Goal: Task Accomplishment & Management: Use online tool/utility

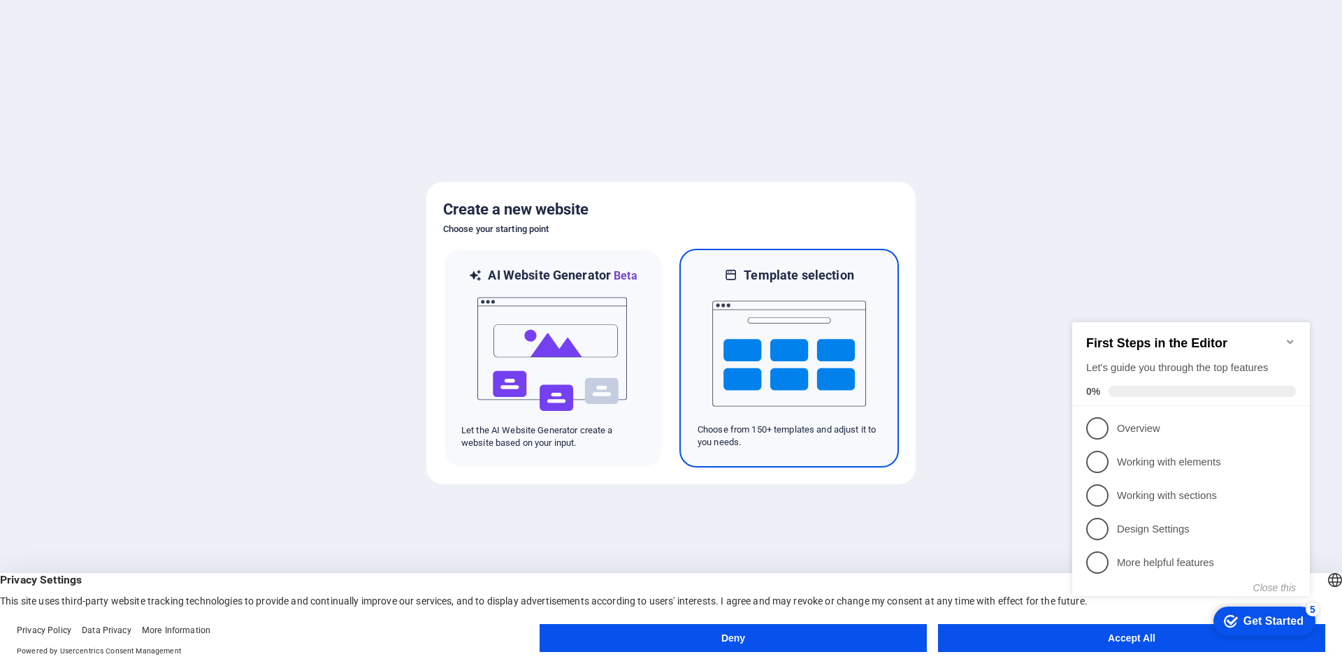
click at [769, 373] on img at bounding box center [789, 354] width 154 height 140
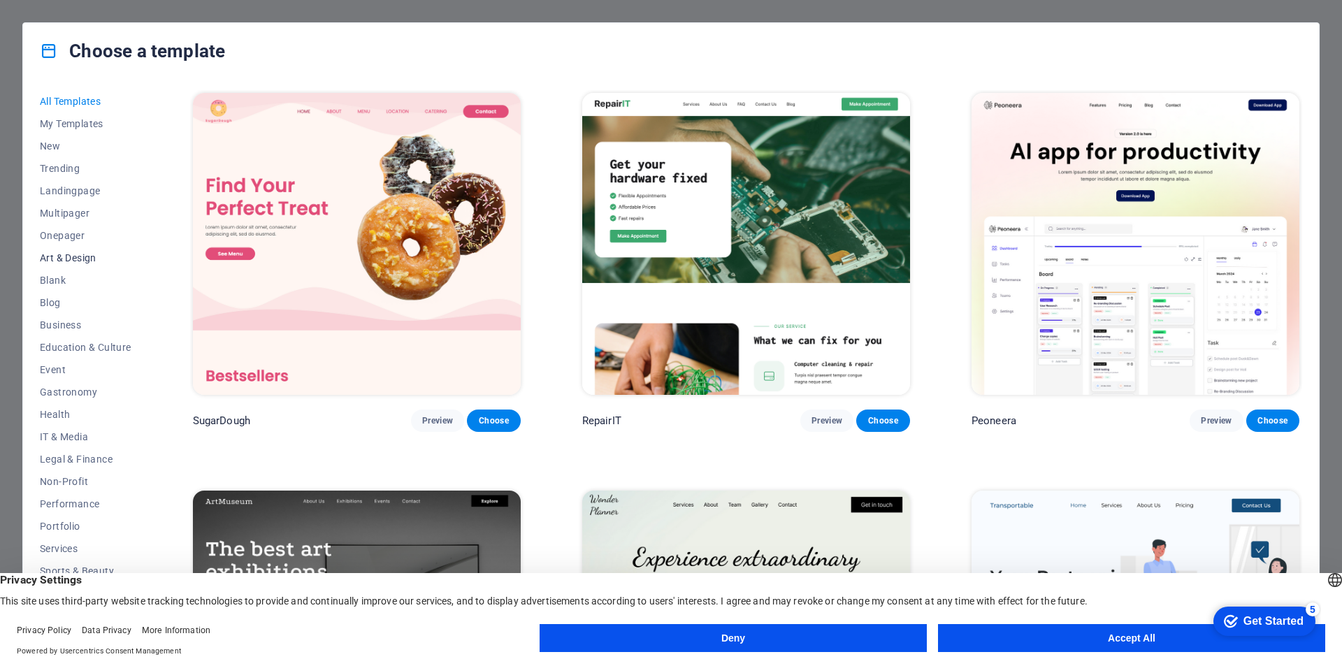
scroll to position [23, 0]
click at [52, 298] on span "Business" at bounding box center [86, 301] width 92 height 11
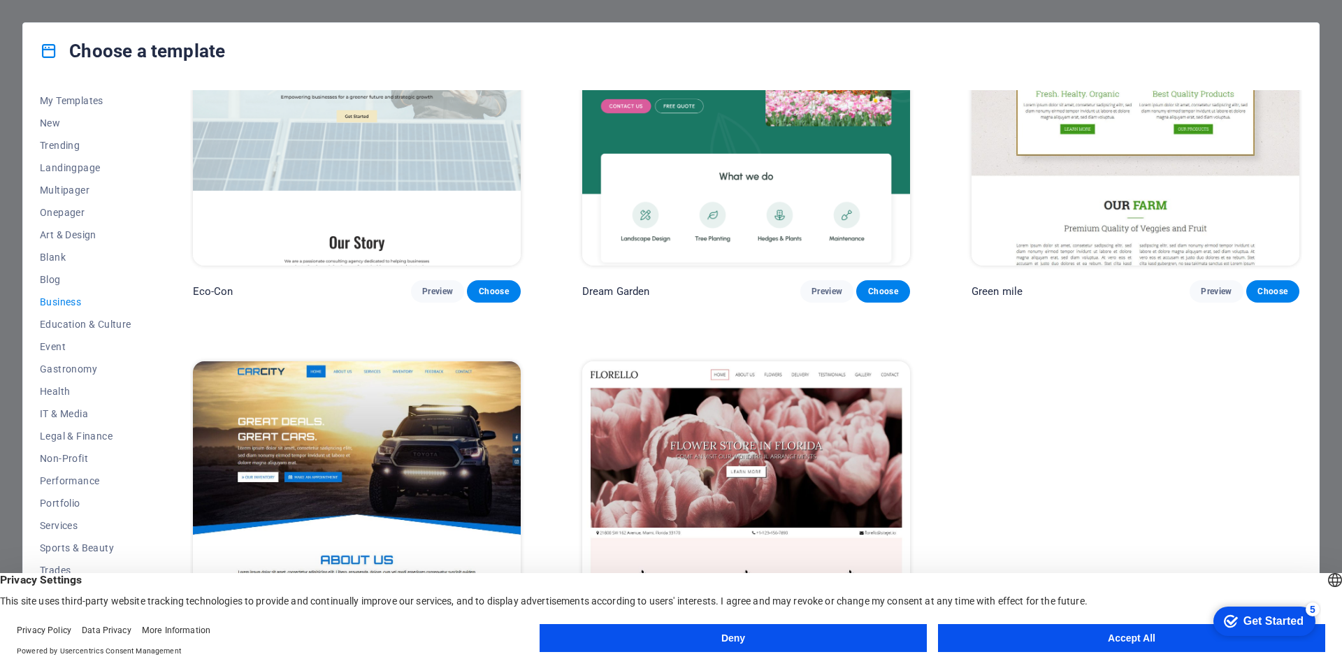
scroll to position [201, 0]
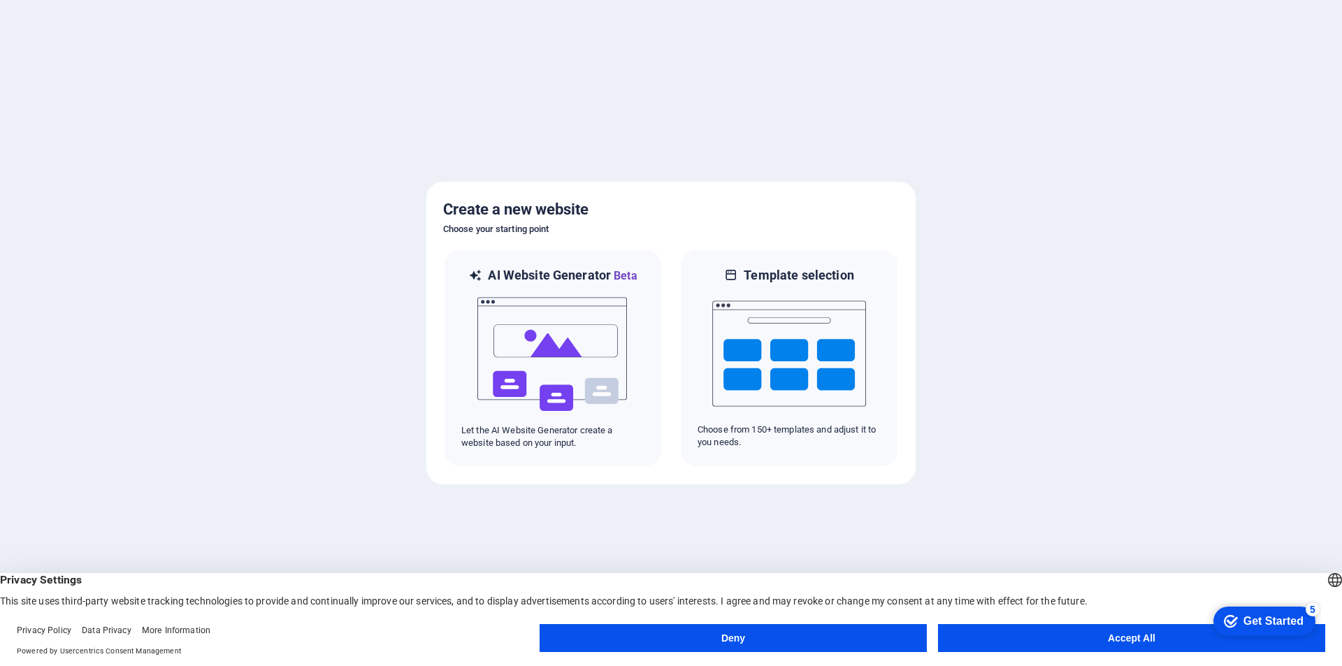
click at [1196, 636] on button "Accept All" at bounding box center [1131, 638] width 387 height 28
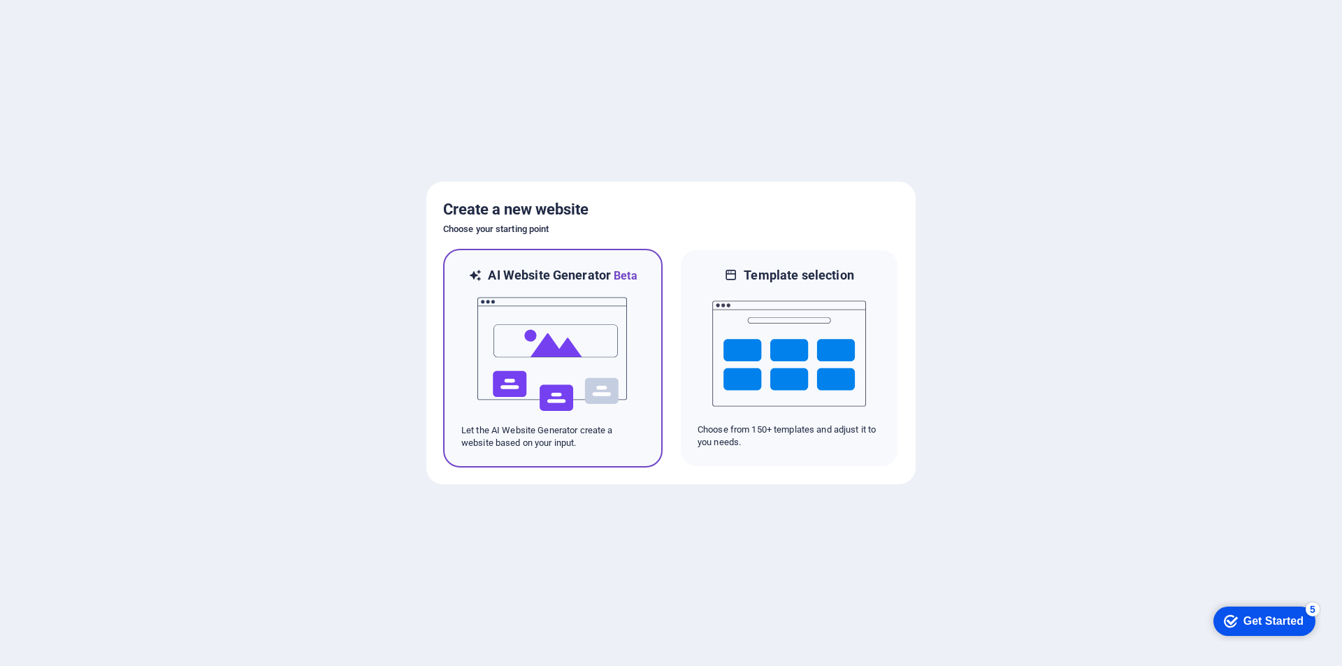
click at [556, 350] on img at bounding box center [553, 355] width 154 height 140
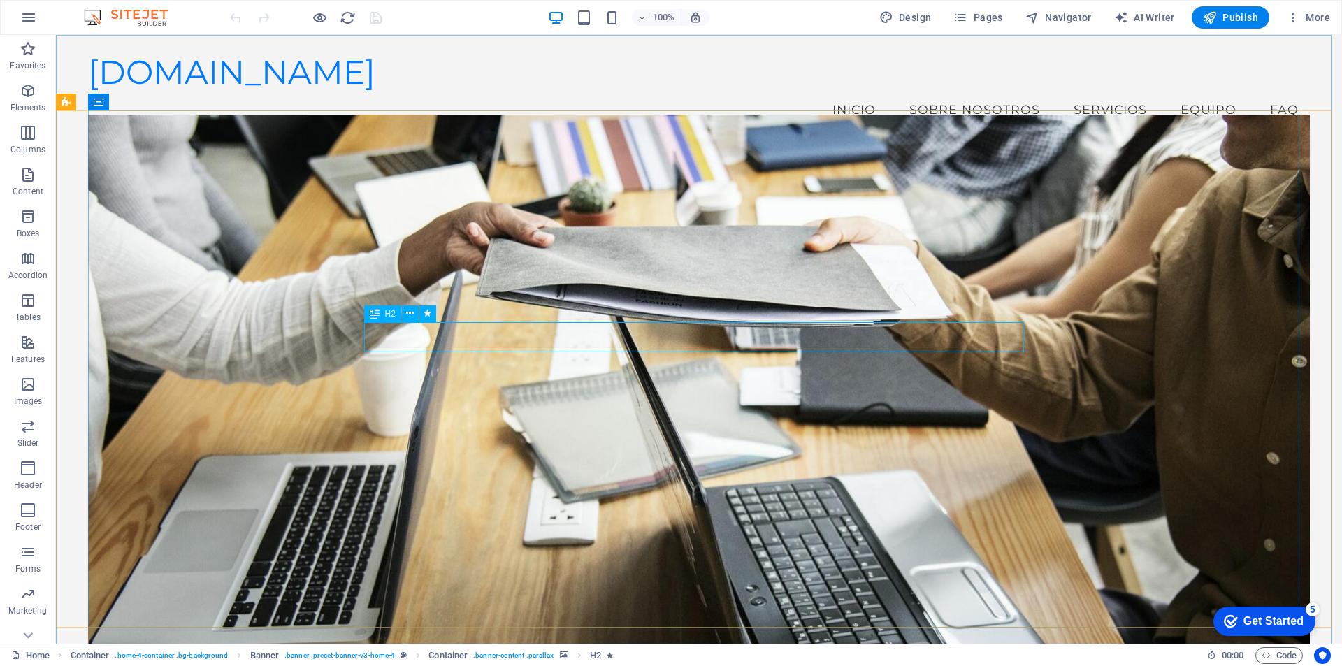
click at [0, 0] on span "H2" at bounding box center [0, 0] width 0 height 0
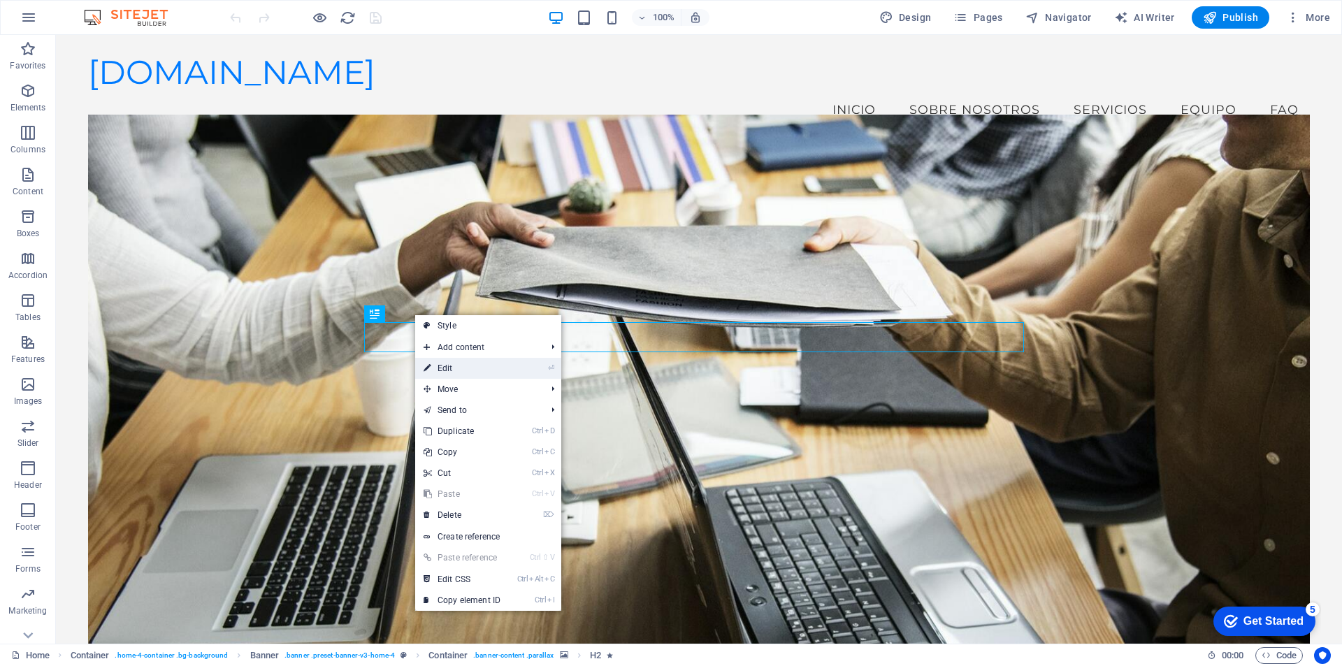
drag, startPoint x: 440, startPoint y: 365, endPoint x: 137, endPoint y: 329, distance: 304.8
click at [440, 365] on link "⏎ Edit" at bounding box center [462, 368] width 94 height 21
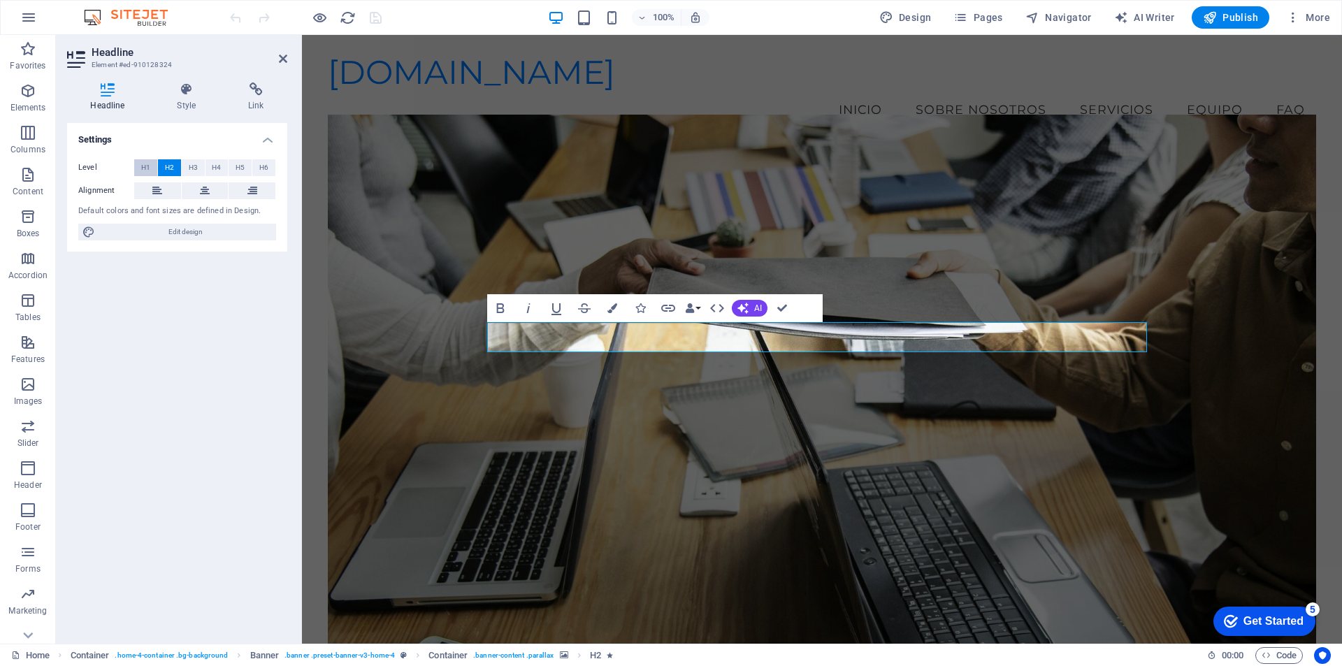
click at [147, 165] on span "H1" at bounding box center [145, 167] width 9 height 17
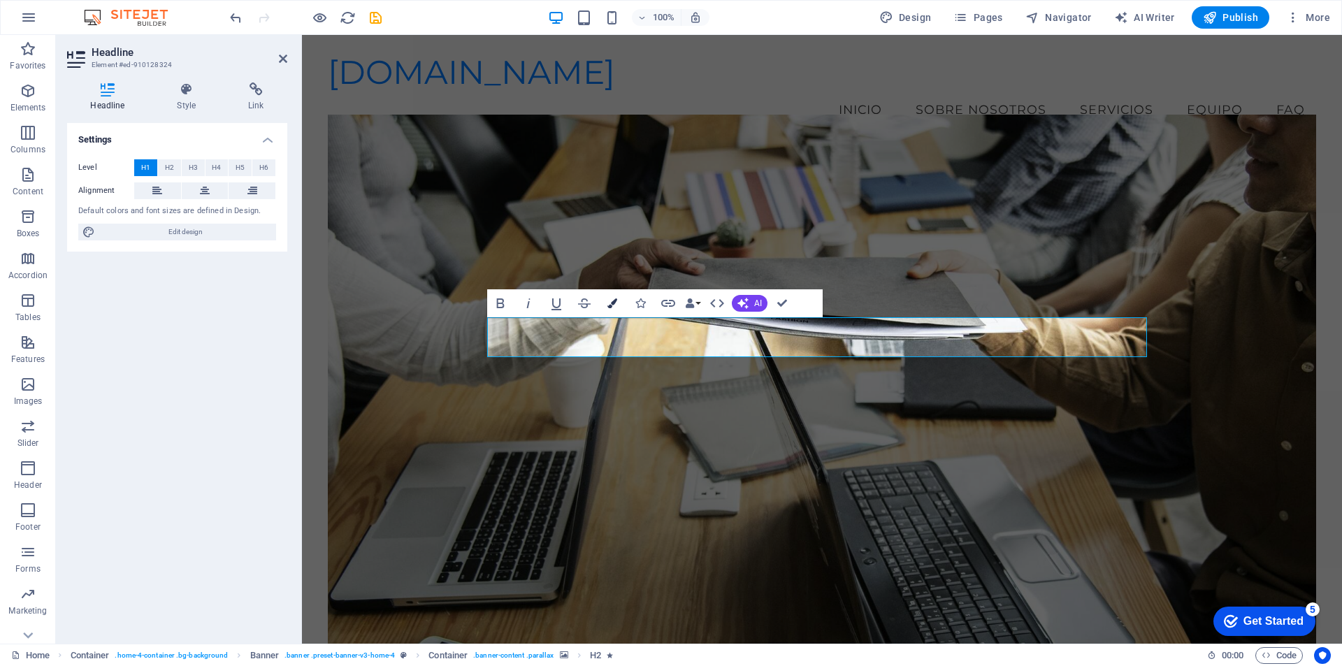
click at [610, 304] on icon "button" at bounding box center [612, 303] width 10 height 10
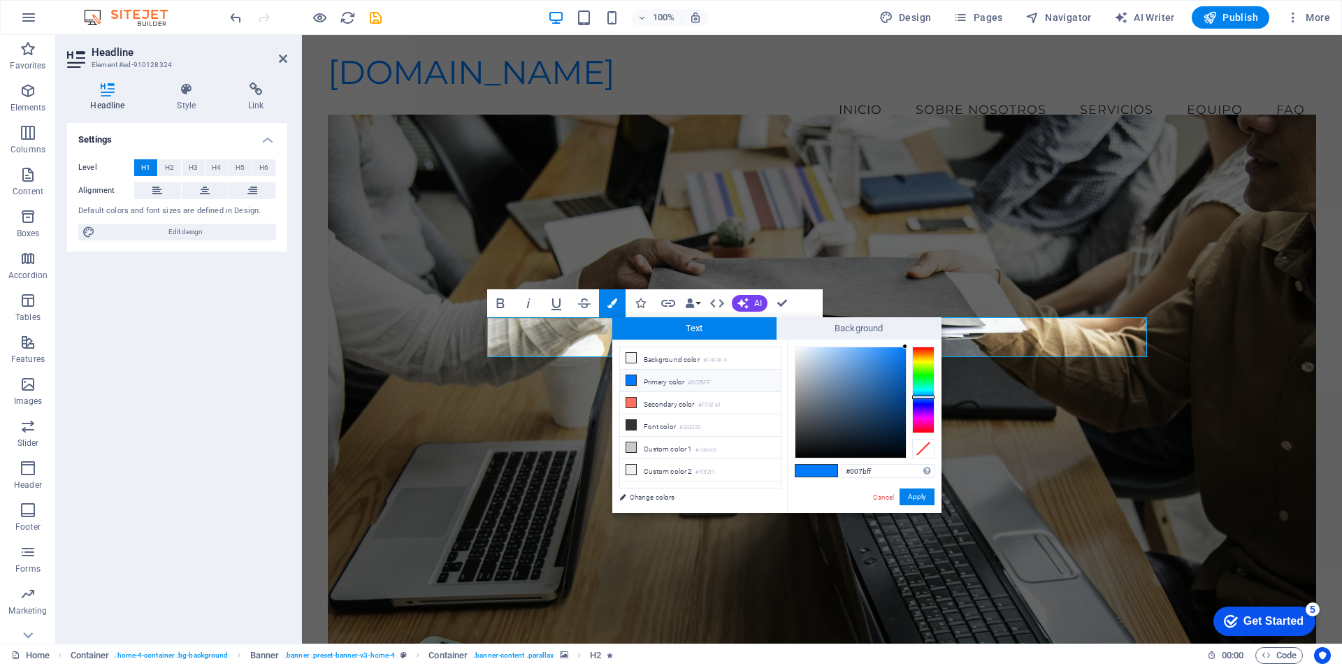
click at [635, 382] on icon at bounding box center [631, 380] width 10 height 10
type input "#0007ff"
click at [920, 403] on div at bounding box center [923, 390] width 22 height 87
click at [923, 498] on button "Apply" at bounding box center [917, 497] width 35 height 17
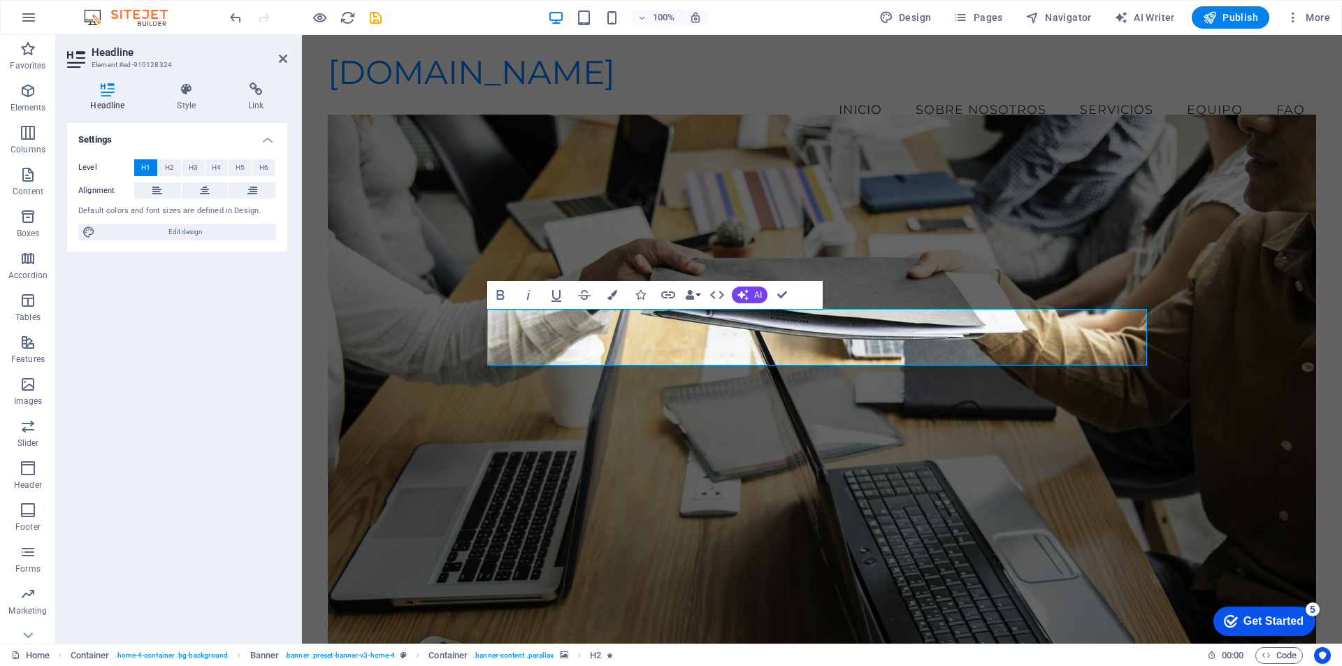
click at [962, 459] on figure at bounding box center [822, 392] width 988 height 554
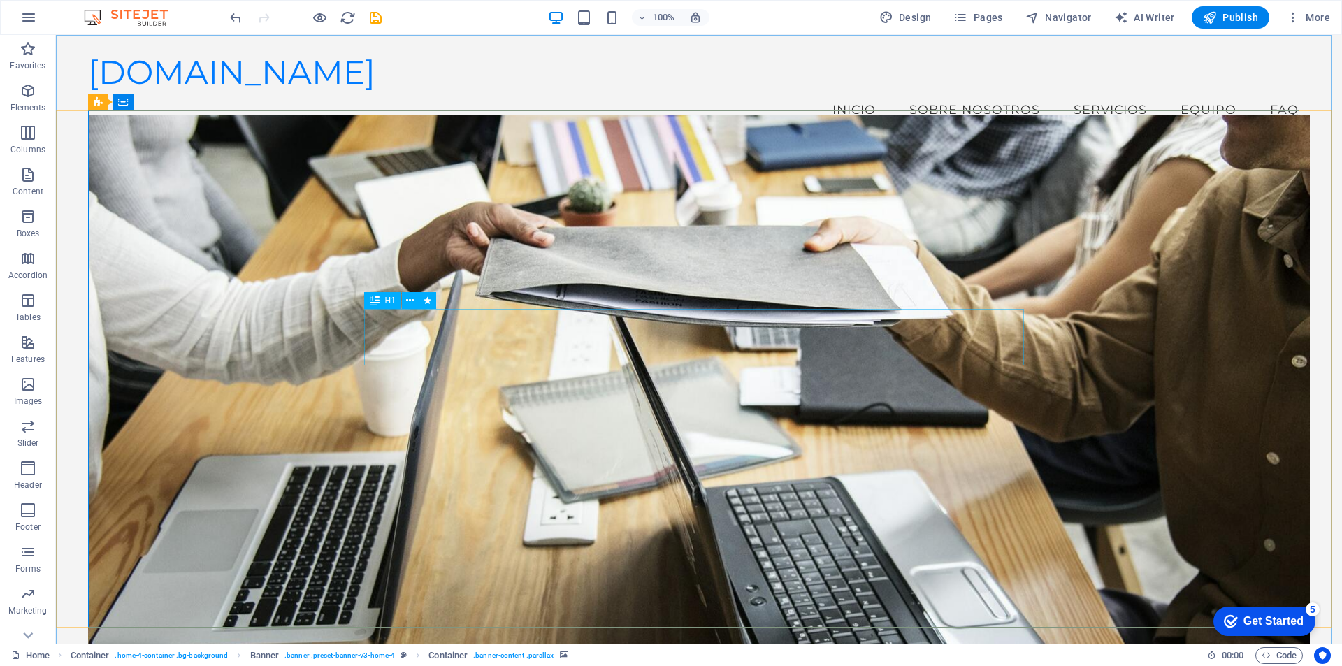
click at [376, 302] on icon at bounding box center [375, 300] width 10 height 17
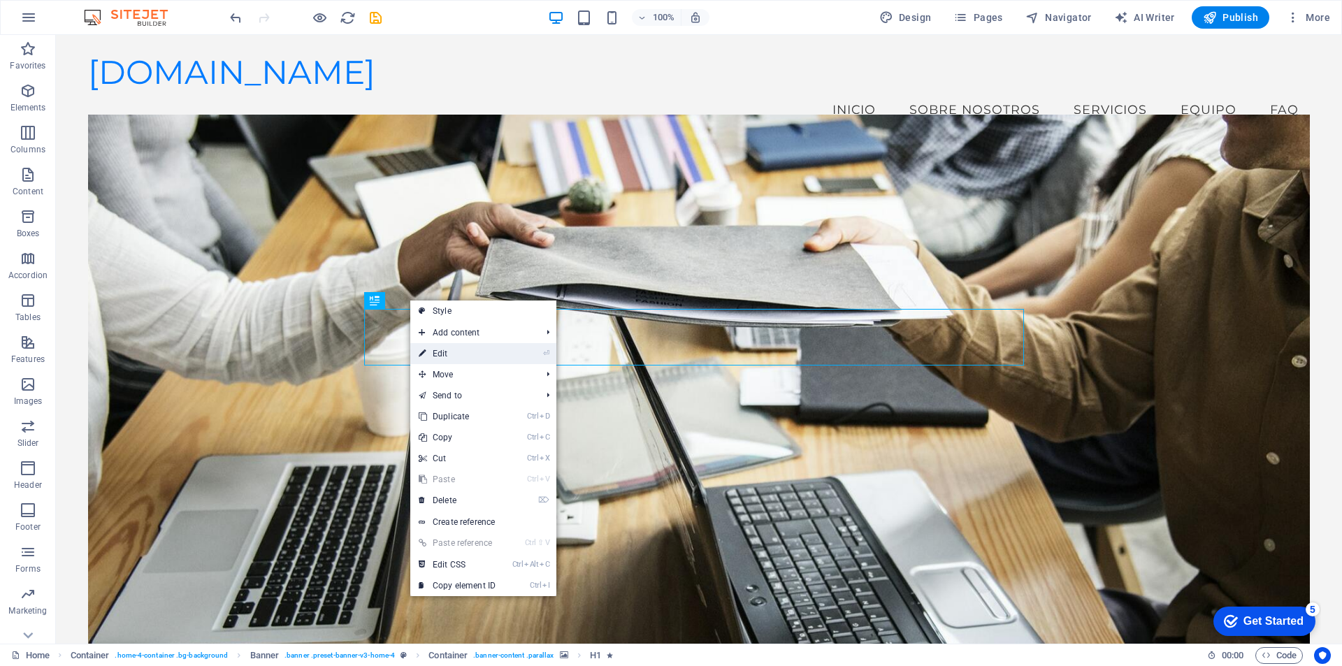
click at [433, 354] on link "⏎ Edit" at bounding box center [457, 353] width 94 height 21
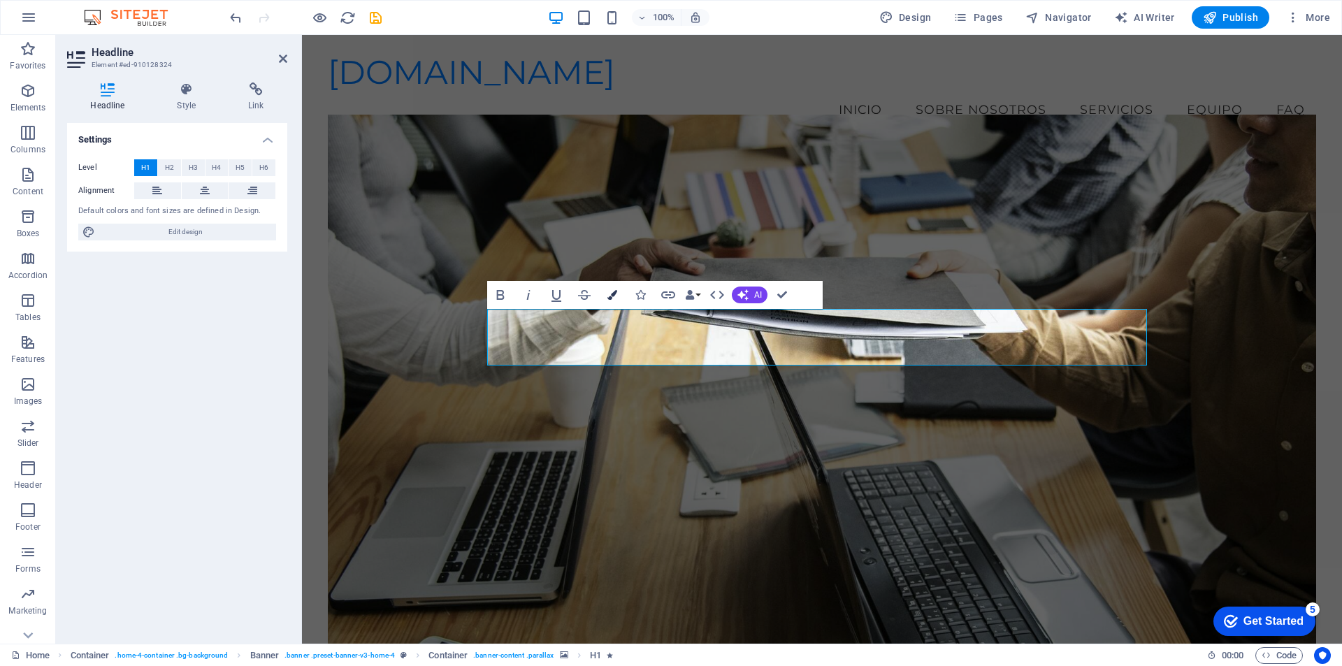
click at [614, 293] on icon "button" at bounding box center [612, 295] width 10 height 10
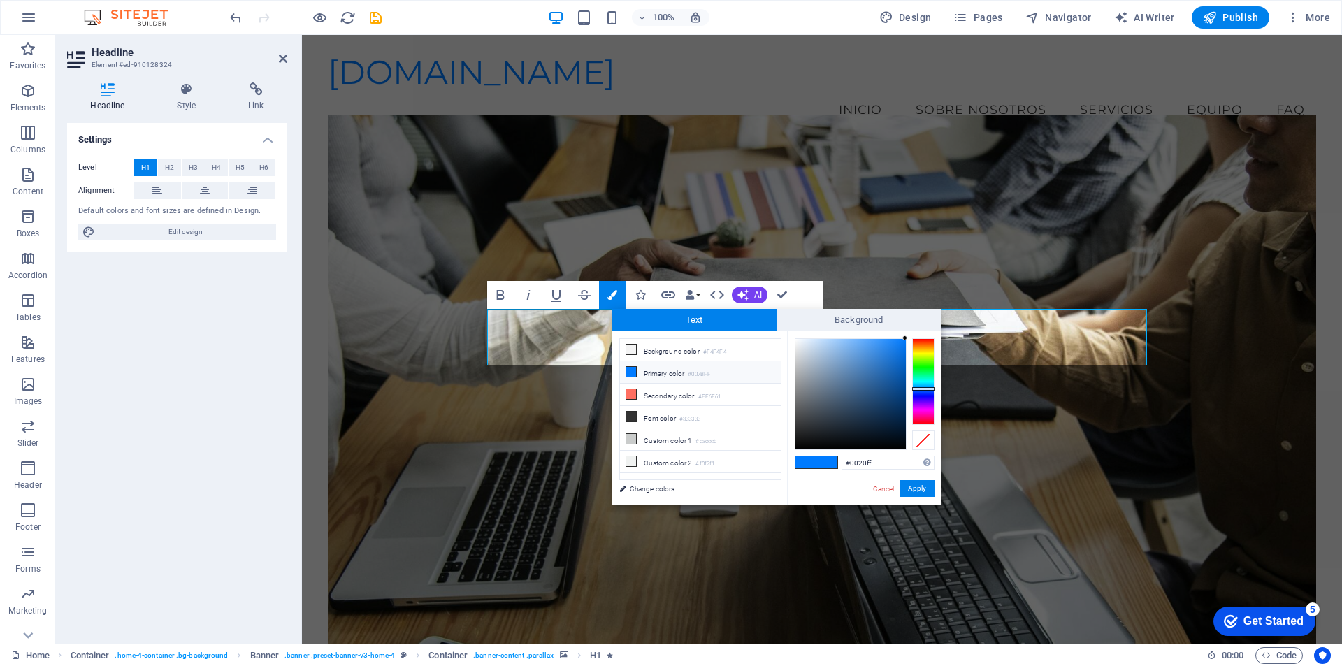
click at [922, 394] on div at bounding box center [923, 381] width 22 height 87
click at [922, 394] on div at bounding box center [923, 393] width 22 height 3
click at [922, 392] on div at bounding box center [923, 392] width 22 height 3
click at [631, 371] on icon at bounding box center [631, 372] width 10 height 10
click at [629, 353] on icon at bounding box center [631, 350] width 10 height 10
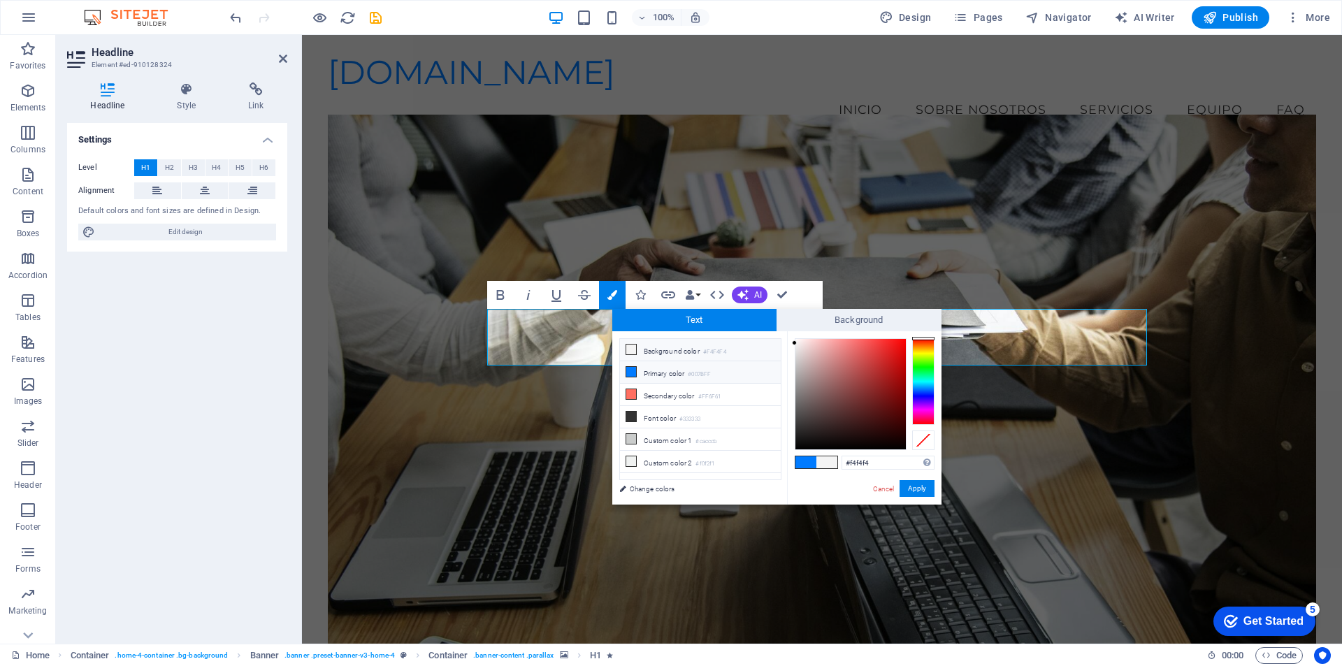
click at [630, 370] on icon at bounding box center [631, 372] width 10 height 10
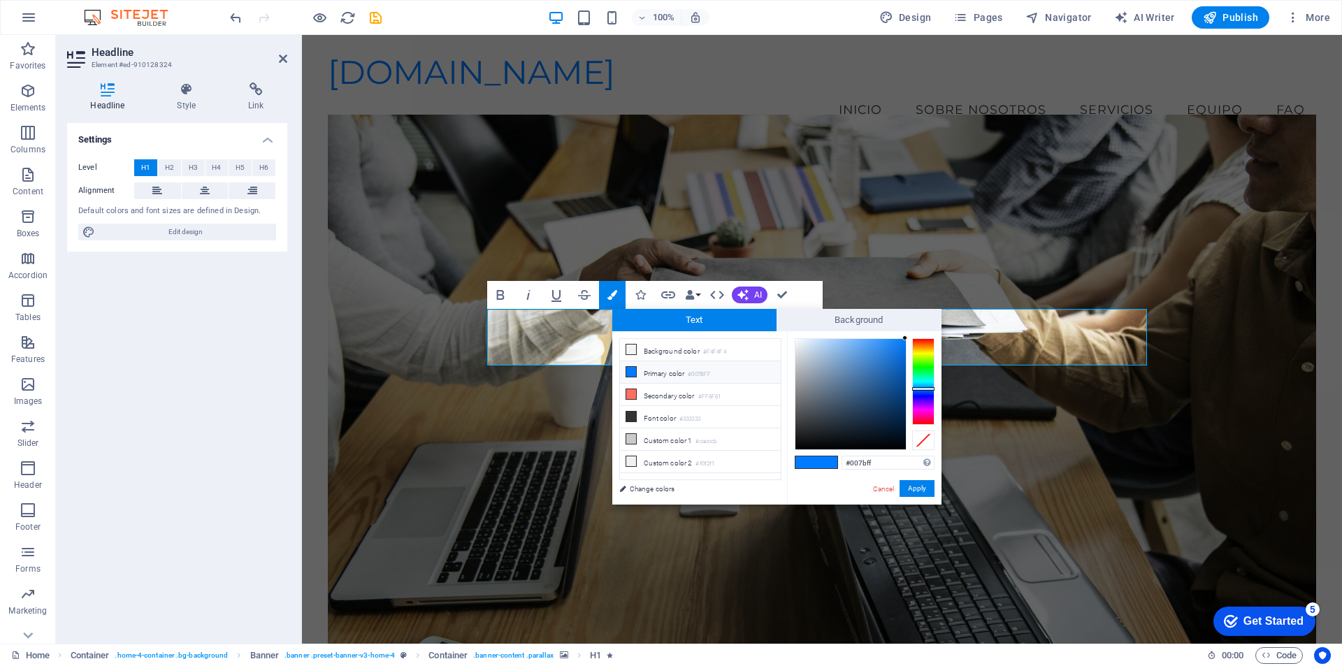
type input "#1f00ff"
click at [925, 397] on div at bounding box center [923, 381] width 22 height 87
click at [916, 486] on button "Apply" at bounding box center [917, 488] width 35 height 17
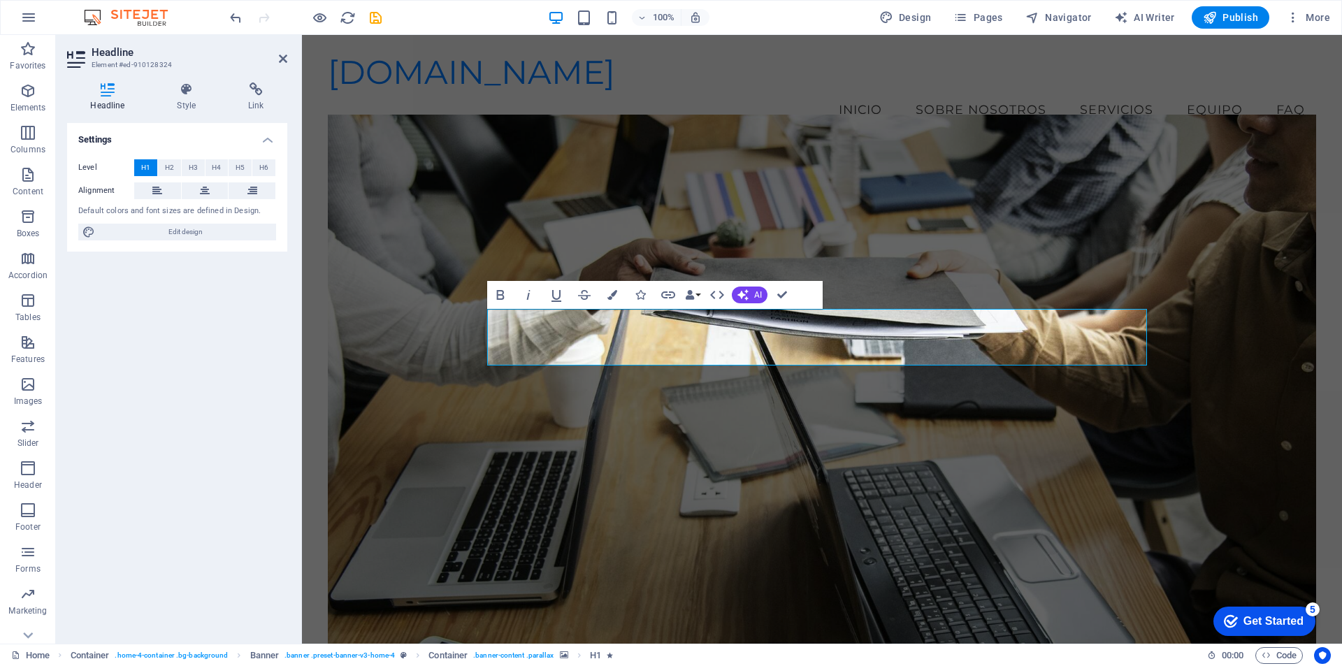
click at [905, 463] on figure at bounding box center [822, 392] width 988 height 554
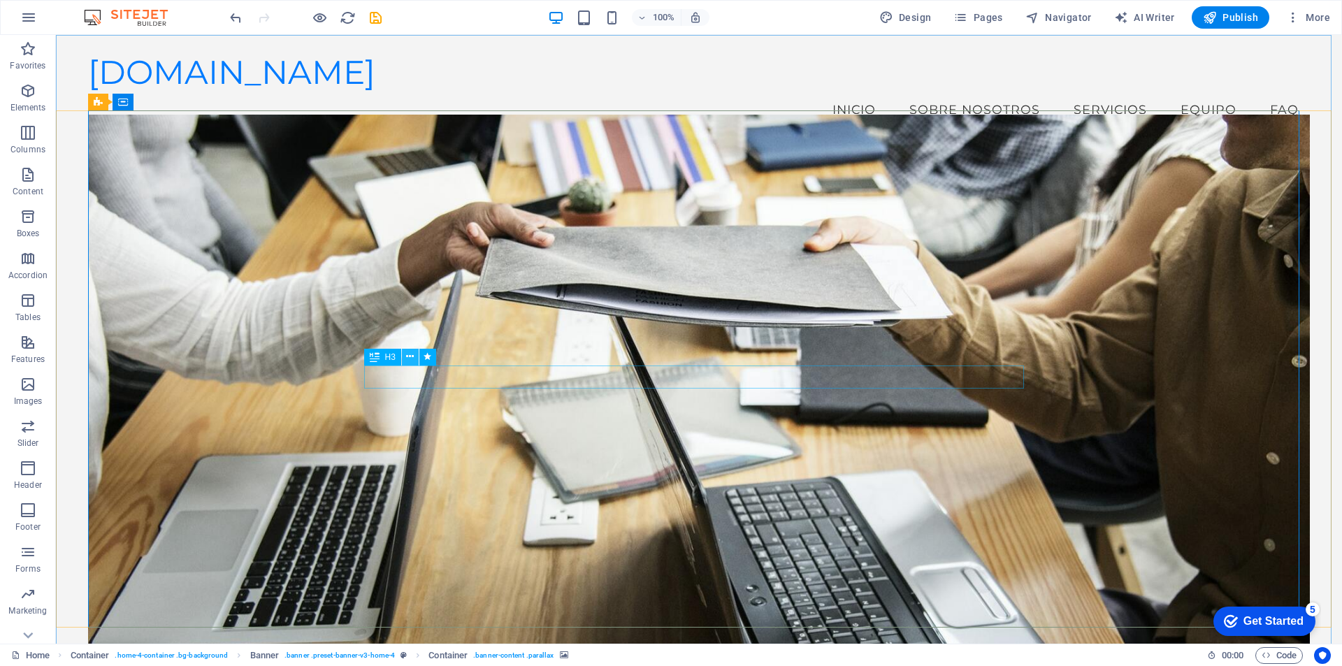
click at [411, 352] on icon at bounding box center [410, 357] width 8 height 15
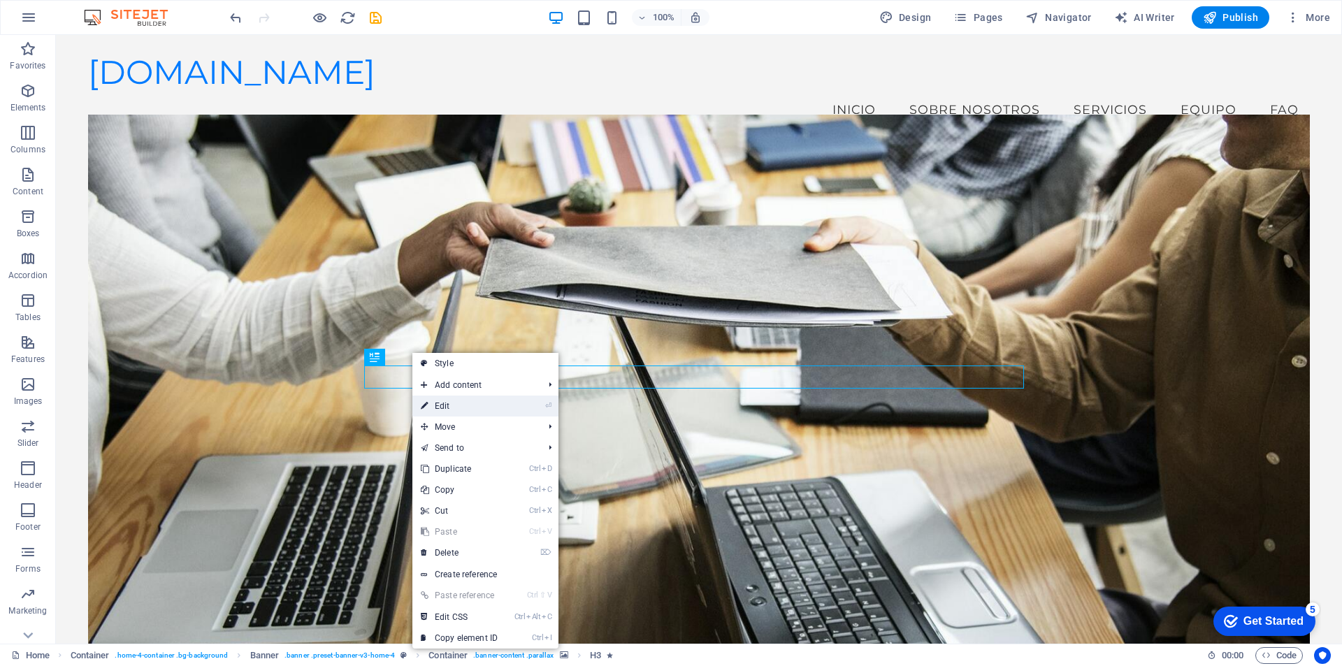
click at [448, 406] on link "⏎ Edit" at bounding box center [459, 406] width 94 height 21
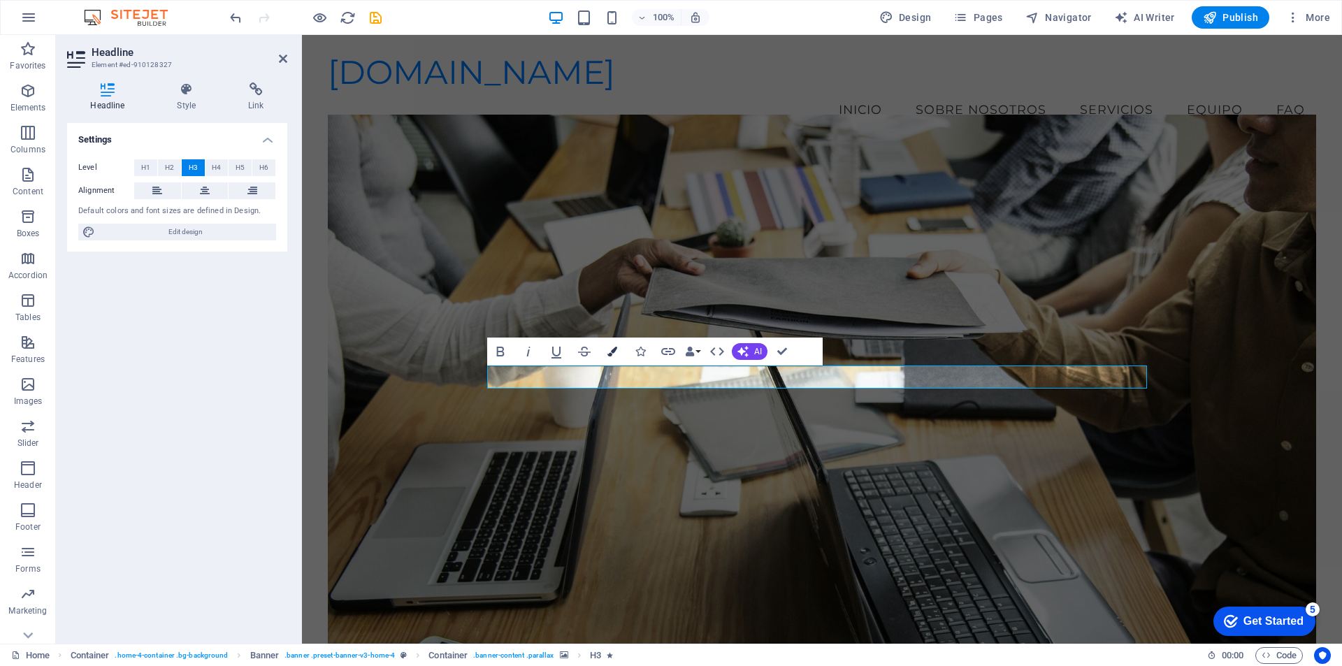
click at [614, 352] on icon "button" at bounding box center [612, 352] width 10 height 10
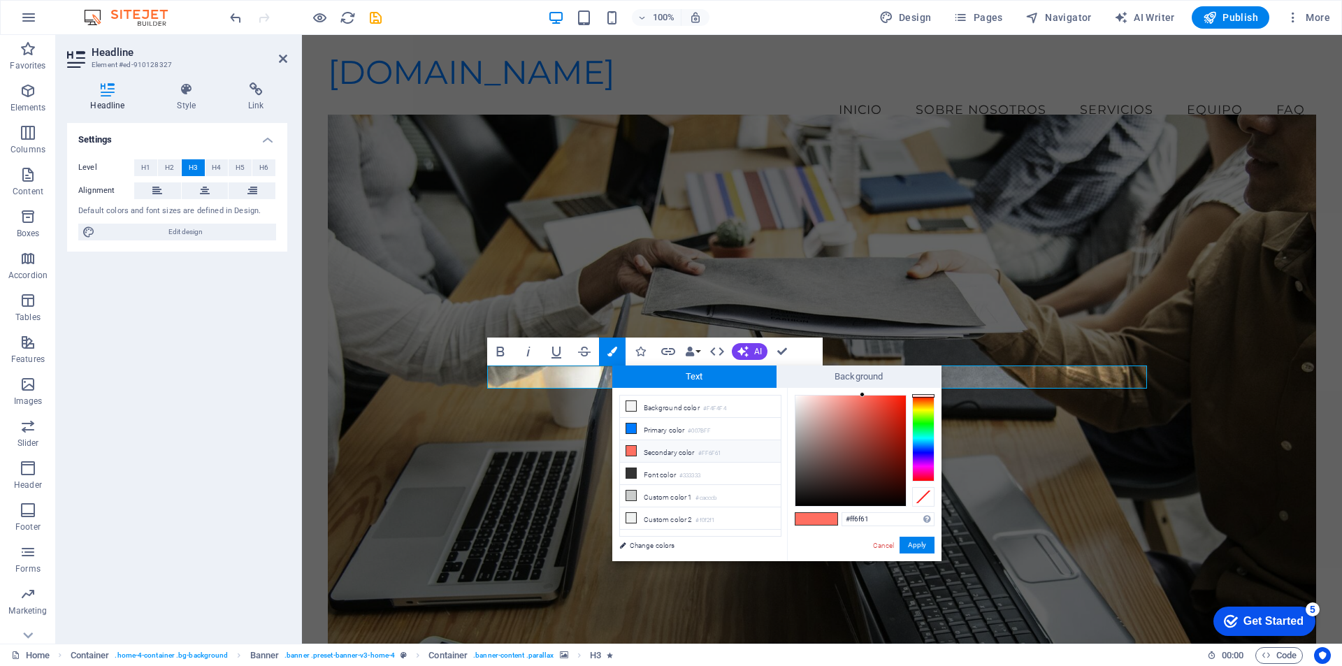
click at [808, 518] on span at bounding box center [806, 519] width 21 height 12
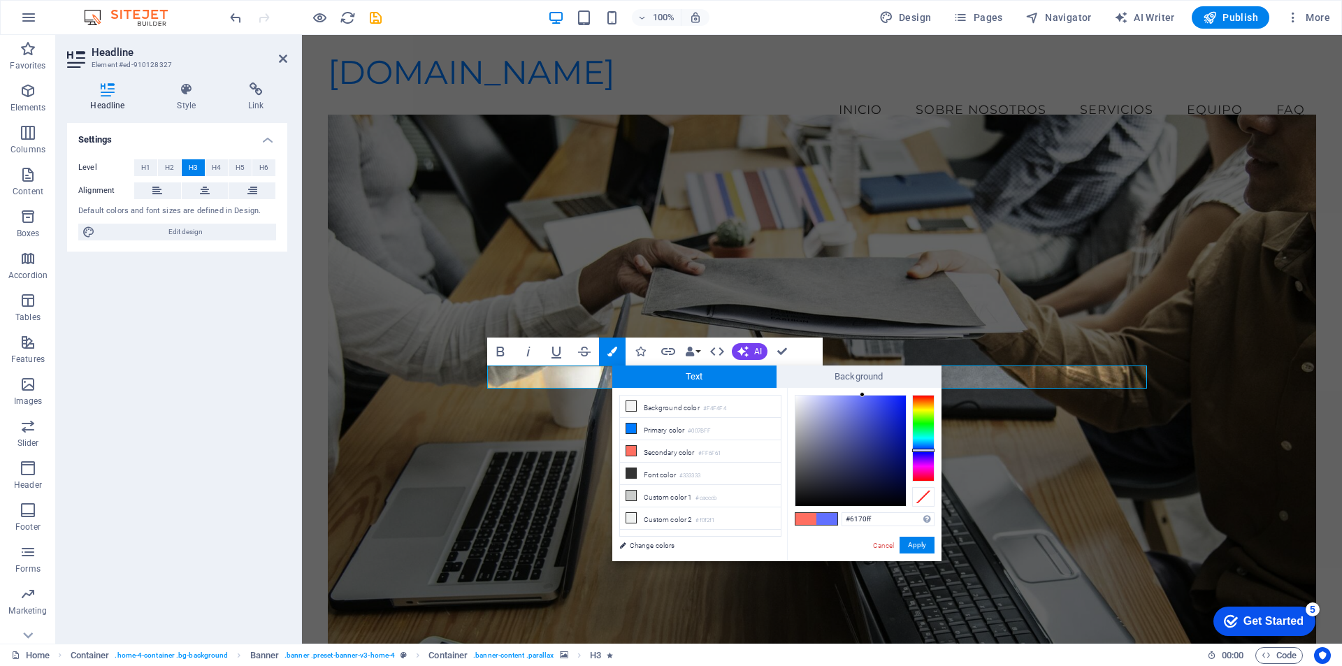
click at [921, 450] on div at bounding box center [923, 438] width 22 height 87
click at [921, 454] on div at bounding box center [923, 438] width 22 height 87
type input "#61ffeb"
click at [916, 436] on div at bounding box center [923, 438] width 22 height 87
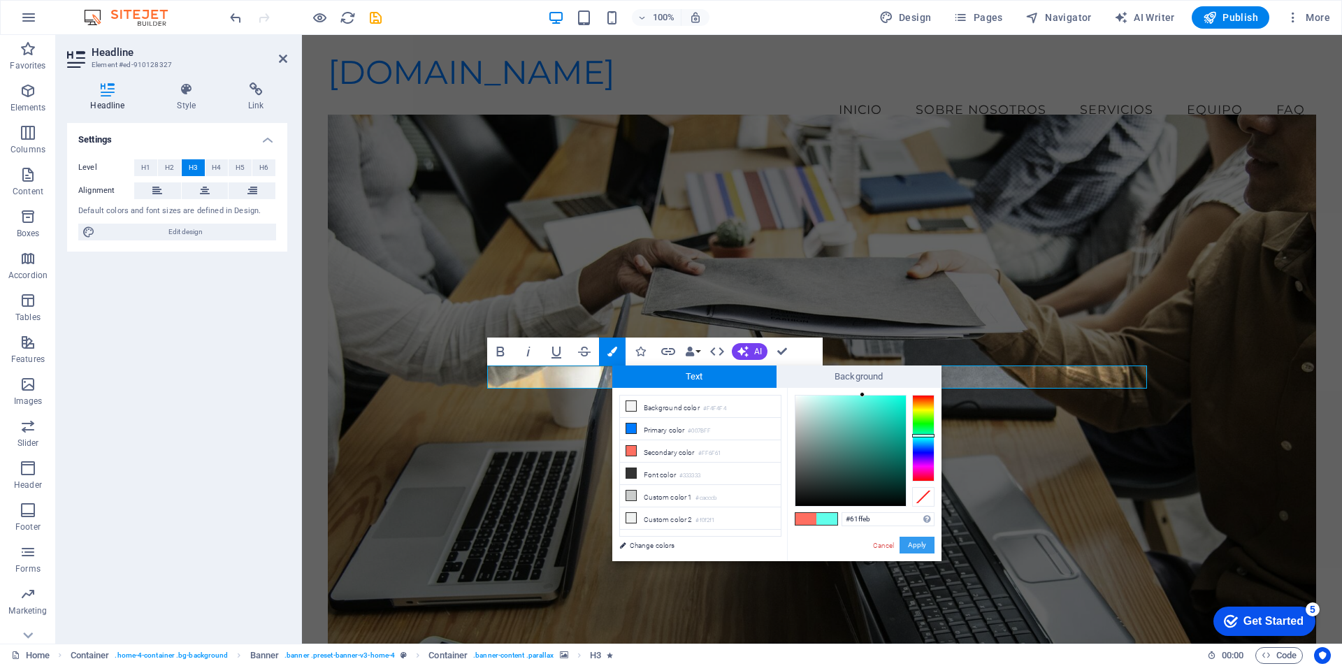
click at [918, 545] on button "Apply" at bounding box center [917, 545] width 35 height 17
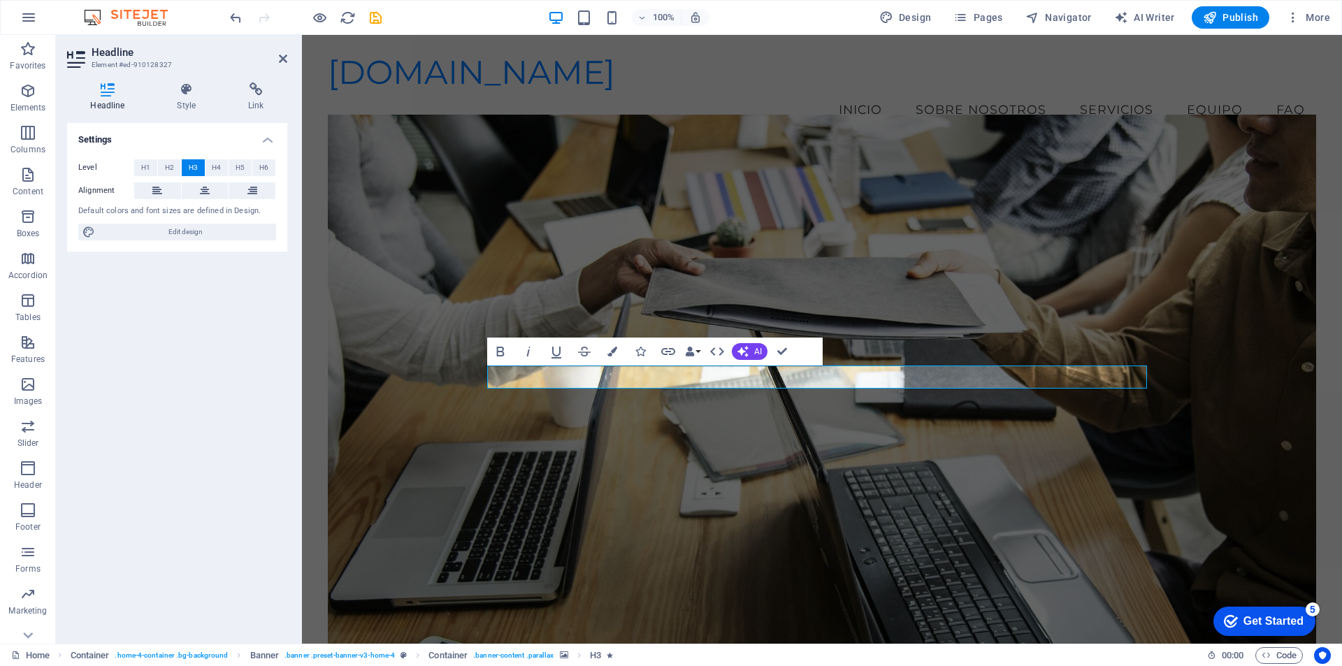
click at [918, 543] on figure at bounding box center [822, 392] width 988 height 554
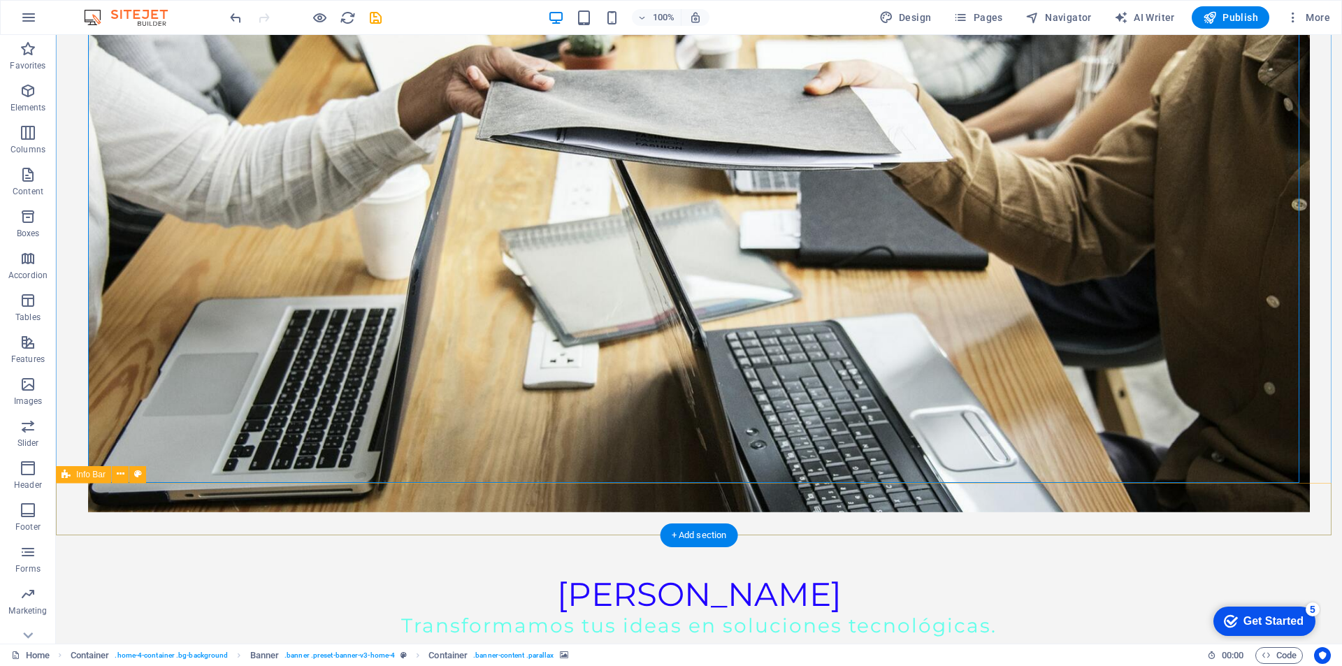
scroll to position [326, 0]
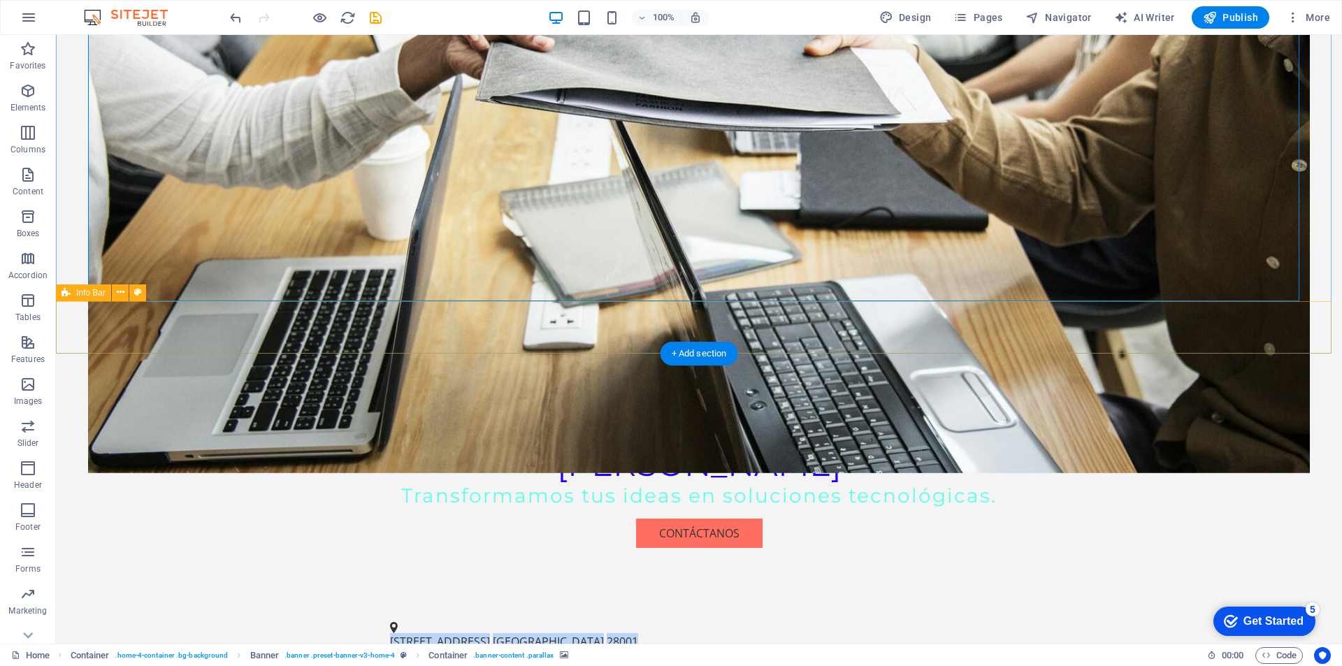
drag, startPoint x: 405, startPoint y: 325, endPoint x: 626, endPoint y: 315, distance: 221.1
click at [626, 604] on div "Calle de la Innovación 123 , Madrid 28001 +34 123 456 789 info@ivria.com" at bounding box center [699, 662] width 1286 height 116
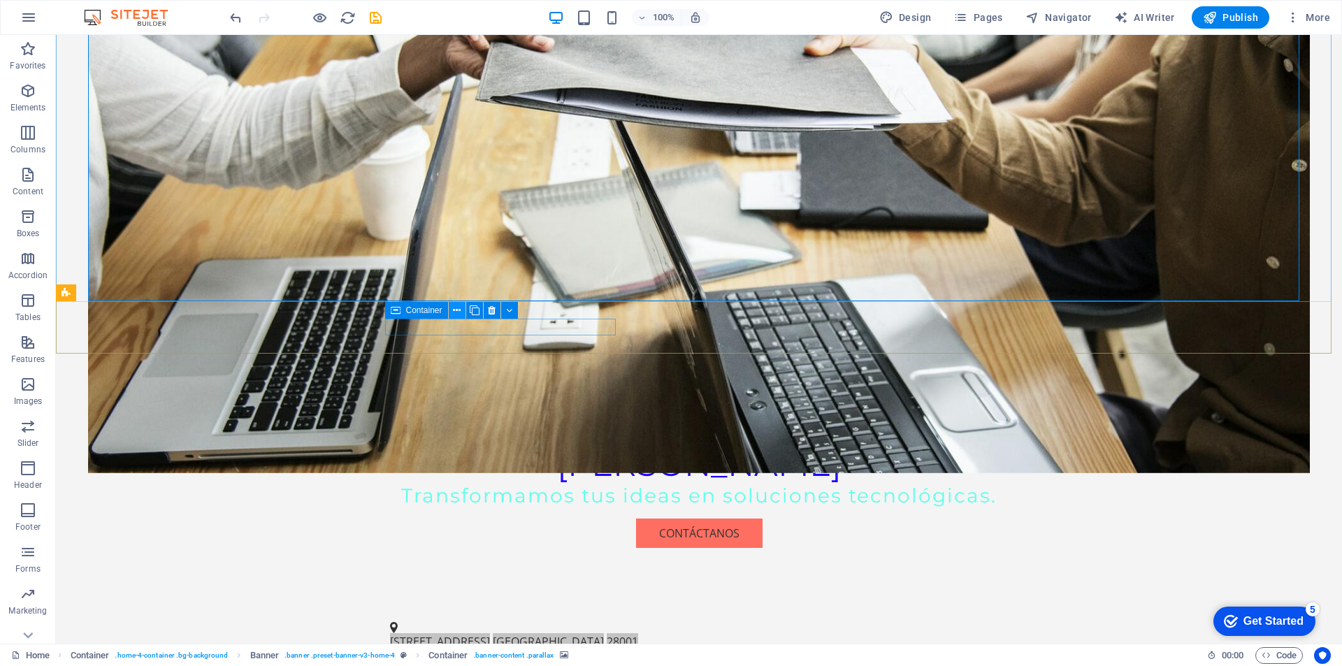
click at [458, 310] on icon at bounding box center [457, 310] width 8 height 15
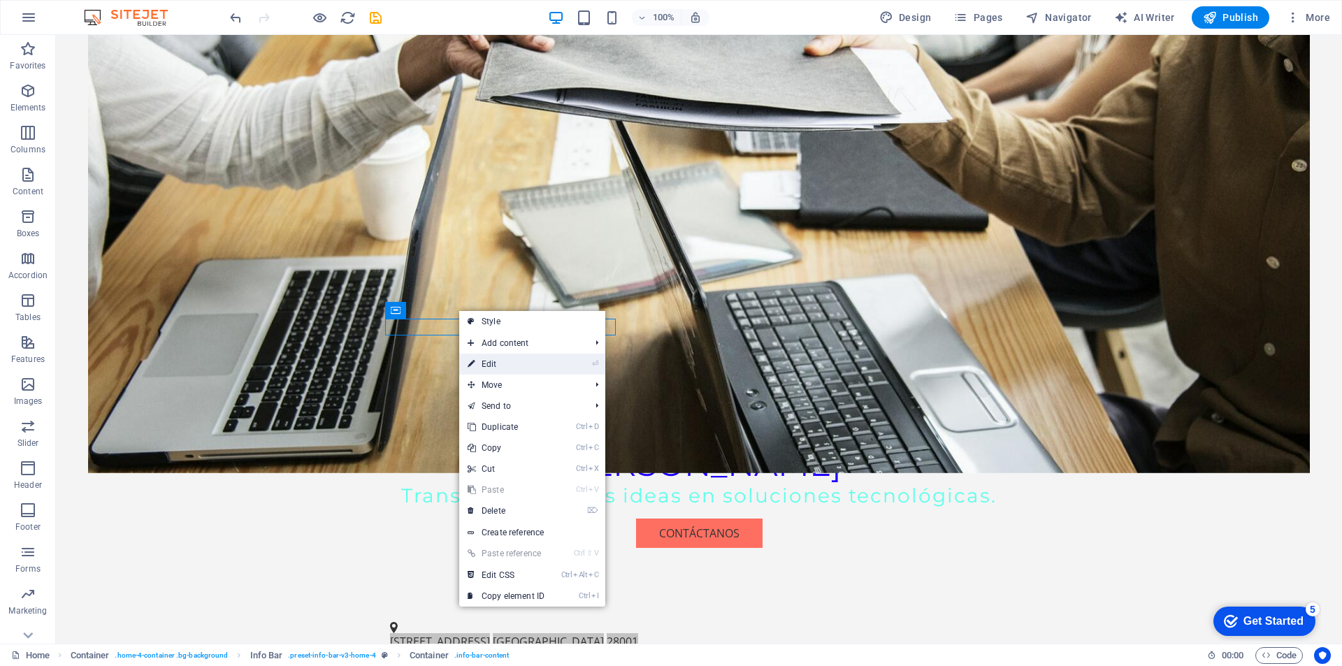
click at [488, 361] on link "⏎ Edit" at bounding box center [506, 364] width 94 height 21
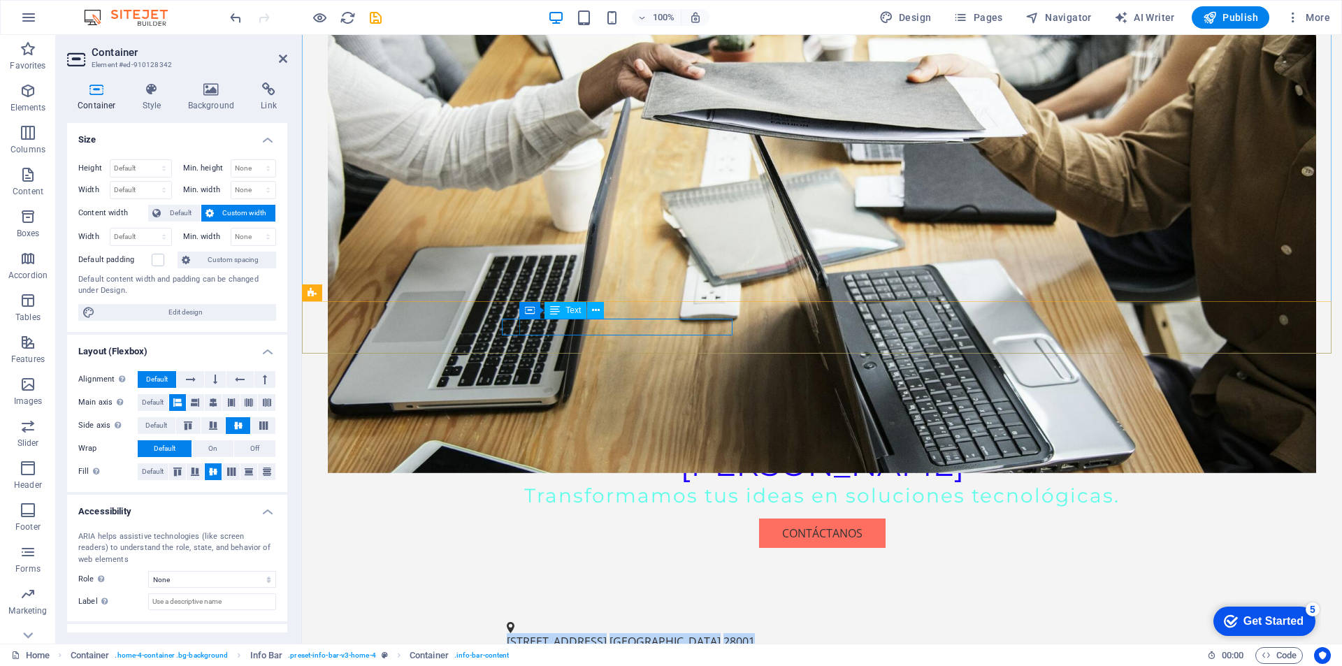
click at [724, 634] on span "28001" at bounding box center [739, 641] width 31 height 15
click at [729, 634] on span "28001" at bounding box center [739, 641] width 31 height 15
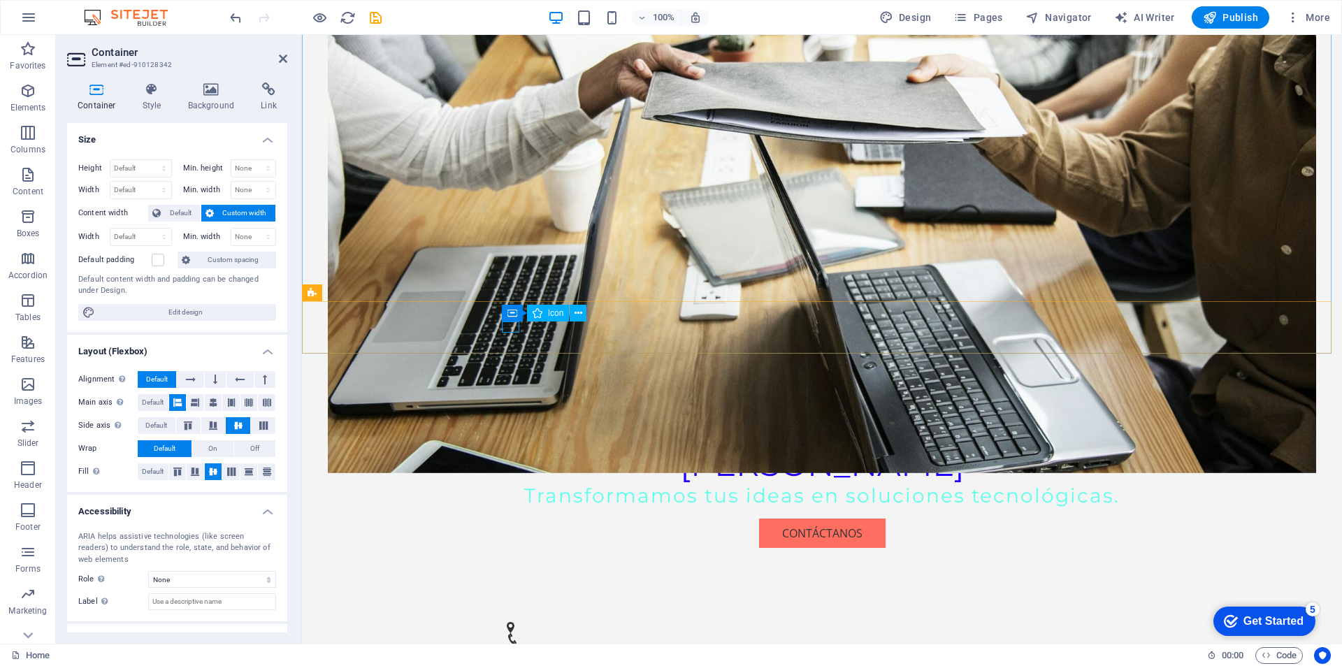
click at [513, 622] on figure at bounding box center [816, 627] width 619 height 11
click at [578, 310] on icon at bounding box center [579, 313] width 8 height 15
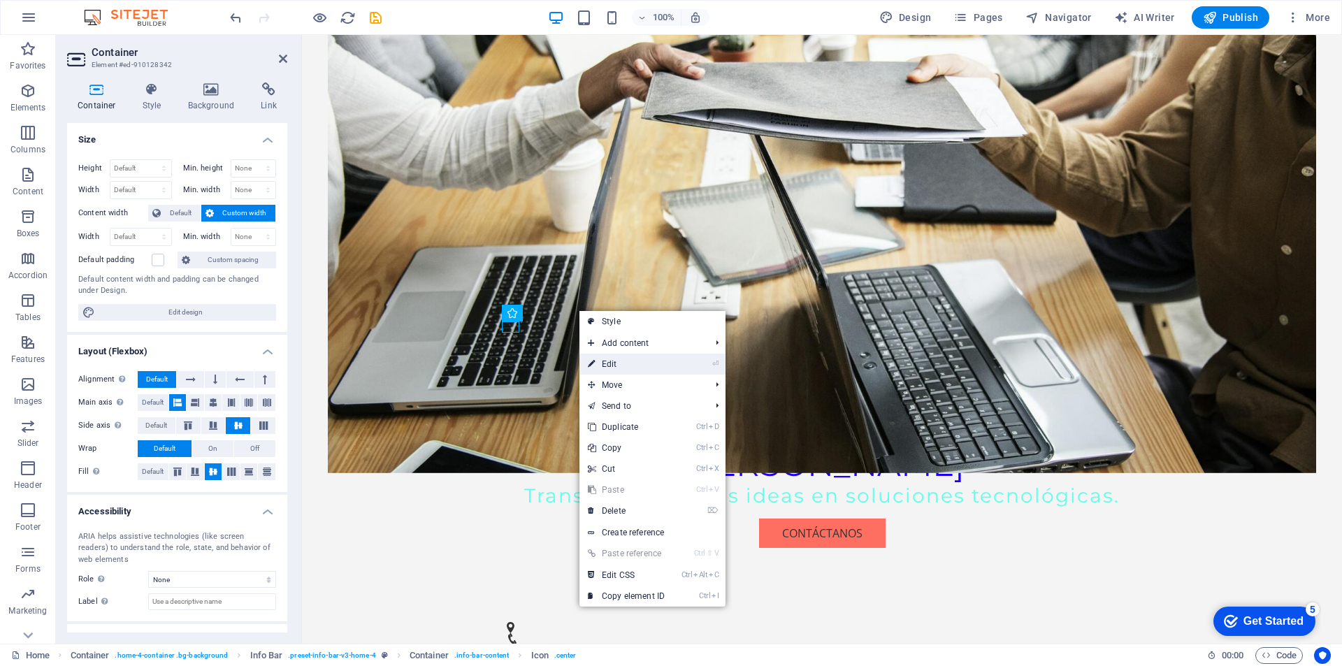
click at [608, 360] on link "⏎ Edit" at bounding box center [627, 364] width 94 height 21
select select "xMinYMid"
select select "px"
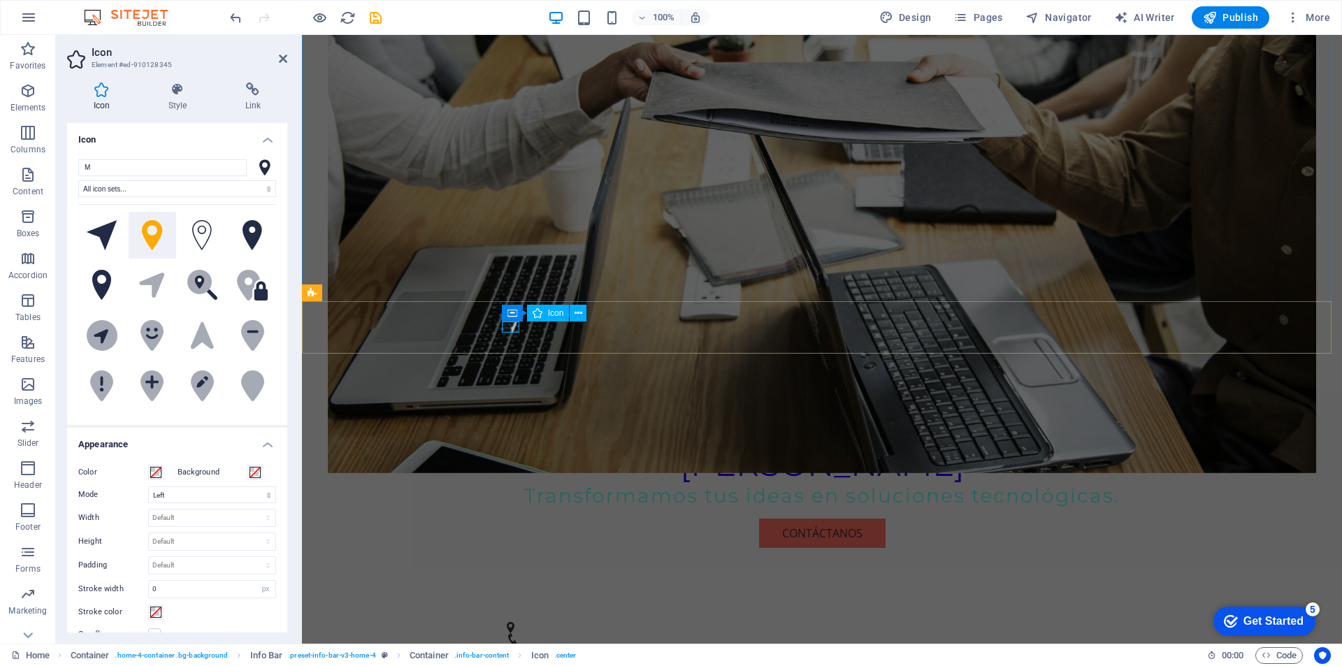
type input "M"
click at [516, 622] on figure at bounding box center [816, 627] width 619 height 11
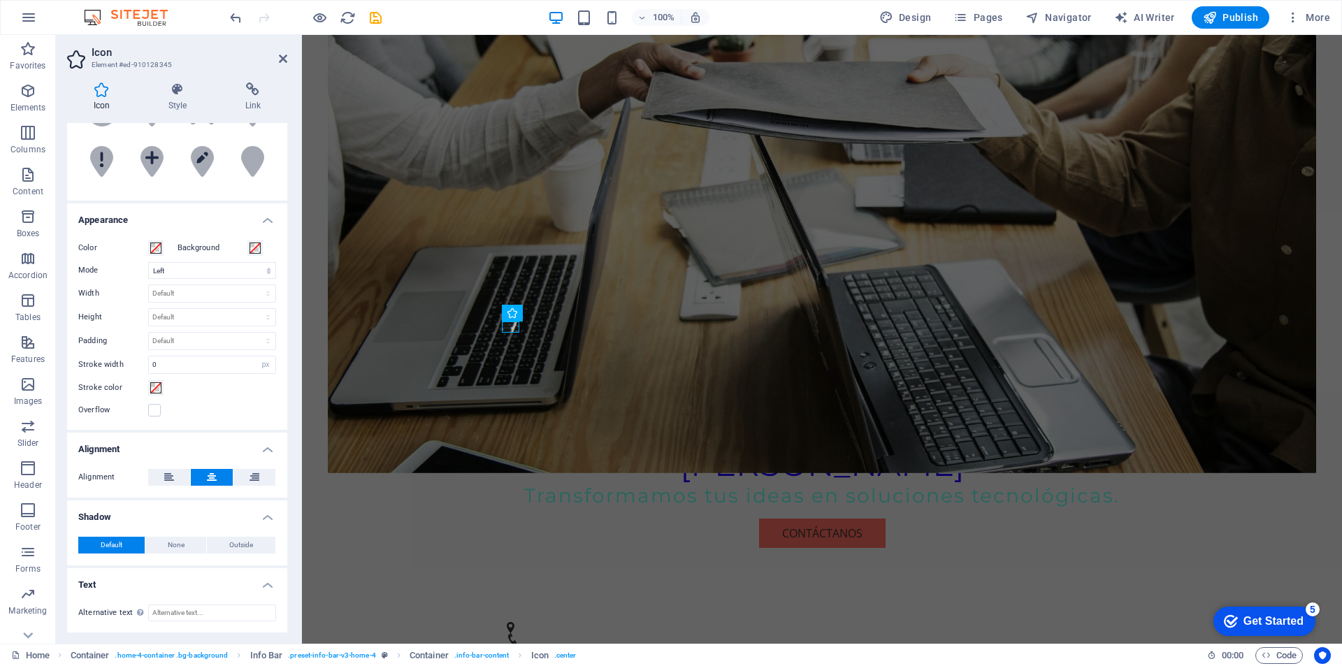
scroll to position [0, 0]
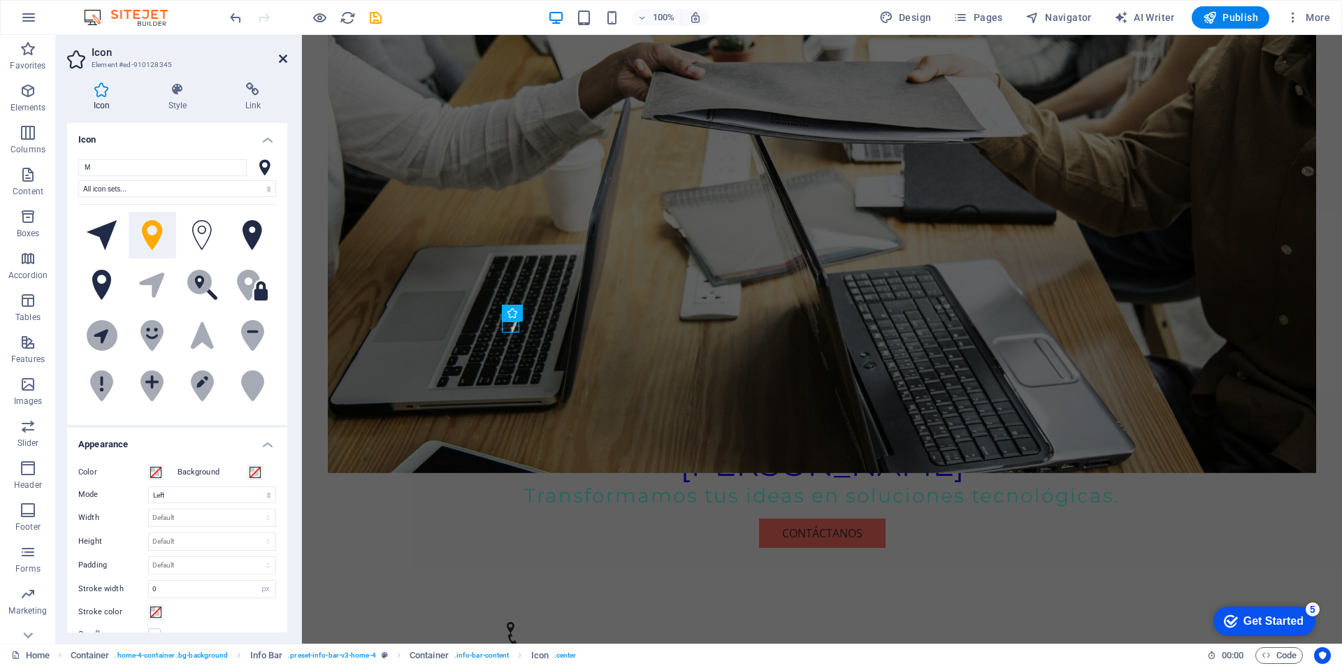
click at [282, 56] on icon at bounding box center [283, 58] width 8 height 11
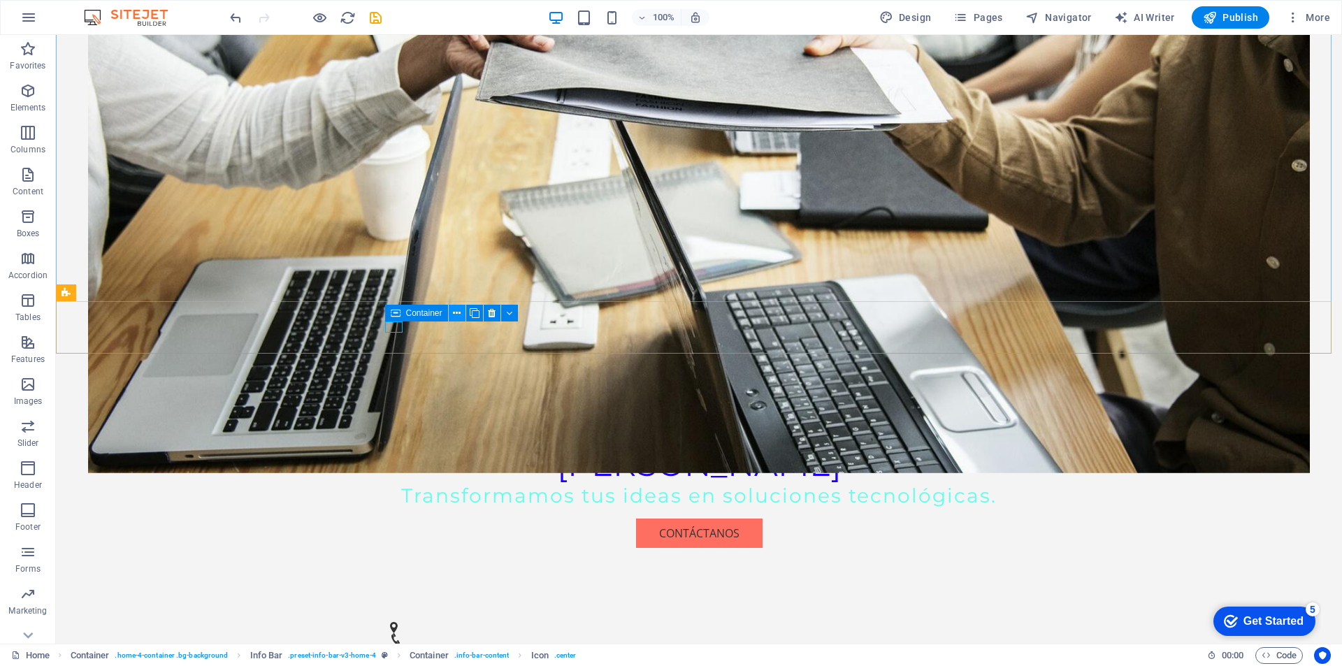
click at [454, 313] on icon at bounding box center [457, 313] width 8 height 15
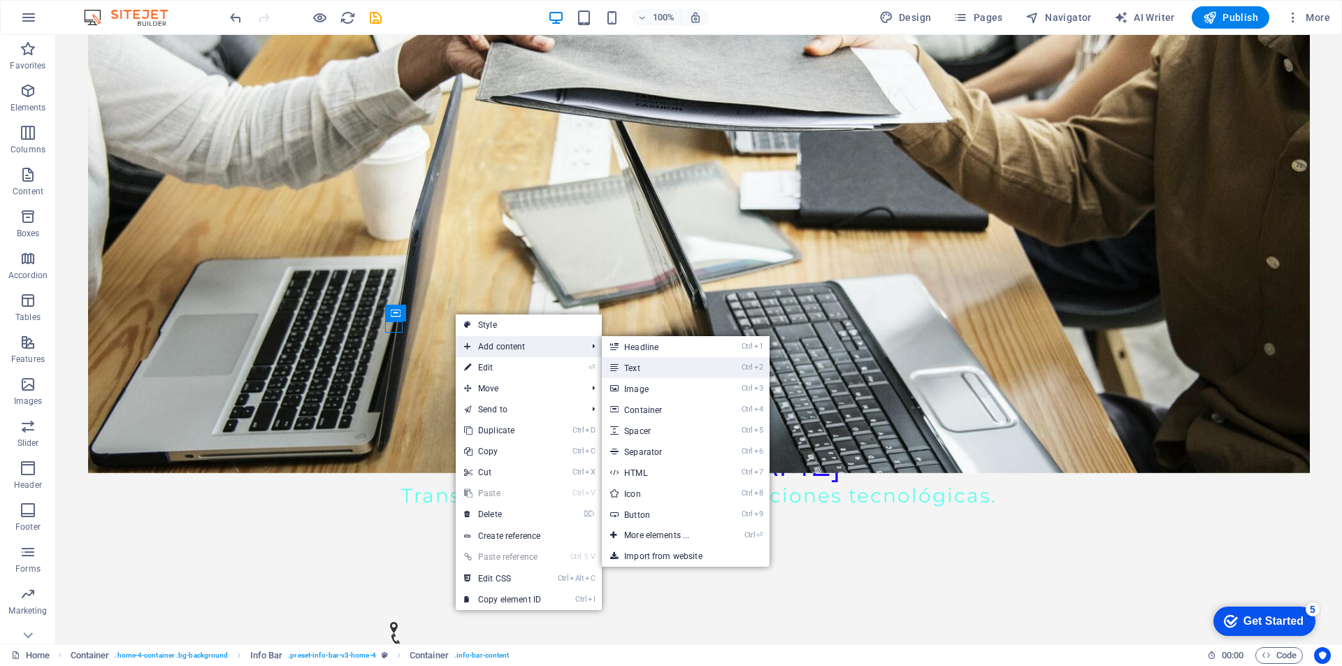
click at [641, 369] on link "Ctrl 2 Text" at bounding box center [659, 367] width 115 height 21
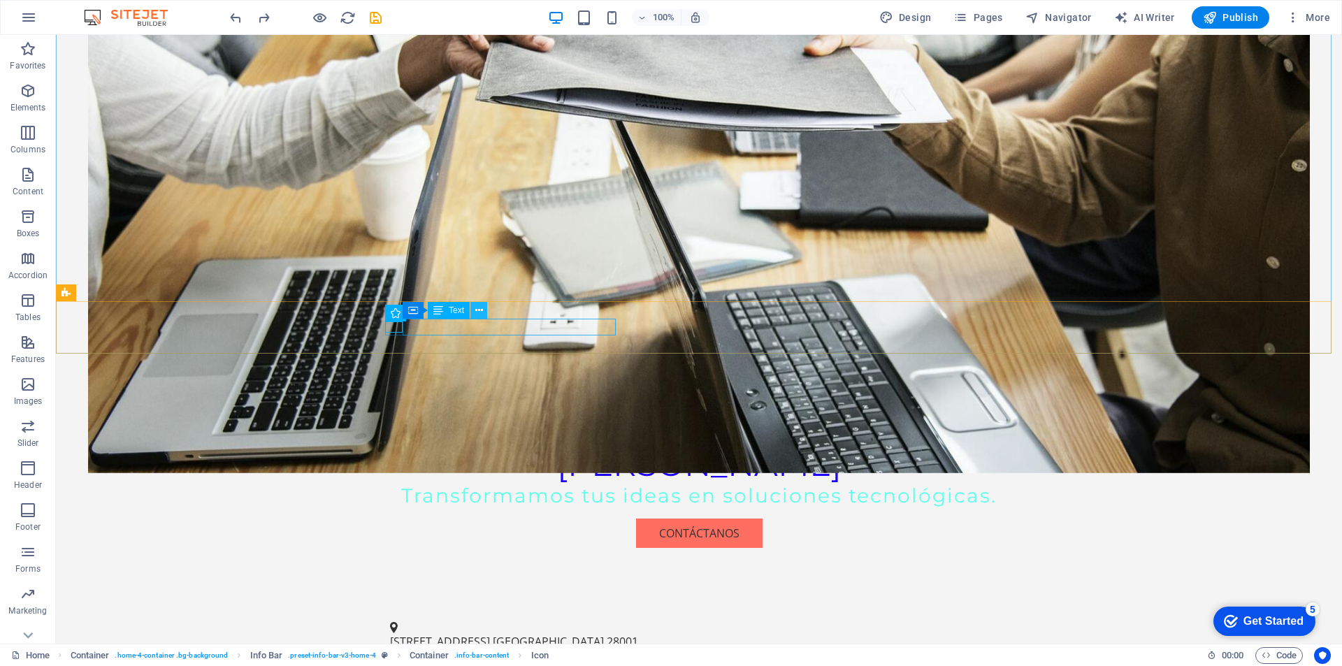
click at [477, 309] on icon at bounding box center [479, 310] width 8 height 15
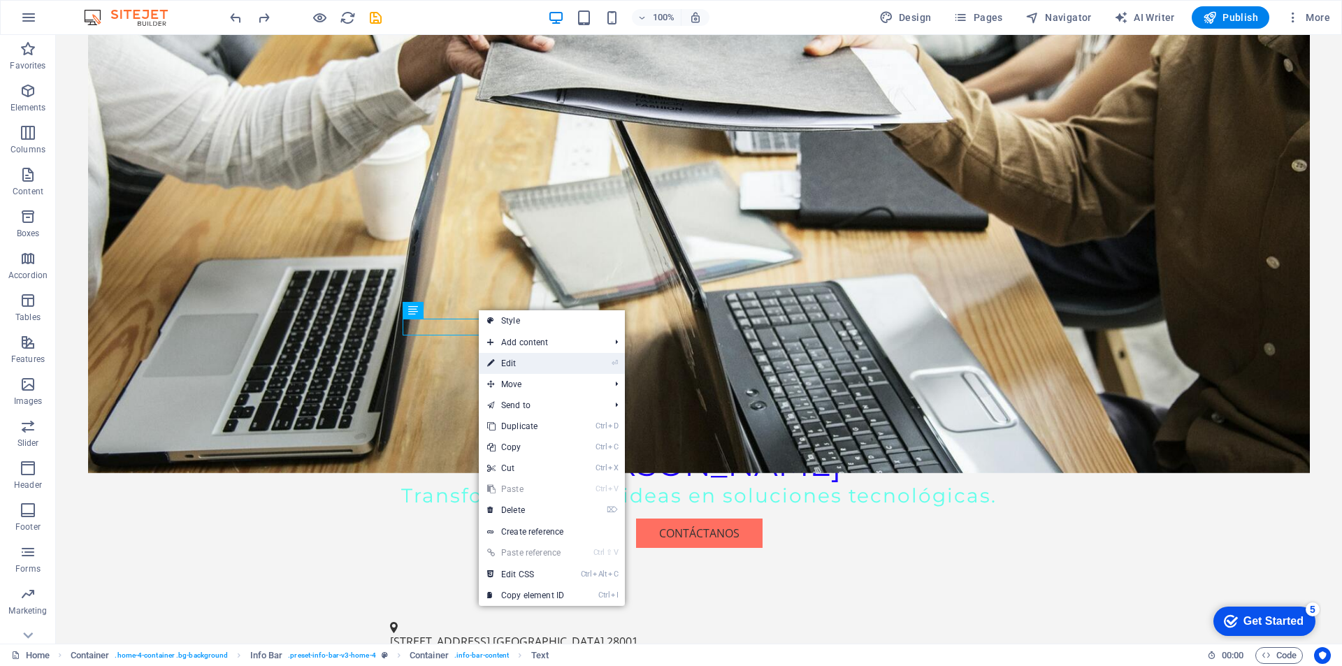
click at [510, 359] on link "⏎ Edit" at bounding box center [526, 363] width 94 height 21
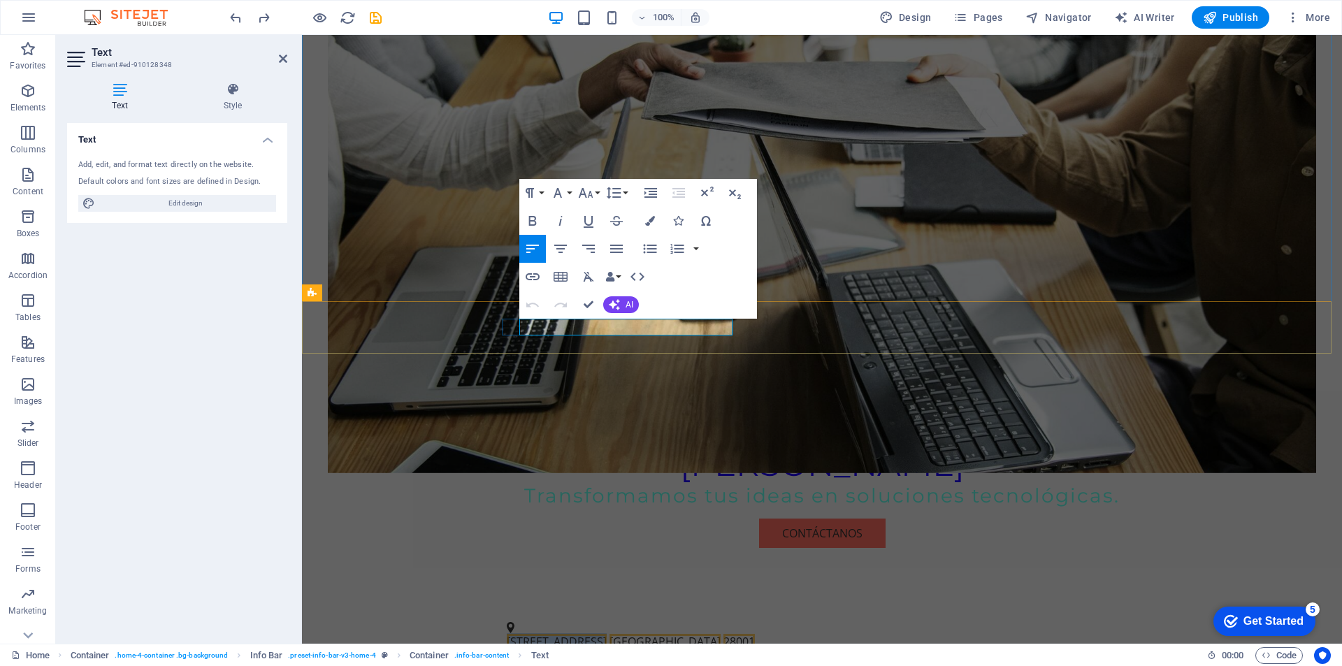
click at [607, 634] on span "[STREET_ADDRESS]" at bounding box center [557, 641] width 100 height 15
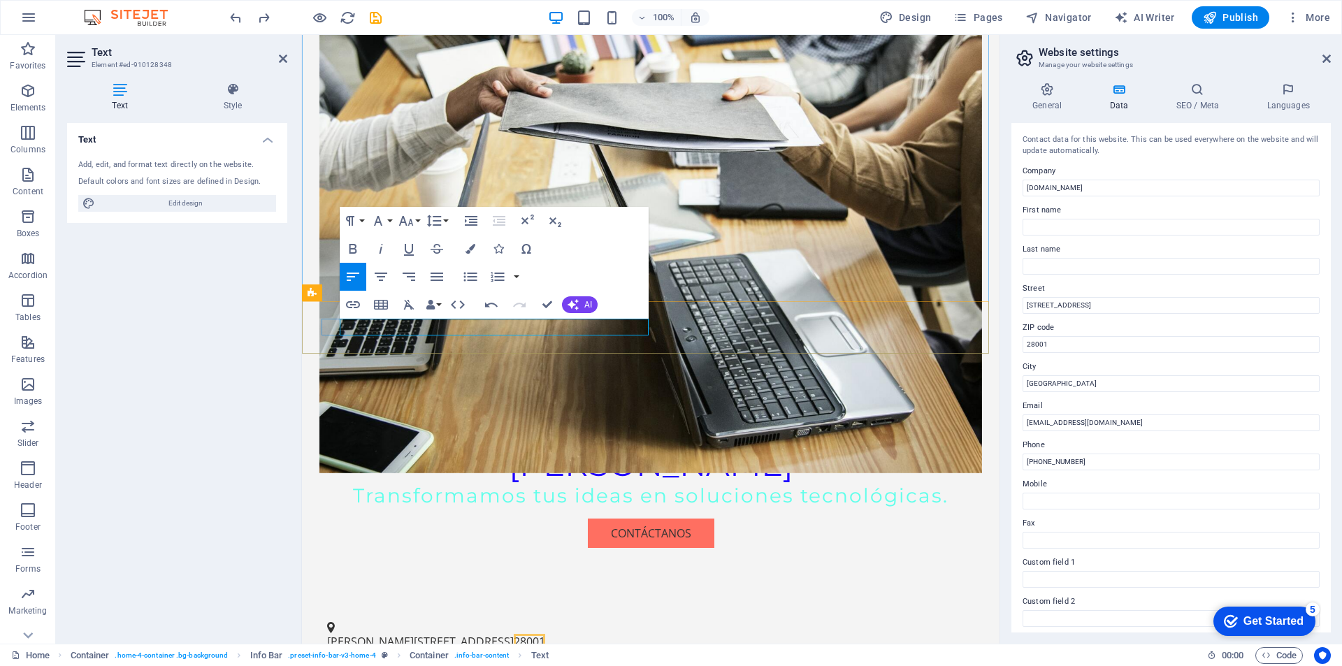
click at [543, 633] on p "Magariños Cervantes 2218, Montevideo, Montevideo 28001" at bounding box center [645, 641] width 636 height 17
click at [547, 633] on p "Magariños Cervantes 2218, Montevideo, Montevideo 28001" at bounding box center [645, 641] width 636 height 17
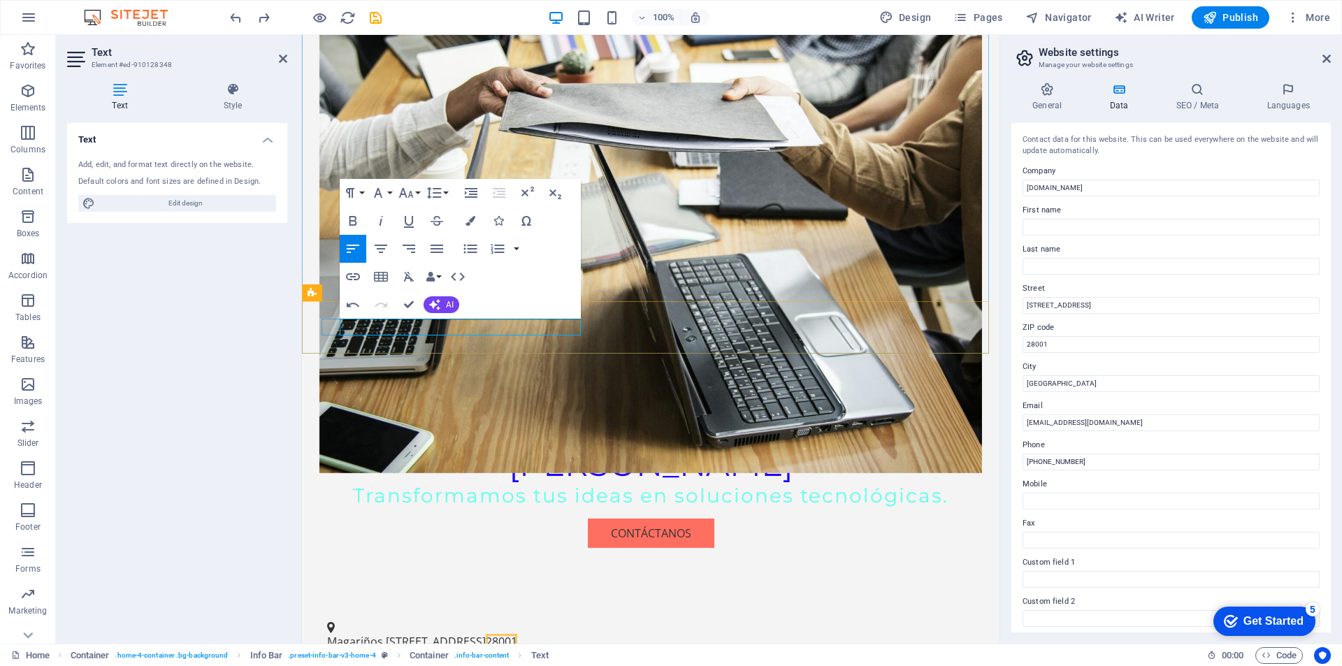
click at [547, 633] on p "Magariños Cervantes 2218, Montevideo 28001" at bounding box center [645, 641] width 636 height 17
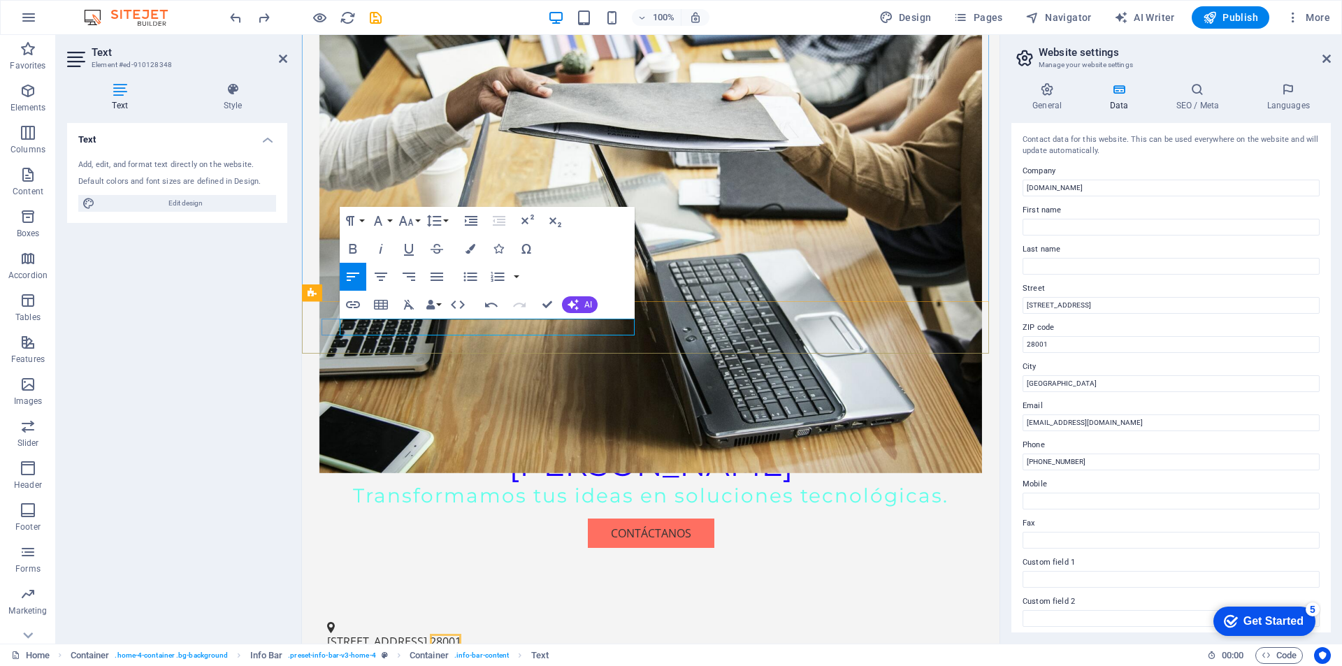
click at [461, 634] on span "28001" at bounding box center [445, 641] width 31 height 15
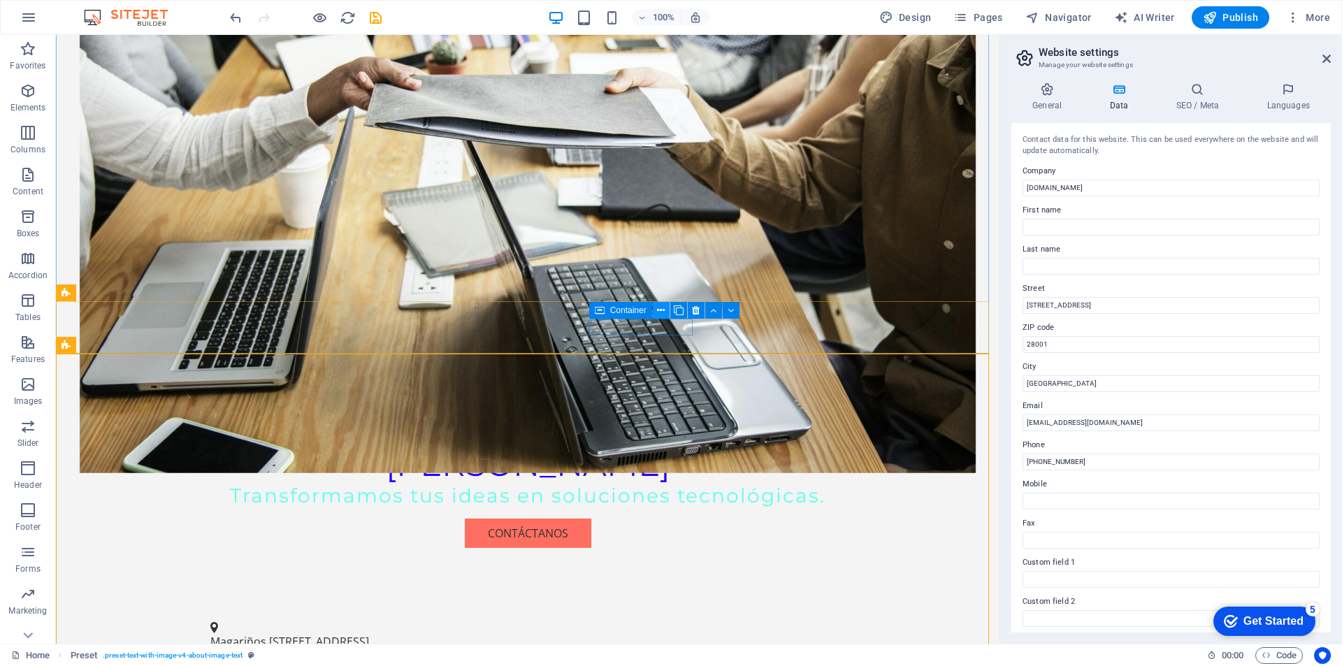
click at [659, 310] on icon at bounding box center [661, 310] width 8 height 15
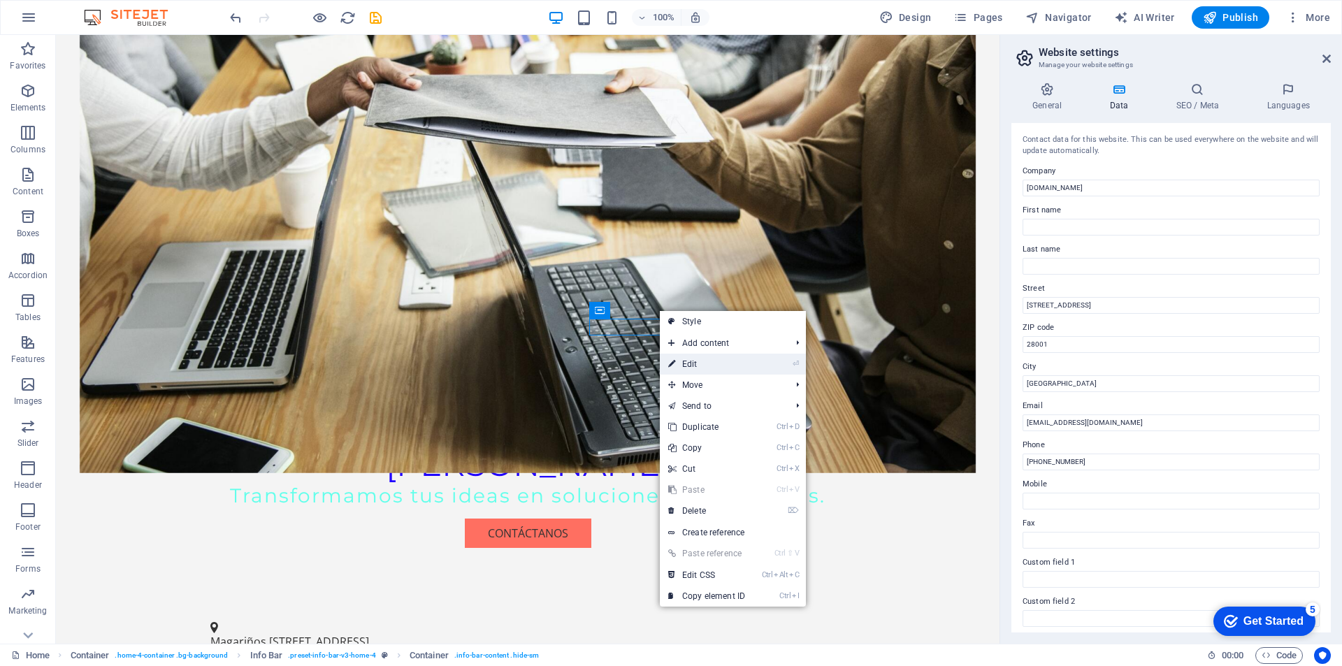
drag, startPoint x: 698, startPoint y: 369, endPoint x: 394, endPoint y: 335, distance: 306.0
click at [698, 369] on link "⏎ Edit" at bounding box center [707, 364] width 94 height 21
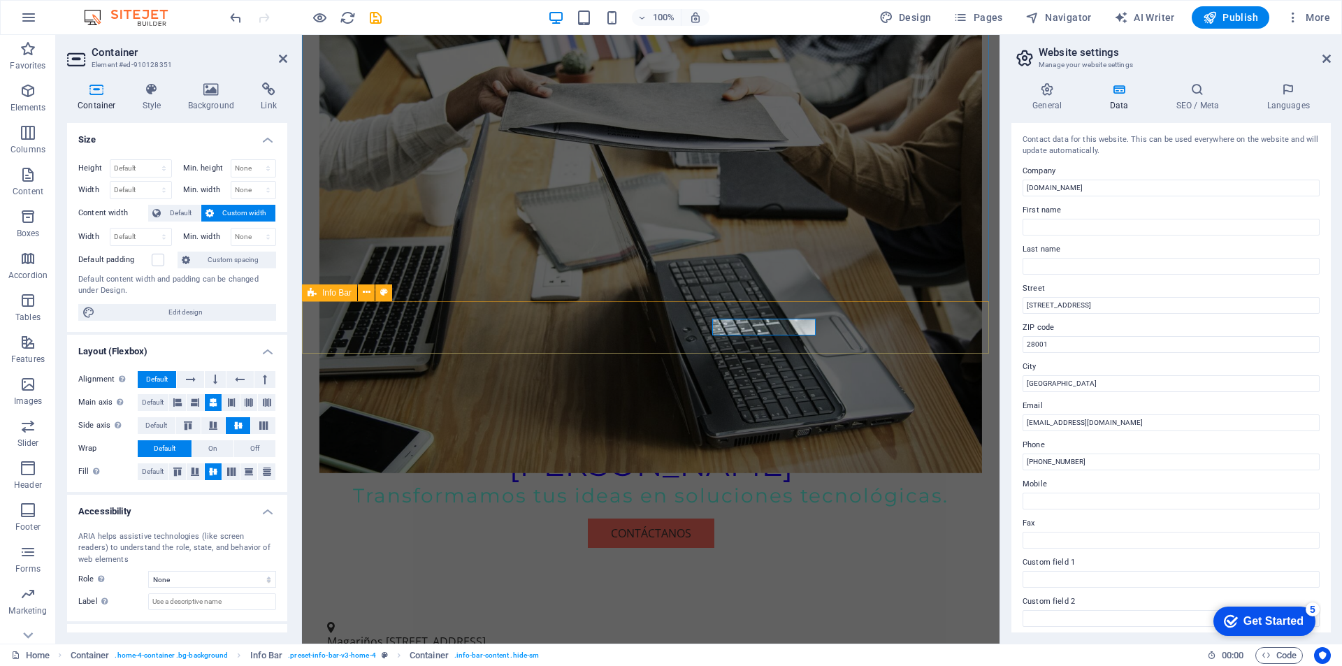
drag, startPoint x: 737, startPoint y: 327, endPoint x: 823, endPoint y: 327, distance: 86.7
click at [823, 604] on div "Magariños Cervantes 2218, Montevideo - Uruguay - CP 11600 +34 123 456 789 info@…" at bounding box center [651, 662] width 698 height 116
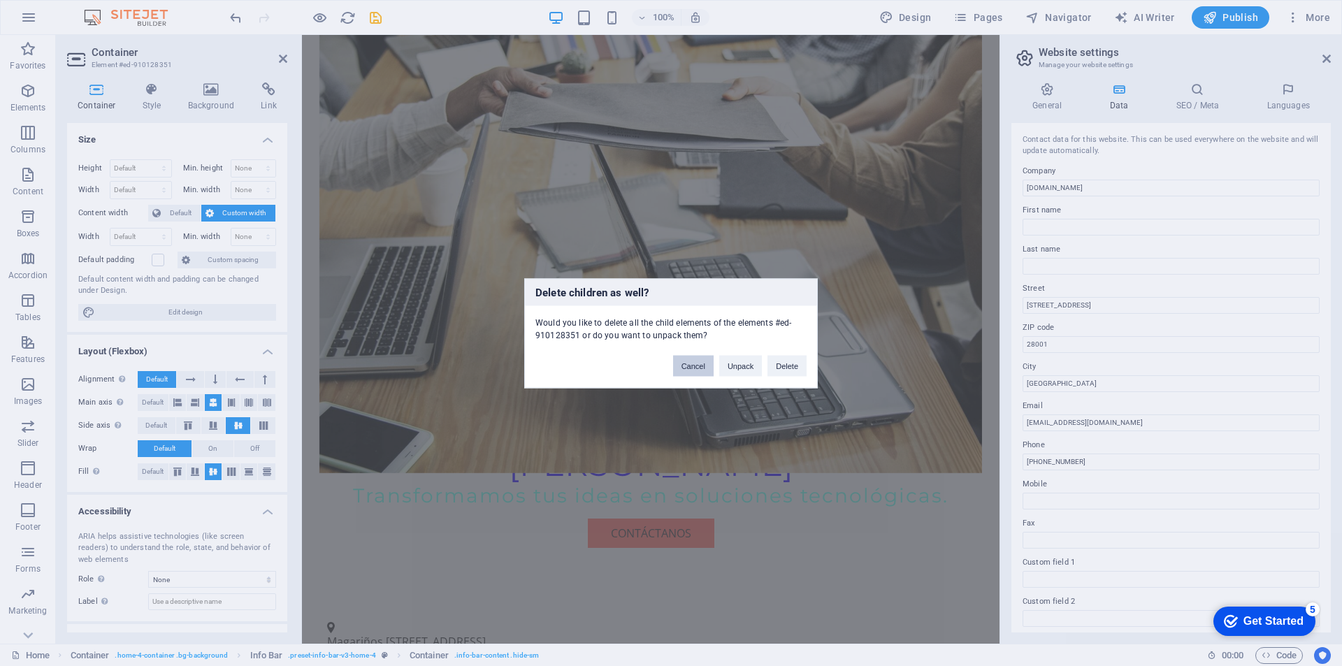
drag, startPoint x: 705, startPoint y: 365, endPoint x: 403, endPoint y: 331, distance: 303.9
click at [705, 365] on button "Cancel" at bounding box center [693, 365] width 41 height 21
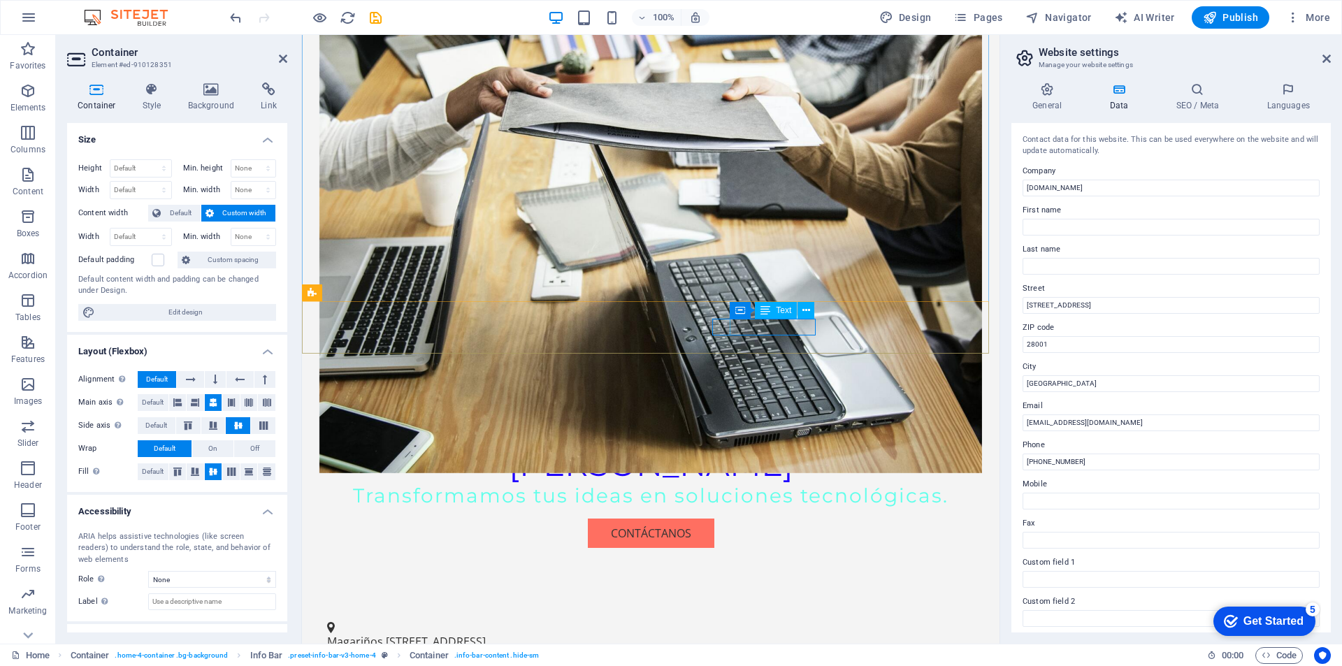
click at [424, 662] on span "[PHONE_NUMBER]" at bounding box center [375, 669] width 97 height 15
drag, startPoint x: 739, startPoint y: 332, endPoint x: 753, endPoint y: 332, distance: 14.0
click at [424, 662] on span "[PHONE_NUMBER]" at bounding box center [375, 669] width 97 height 15
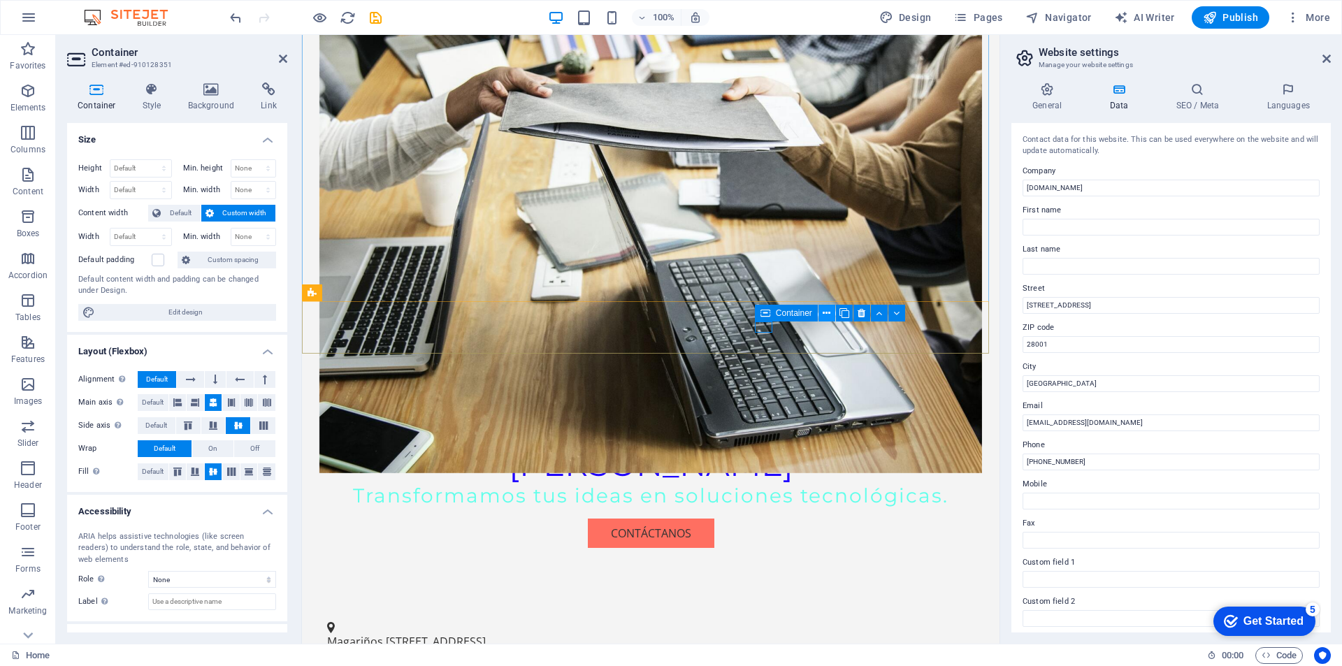
click at [826, 312] on icon at bounding box center [827, 313] width 8 height 15
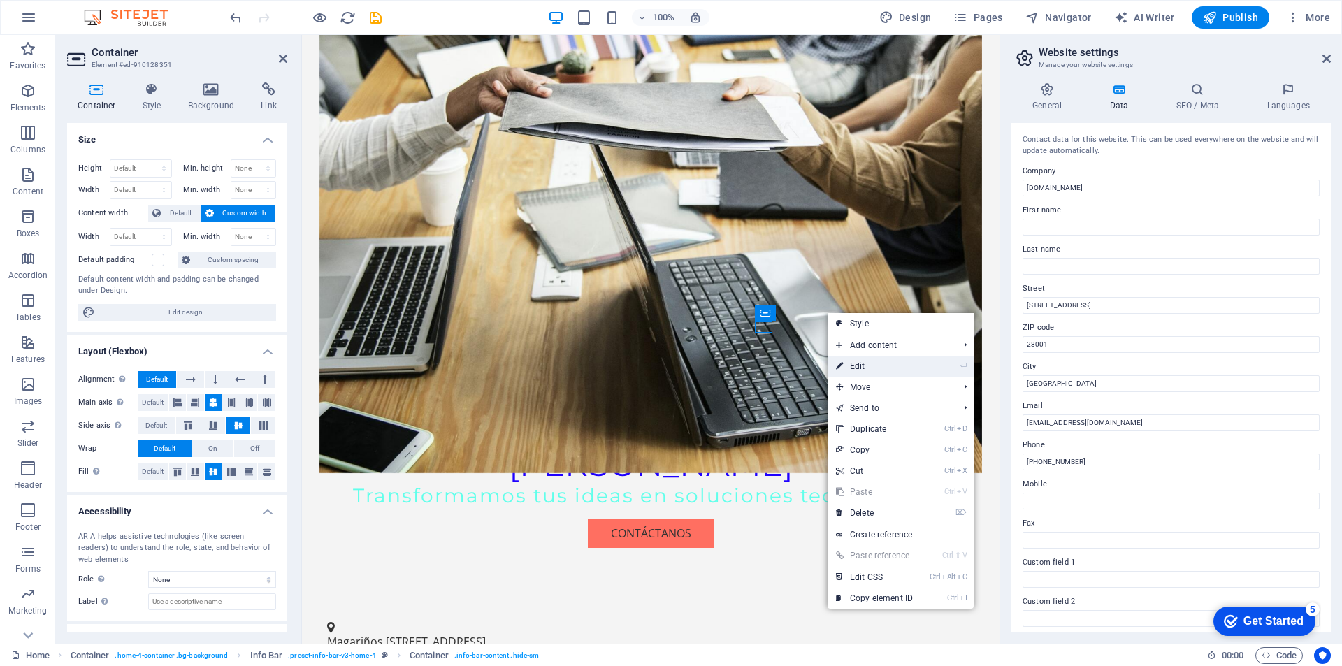
click at [861, 365] on link "⏎ Edit" at bounding box center [875, 366] width 94 height 21
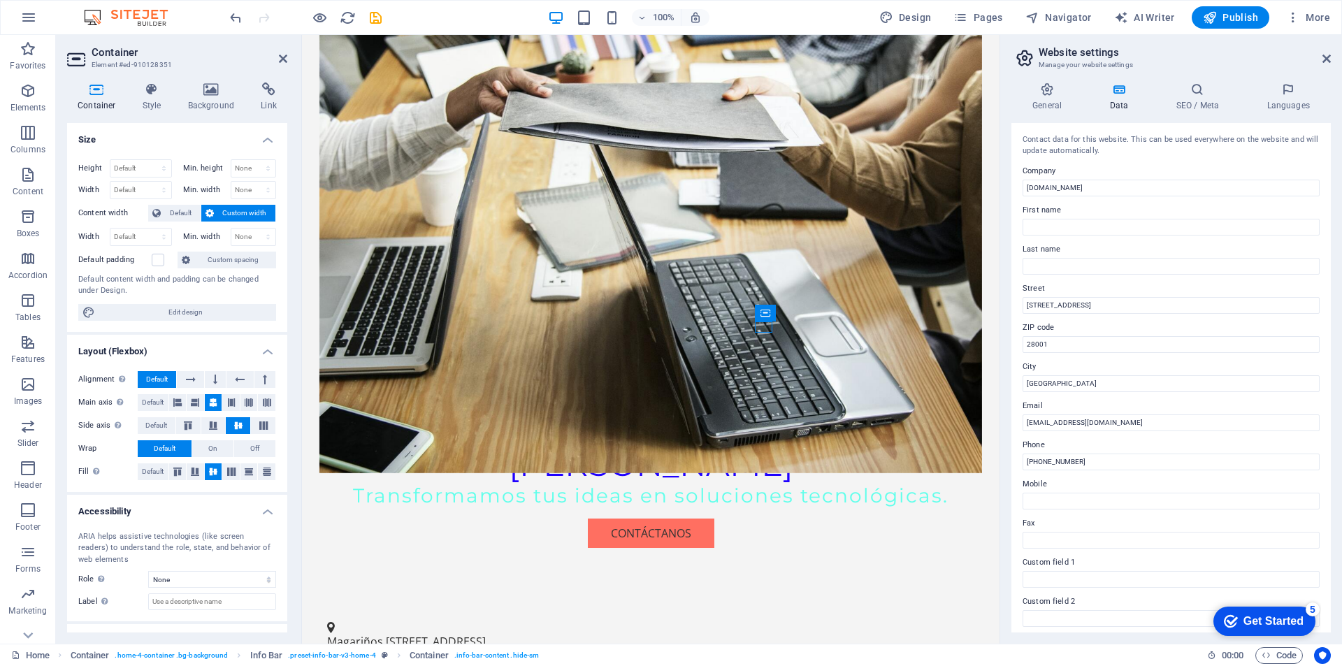
click at [276, 58] on h2 "Container" at bounding box center [190, 52] width 196 height 13
click at [282, 56] on icon at bounding box center [283, 58] width 8 height 11
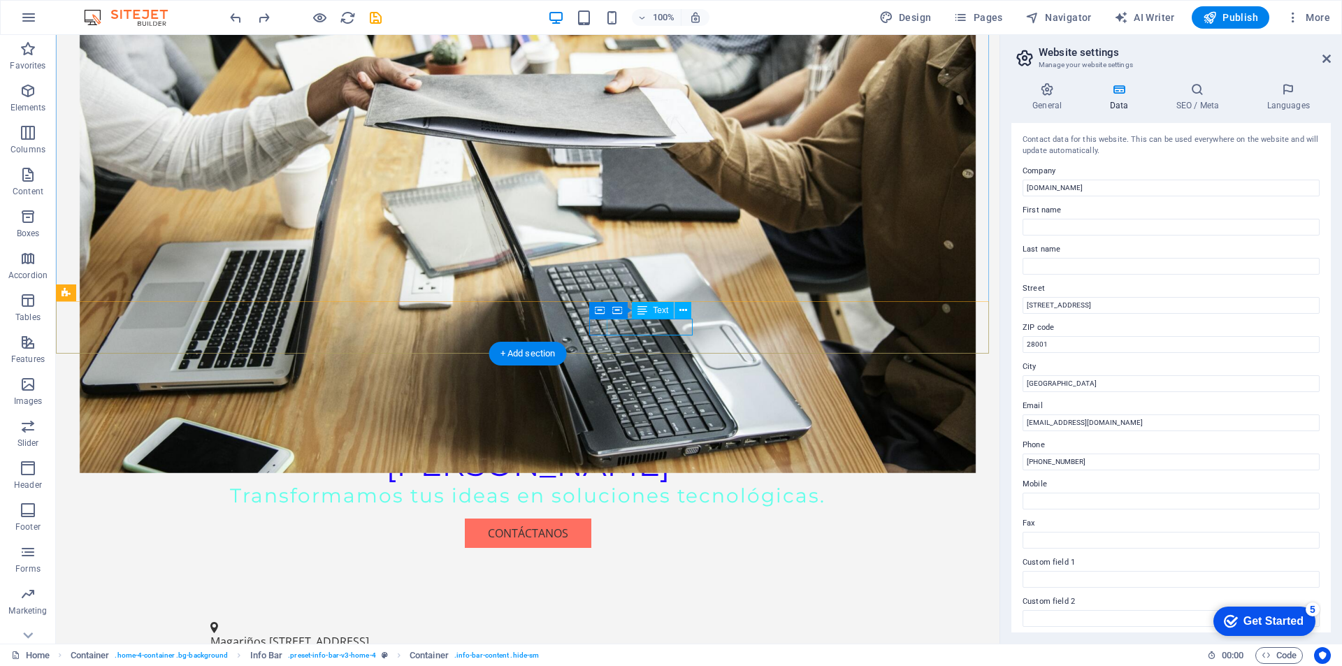
click at [308, 662] on span "[PHONE_NUMBER]" at bounding box center [258, 669] width 97 height 15
drag, startPoint x: 613, startPoint y: 329, endPoint x: 645, endPoint y: 329, distance: 32.2
click at [308, 662] on span "[PHONE_NUMBER]" at bounding box center [258, 669] width 97 height 15
click at [684, 308] on icon at bounding box center [683, 310] width 8 height 15
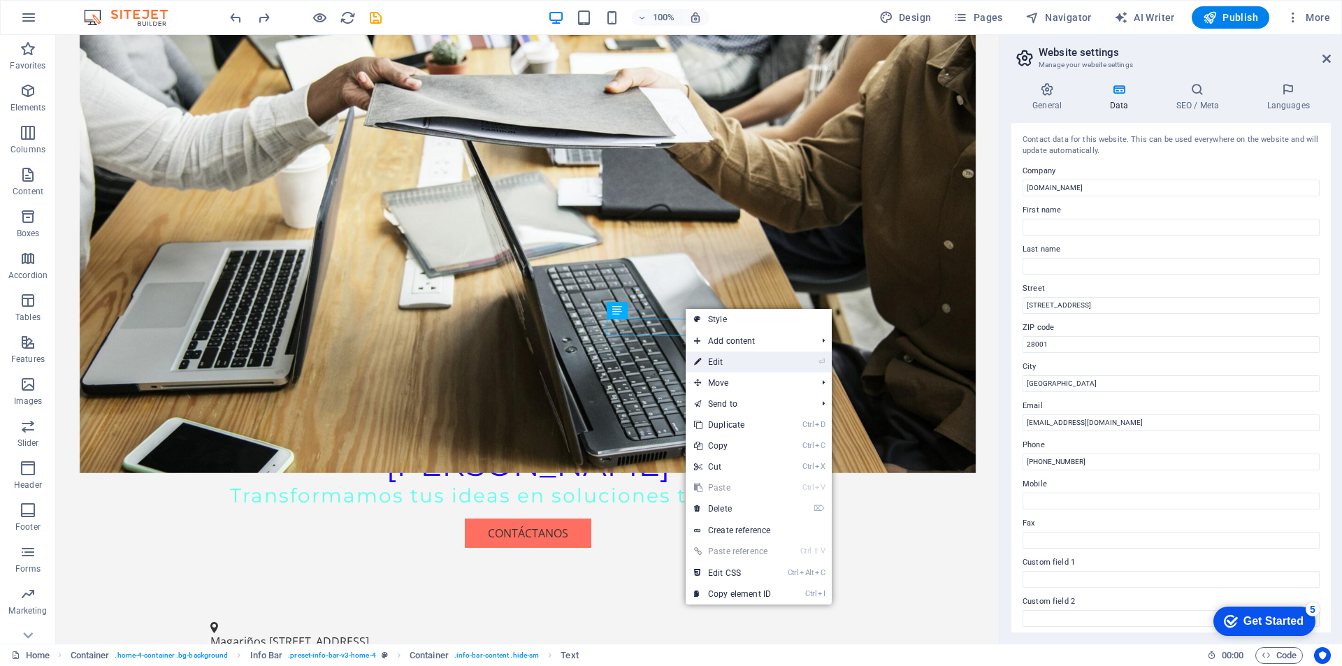
click at [724, 361] on link "⏎ Edit" at bounding box center [733, 362] width 94 height 21
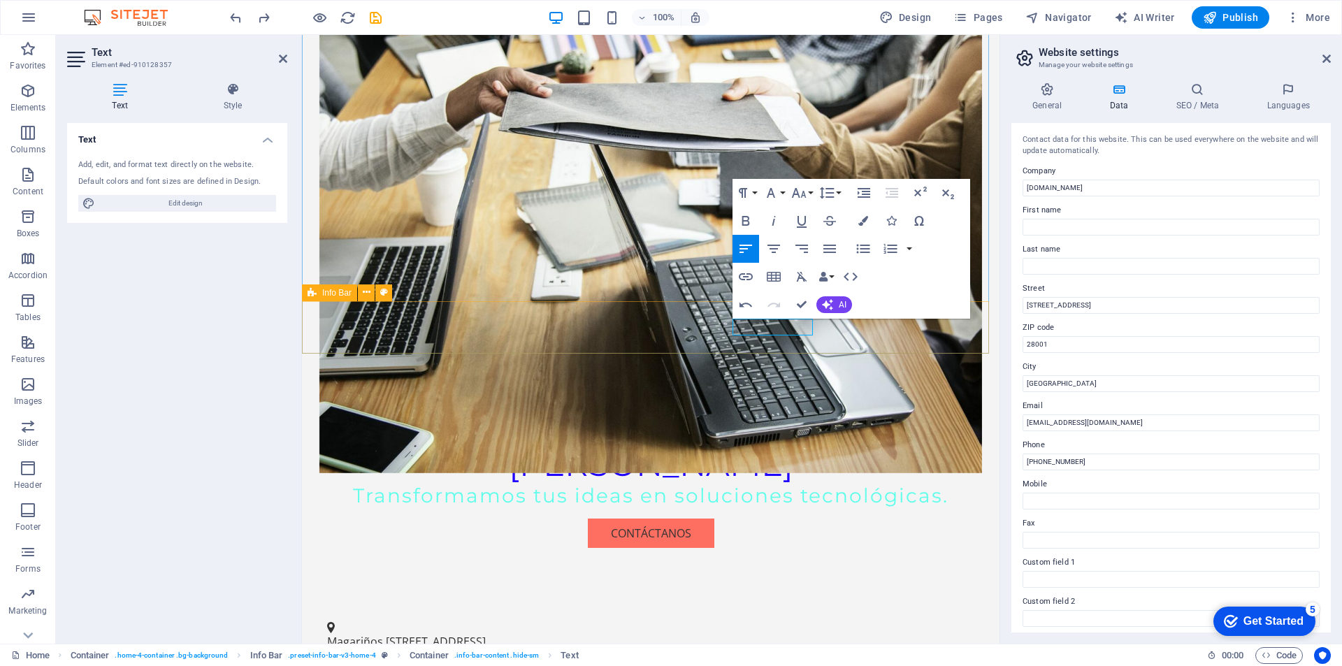
click at [827, 604] on div "Magariños Cervantes 2218, Montevideo - Uruguay - CP 11600 598-2-487.4248 info@i…" at bounding box center [651, 662] width 698 height 116
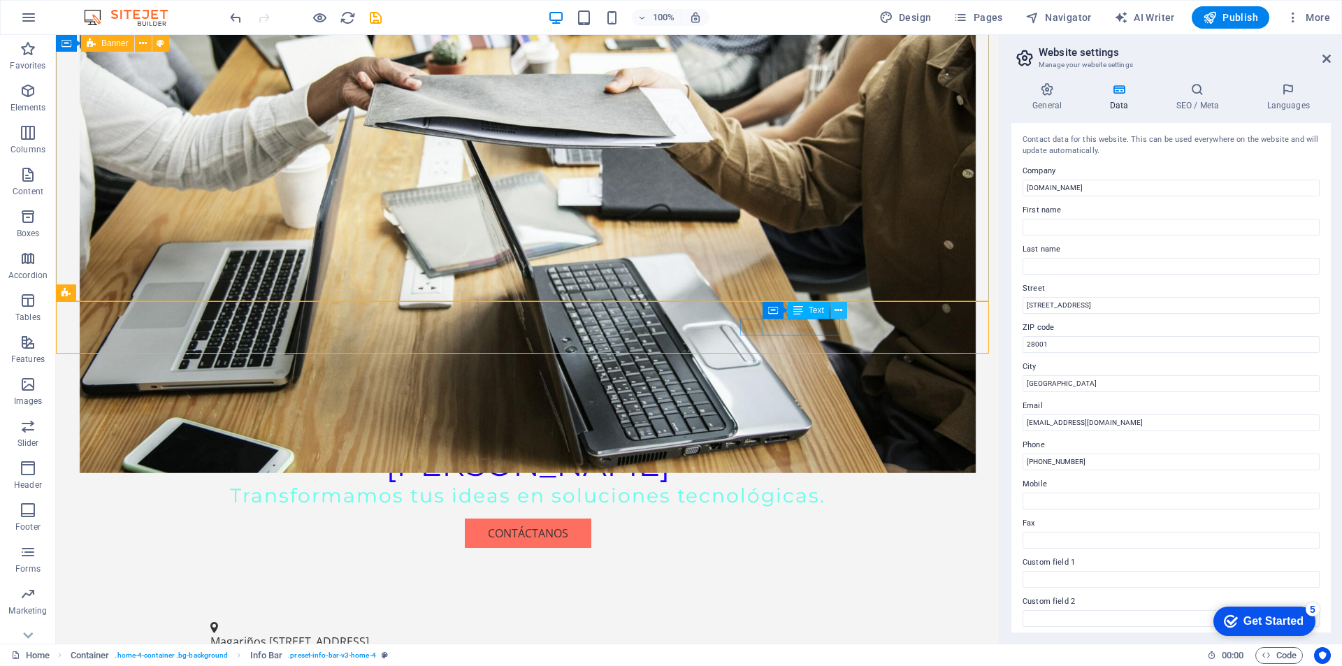
click at [841, 313] on icon at bounding box center [839, 310] width 8 height 15
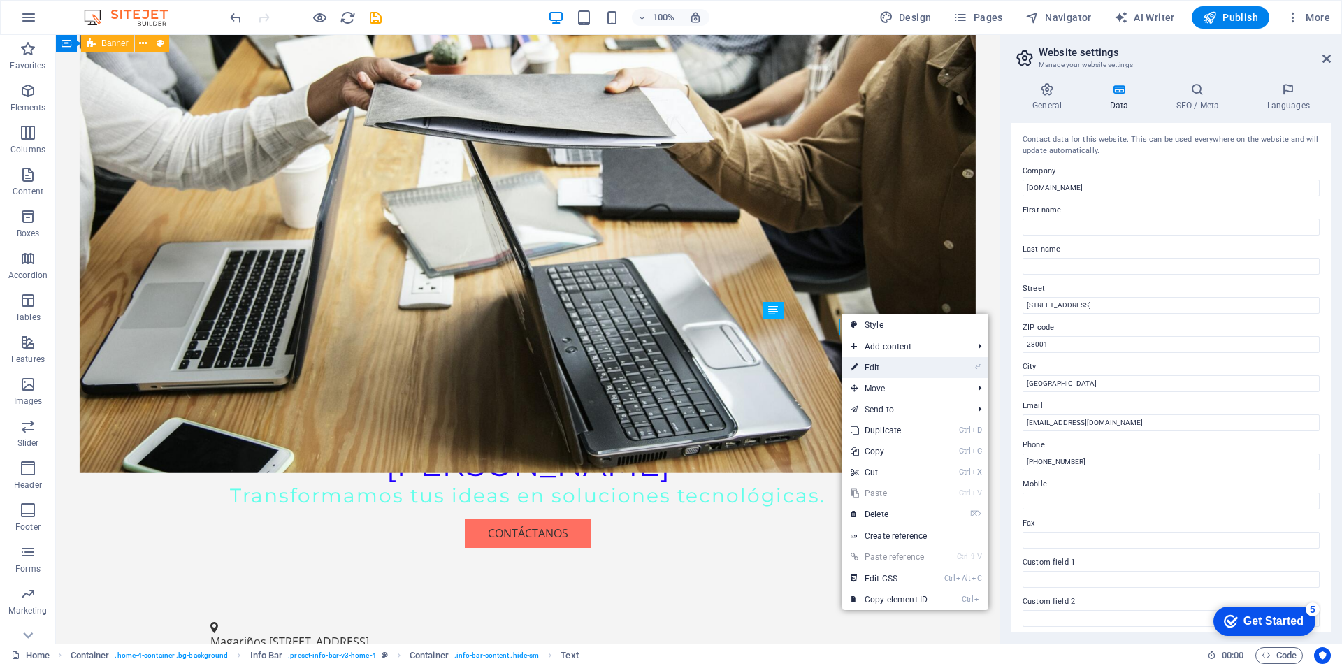
drag, startPoint x: 566, startPoint y: 329, endPoint x: 868, endPoint y: 364, distance: 304.0
click at [868, 364] on link "⏎ Edit" at bounding box center [889, 367] width 94 height 21
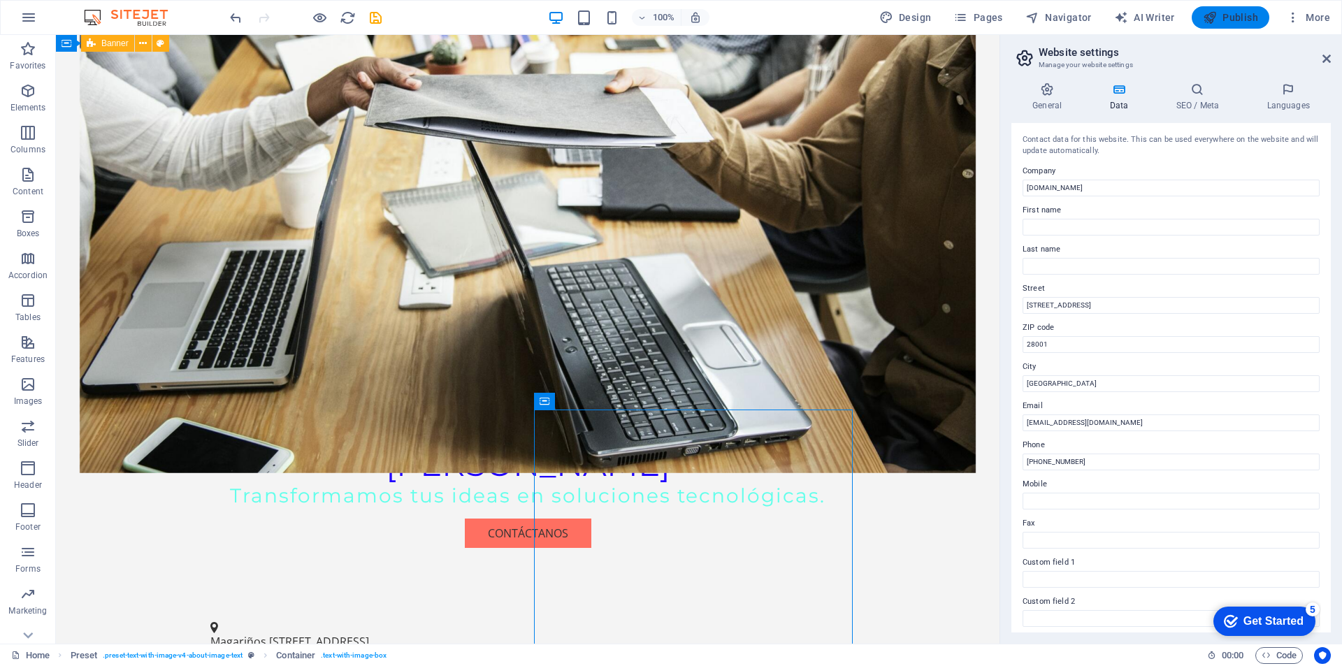
click at [1237, 16] on span "Publish" at bounding box center [1230, 17] width 55 height 14
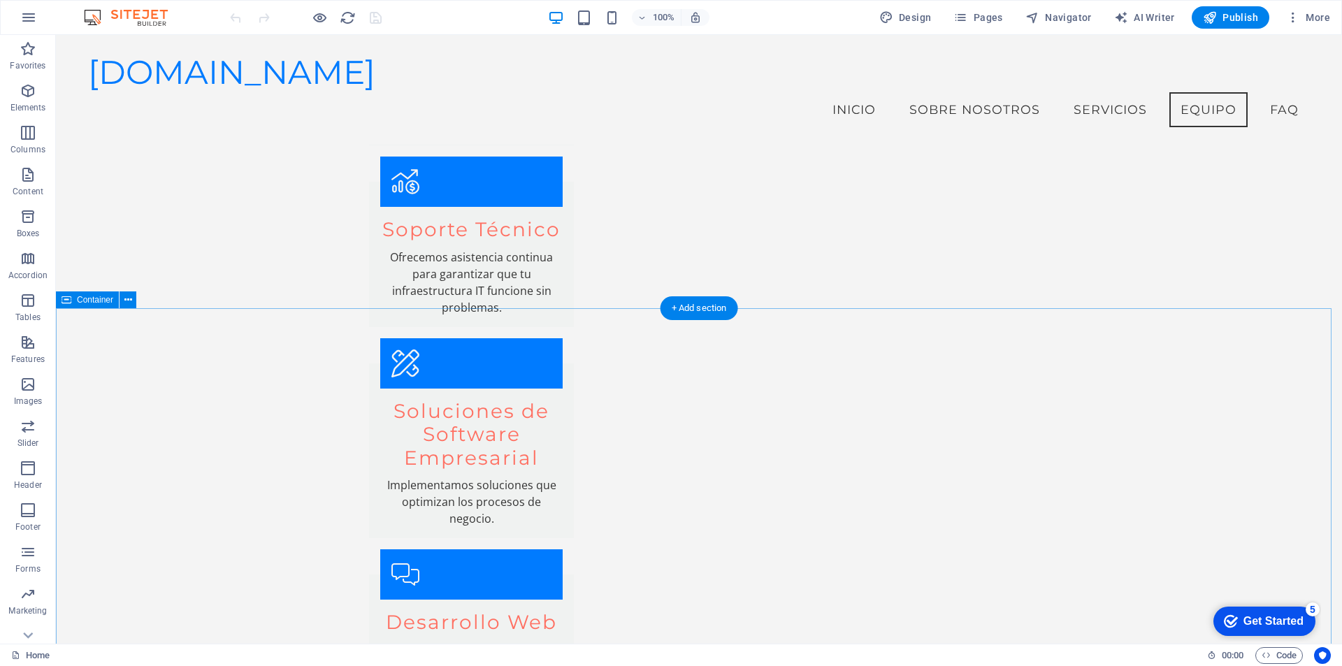
scroll to position [2029, 0]
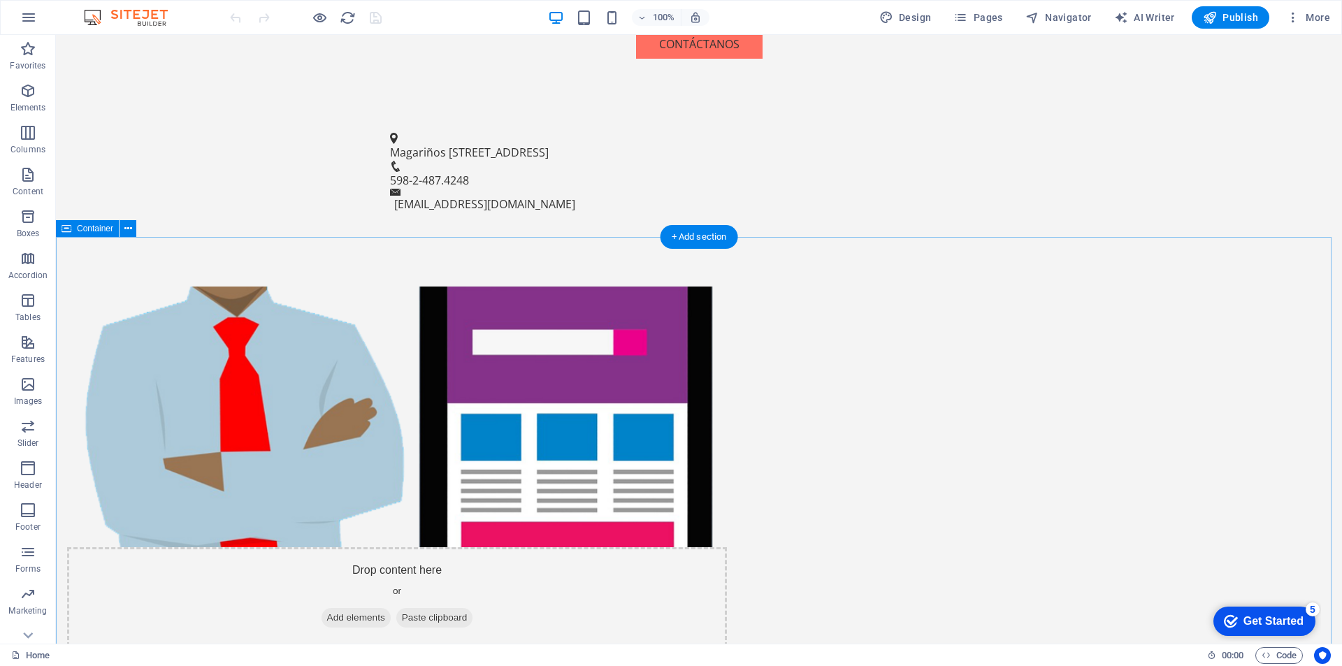
scroll to position [1142, 0]
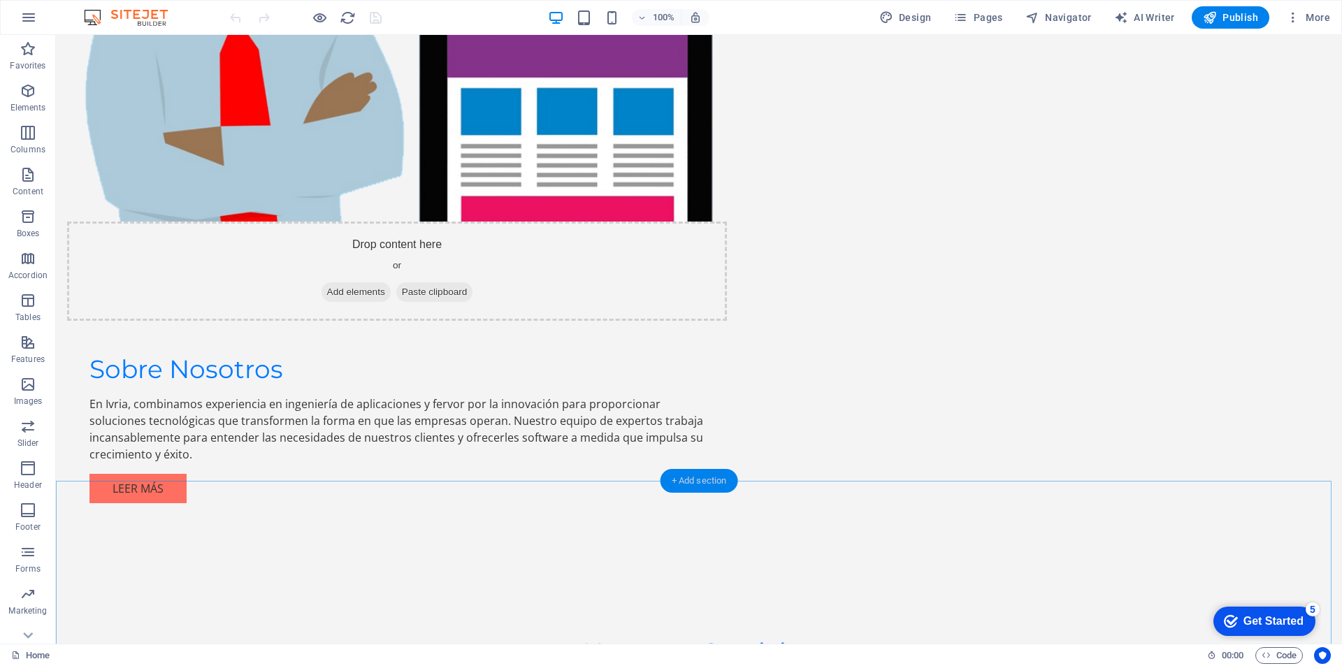
click at [707, 482] on div "+ Add section" at bounding box center [700, 481] width 78 height 24
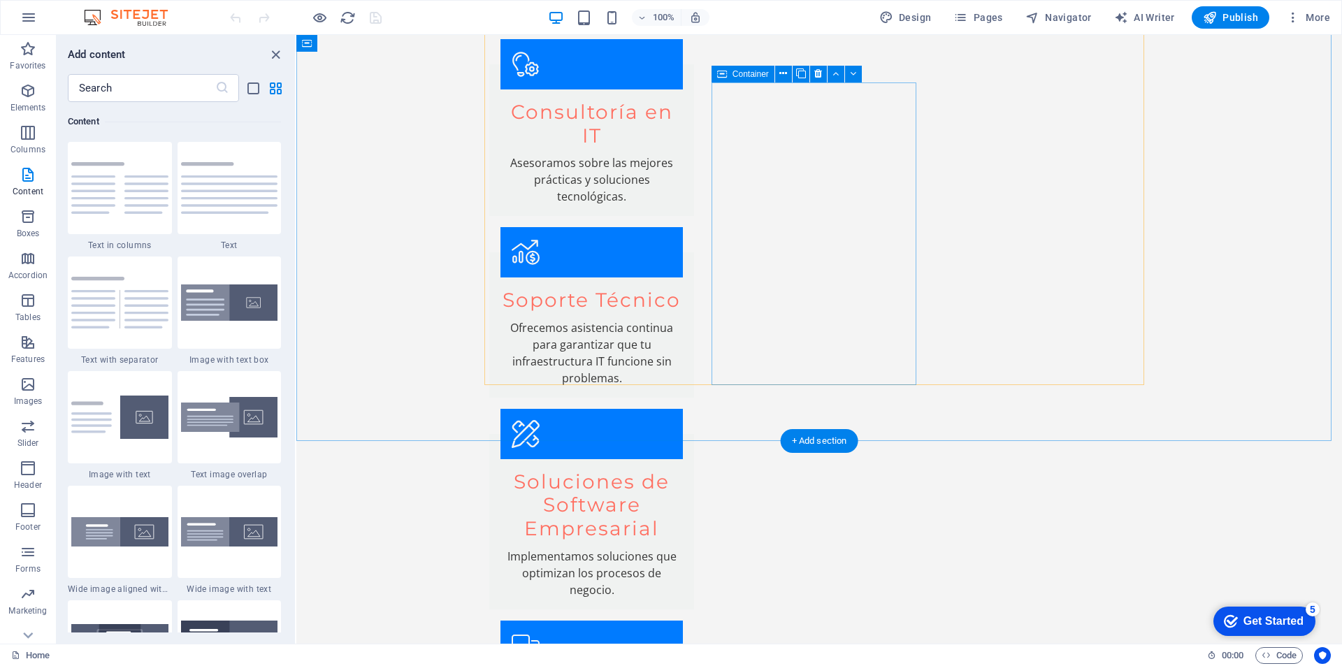
scroll to position [2284, 0]
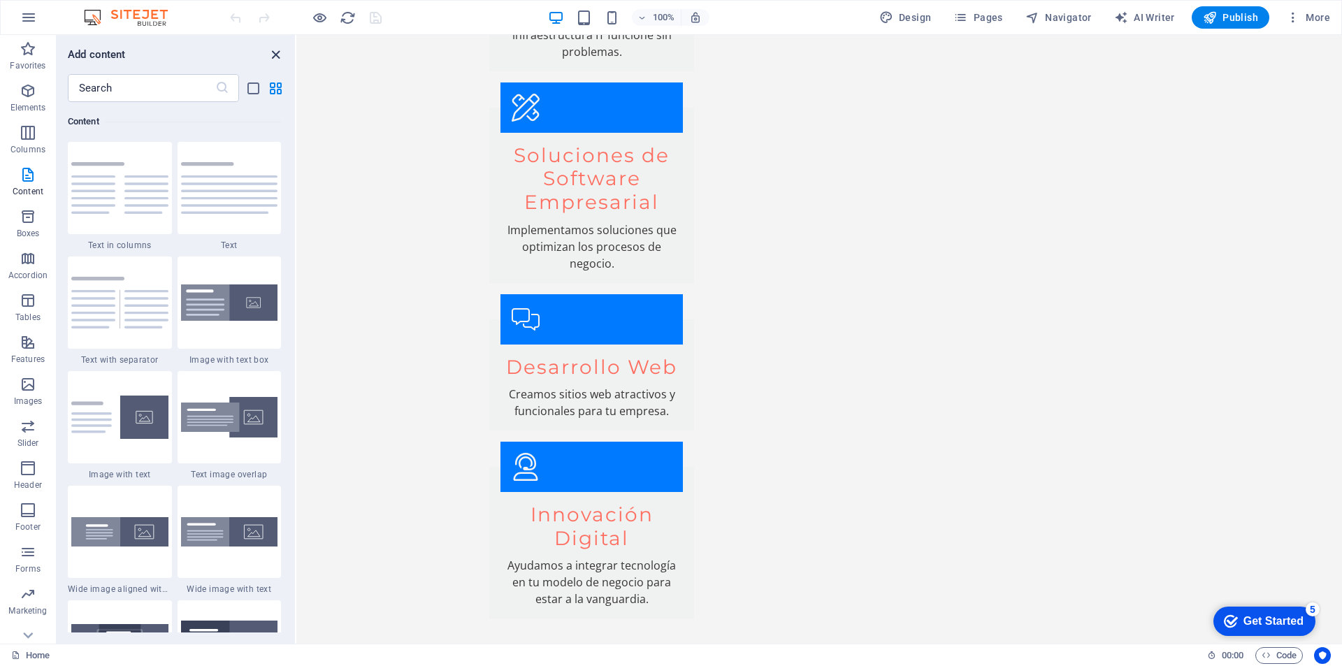
click at [276, 57] on icon "close panel" at bounding box center [276, 55] width 16 height 16
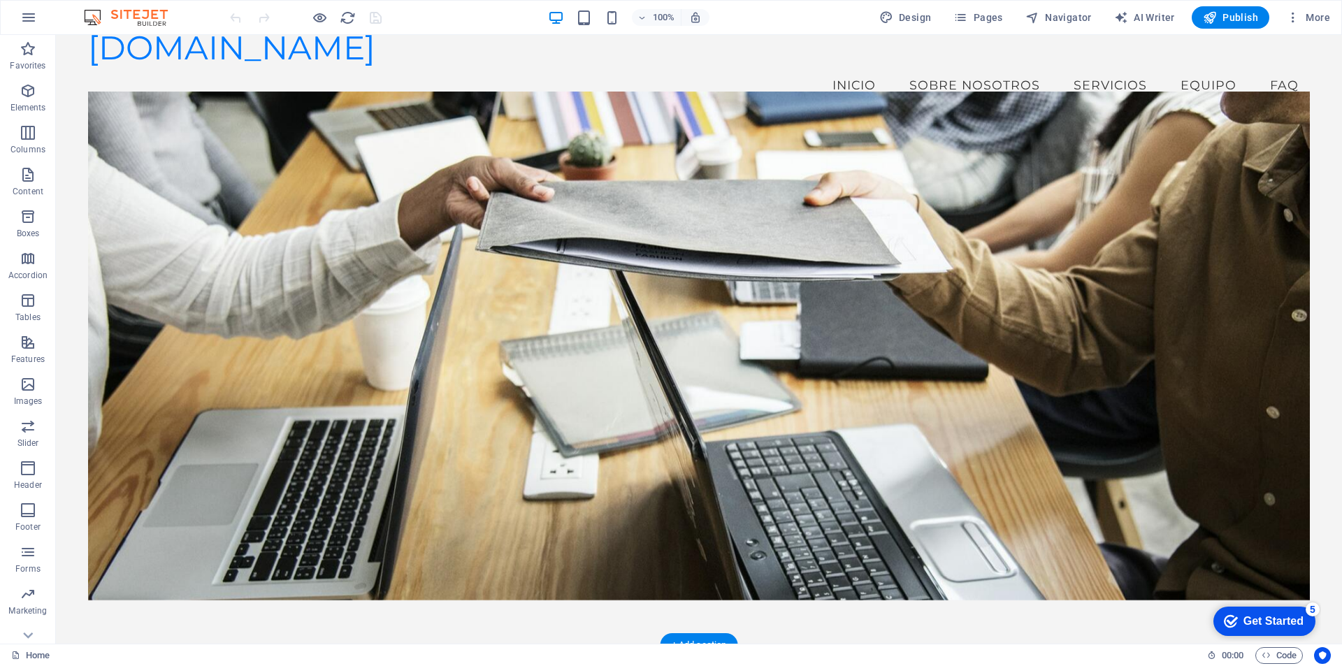
scroll to position [0, 0]
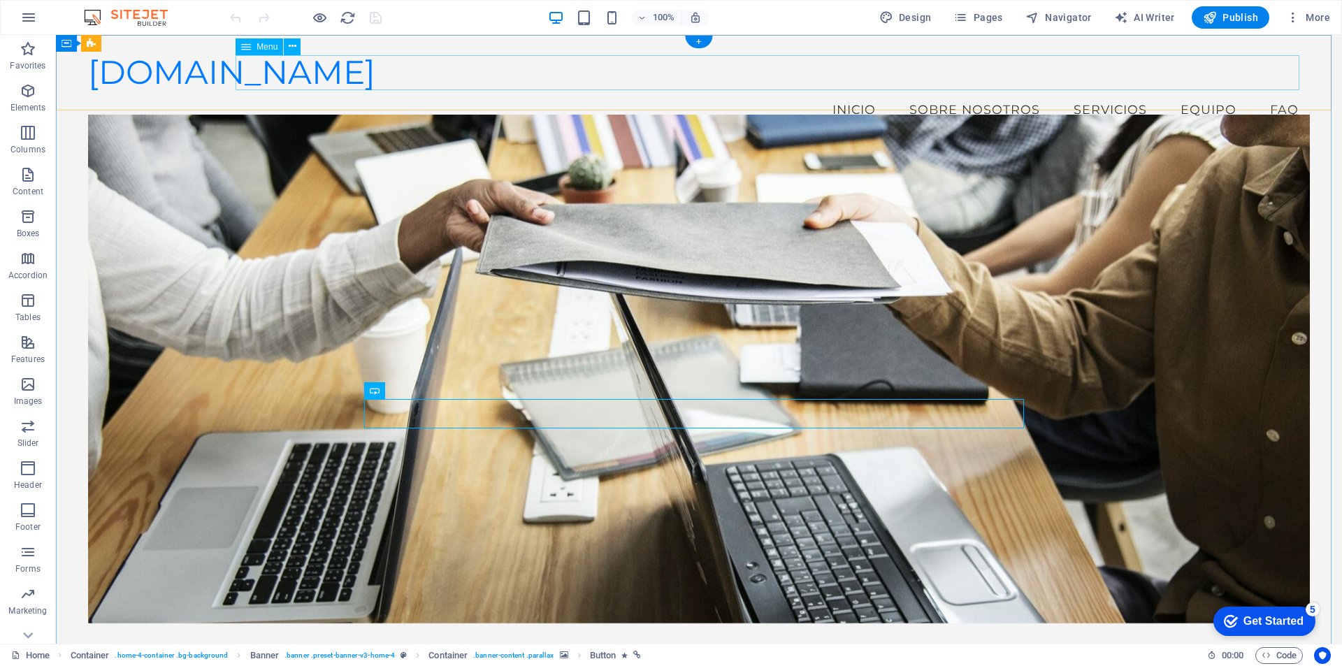
click at [847, 92] on nav "Inicio Sobre Nosotros Servicios Equipo FAQ" at bounding box center [699, 109] width 1222 height 35
click at [967, 92] on nav "Inicio Sobre Nosotros Servicios Equipo FAQ" at bounding box center [699, 109] width 1222 height 35
click at [1111, 221] on figure at bounding box center [699, 369] width 1222 height 509
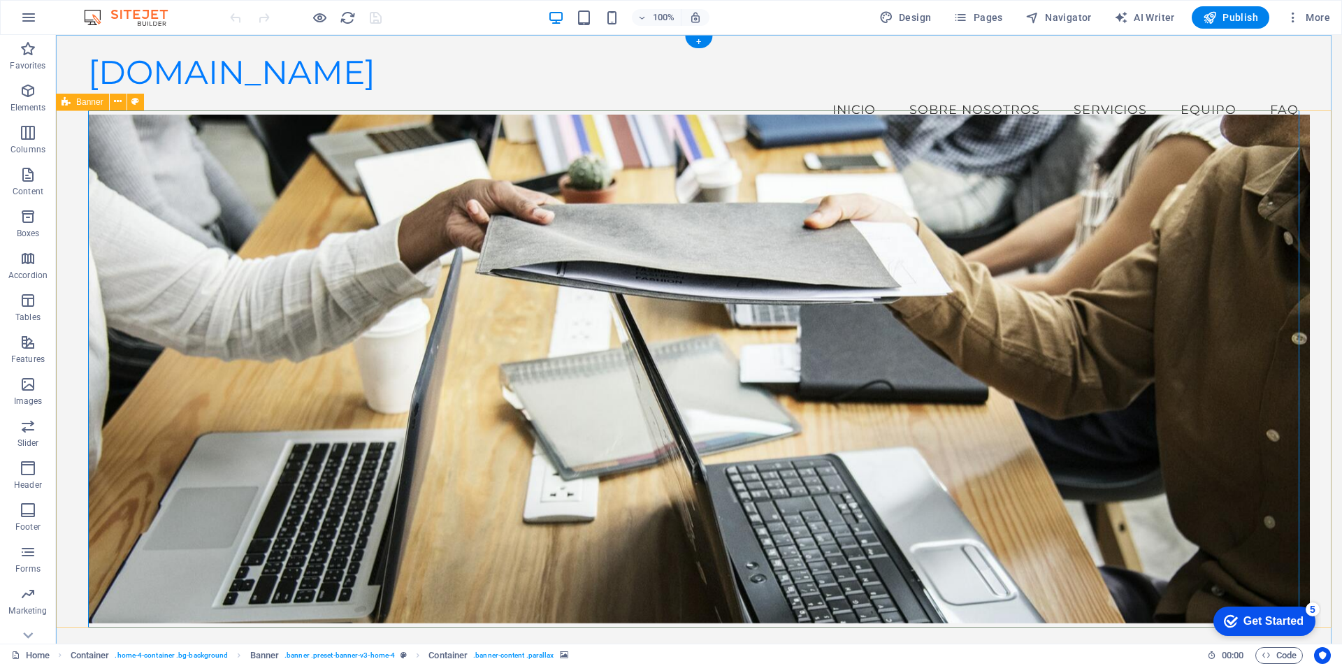
click at [1315, 201] on div "​ Bienvenido a Ivria Transformamos tus ideas en soluciones tecnológicas. Contác…" at bounding box center [699, 515] width 1286 height 740
click at [960, 92] on nav "Inicio Sobre Nosotros Servicios Equipo FAQ" at bounding box center [699, 109] width 1222 height 35
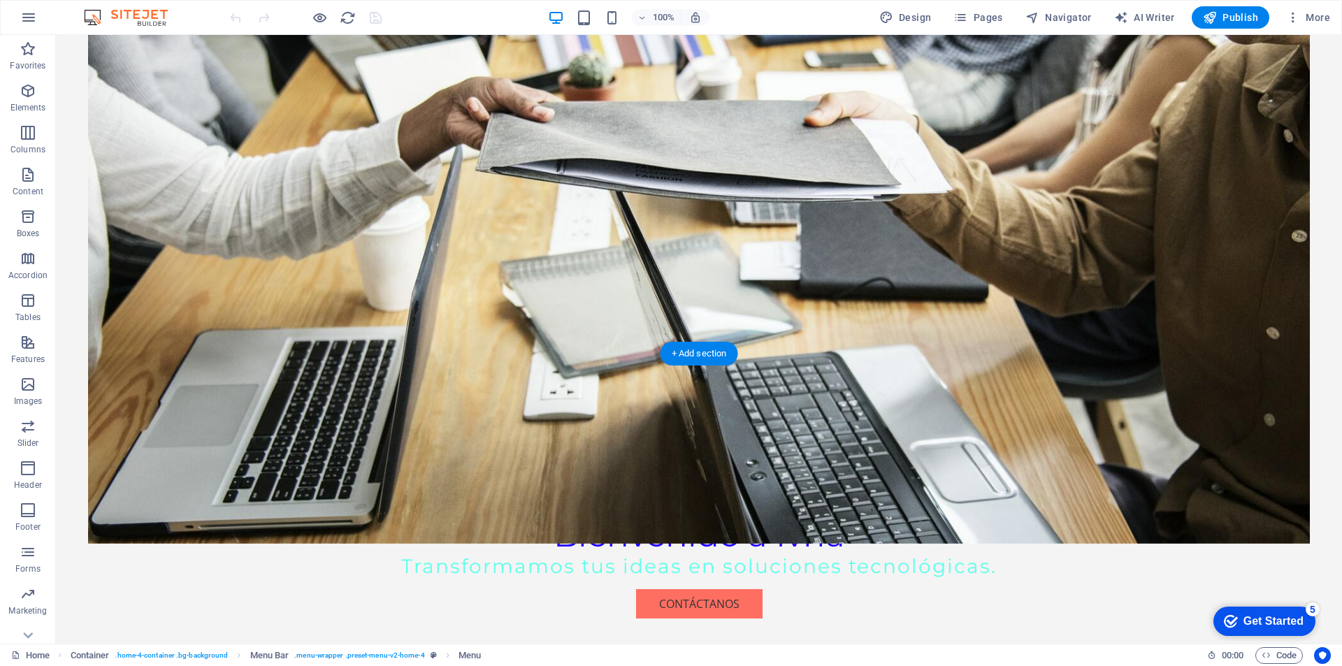
scroll to position [326, 0]
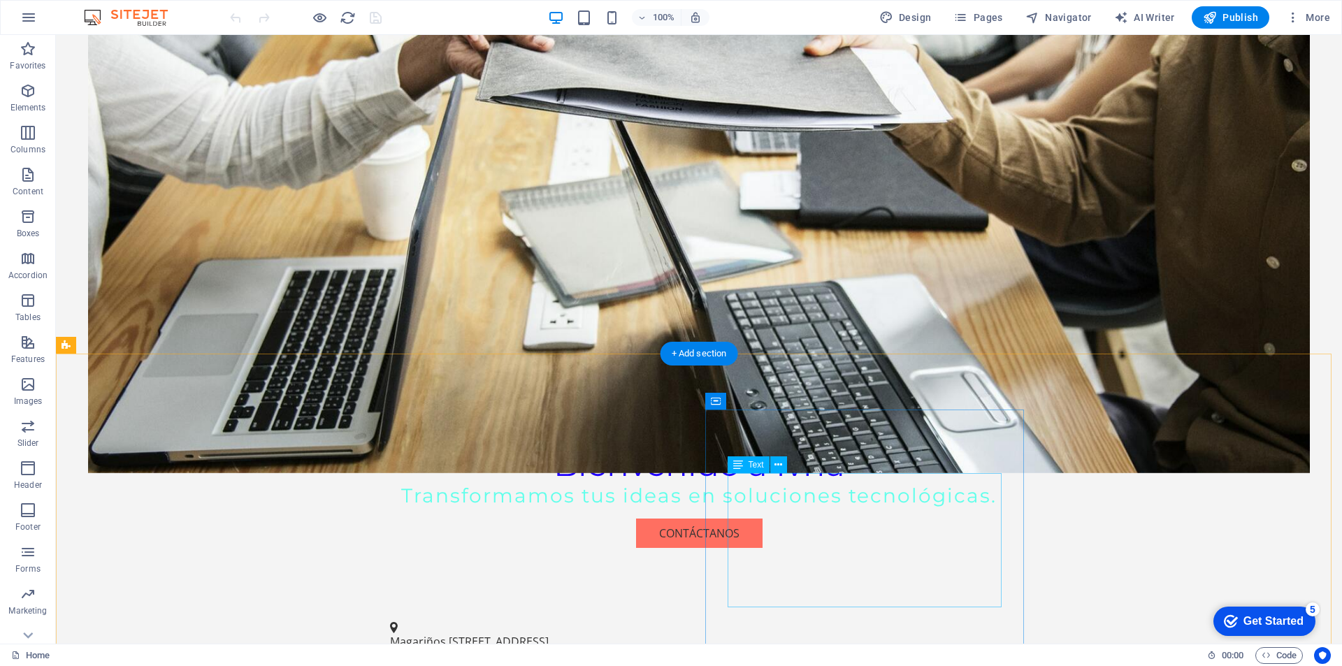
click at [779, 463] on icon at bounding box center [779, 465] width 8 height 15
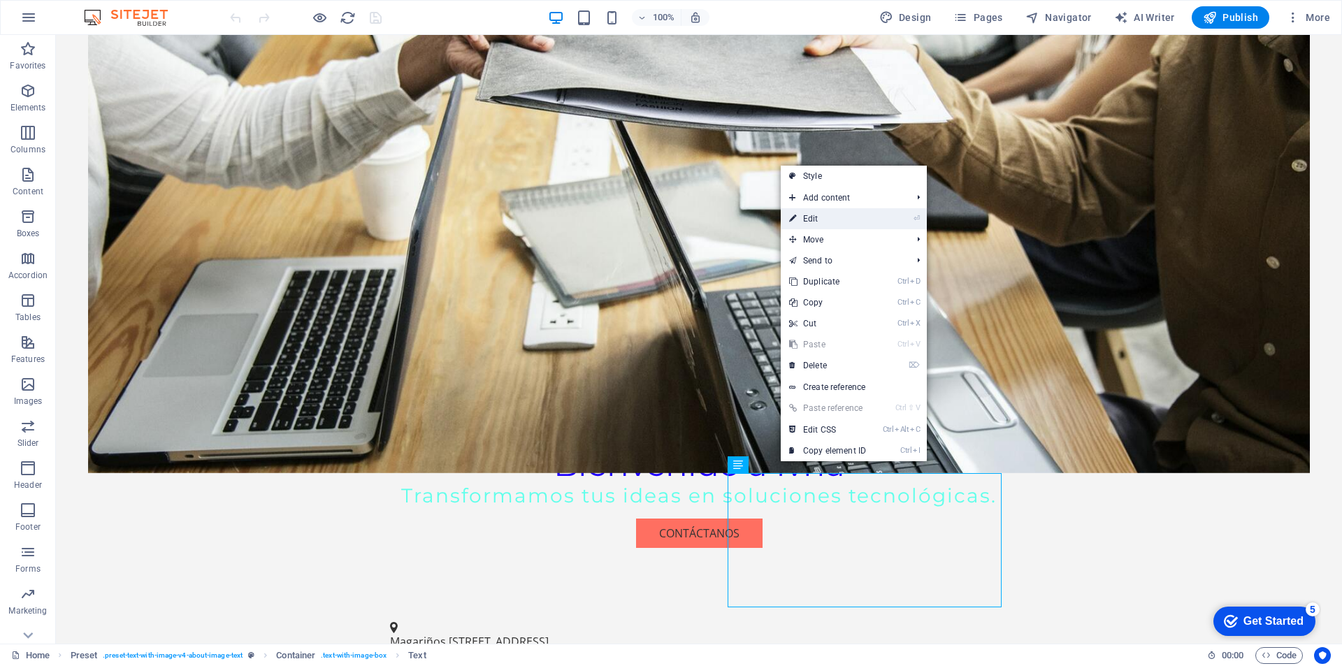
click at [817, 220] on link "⏎ Edit" at bounding box center [828, 218] width 94 height 21
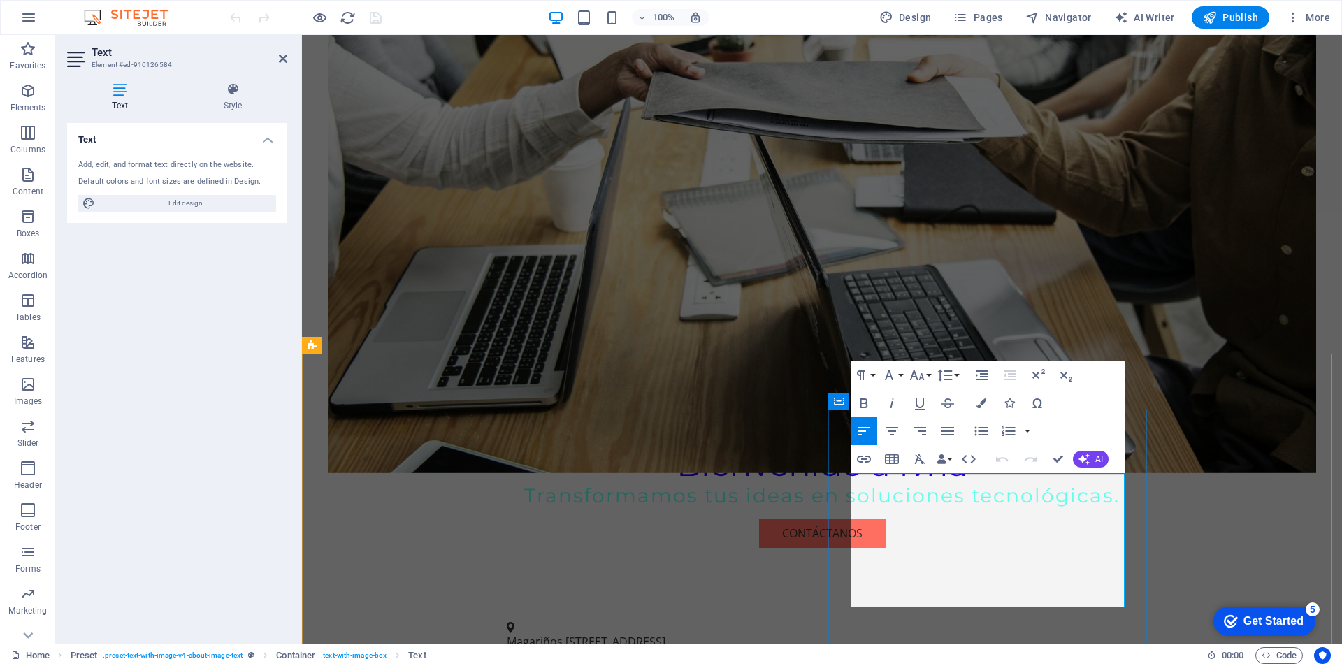
drag, startPoint x: 851, startPoint y: 480, endPoint x: 1037, endPoint y: 603, distance: 222.8
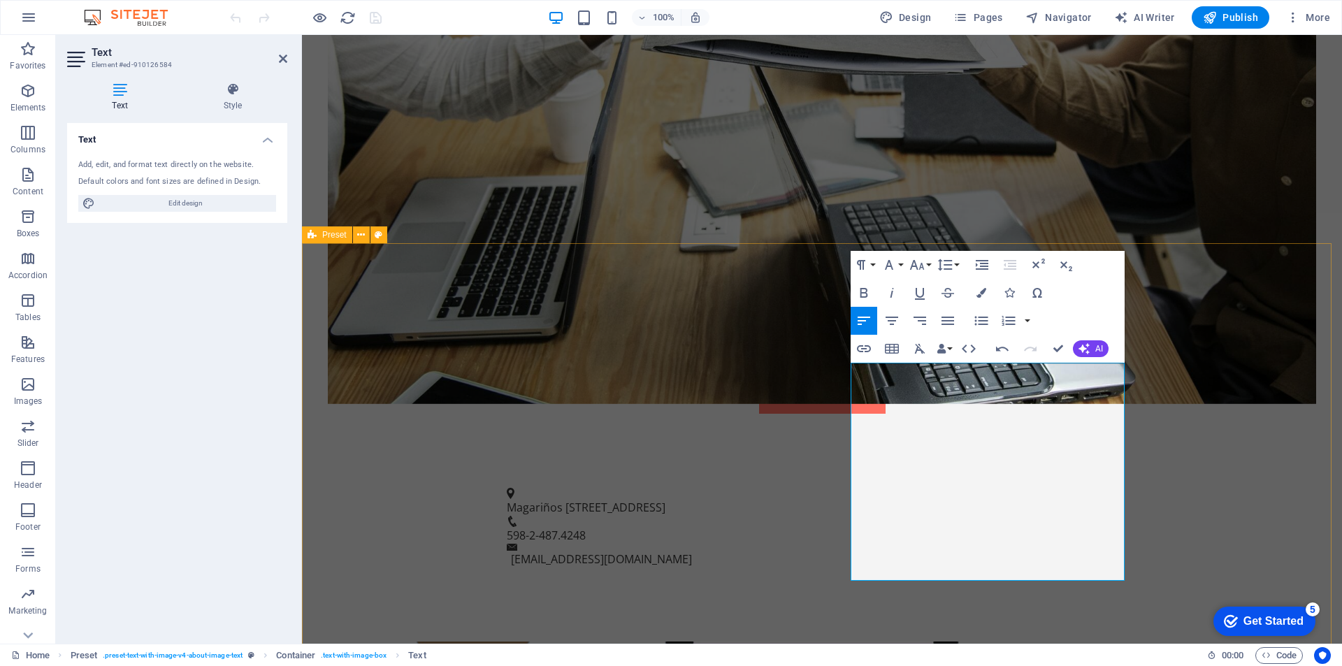
scroll to position [489, 0]
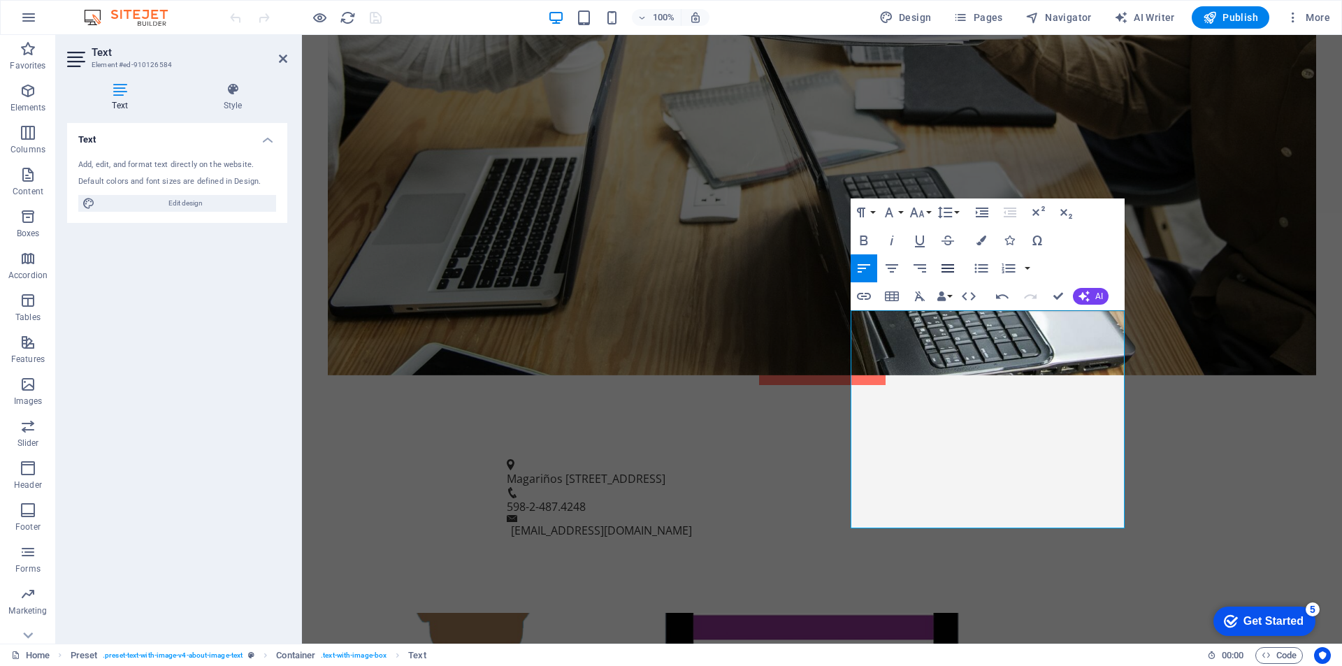
click at [950, 264] on icon "button" at bounding box center [948, 268] width 17 height 17
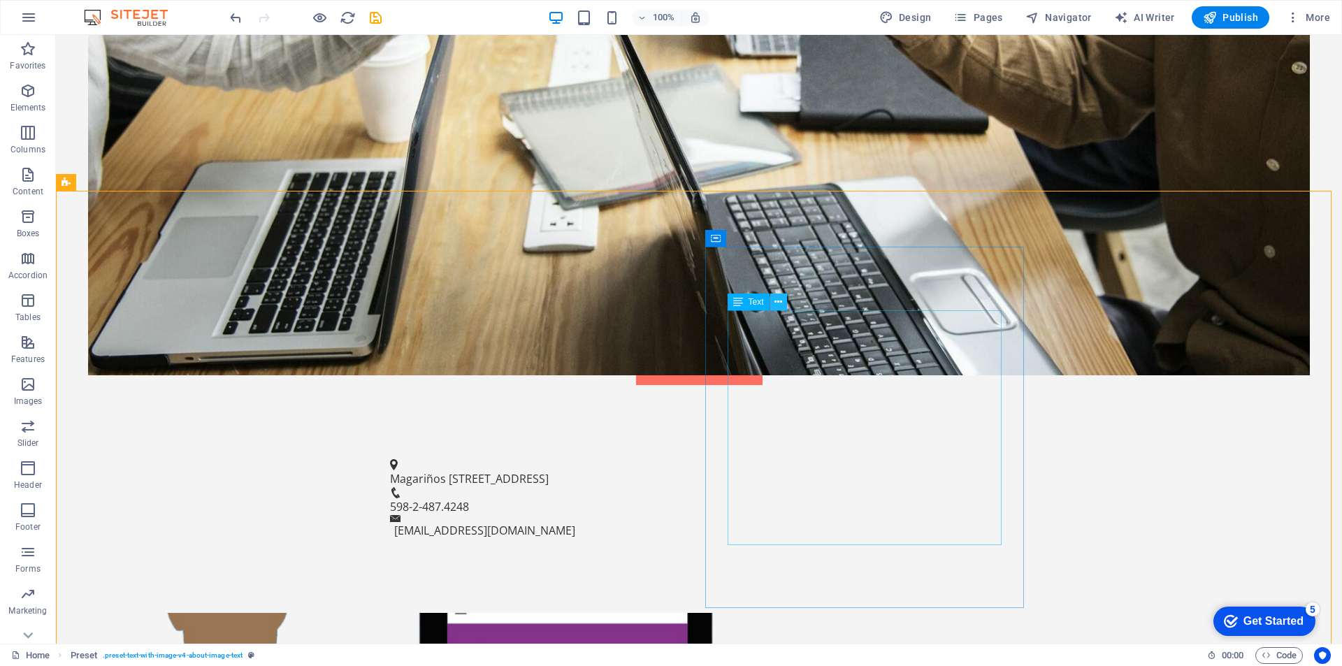
click at [782, 299] on icon at bounding box center [779, 302] width 8 height 15
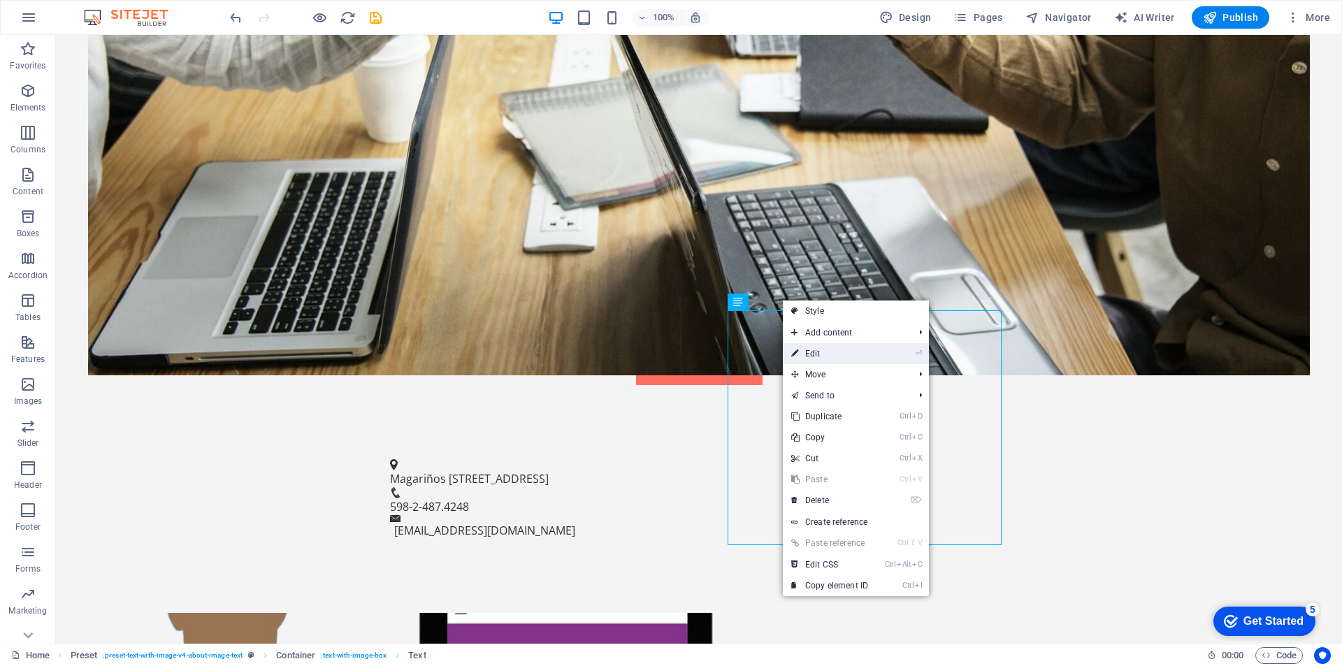
click at [819, 349] on link "⏎ Edit" at bounding box center [830, 353] width 94 height 21
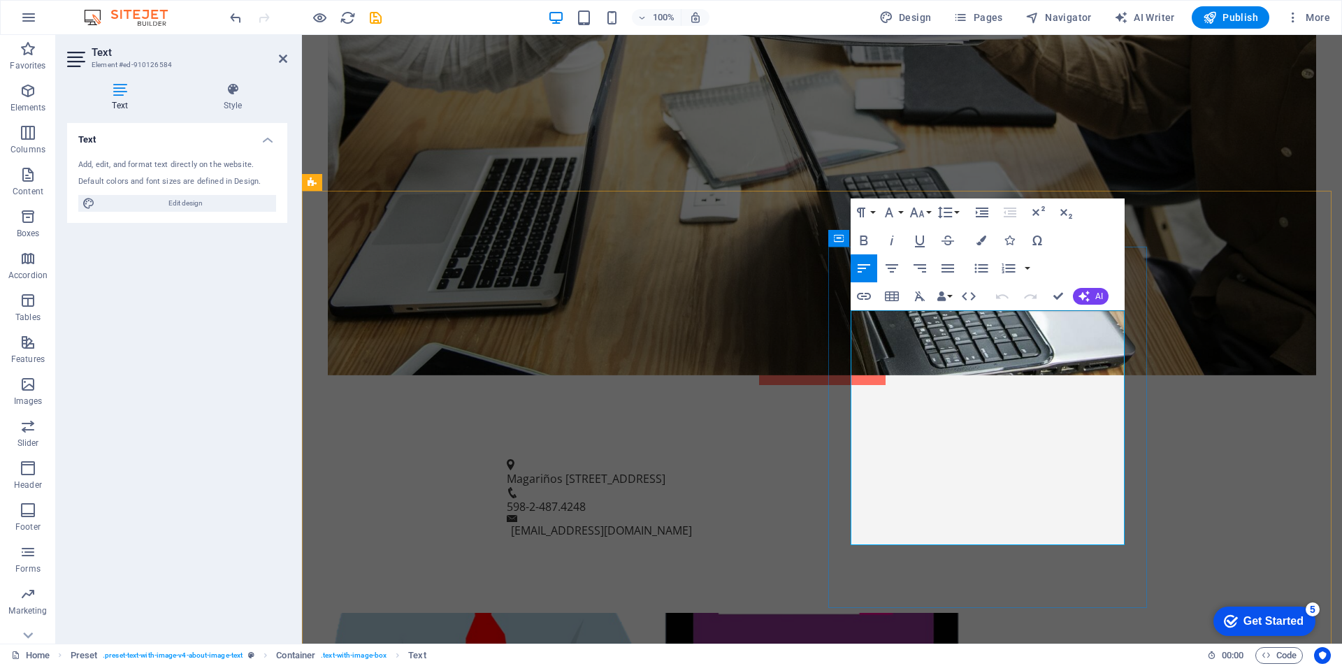
drag, startPoint x: 852, startPoint y: 319, endPoint x: 983, endPoint y: 550, distance: 265.2
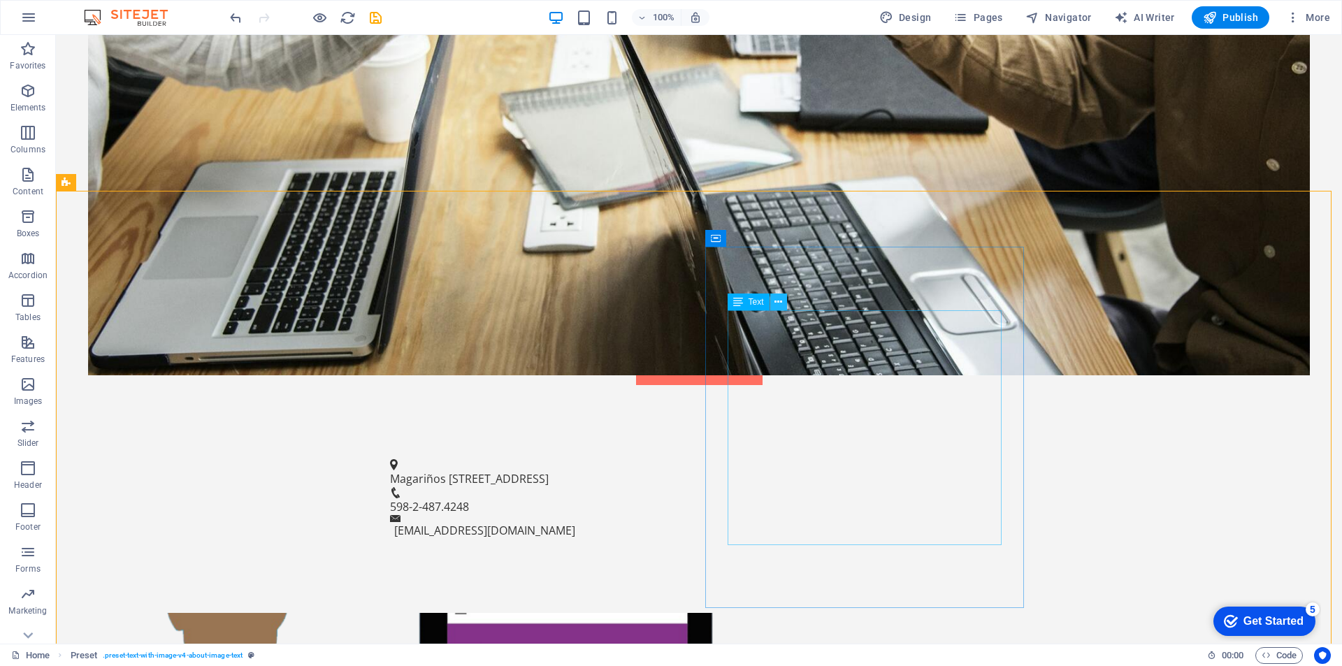
click at [777, 296] on icon at bounding box center [779, 302] width 8 height 15
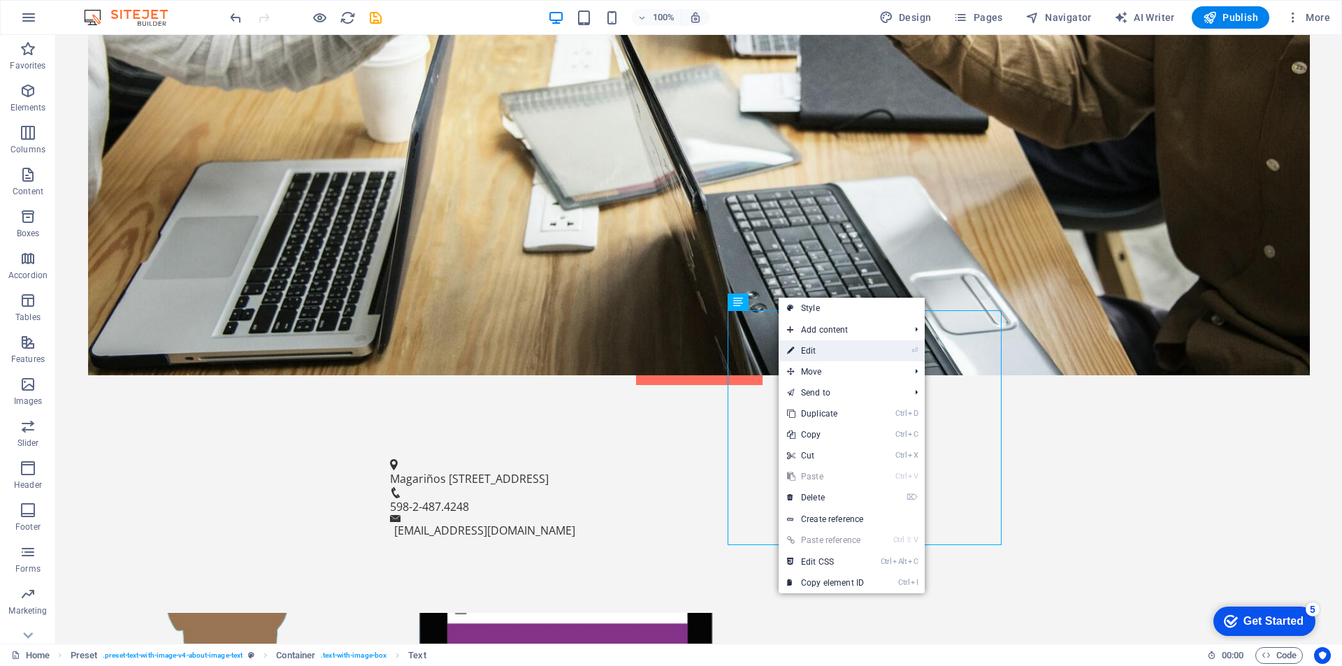
click at [802, 355] on link "⏎ Edit" at bounding box center [826, 350] width 94 height 21
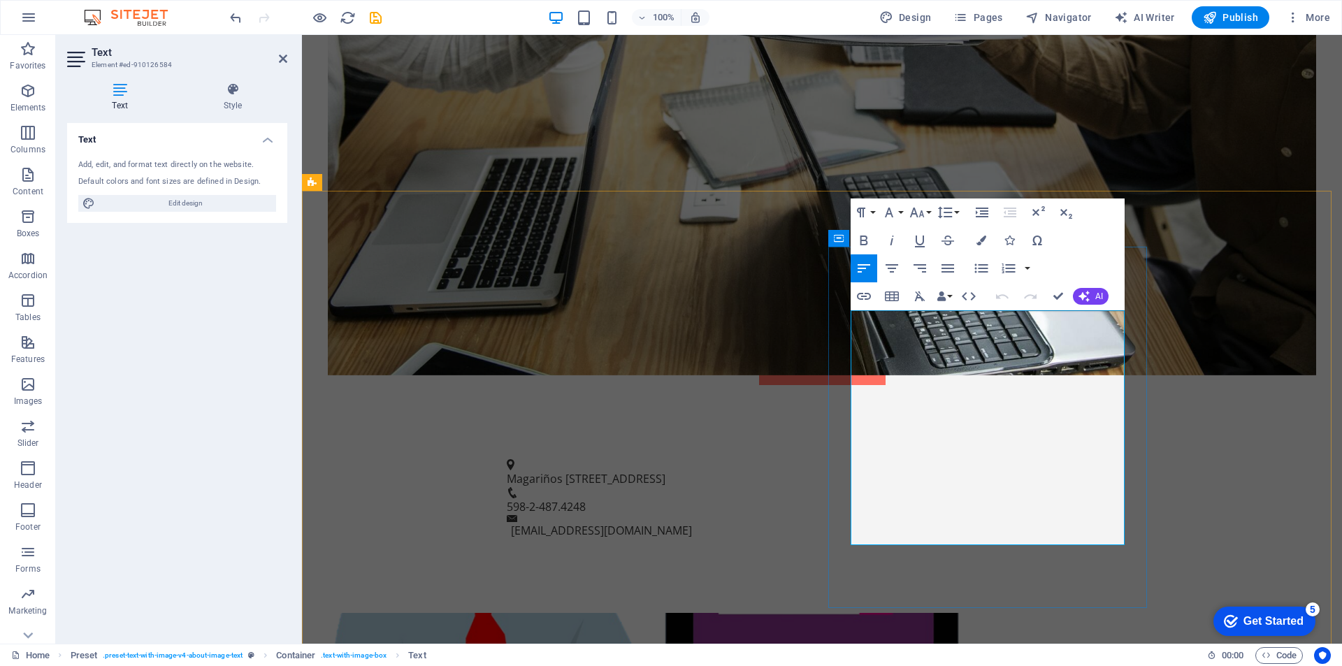
drag, startPoint x: 853, startPoint y: 318, endPoint x: 871, endPoint y: 373, distance: 58.1
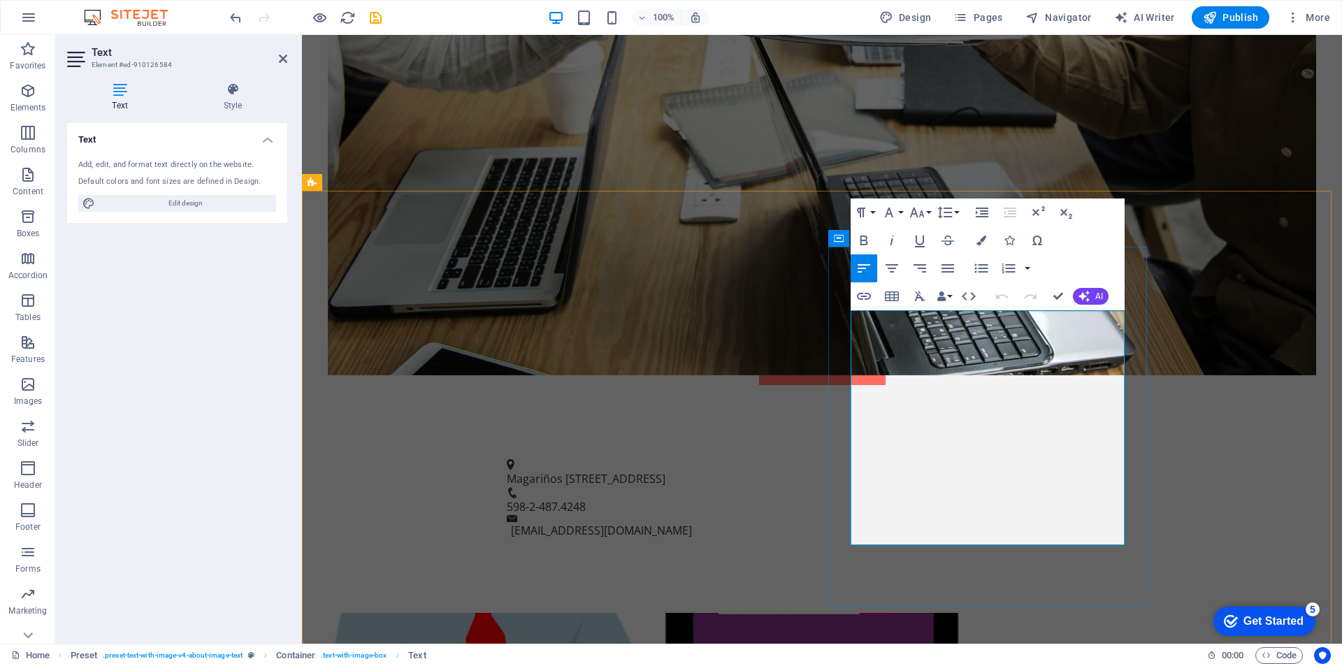
drag, startPoint x: 943, startPoint y: 467, endPoint x: 911, endPoint y: 492, distance: 40.8
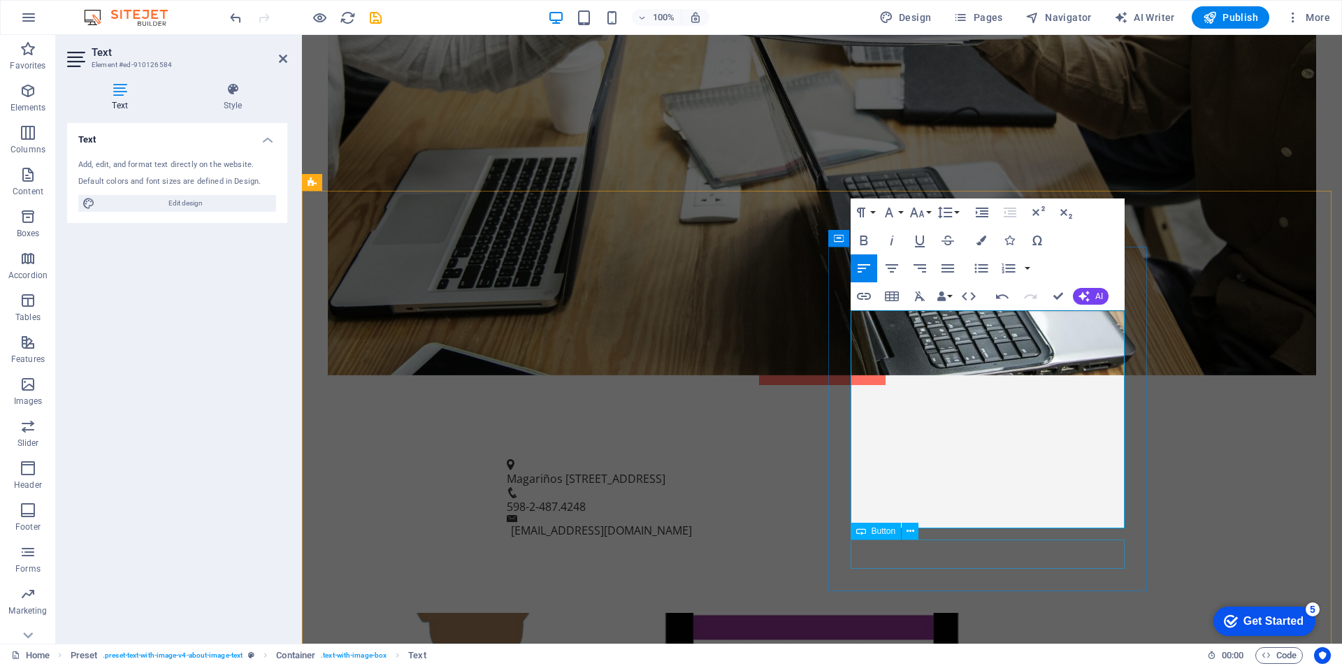
drag, startPoint x: 853, startPoint y: 319, endPoint x: 1088, endPoint y: 542, distance: 324.4
click at [951, 266] on icon "button" at bounding box center [948, 268] width 13 height 8
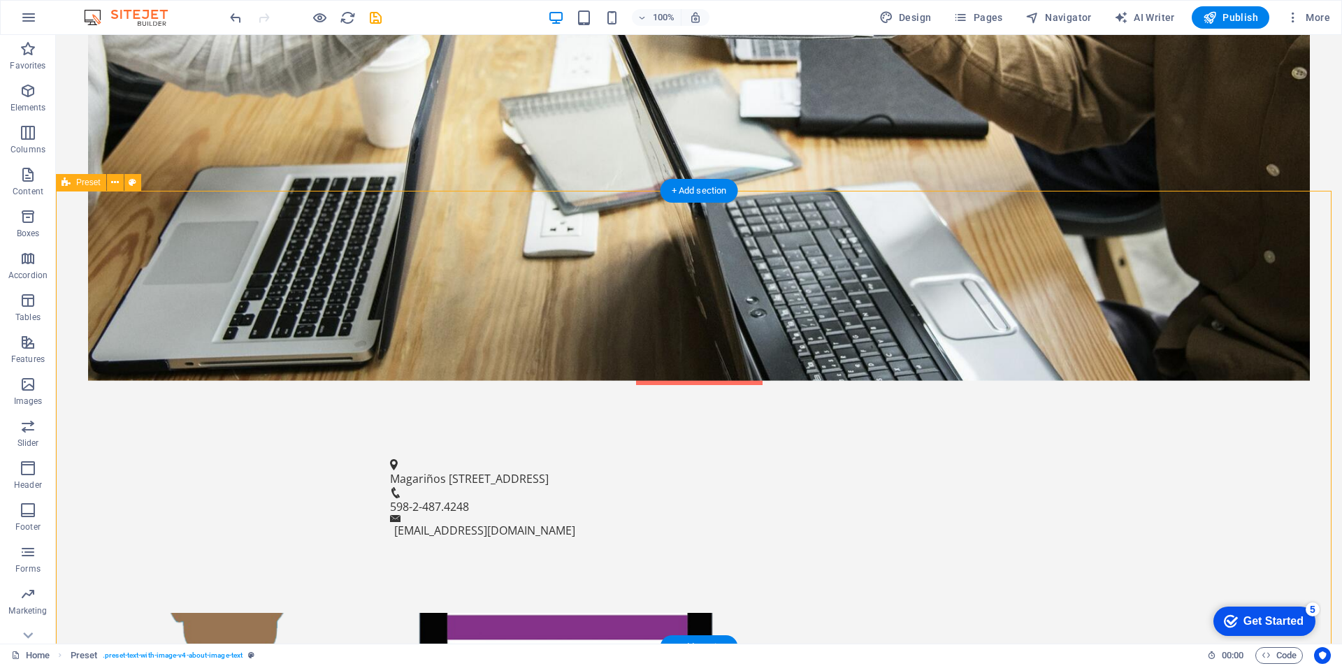
scroll to position [652, 0]
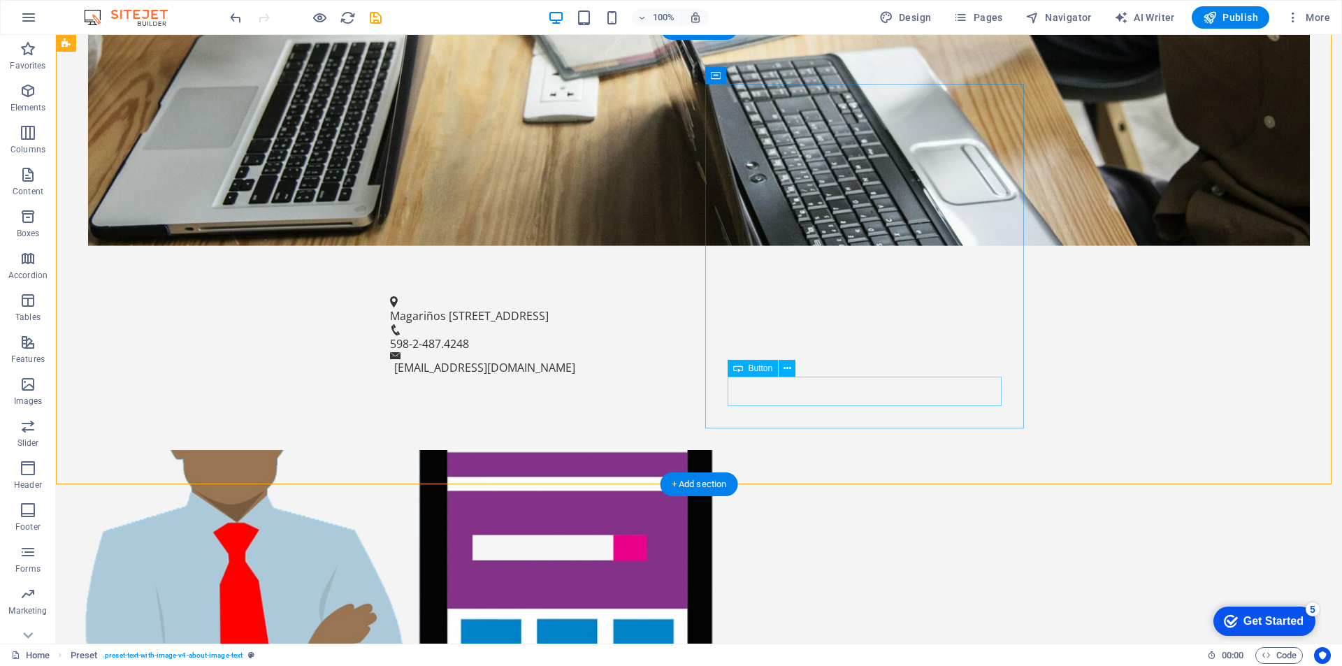
click at [787, 368] on icon at bounding box center [788, 368] width 8 height 15
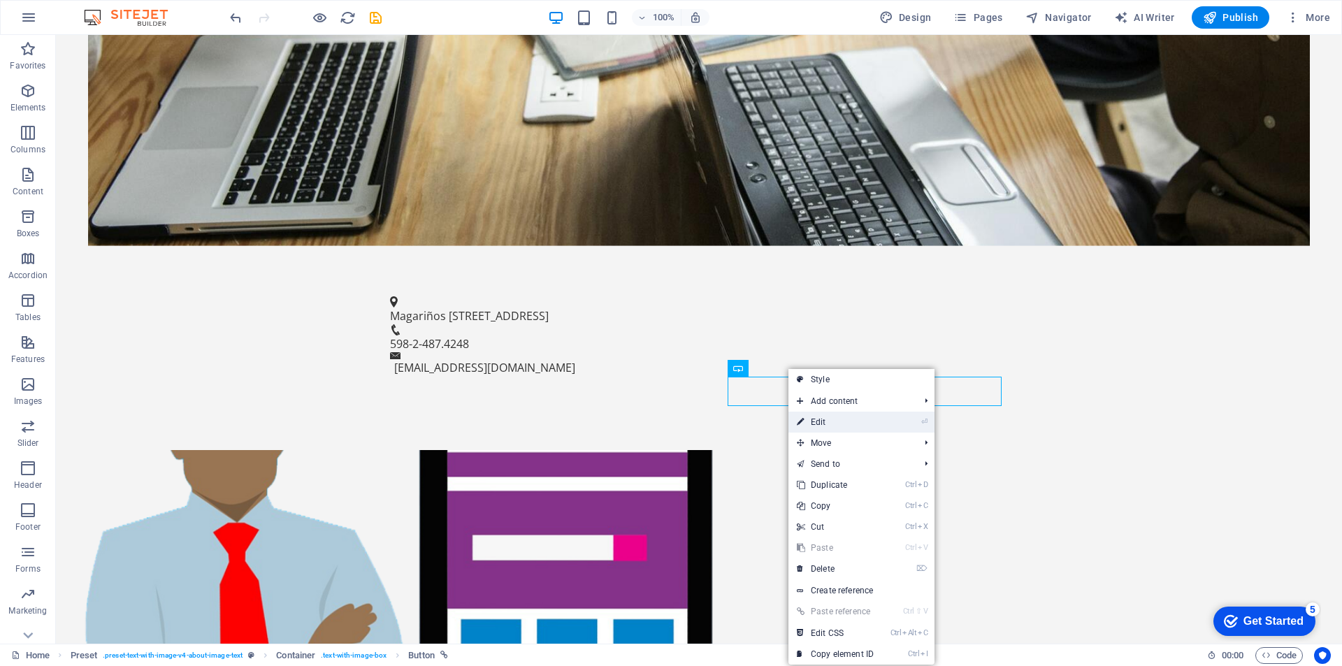
click at [823, 422] on link "⏎ Edit" at bounding box center [836, 422] width 94 height 21
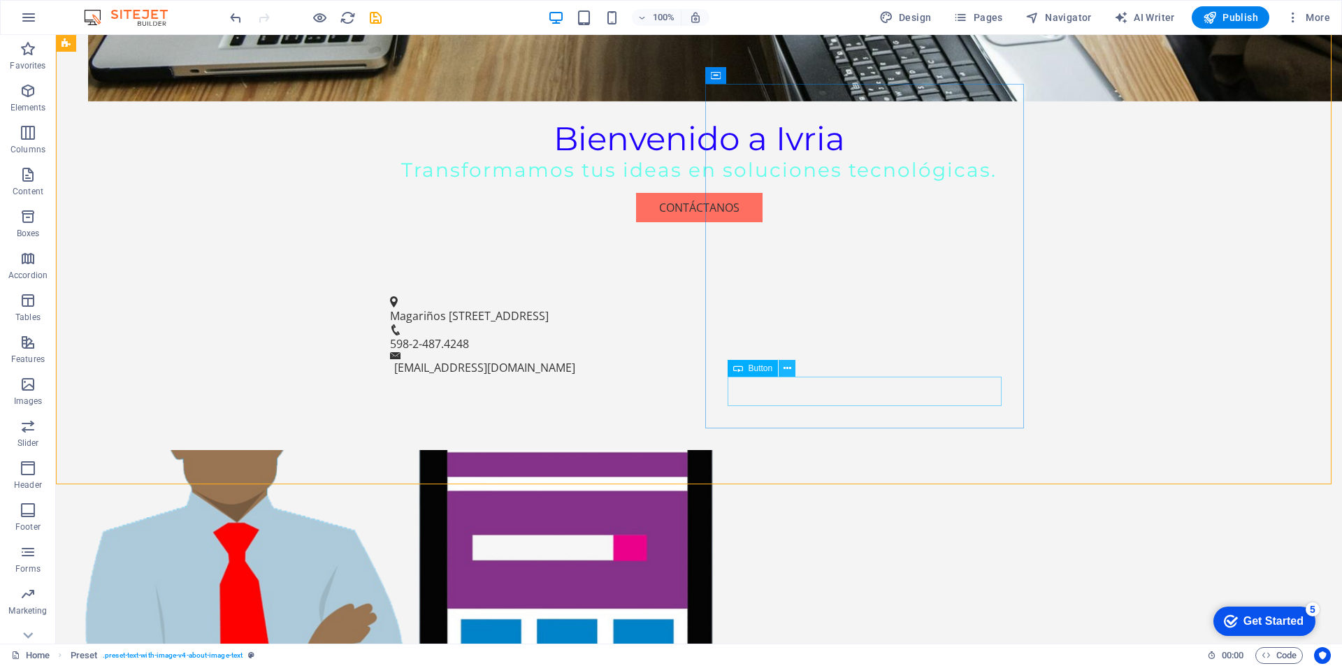
click at [786, 368] on icon at bounding box center [788, 368] width 8 height 15
click at [789, 366] on icon at bounding box center [788, 368] width 8 height 15
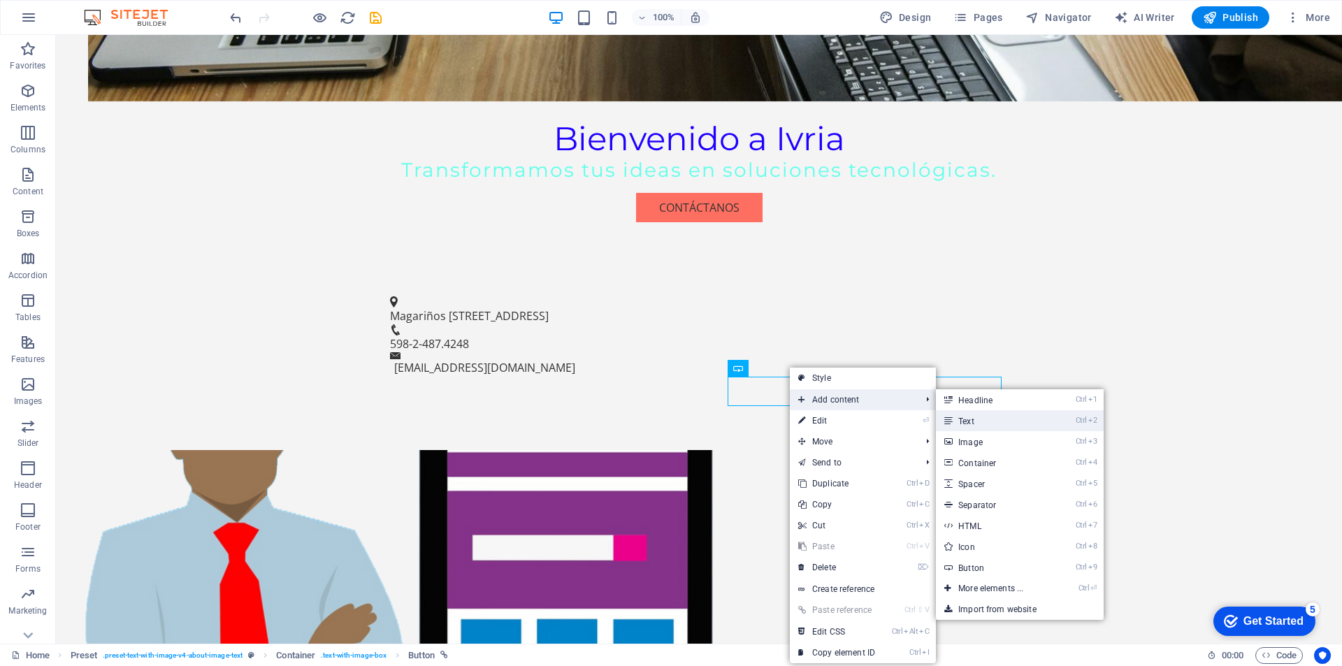
click at [964, 422] on link "Ctrl 2 Text" at bounding box center [993, 420] width 115 height 21
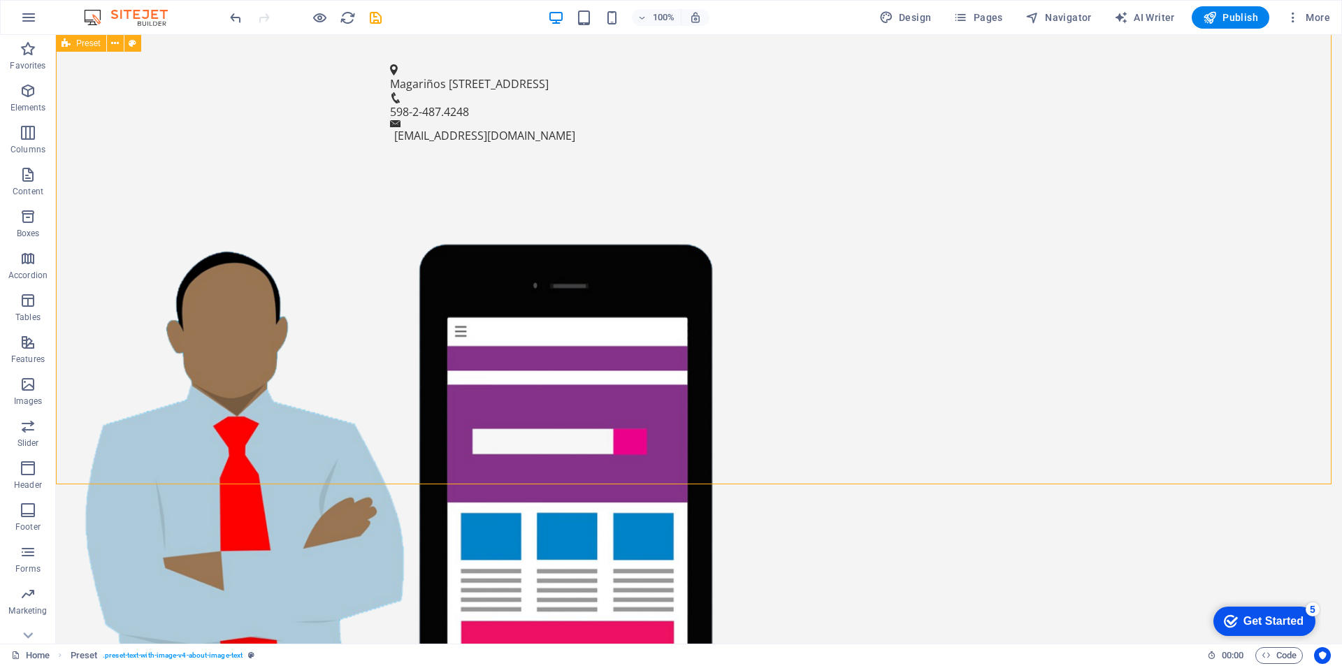
scroll to position [904, 0]
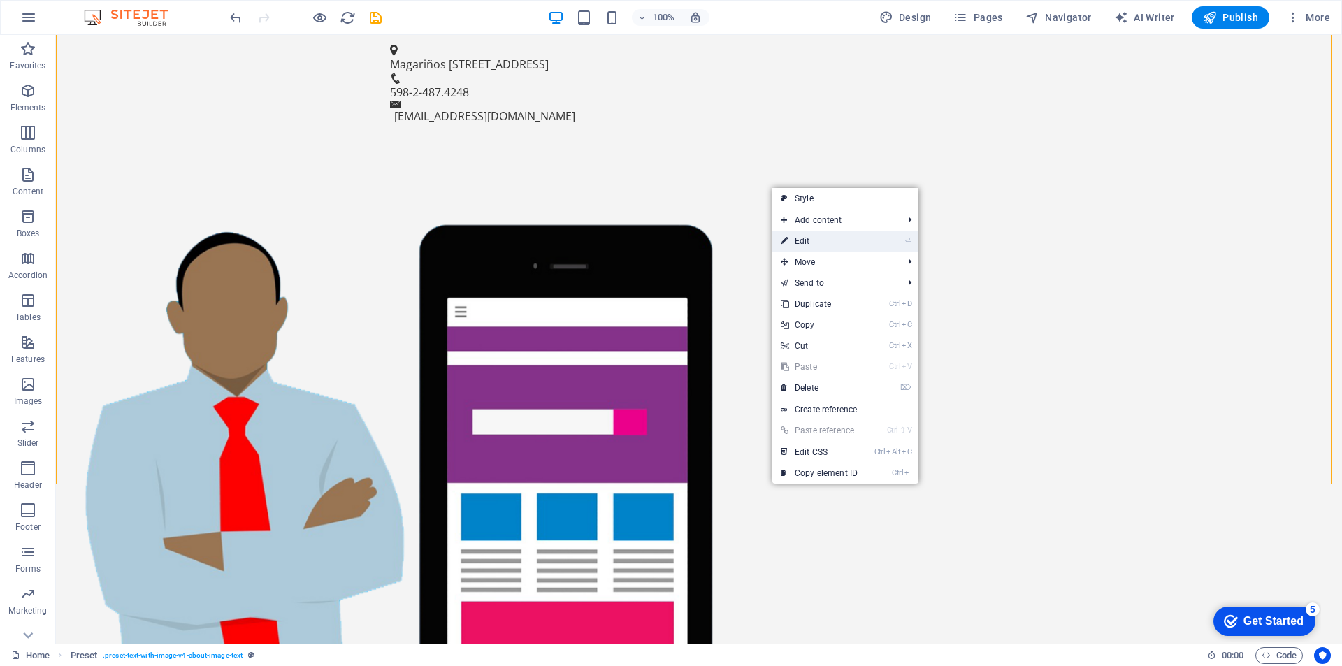
click at [814, 233] on link "⏎ Edit" at bounding box center [819, 241] width 94 height 21
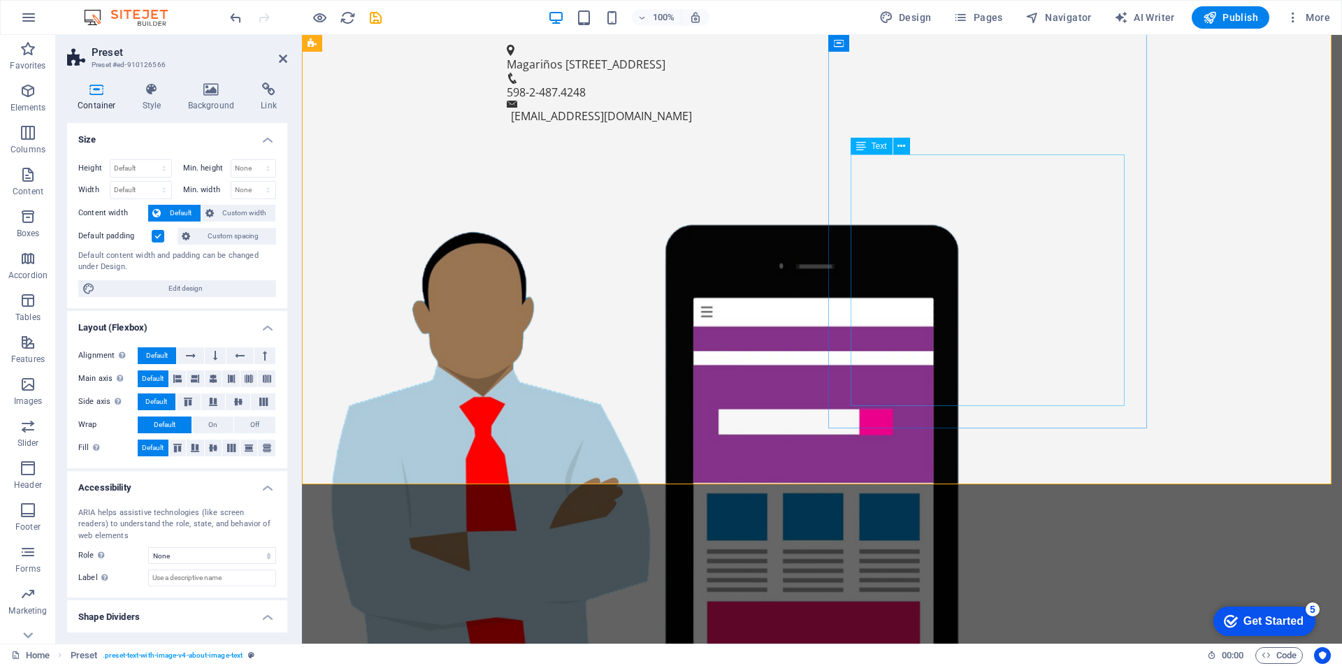
drag, startPoint x: 899, startPoint y: 333, endPoint x: 1149, endPoint y: 331, distance: 250.3
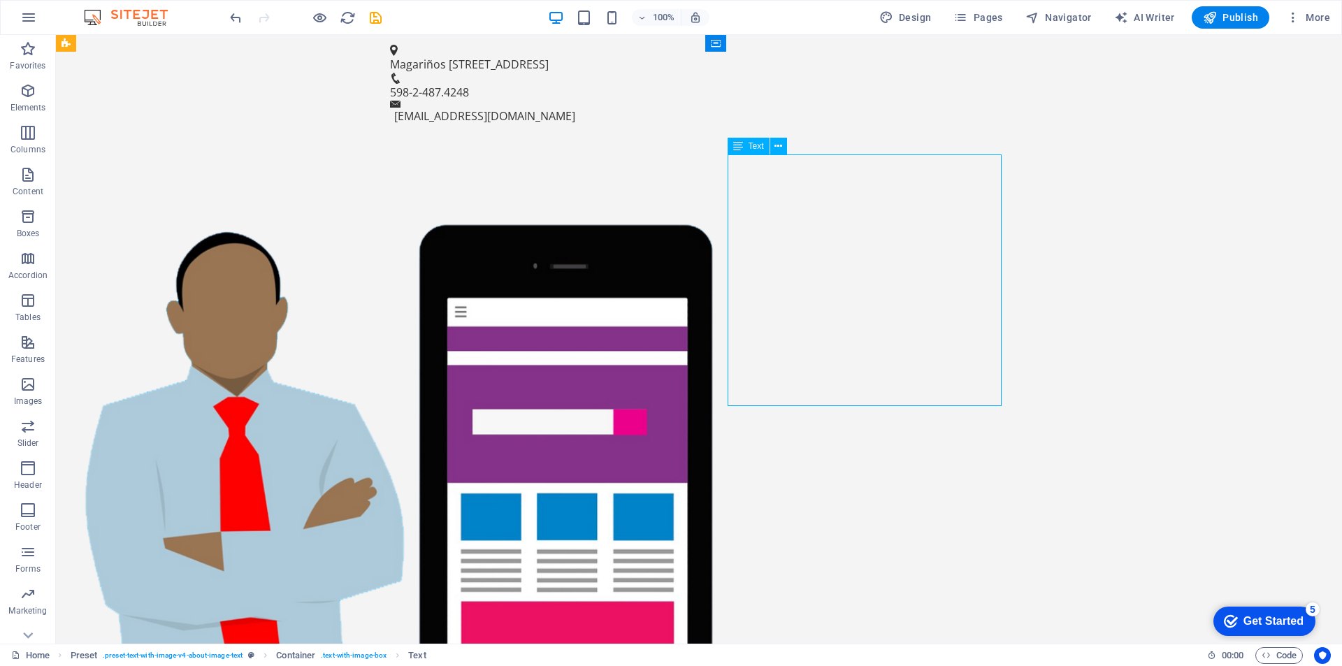
click at [779, 148] on icon at bounding box center [779, 146] width 8 height 15
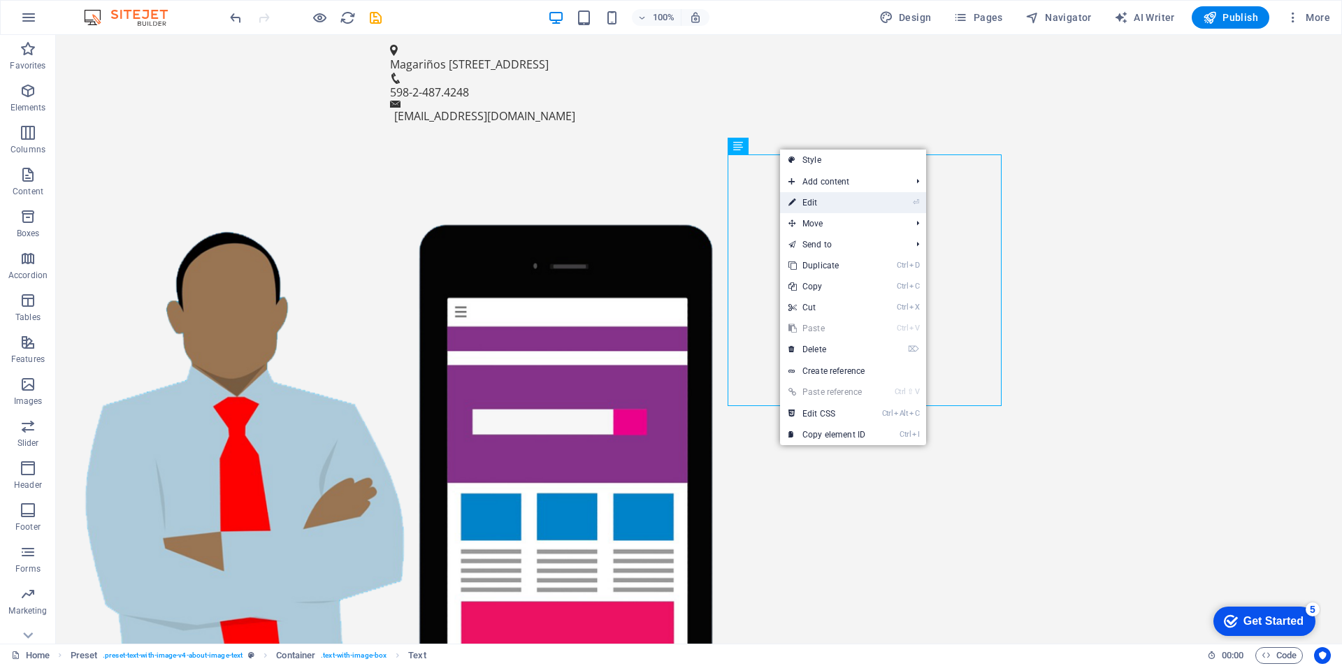
click at [803, 203] on link "⏎ Edit" at bounding box center [827, 202] width 94 height 21
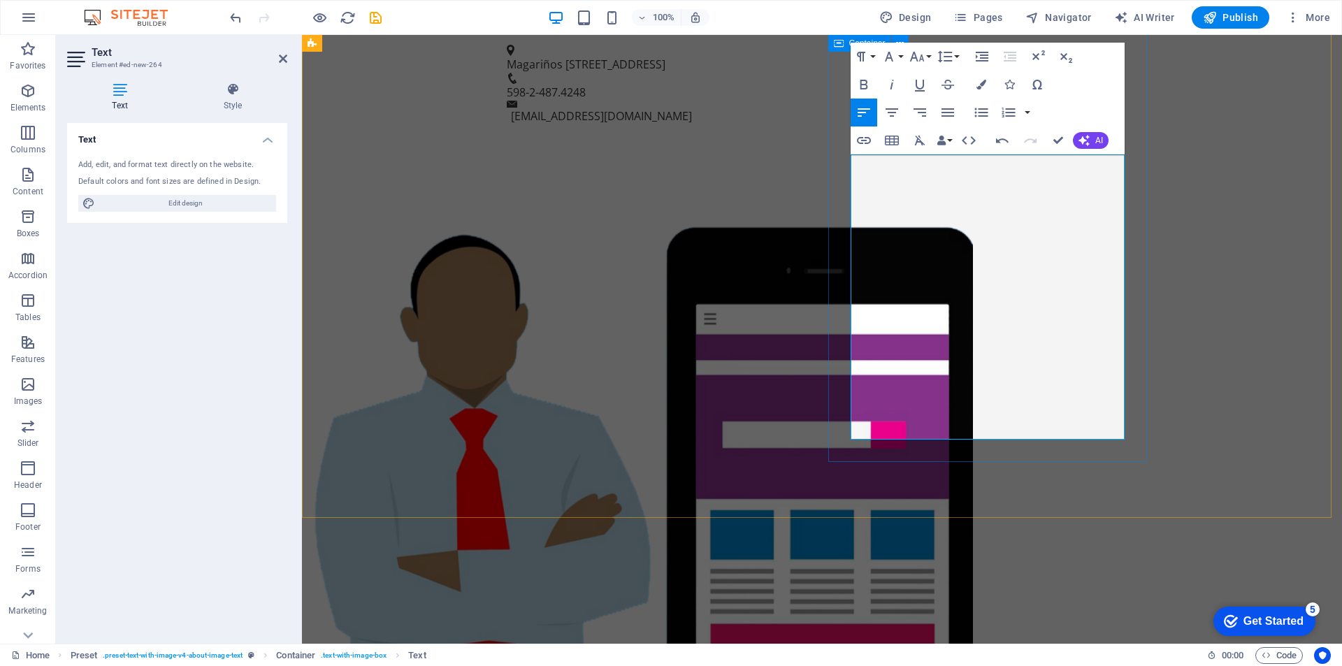
drag, startPoint x: 909, startPoint y: 162, endPoint x: 843, endPoint y: 160, distance: 66.4
click at [919, 87] on icon "button" at bounding box center [920, 84] width 17 height 17
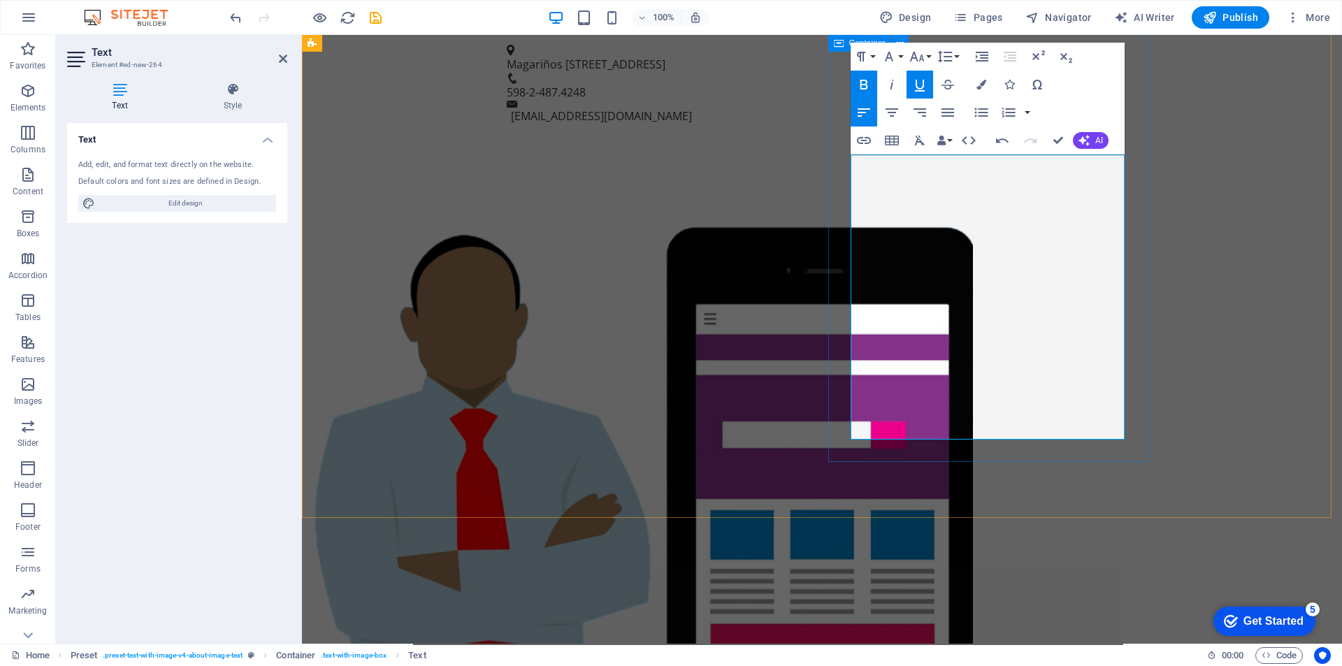
drag, startPoint x: 947, startPoint y: 379, endPoint x: 845, endPoint y: 375, distance: 102.1
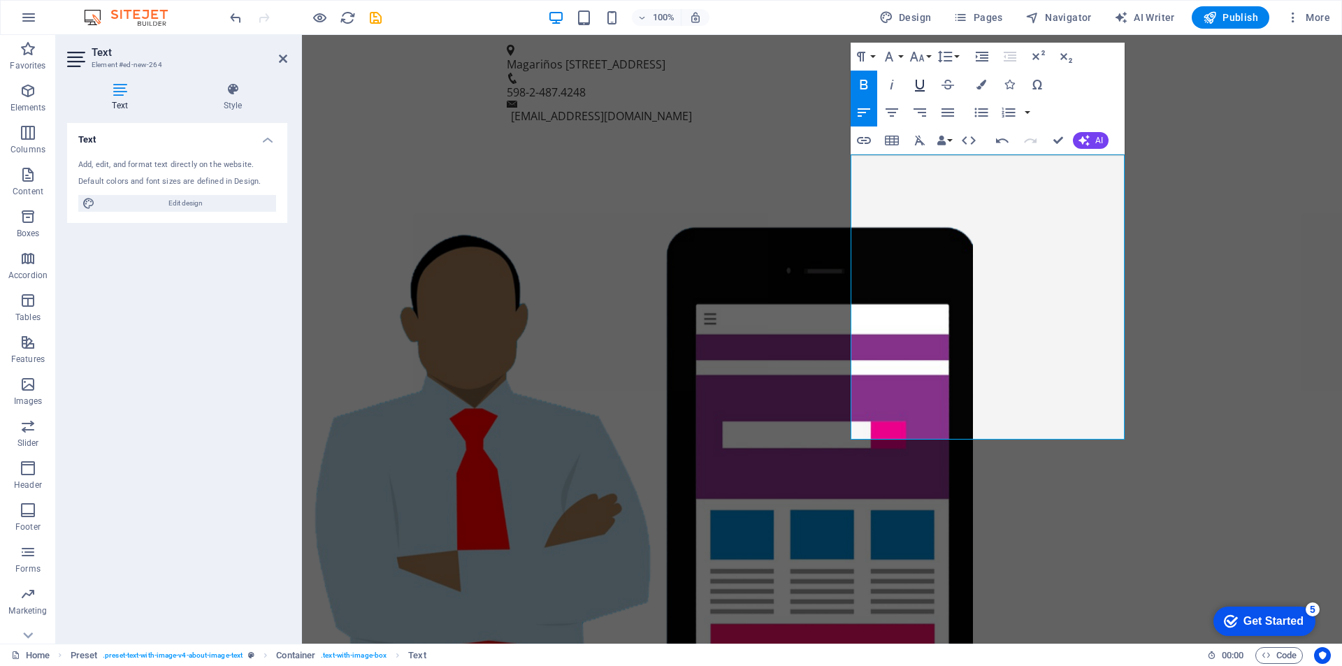
click at [918, 85] on icon "button" at bounding box center [920, 84] width 17 height 17
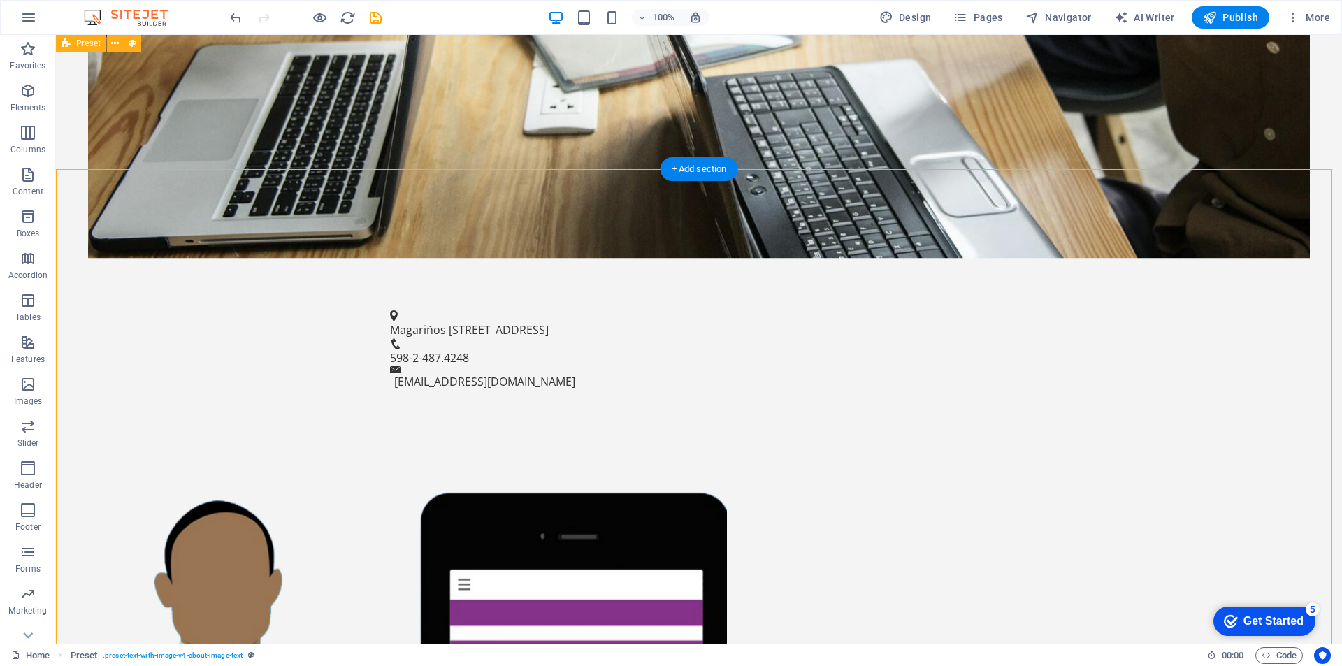
scroll to position [428, 0]
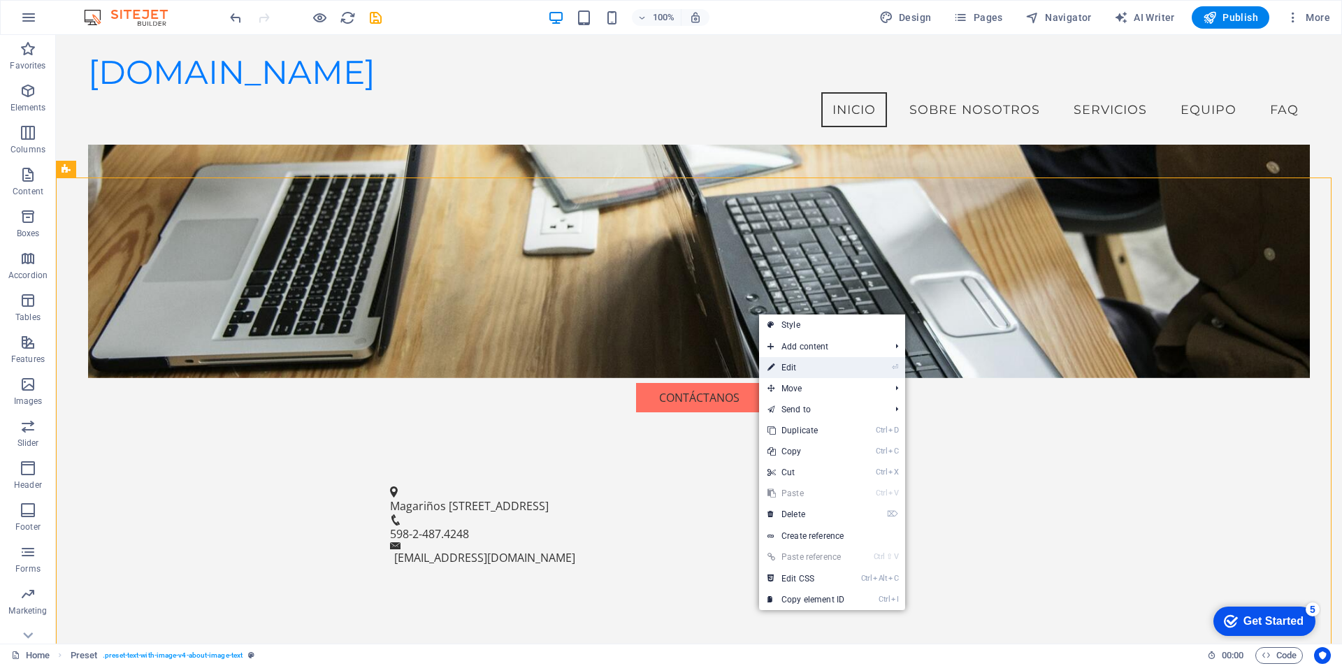
click at [782, 369] on link "⏎ Edit" at bounding box center [806, 367] width 94 height 21
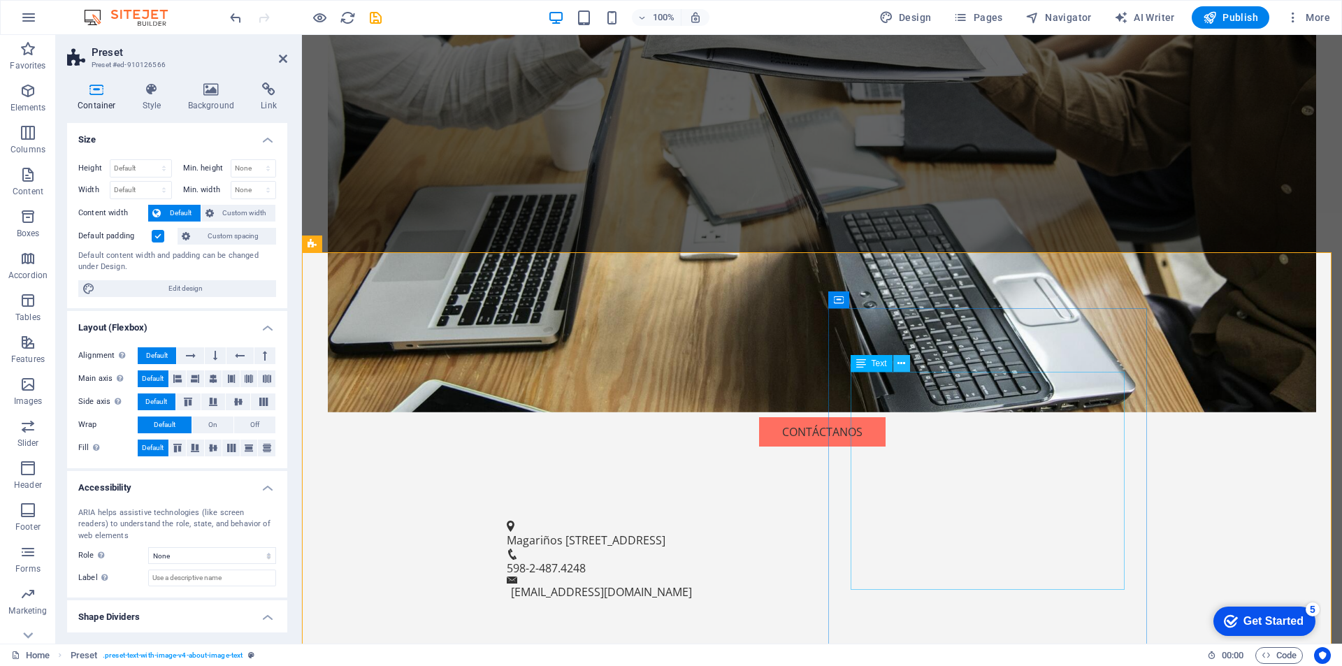
click at [902, 364] on icon at bounding box center [902, 364] width 8 height 15
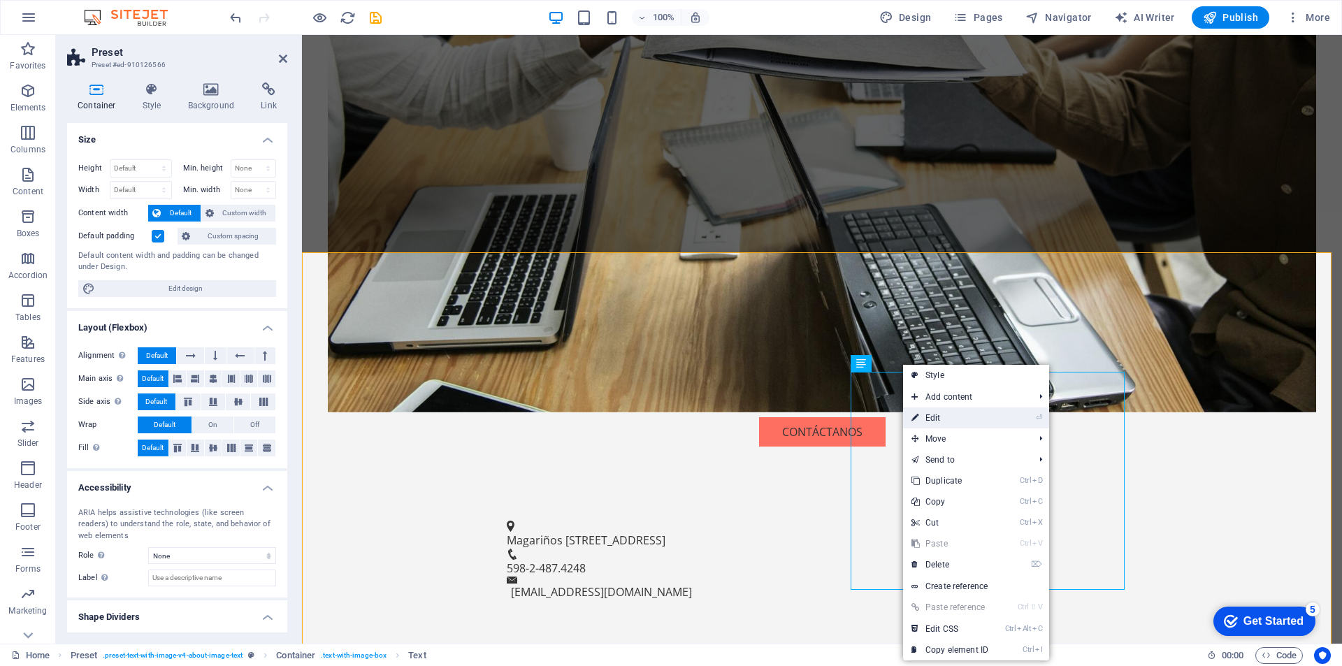
click at [935, 419] on link "⏎ Edit" at bounding box center [950, 418] width 94 height 21
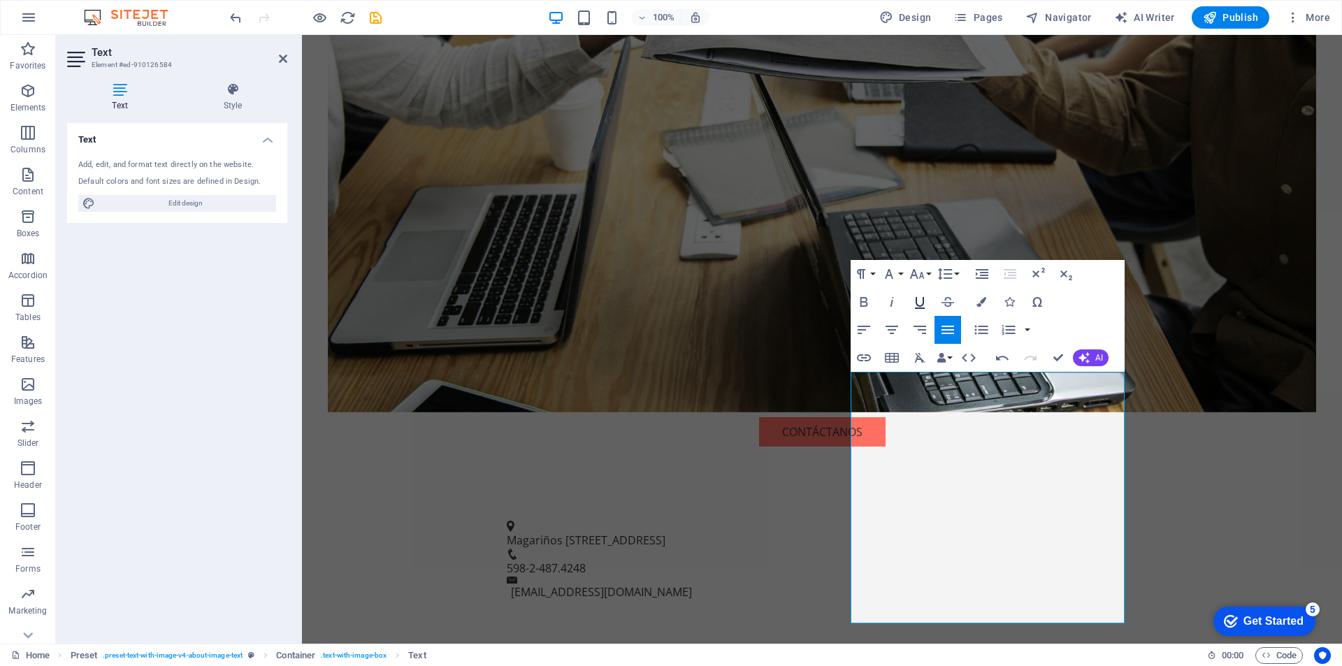
click at [919, 303] on icon "button" at bounding box center [920, 302] width 17 height 17
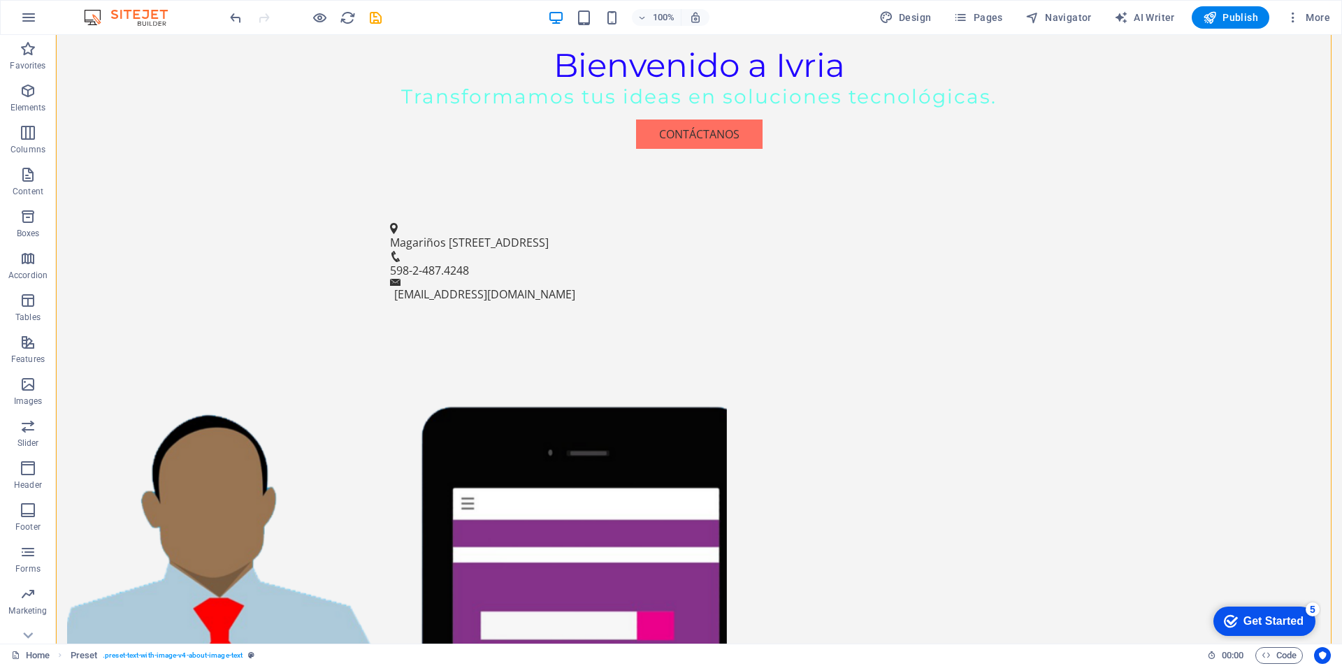
scroll to position [754, 0]
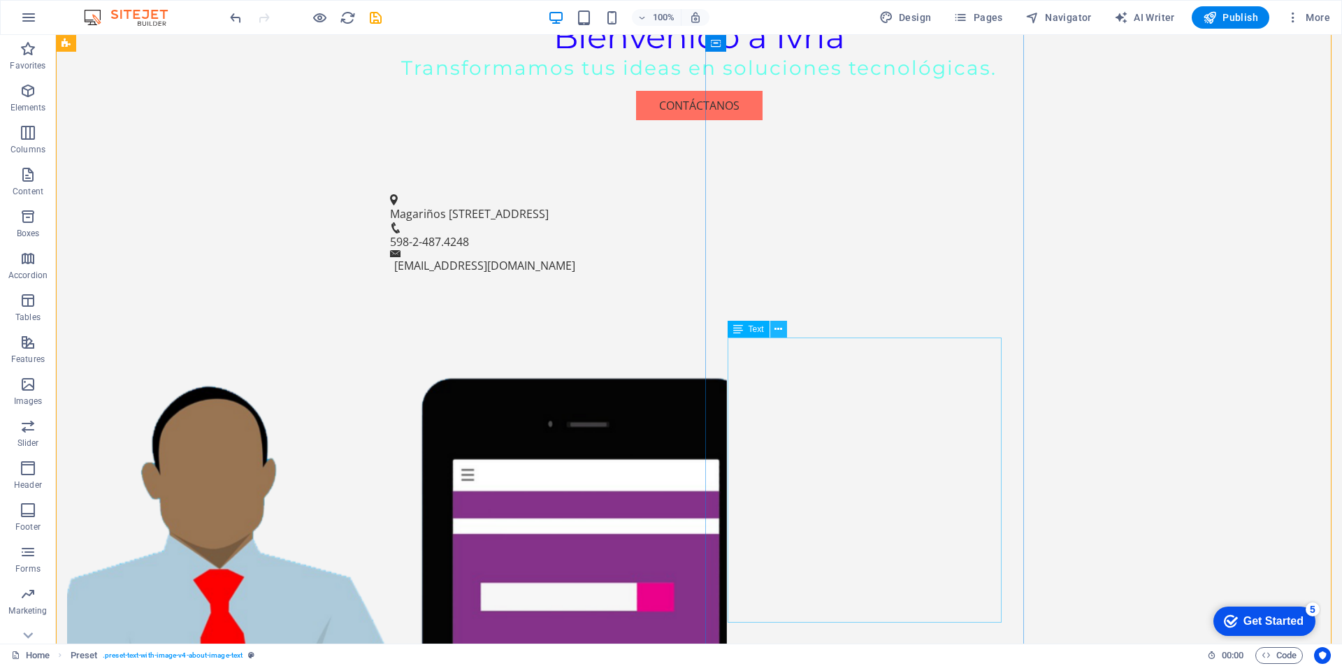
click at [777, 324] on icon at bounding box center [779, 329] width 8 height 15
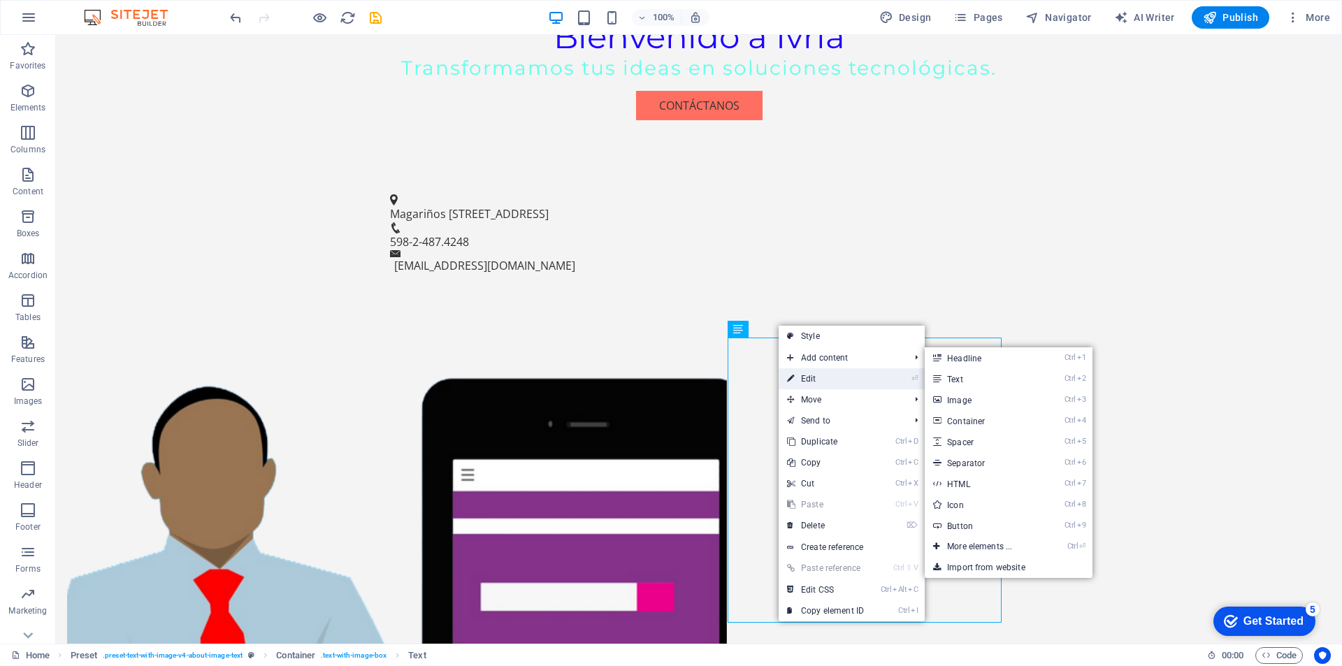
click at [817, 374] on link "⏎ Edit" at bounding box center [826, 378] width 94 height 21
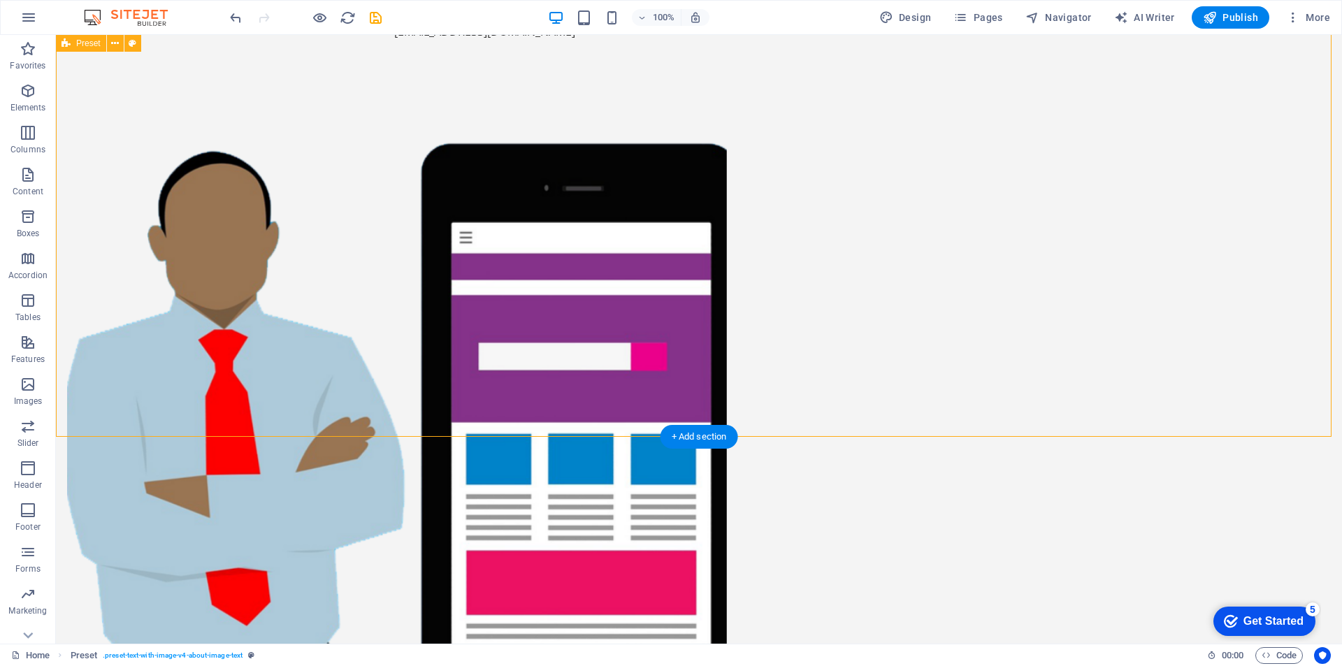
scroll to position [1006, 0]
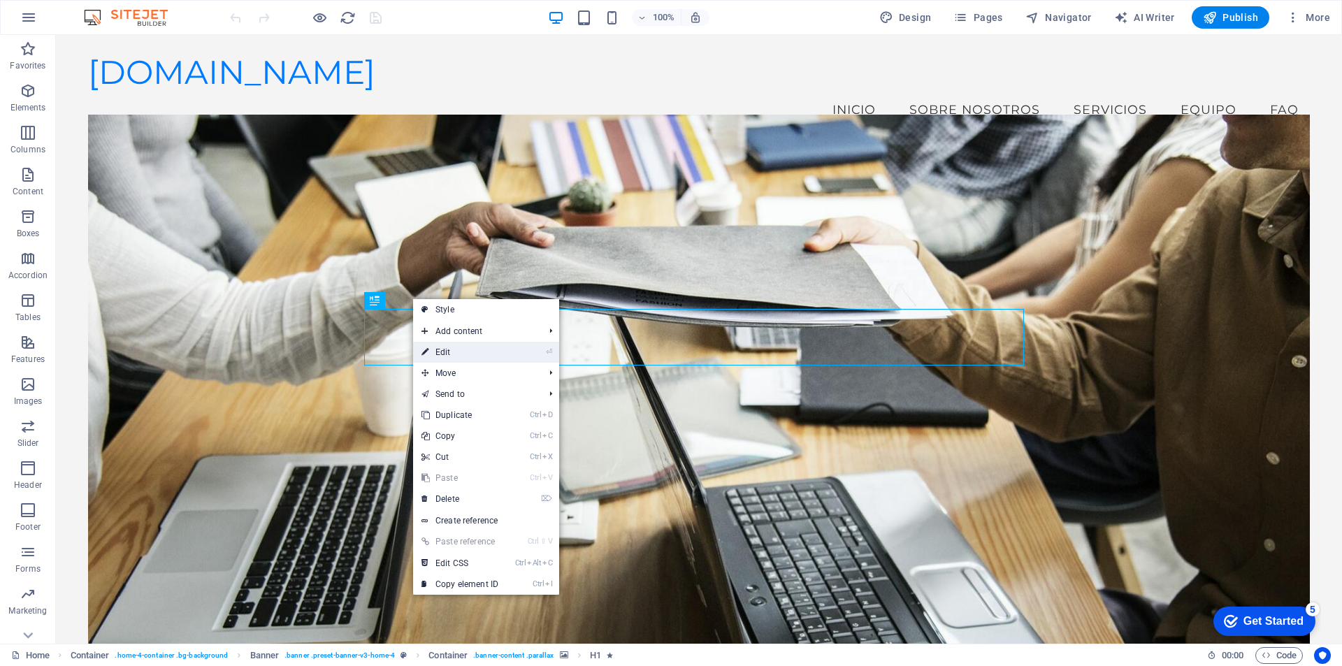
click at [440, 345] on link "⏎ Edit" at bounding box center [460, 352] width 94 height 21
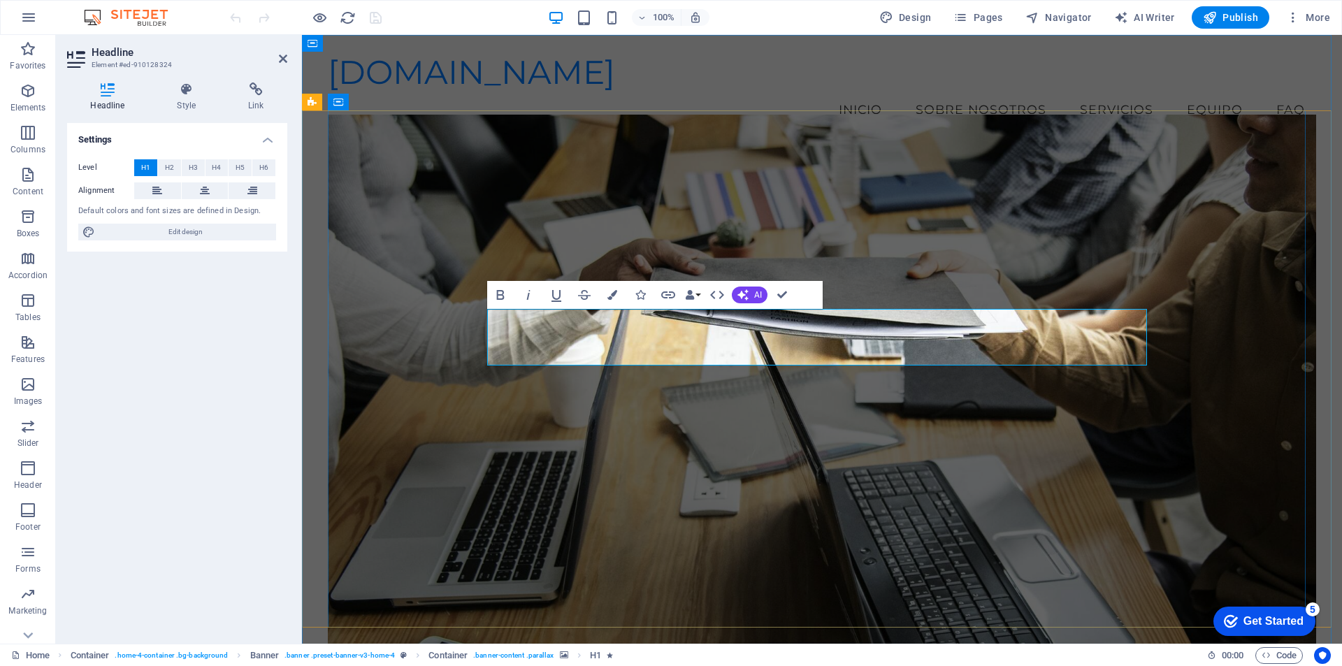
click at [1243, 456] on figure at bounding box center [822, 392] width 988 height 554
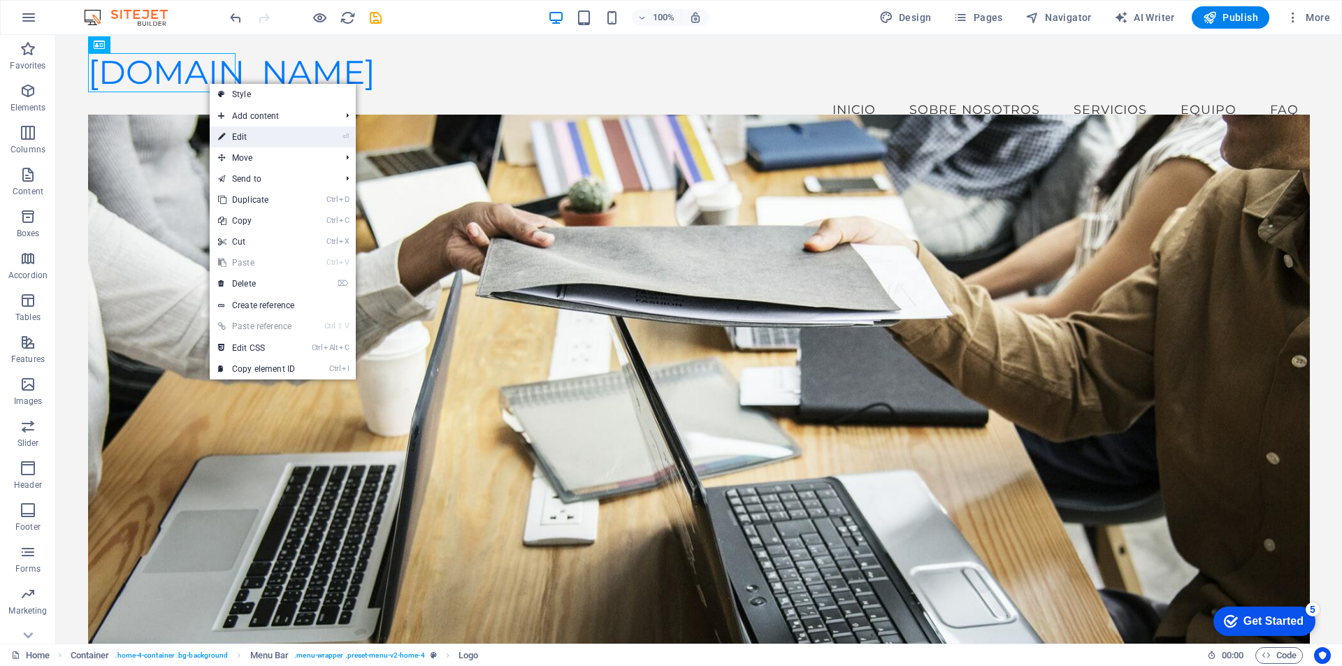
click at [243, 138] on link "⏎ Edit" at bounding box center [257, 137] width 94 height 21
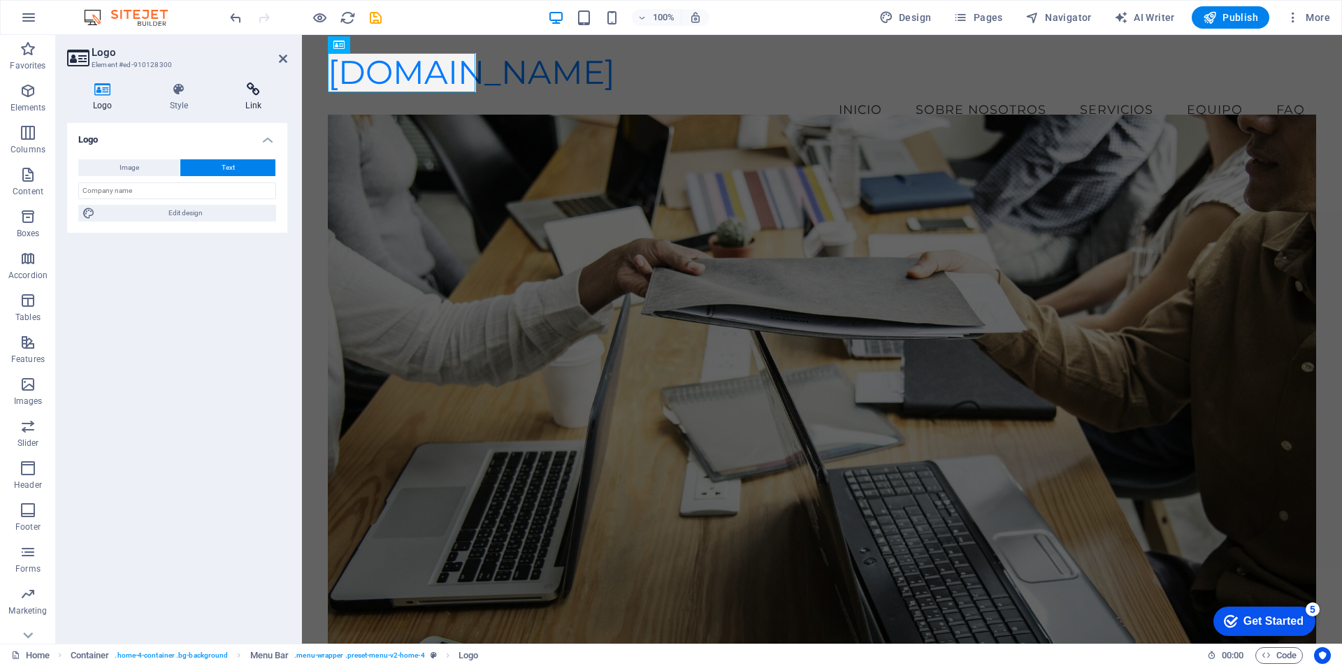
click at [260, 94] on icon at bounding box center [254, 89] width 68 height 14
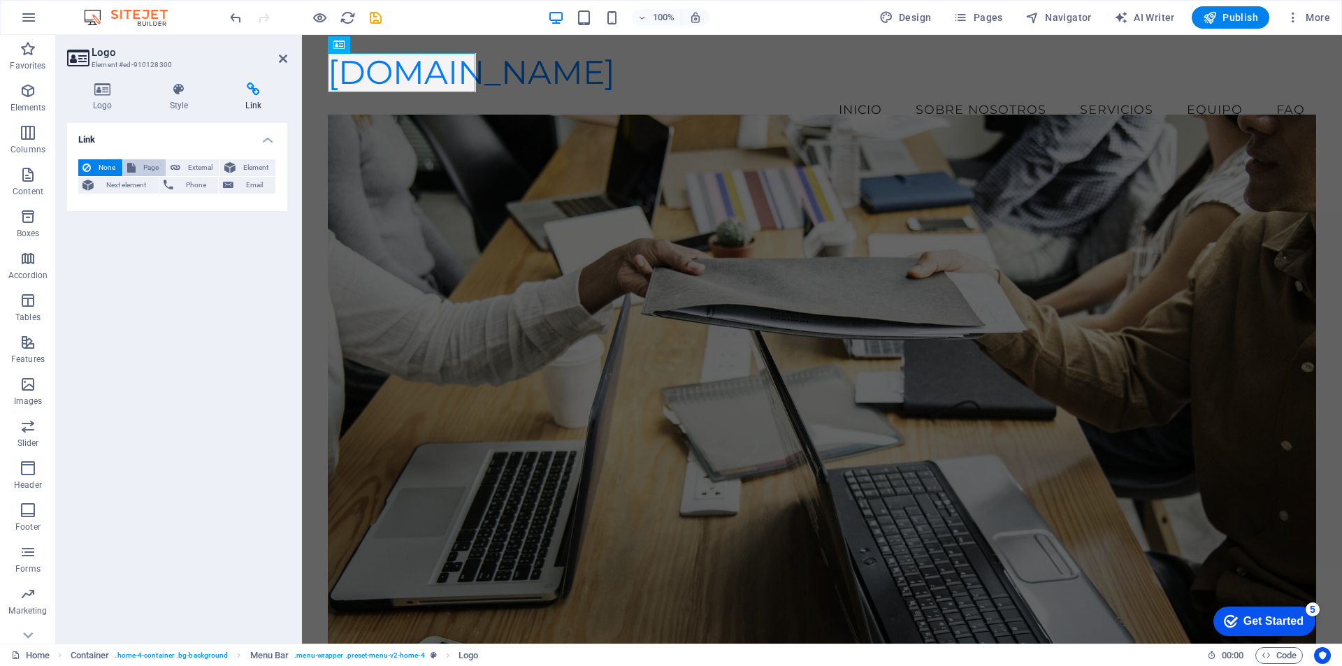
click at [150, 168] on span "Page" at bounding box center [151, 167] width 22 height 17
select select
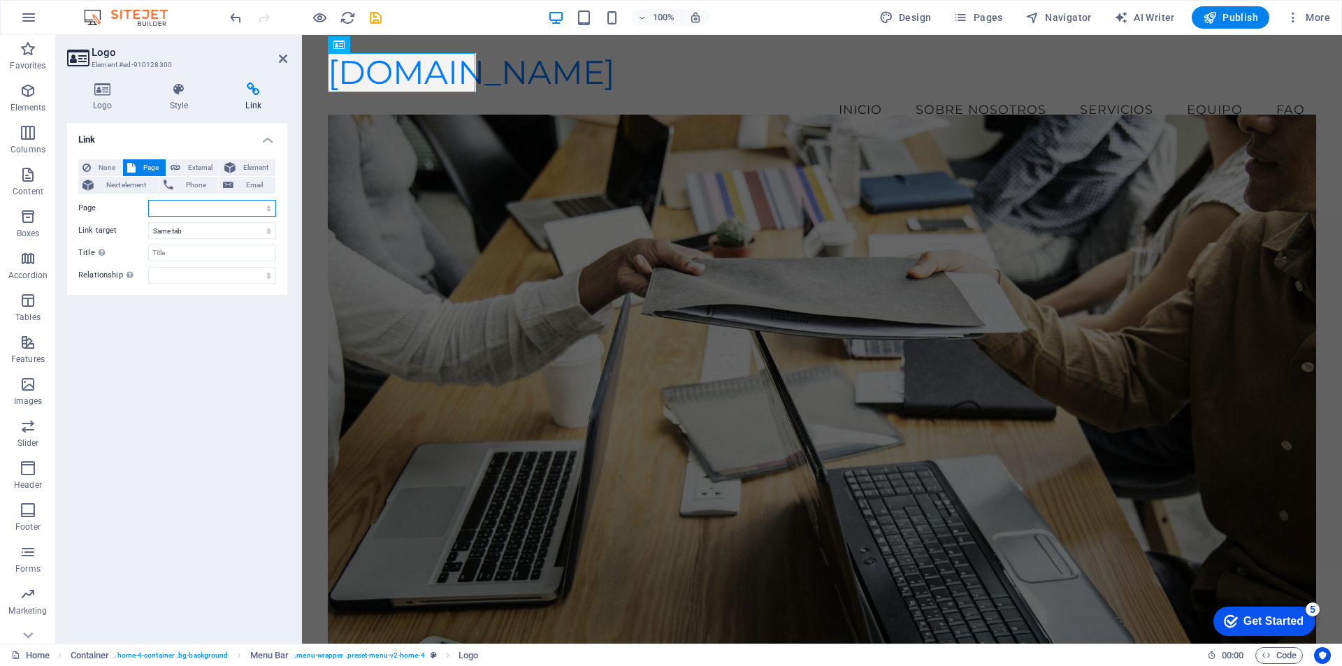
click at [181, 208] on select "Home Subpage Legal Notice Privacy" at bounding box center [212, 208] width 128 height 17
click at [159, 385] on div "Link None Page External Element Next element Phone Email Page Home Subpage Lega…" at bounding box center [177, 378] width 220 height 510
click at [113, 166] on span "None" at bounding box center [106, 167] width 23 height 17
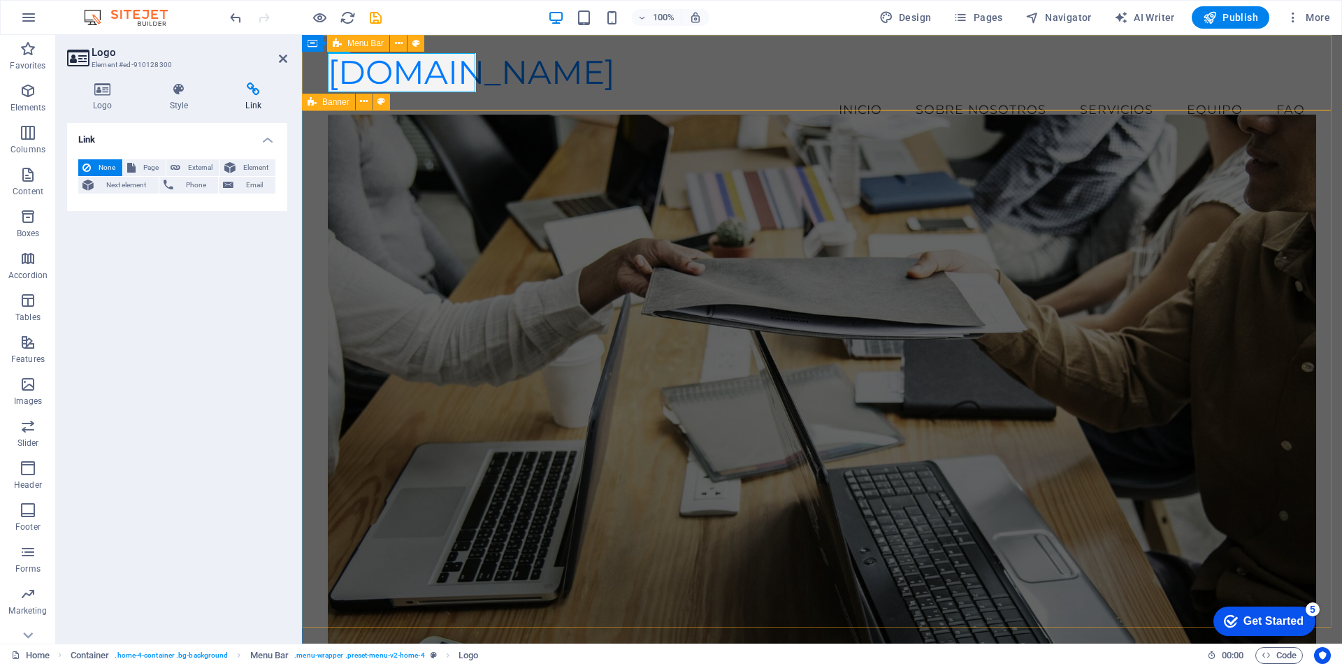
click at [624, 93] on div "[DOMAIN_NAME] Menu Inicio Sobre Nosotros Servicios Equipo FAQ" at bounding box center [822, 90] width 1040 height 110
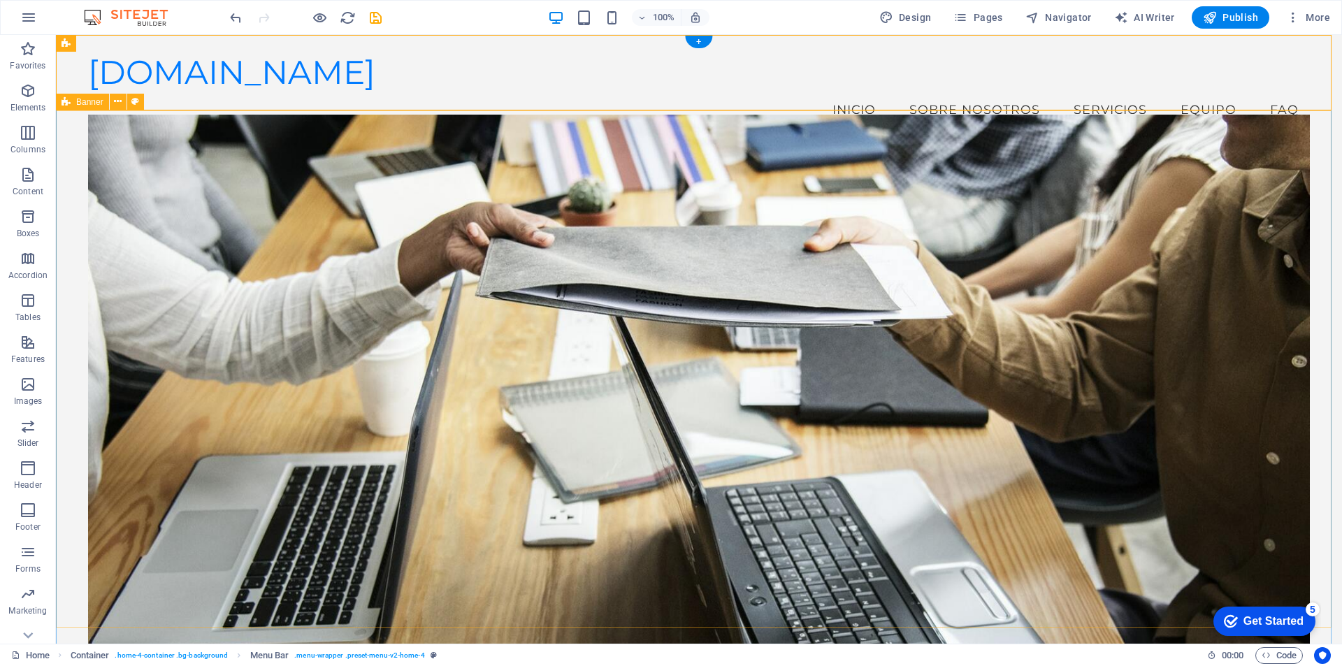
drag, startPoint x: 1315, startPoint y: 162, endPoint x: 1323, endPoint y: 162, distance: 8.4
click at [1323, 162] on div "​ Bienvenido a IVR - Ingeniería Aplicada Transformamos tus ideas en soluciones …" at bounding box center [699, 538] width 1286 height 786
click at [965, 92] on nav "Inicio Sobre Nosotros Servicios Equipo FAQ" at bounding box center [699, 109] width 1222 height 35
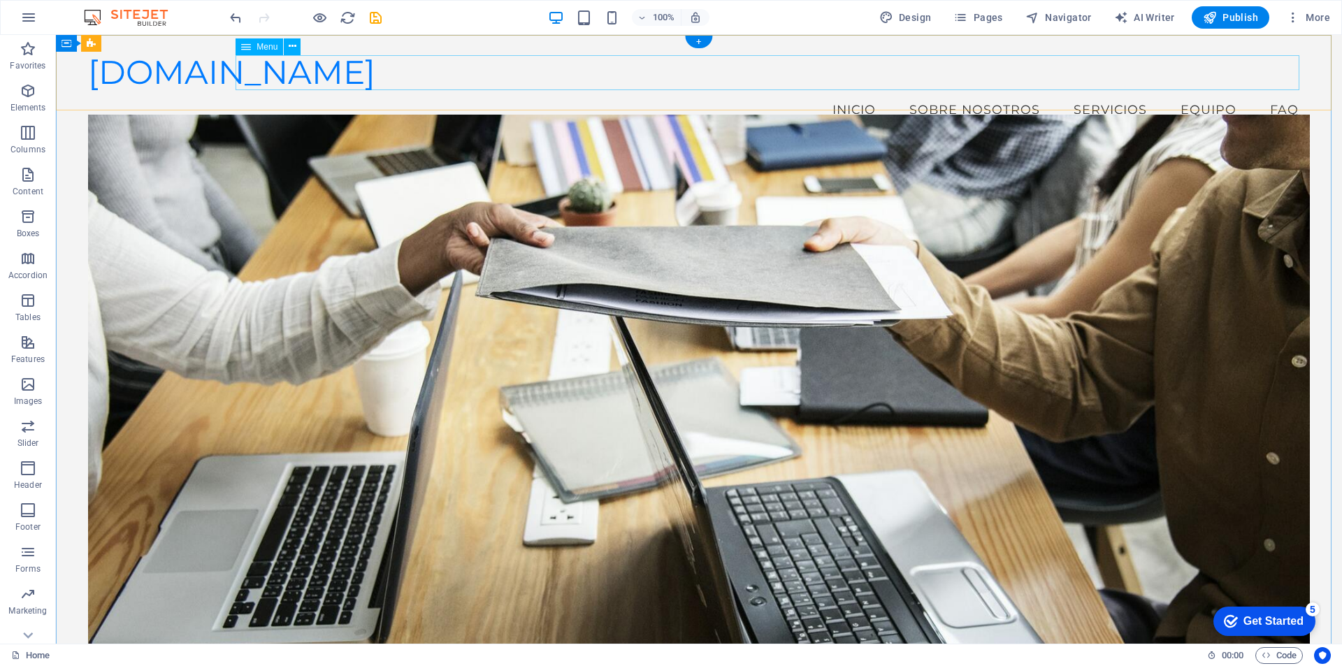
click at [915, 92] on nav "Inicio Sobre Nosotros Servicios Equipo FAQ" at bounding box center [699, 109] width 1222 height 35
click at [289, 45] on icon at bounding box center [293, 46] width 8 height 15
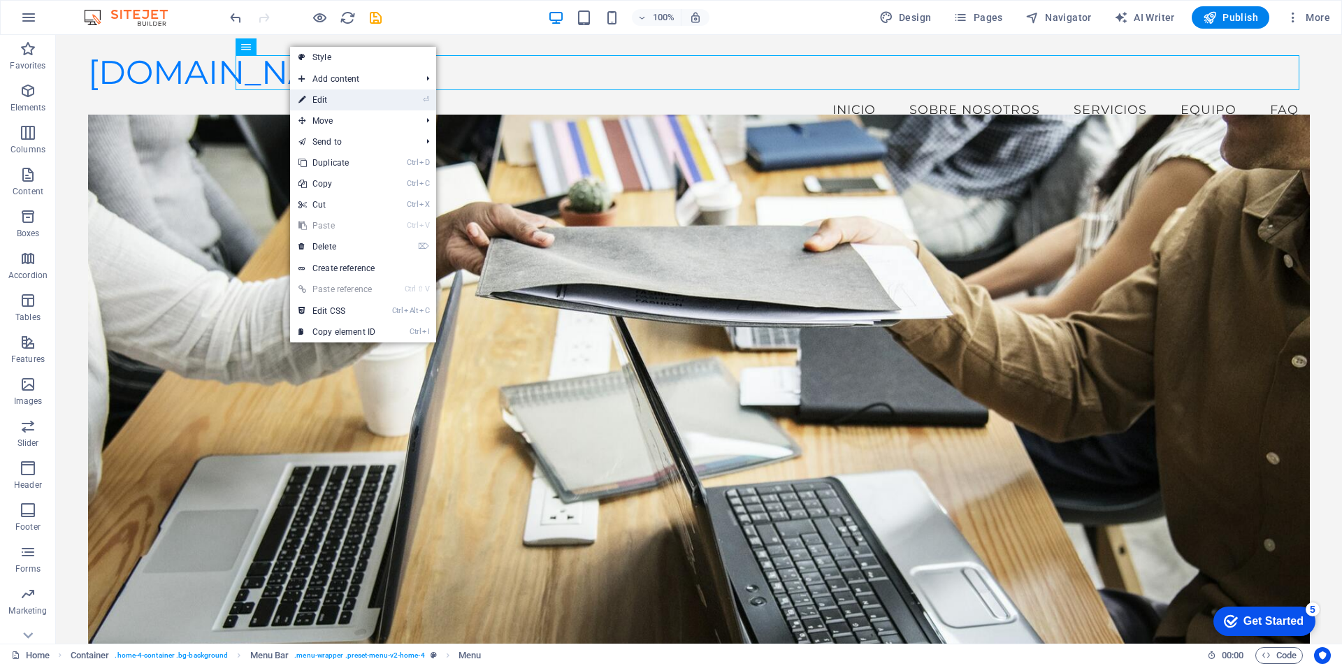
click at [312, 103] on link "⏎ Edit" at bounding box center [337, 99] width 94 height 21
select select
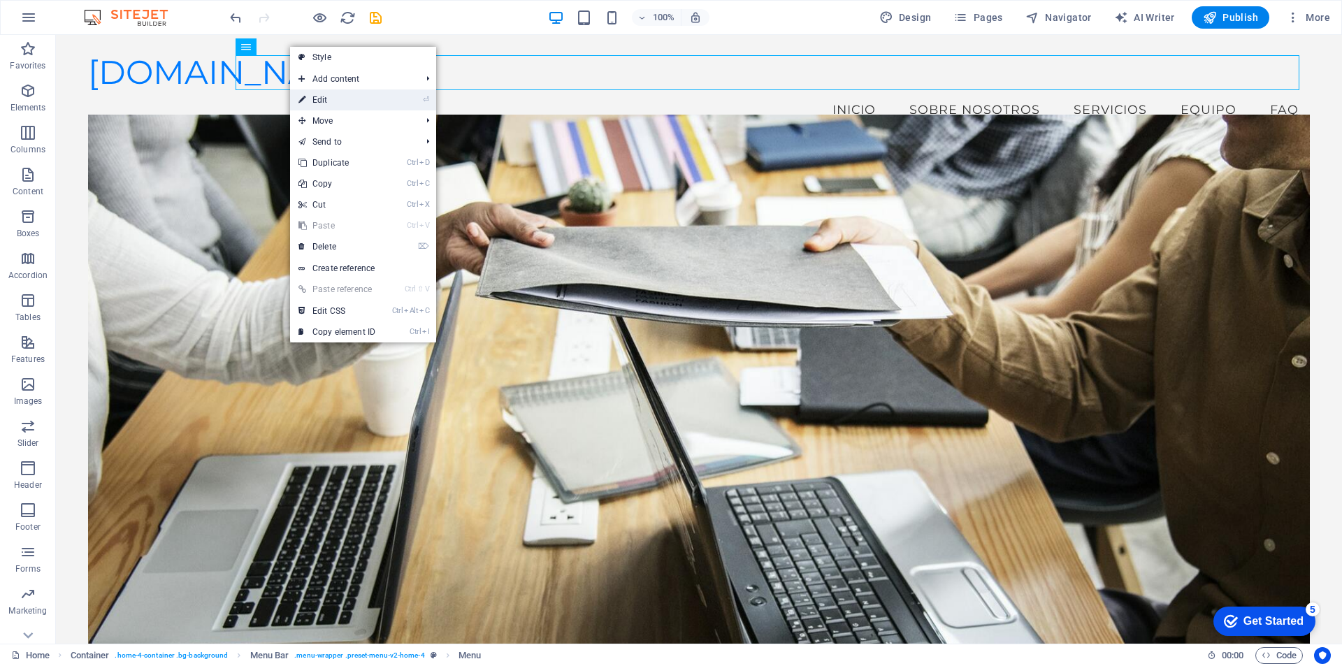
select select
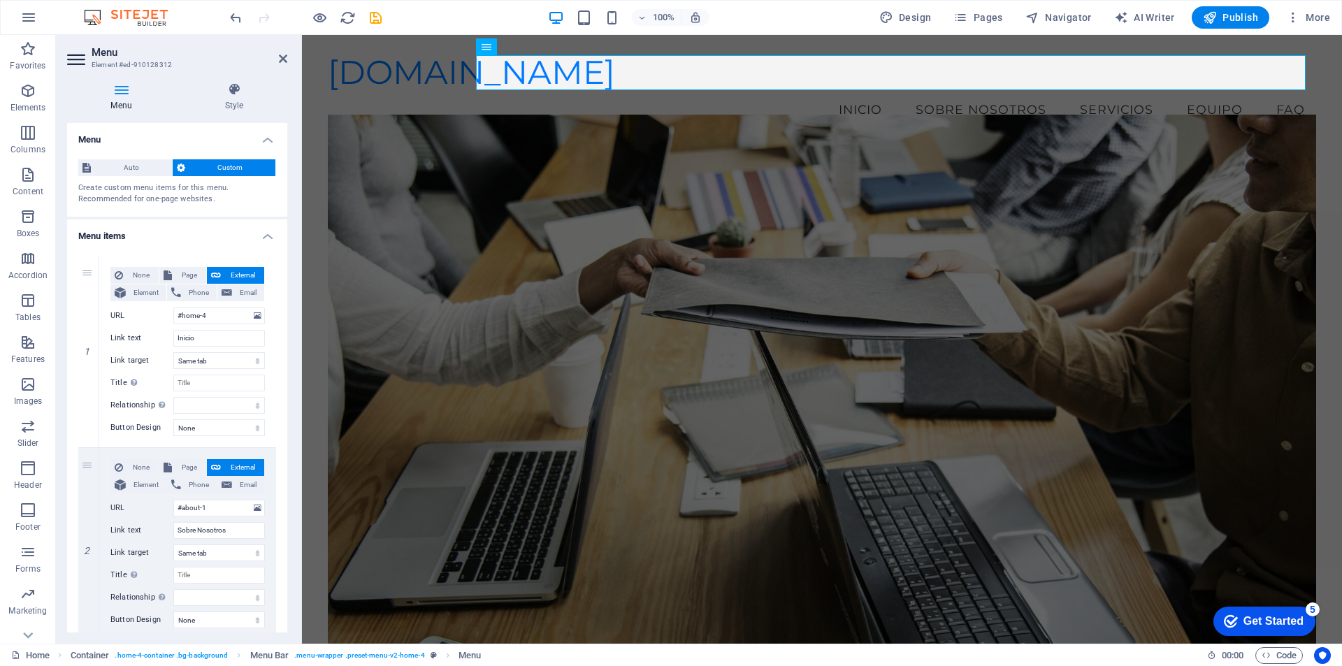
click at [120, 92] on icon at bounding box center [121, 89] width 108 height 14
click at [905, 172] on figure at bounding box center [822, 392] width 988 height 554
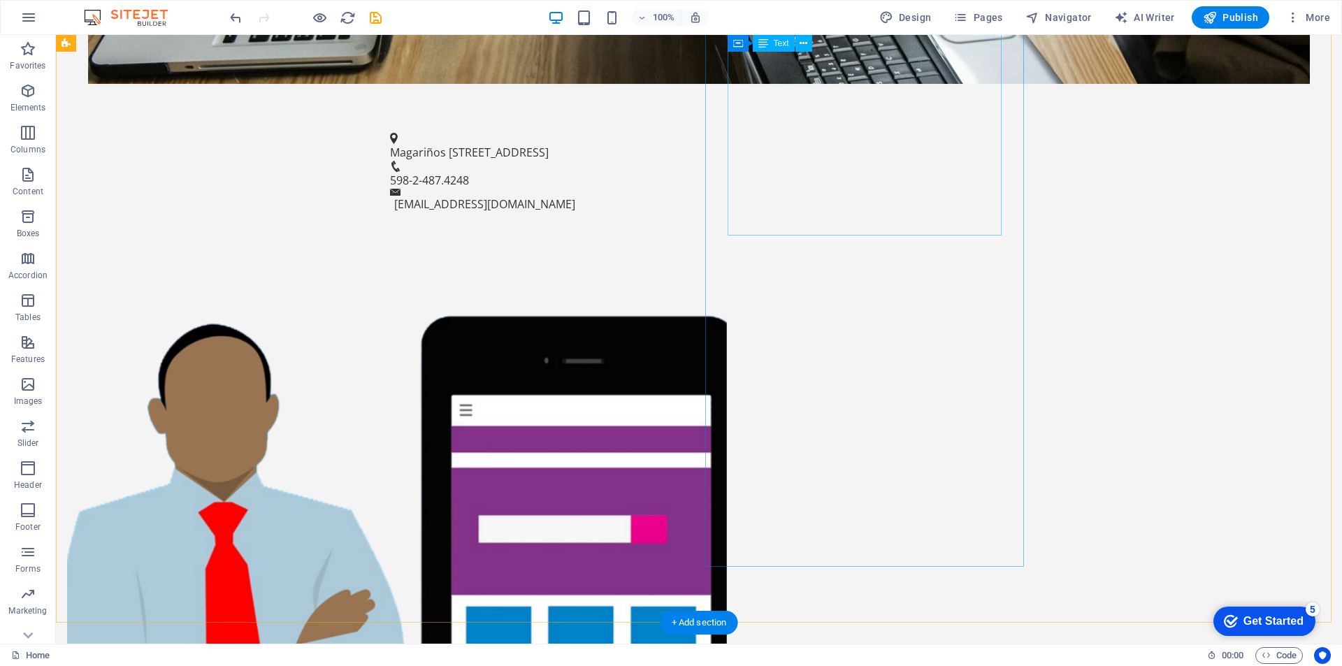
scroll to position [979, 0]
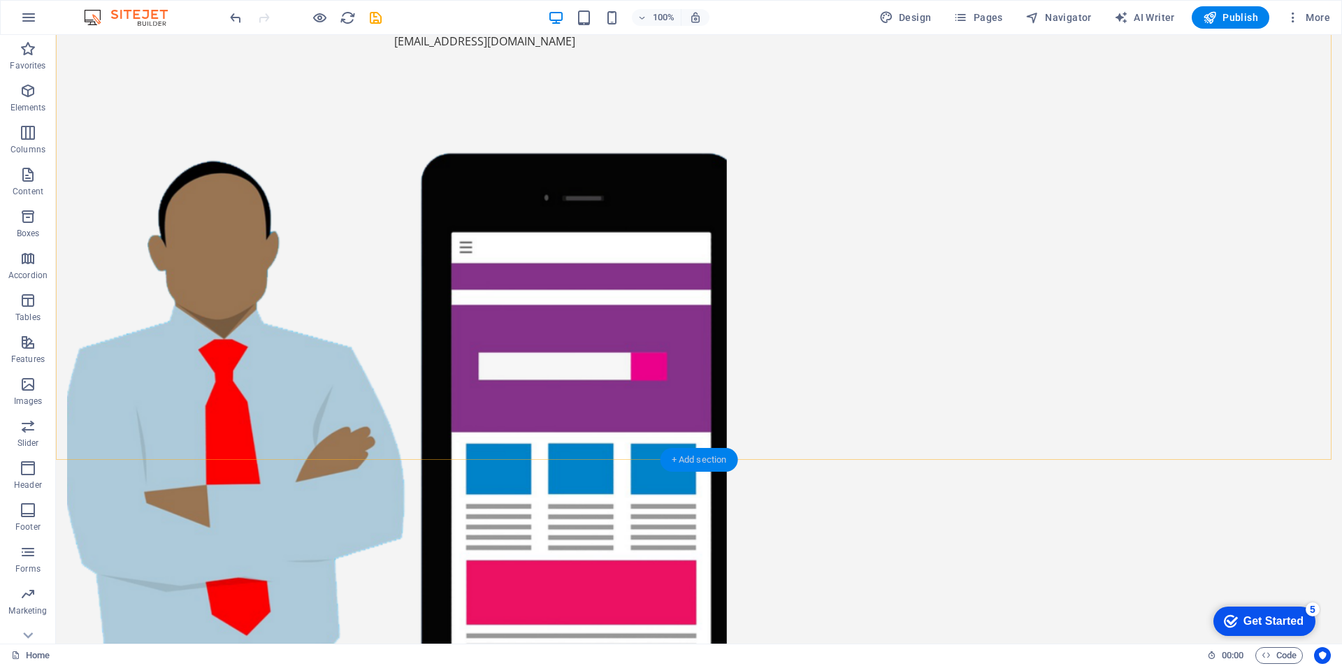
click at [673, 460] on div "+ Add section" at bounding box center [700, 460] width 78 height 24
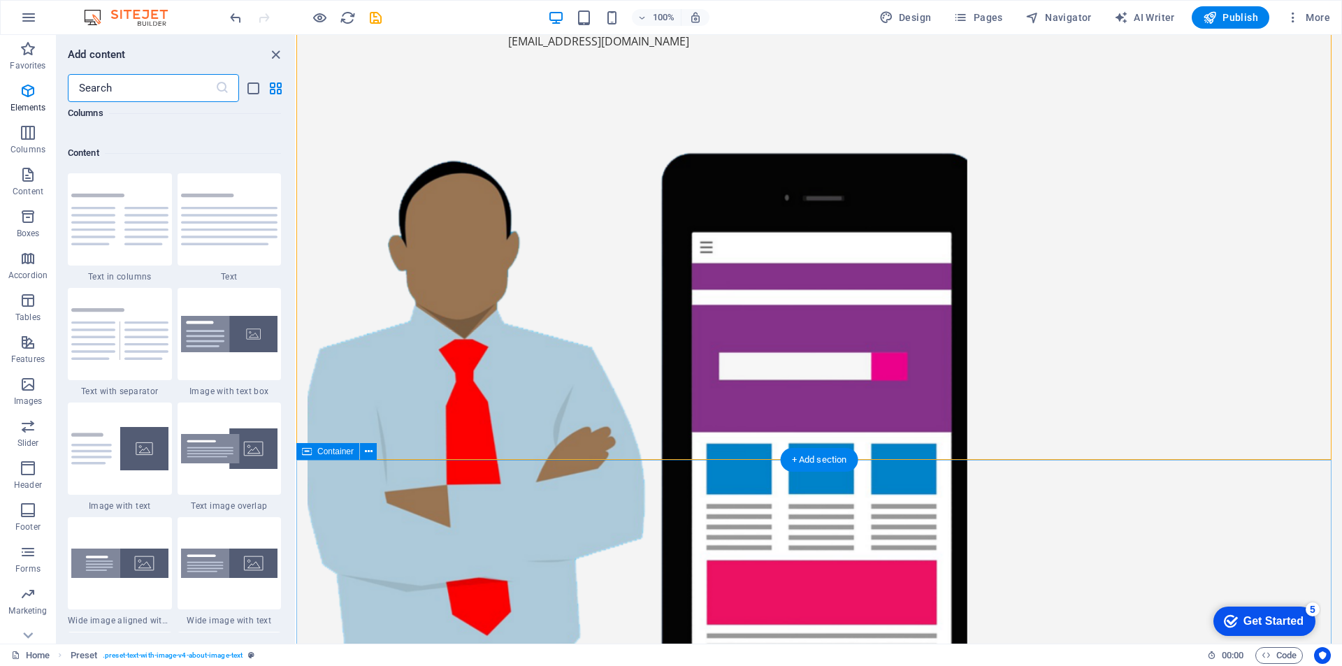
scroll to position [2446, 0]
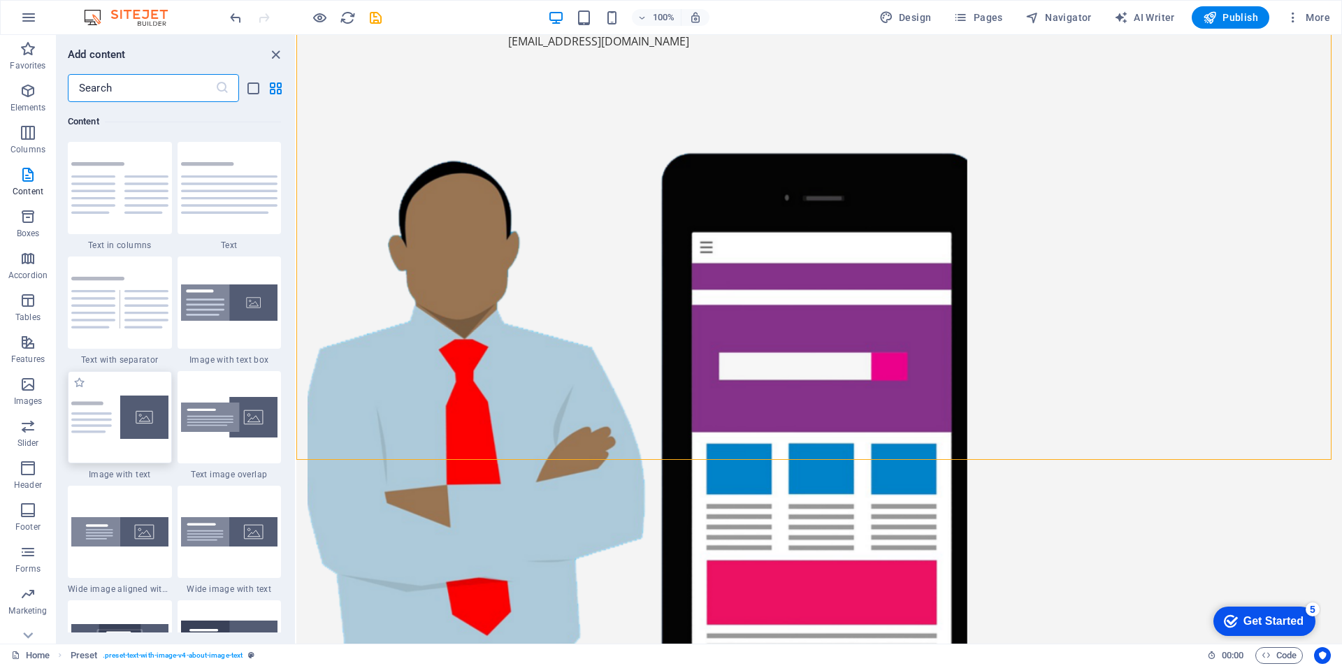
click at [152, 417] on img at bounding box center [119, 417] width 97 height 43
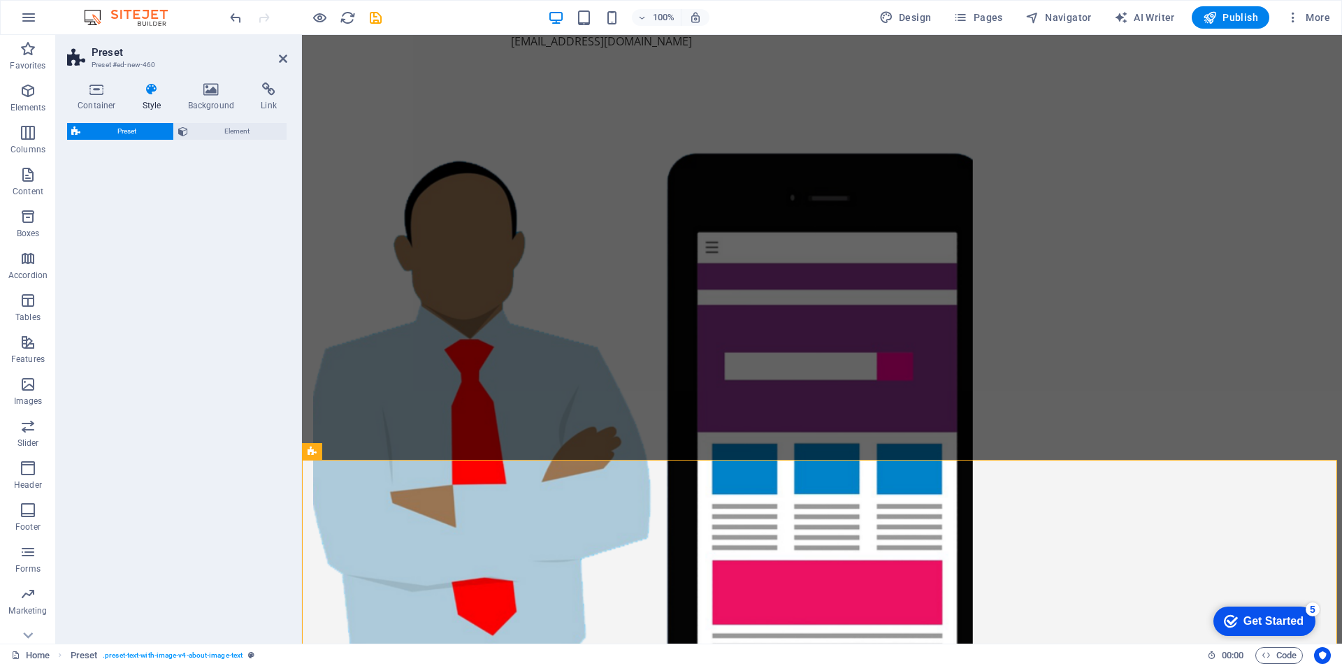
select select "rem"
select select "px"
select select "preset-text-with-image-v4-default"
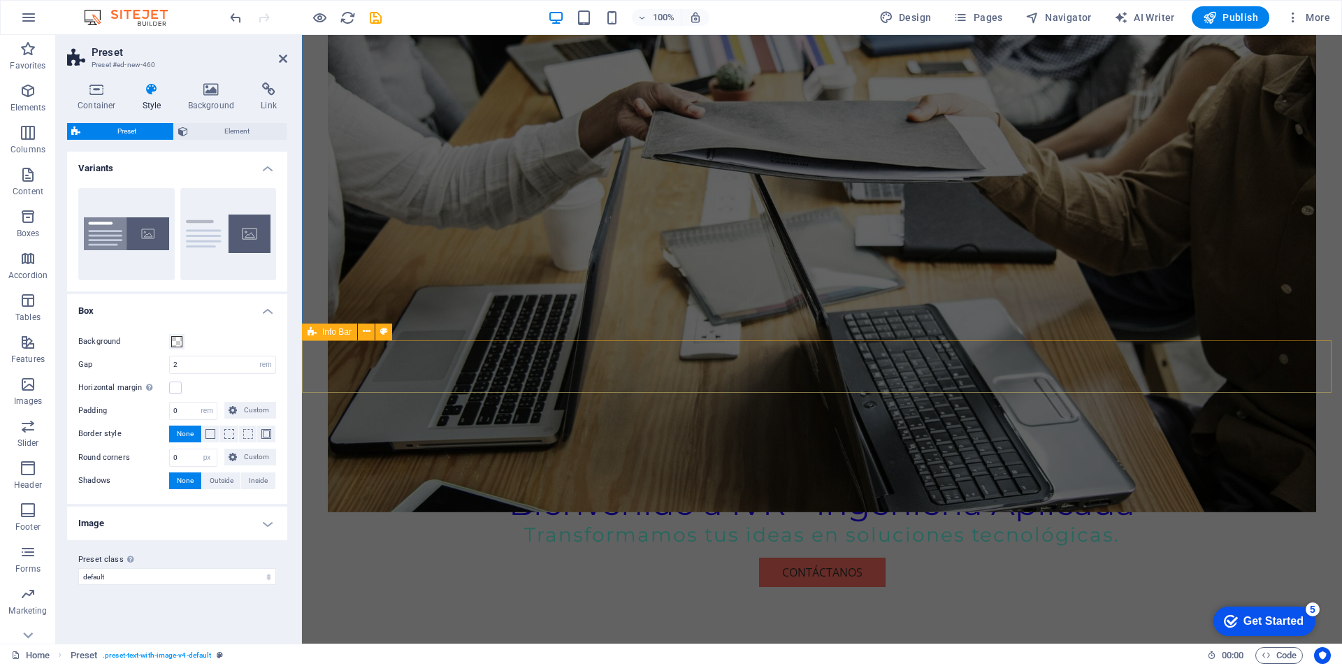
scroll to position [326, 0]
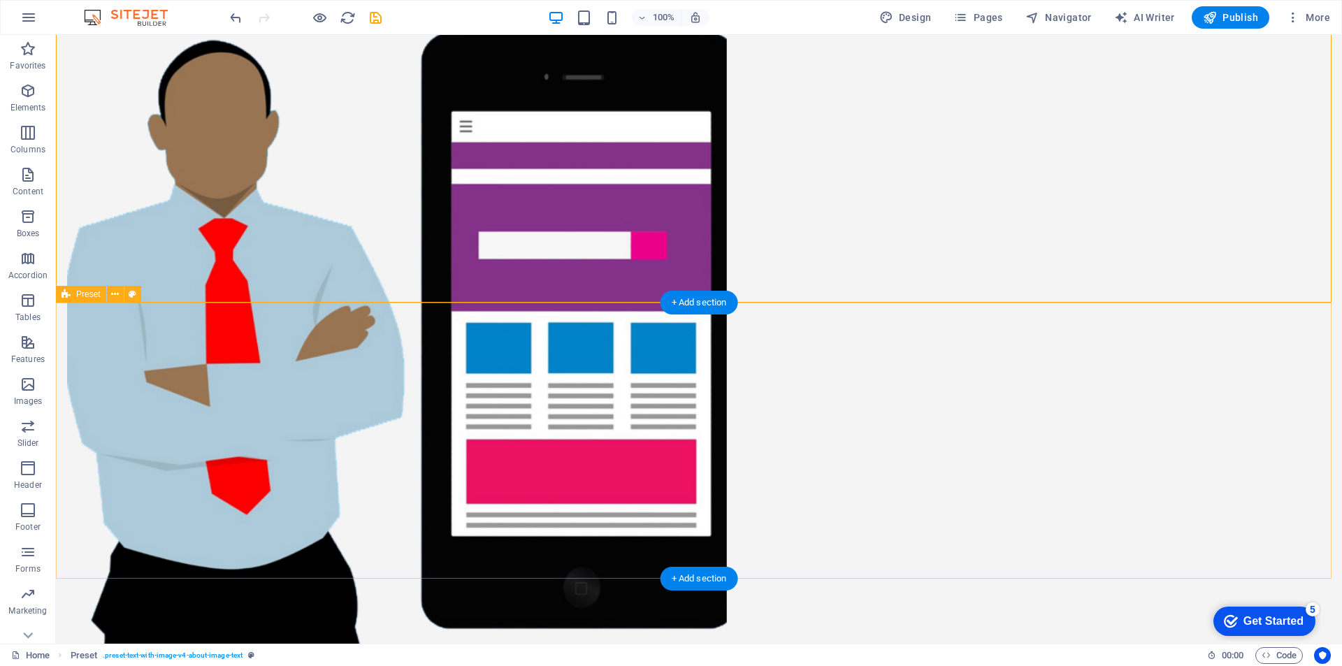
scroll to position [1142, 0]
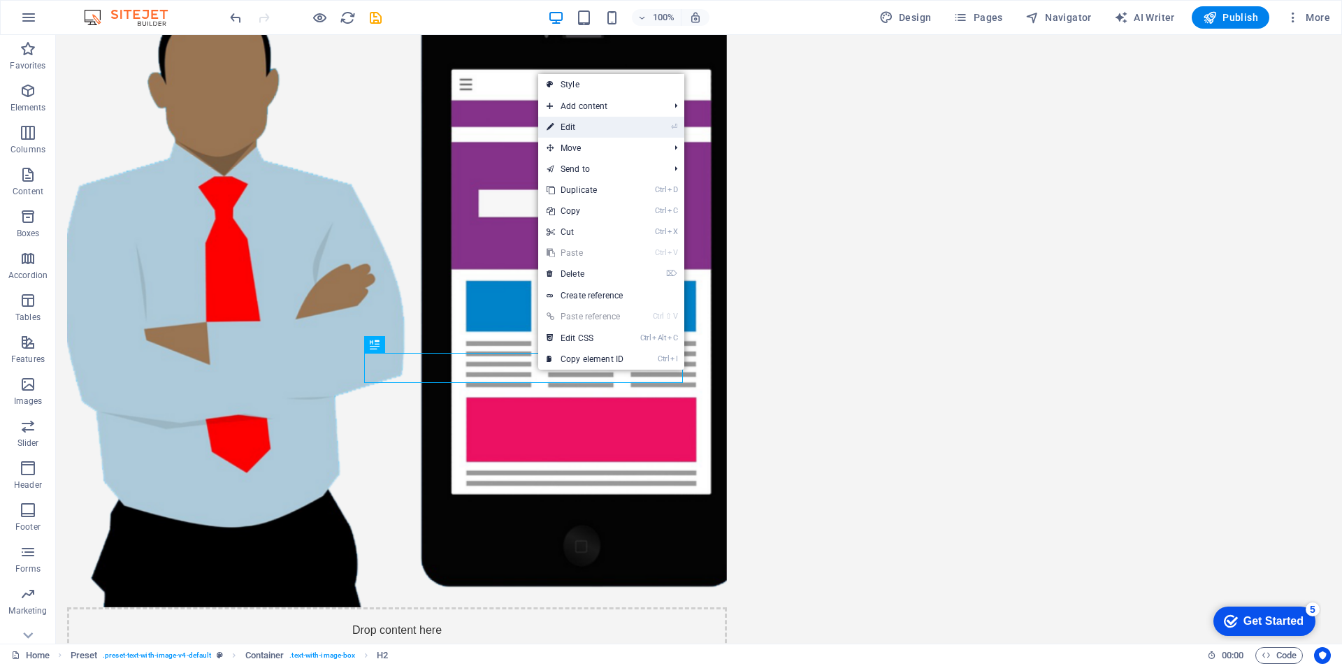
click at [578, 128] on link "⏎ Edit" at bounding box center [585, 127] width 94 height 21
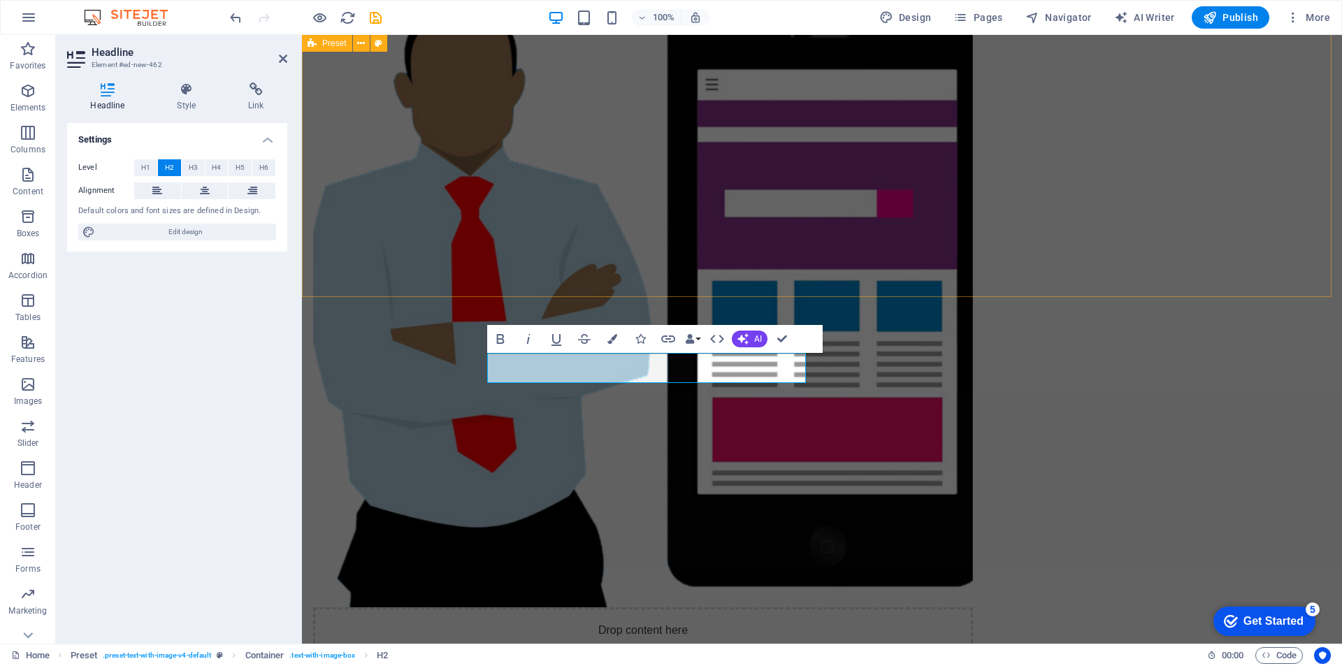
click at [1244, 234] on div "Drop content here or Add elements Paste clipboard Sobre Nosotros Perfil Somos u…" at bounding box center [822, 579] width 1040 height 1348
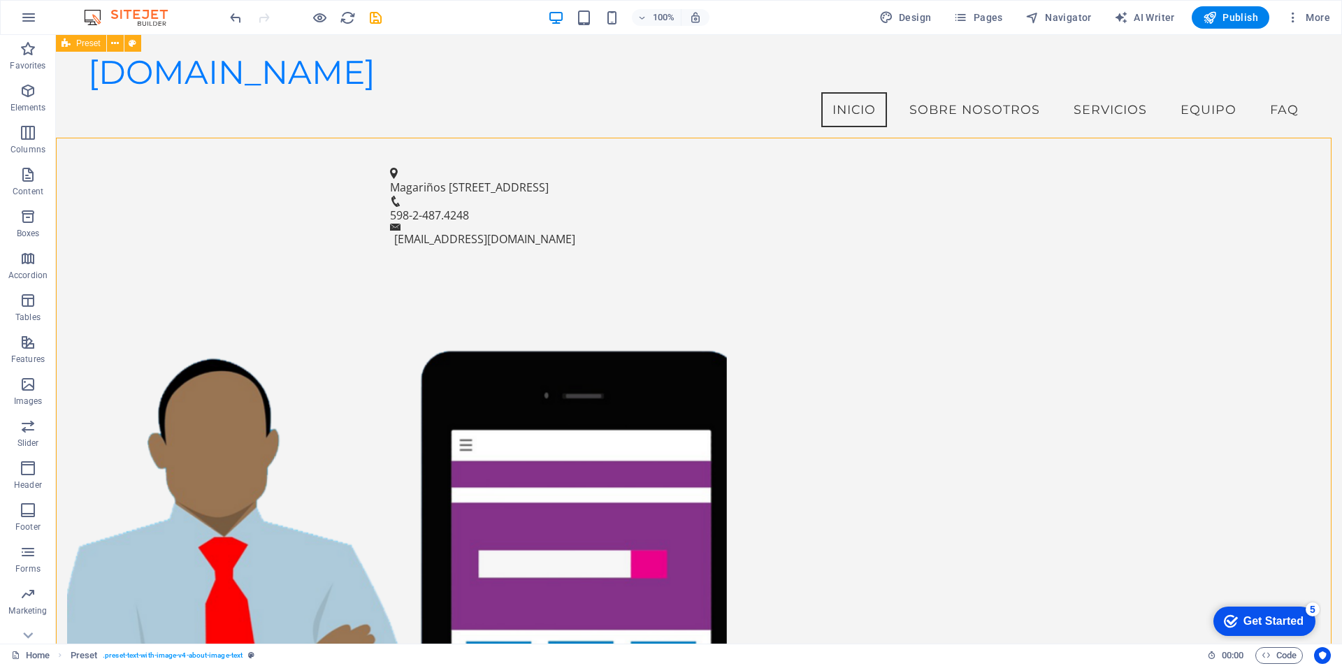
scroll to position [415, 0]
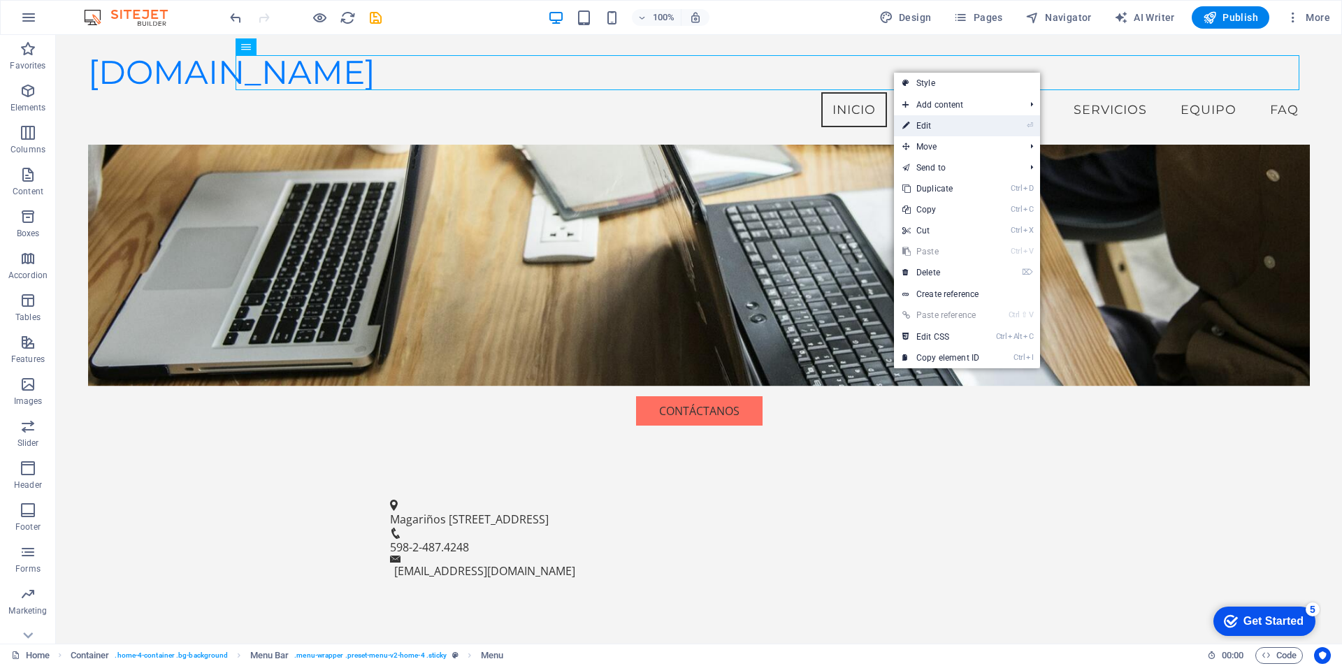
click at [913, 124] on link "⏎ Edit" at bounding box center [941, 125] width 94 height 21
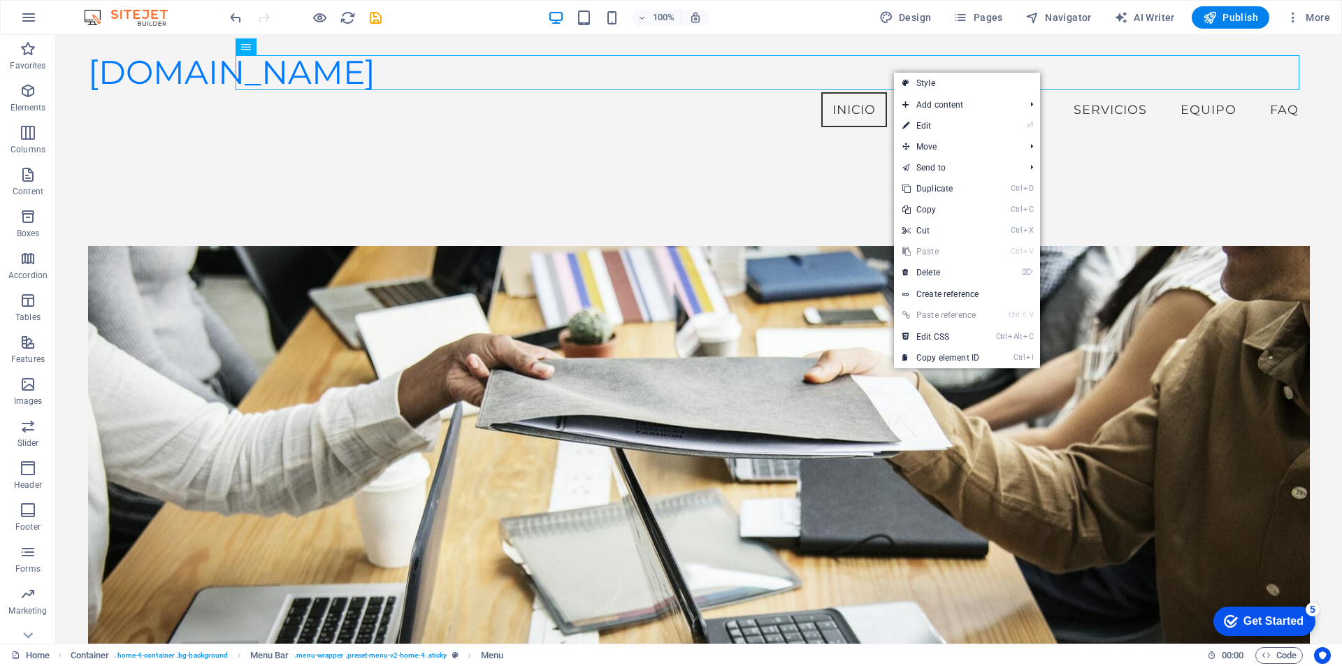
select select
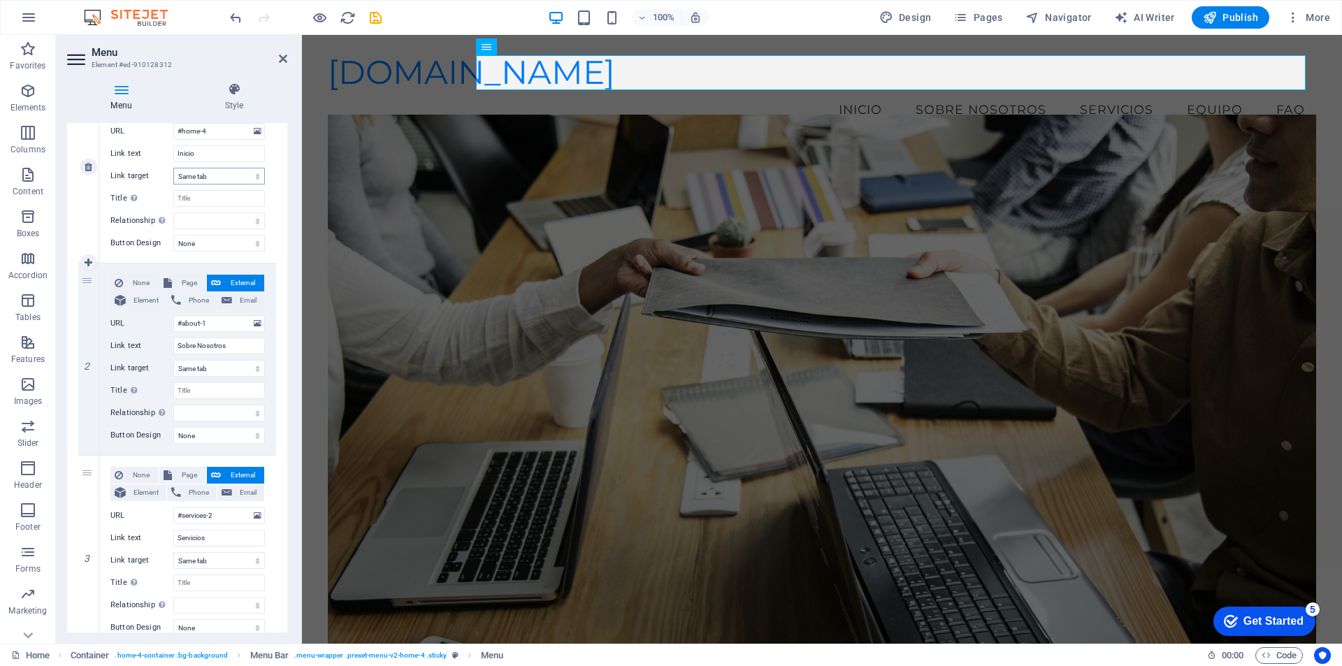
scroll to position [326, 0]
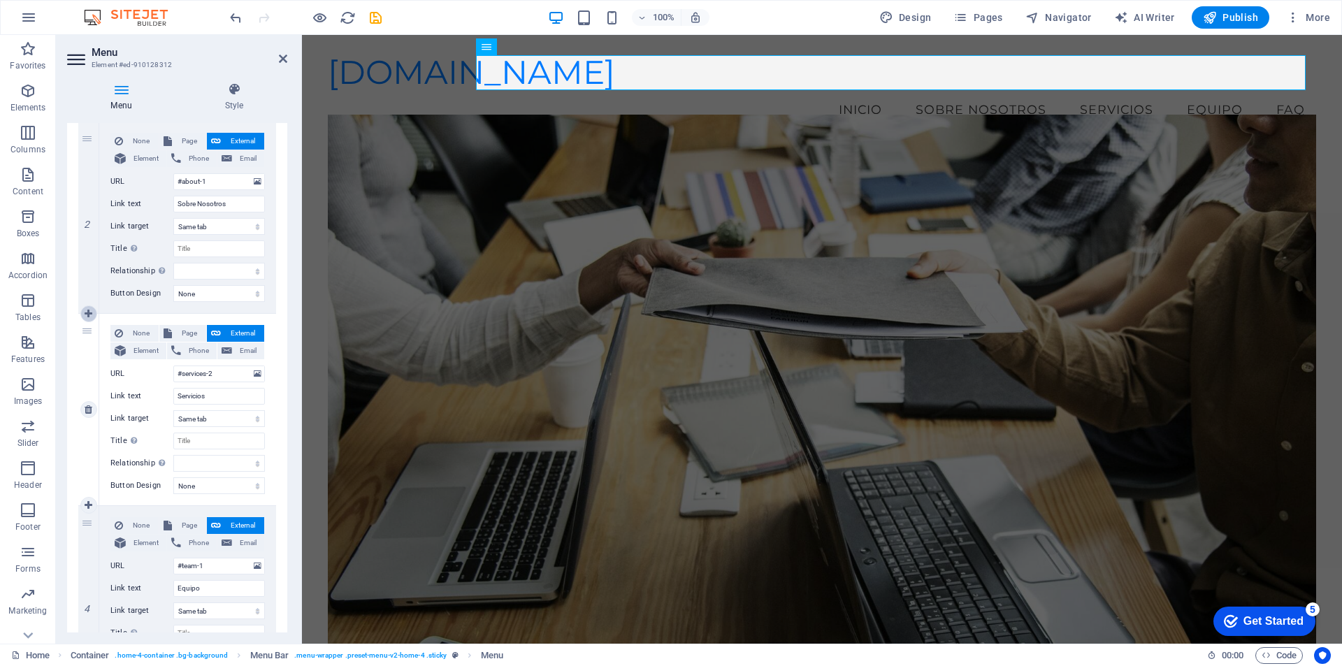
click at [89, 317] on icon at bounding box center [89, 314] width 8 height 10
select select
type input "#services-2"
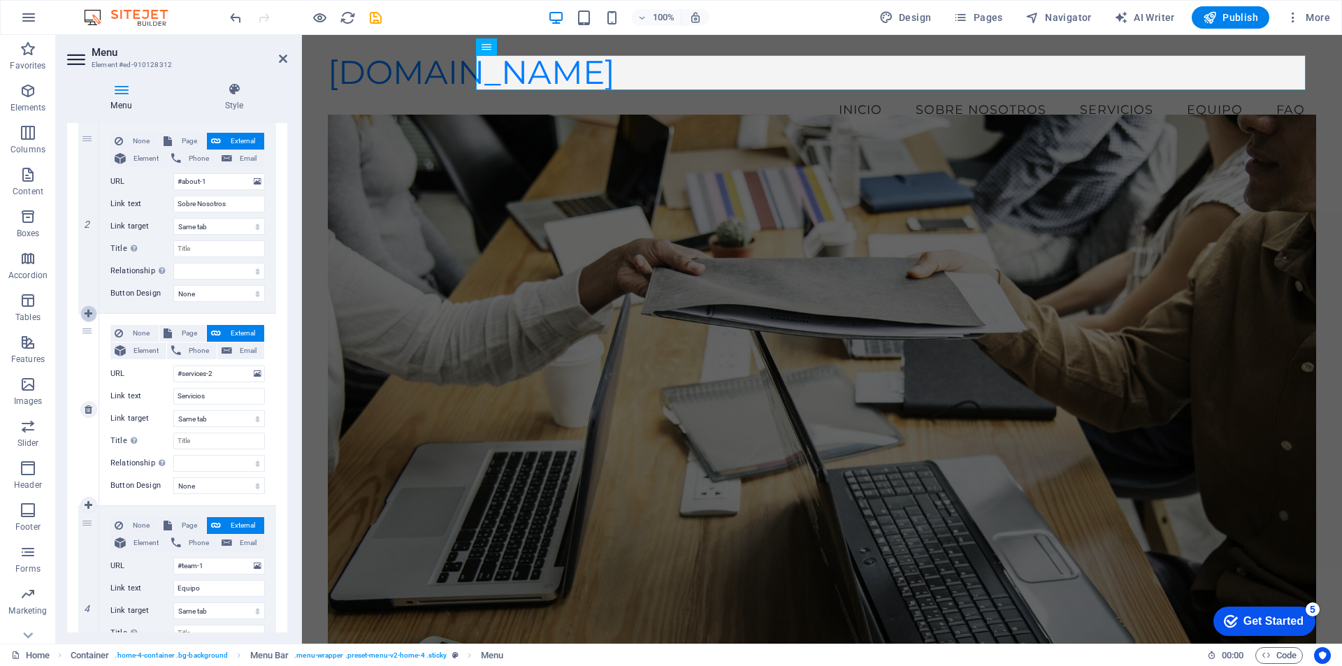
type input "Servicios"
select select
type input "#team-1"
type input "Equipo"
select select
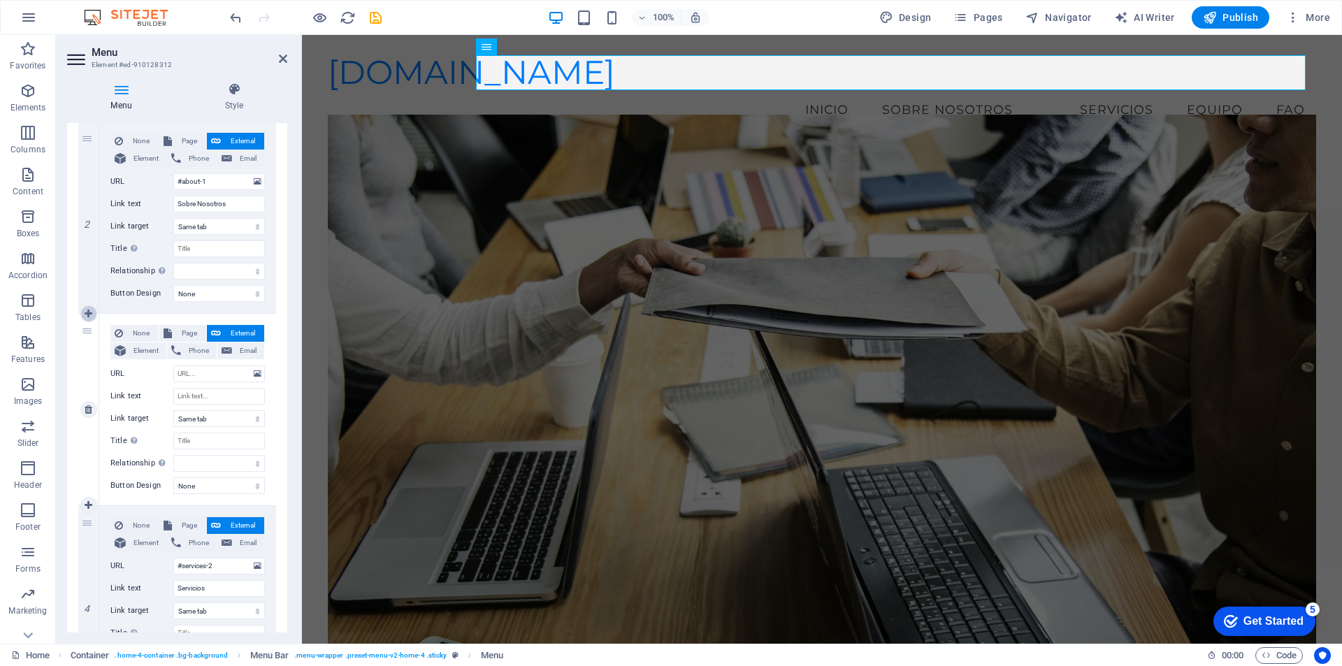
select select
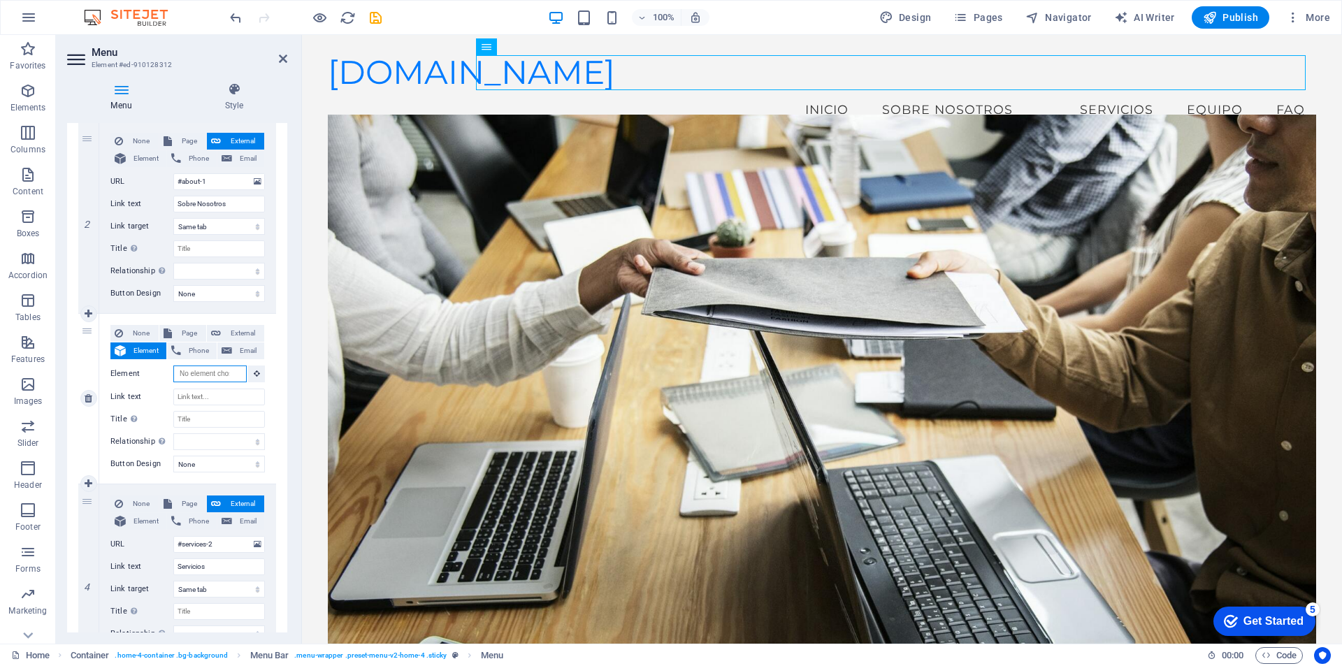
click at [194, 375] on input "Element" at bounding box center [209, 374] width 73 height 17
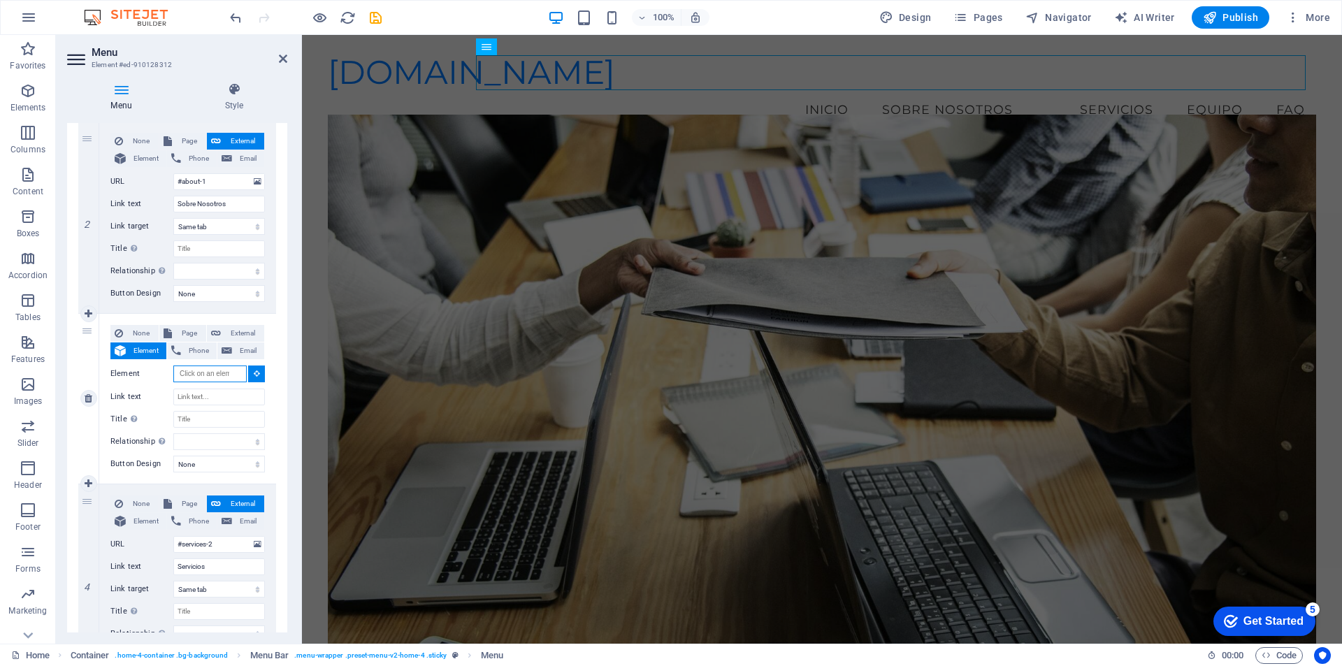
drag, startPoint x: 177, startPoint y: 374, endPoint x: 243, endPoint y: 371, distance: 65.8
click at [243, 368] on input "Element" at bounding box center [209, 374] width 73 height 17
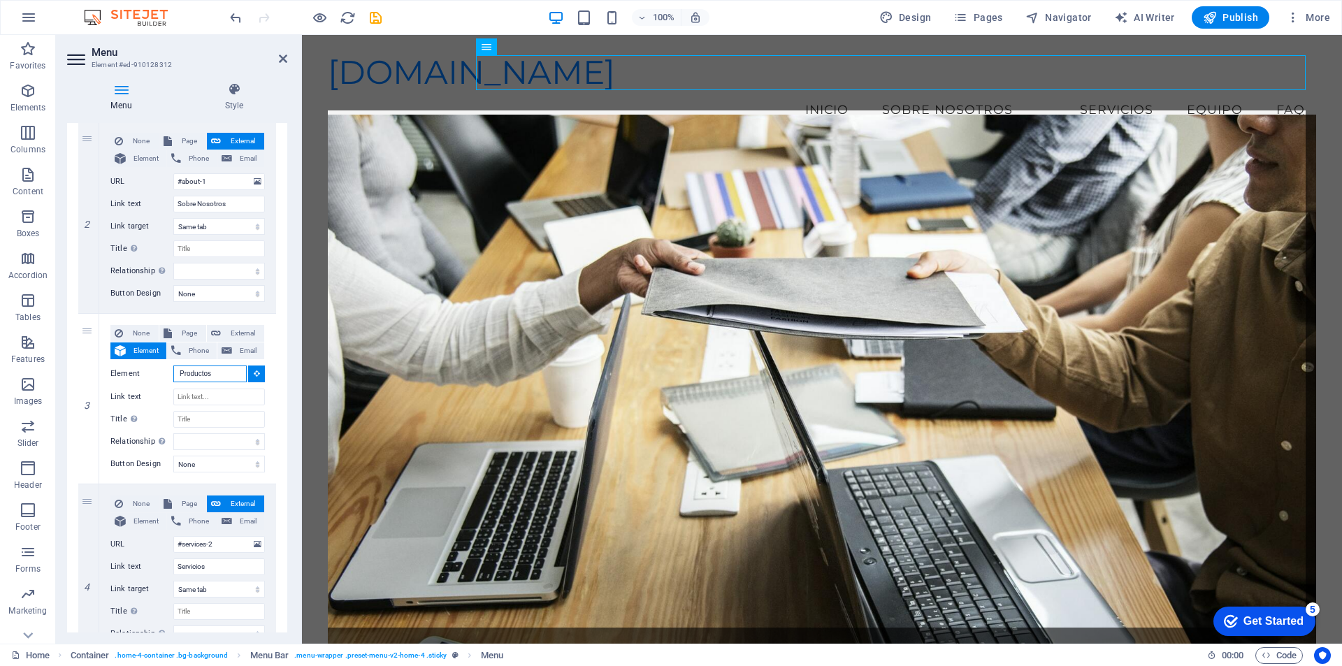
type input "Productos"
click at [1151, 463] on figure at bounding box center [822, 392] width 988 height 554
select select
type input "#ed-910128318"
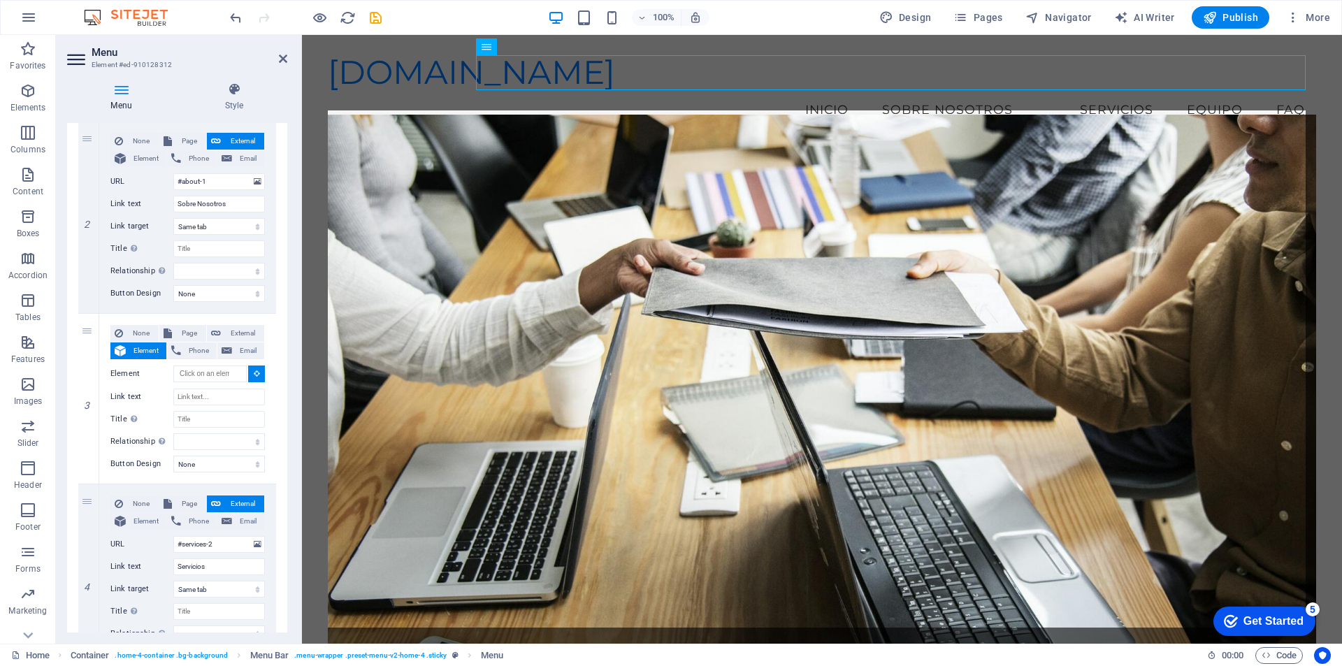
select select
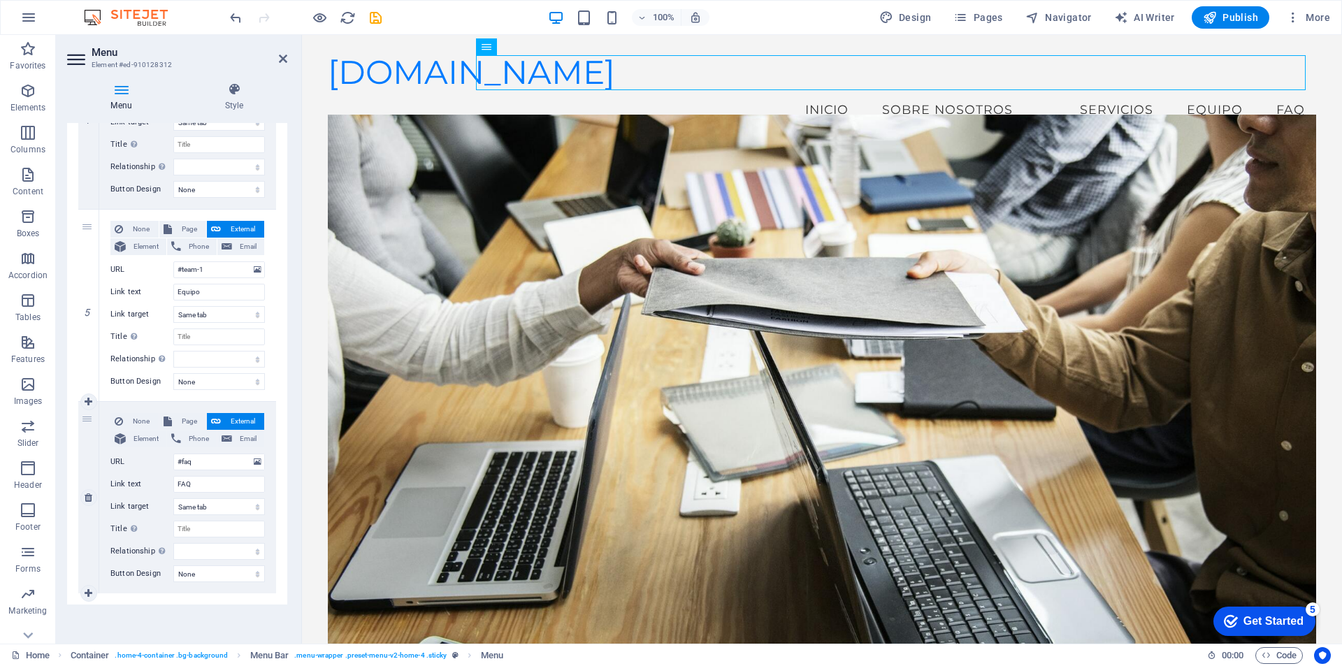
scroll to position [0, 0]
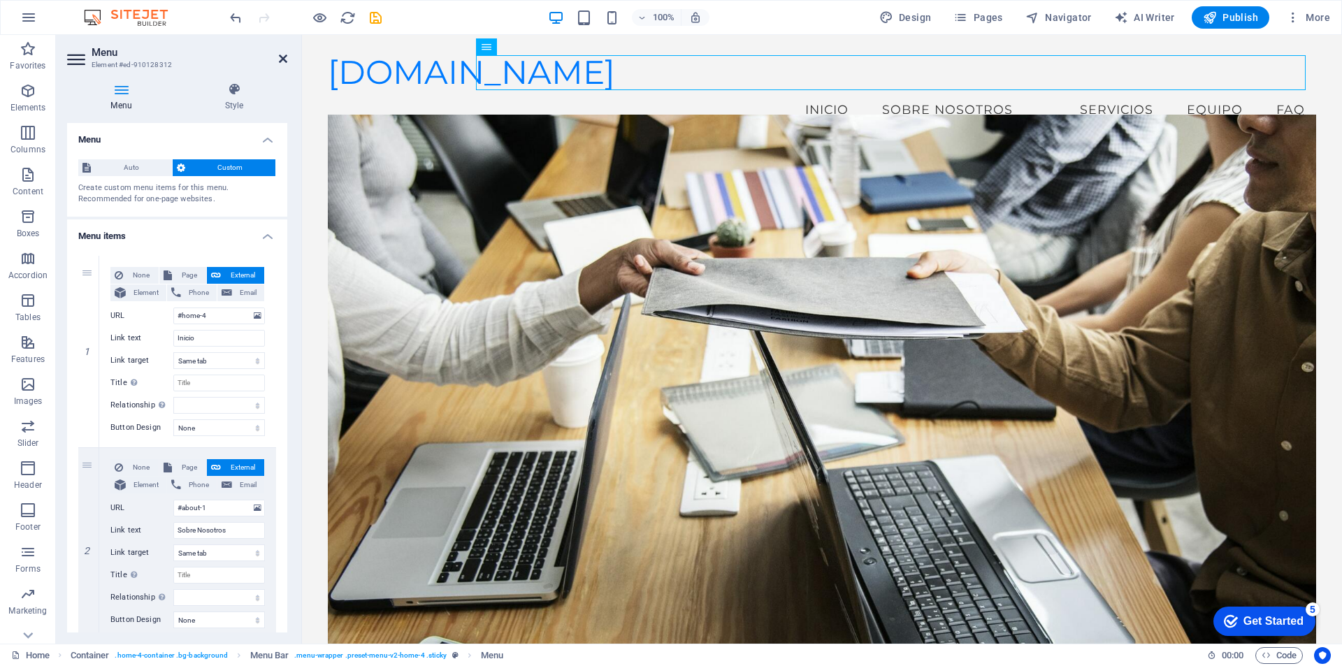
click at [283, 62] on icon at bounding box center [283, 58] width 8 height 11
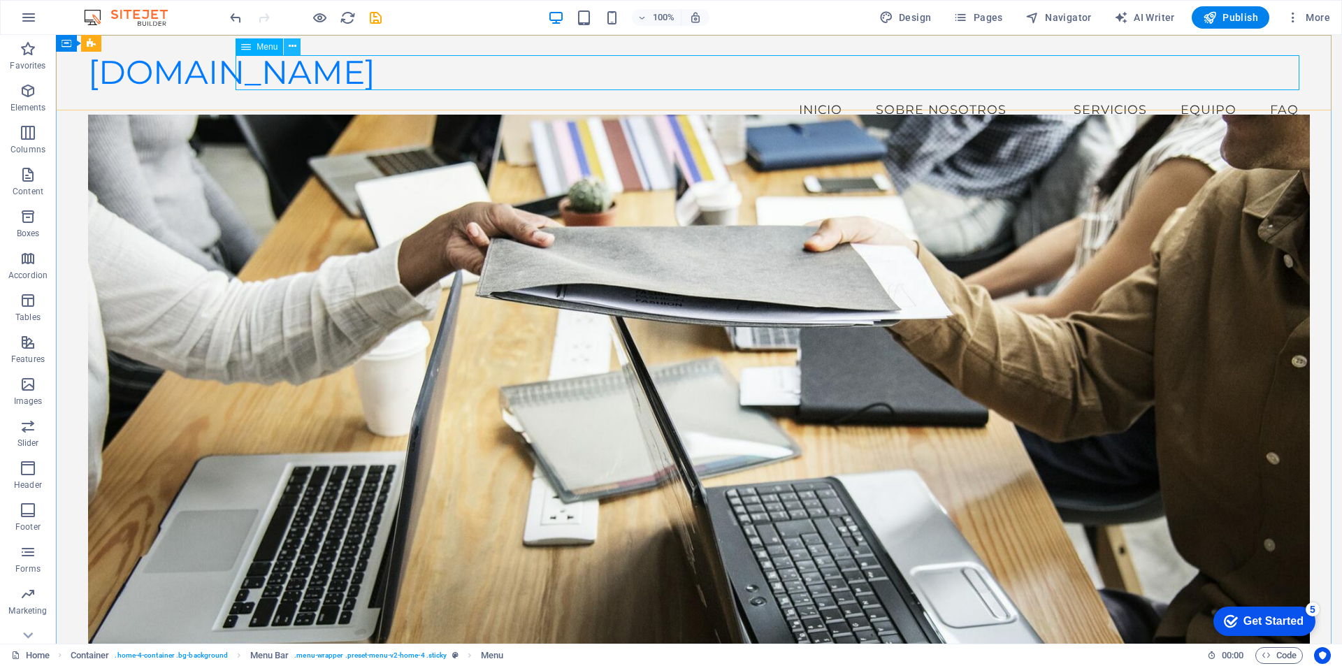
click at [292, 42] on icon at bounding box center [293, 46] width 8 height 15
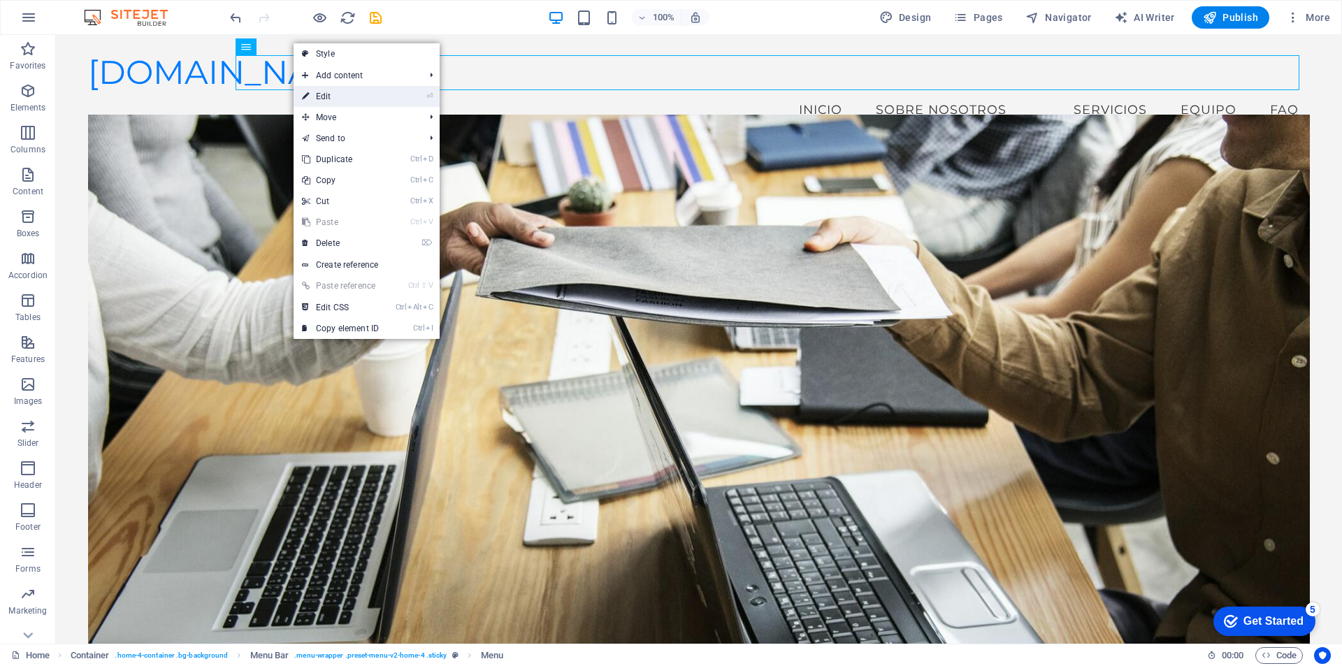
click at [319, 92] on link "⏎ Edit" at bounding box center [341, 96] width 94 height 21
select select
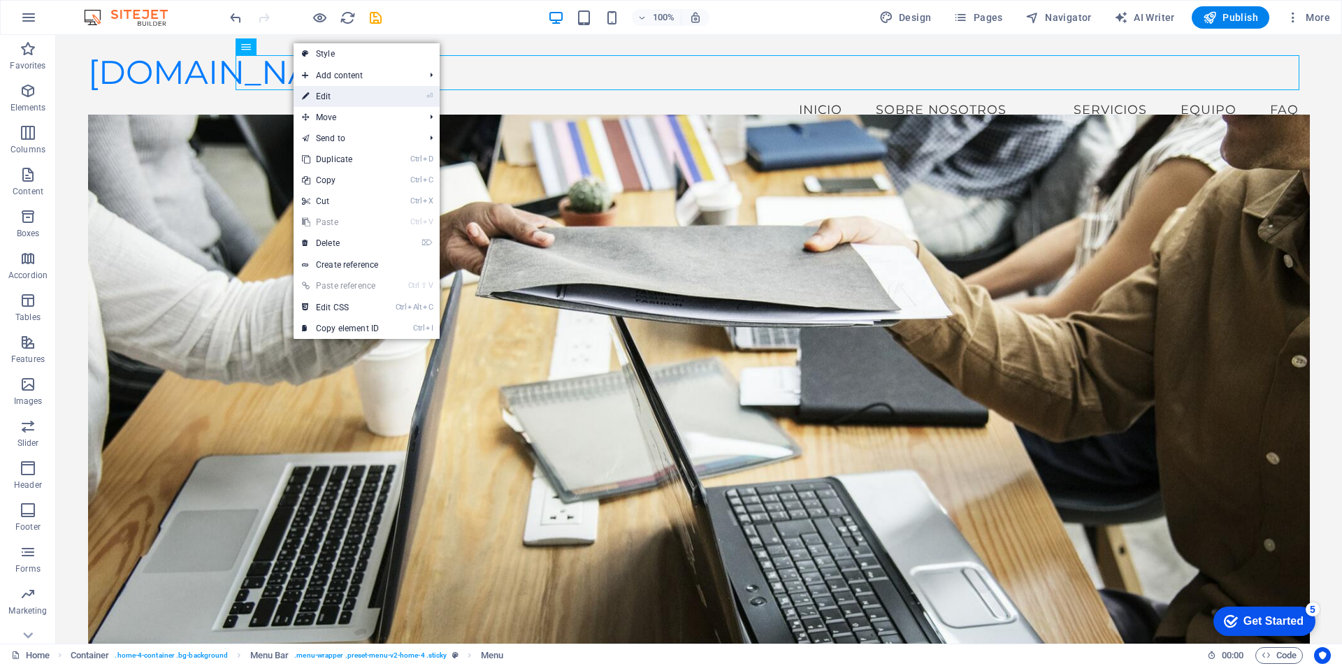
select select
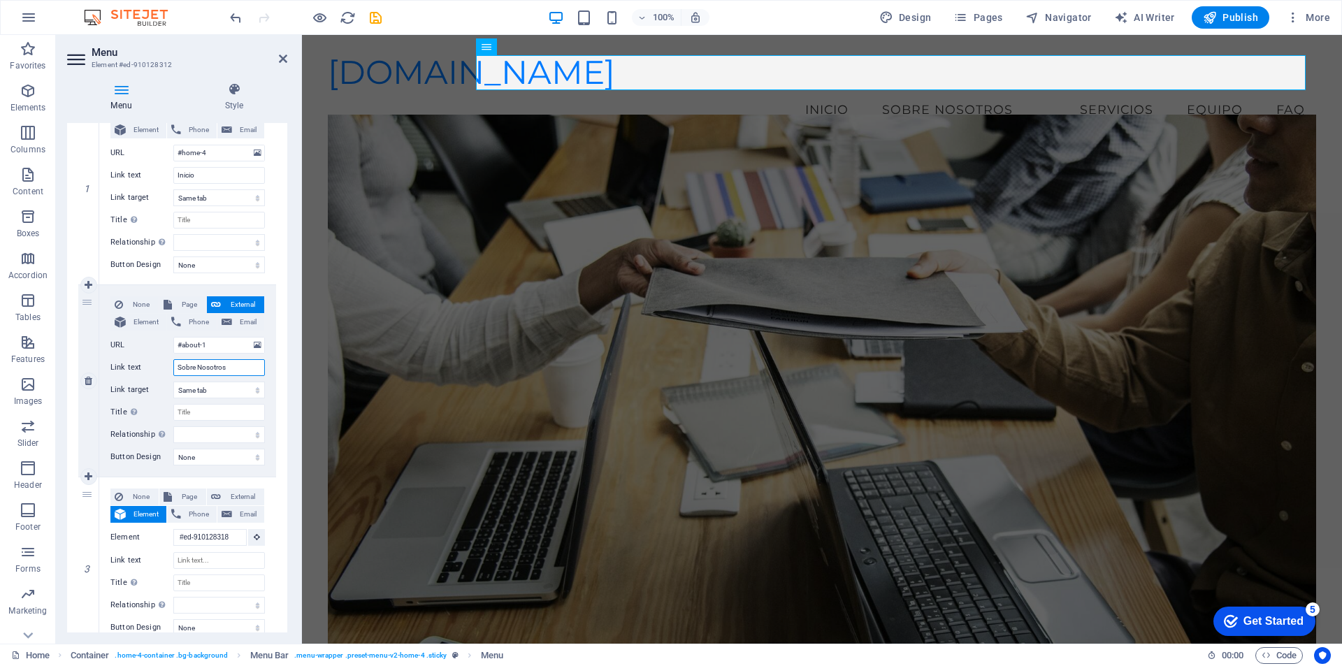
click at [226, 367] on input "Sobre Nosotros" at bounding box center [219, 367] width 92 height 17
click at [221, 561] on input "Link text" at bounding box center [219, 560] width 92 height 17
type input "P"
select select
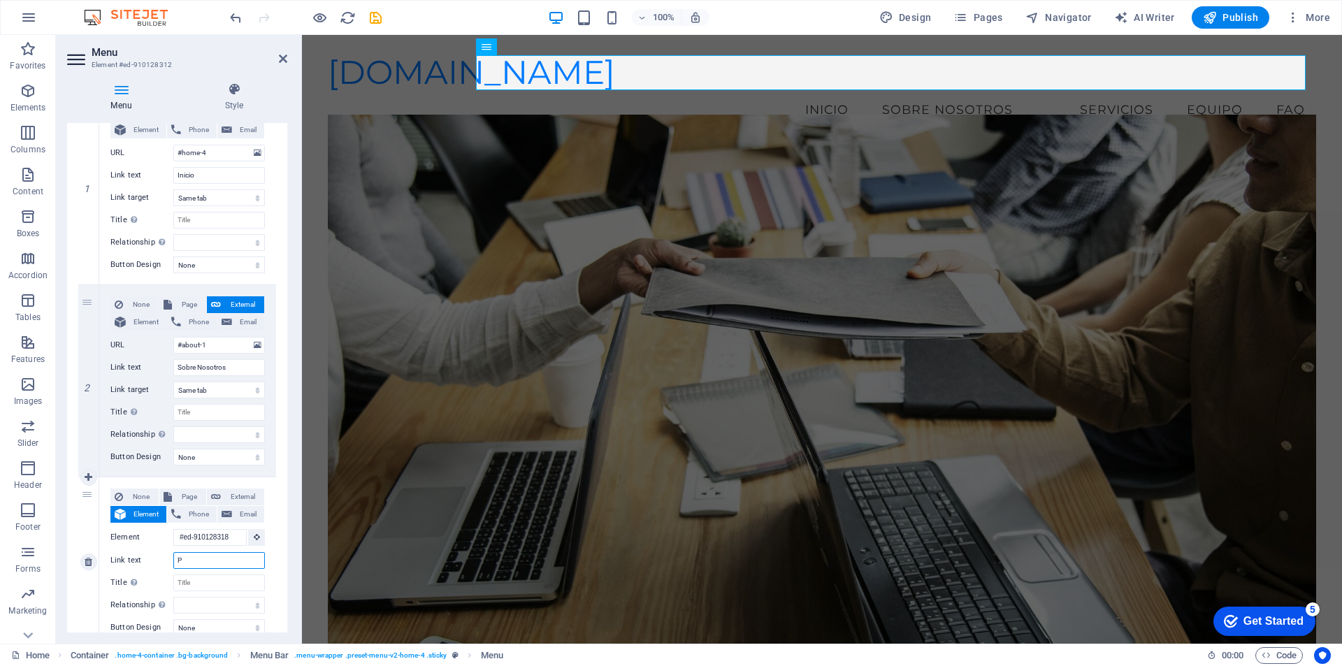
select select
type input "Productos"
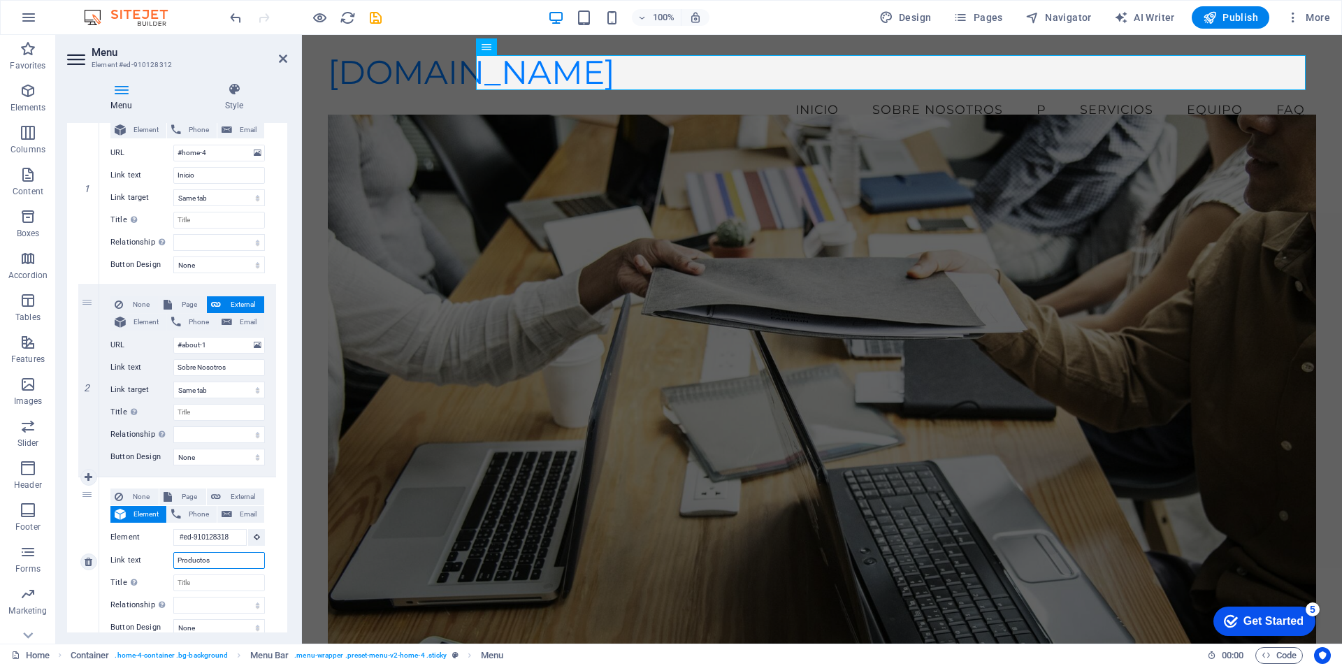
select select
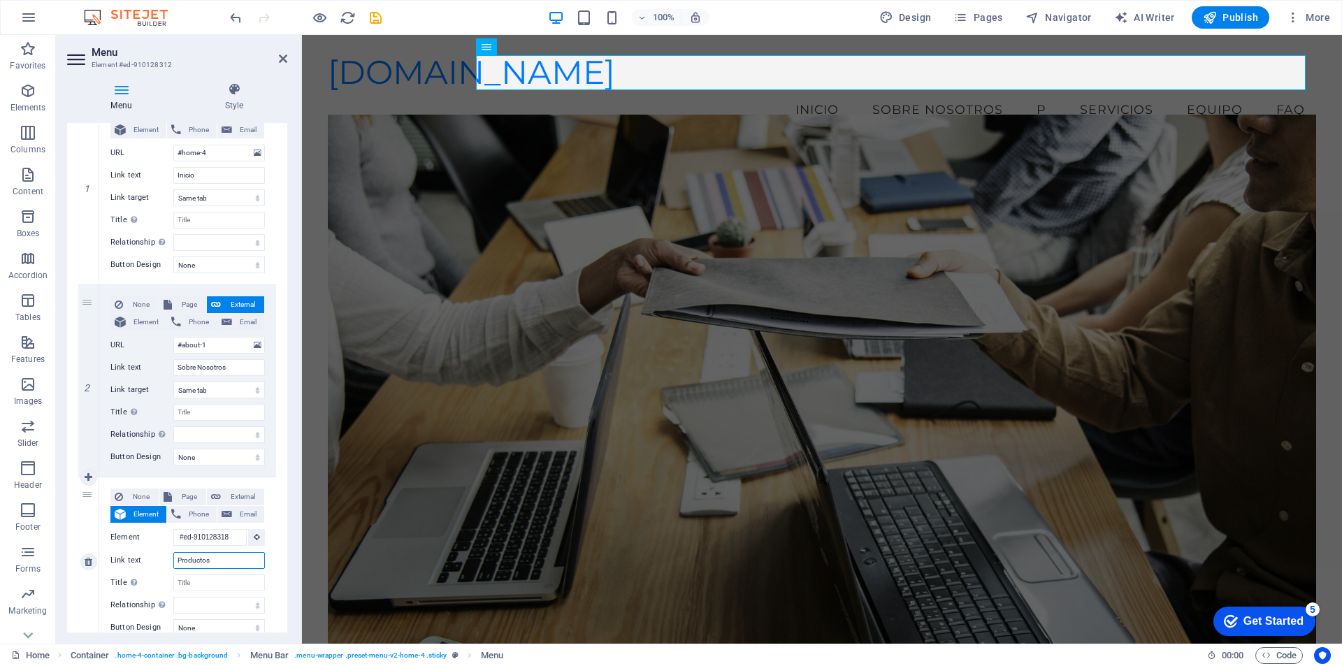
select select
type input "Productos"
click at [199, 582] on input "Title Additional link description, should not be the same as the link text. The…" at bounding box center [219, 583] width 92 height 17
type input "Productos"
select select
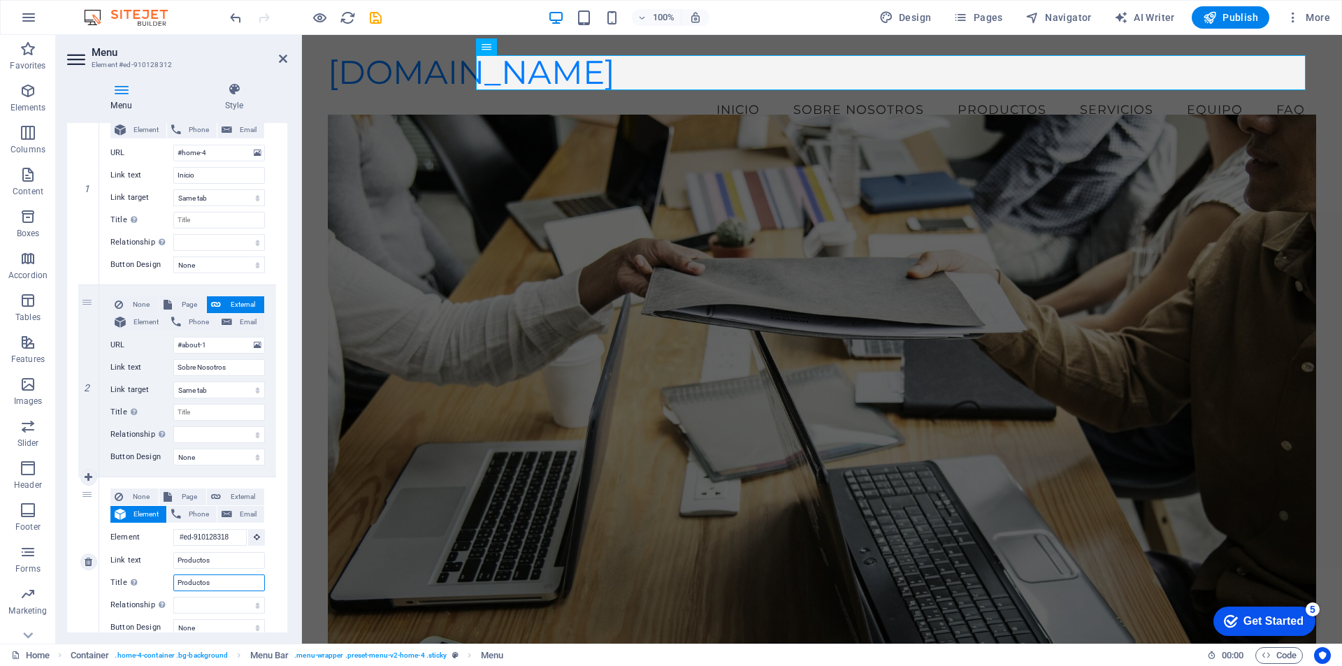
select select
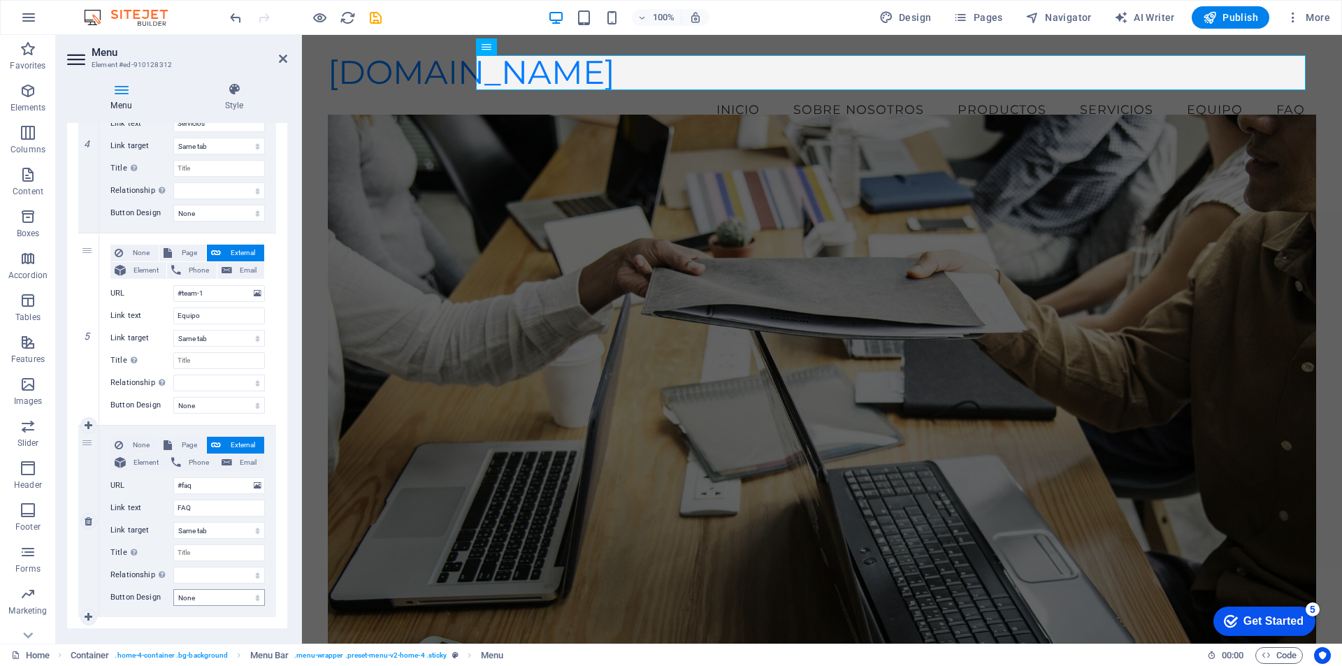
scroll to position [793, 0]
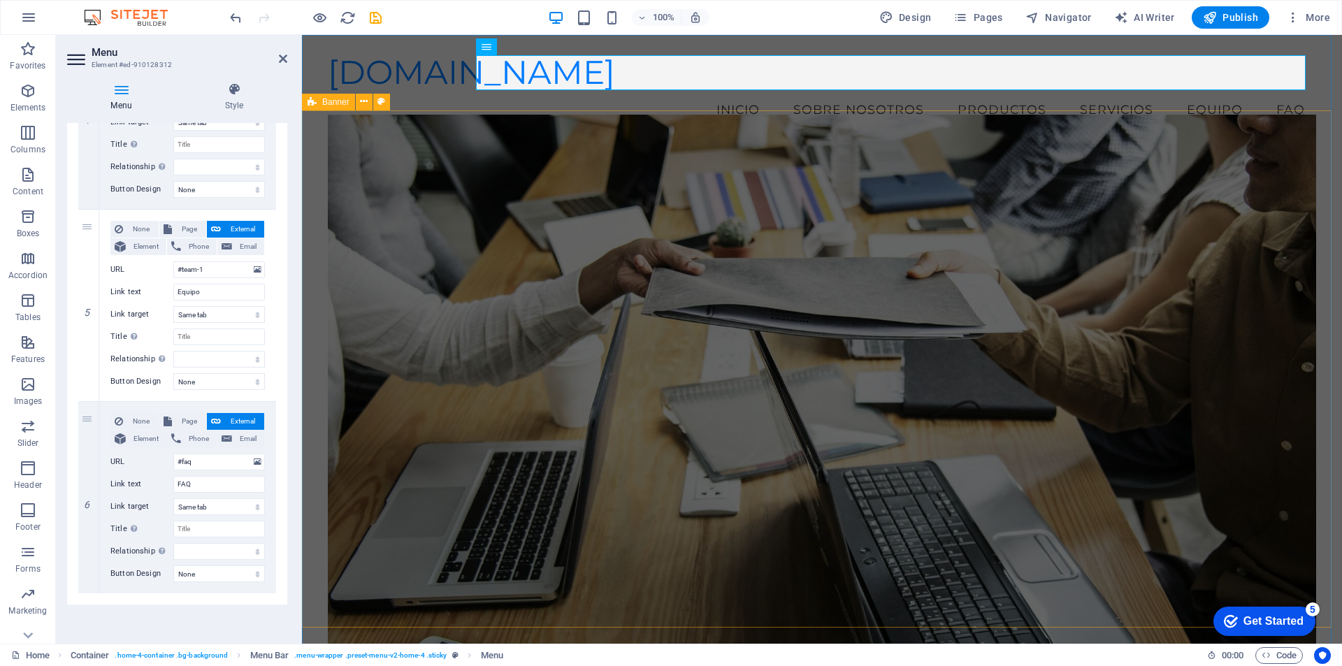
type input "Productos"
click at [1316, 367] on div "​ Bienvenido a IVR - Ingeniería Aplicada Transformamos tus ideas en soluciones …" at bounding box center [822, 538] width 1040 height 786
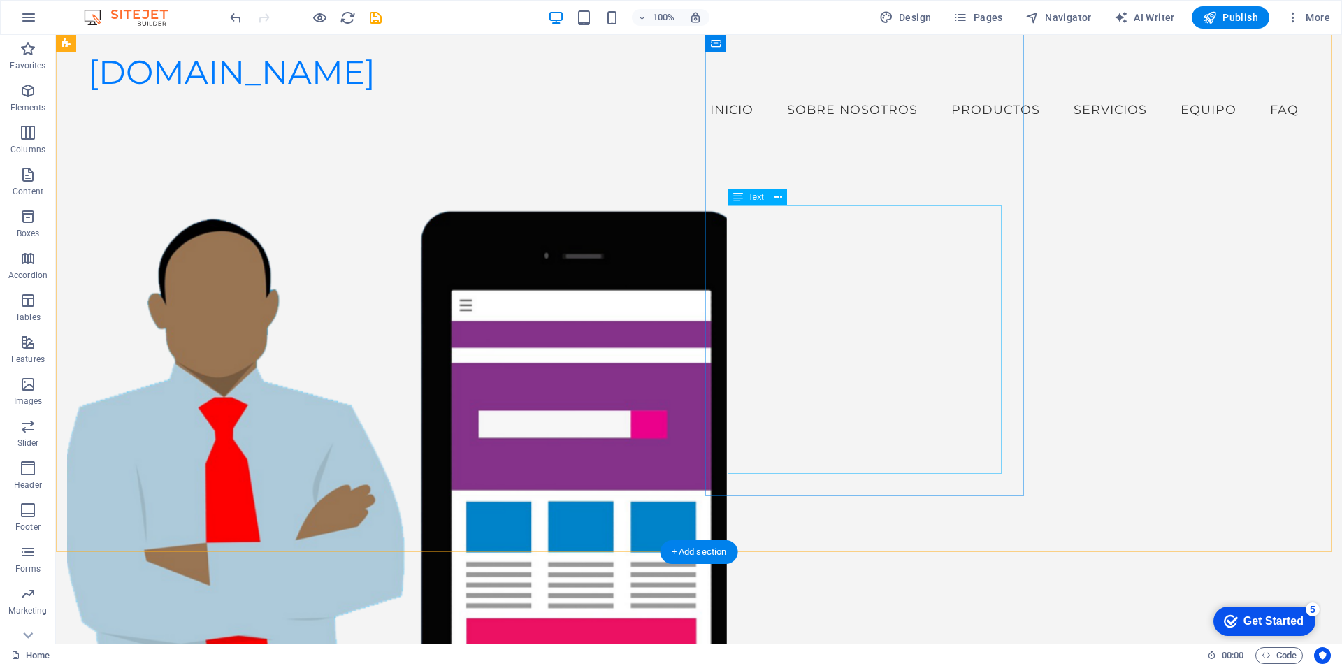
scroll to position [322, 0]
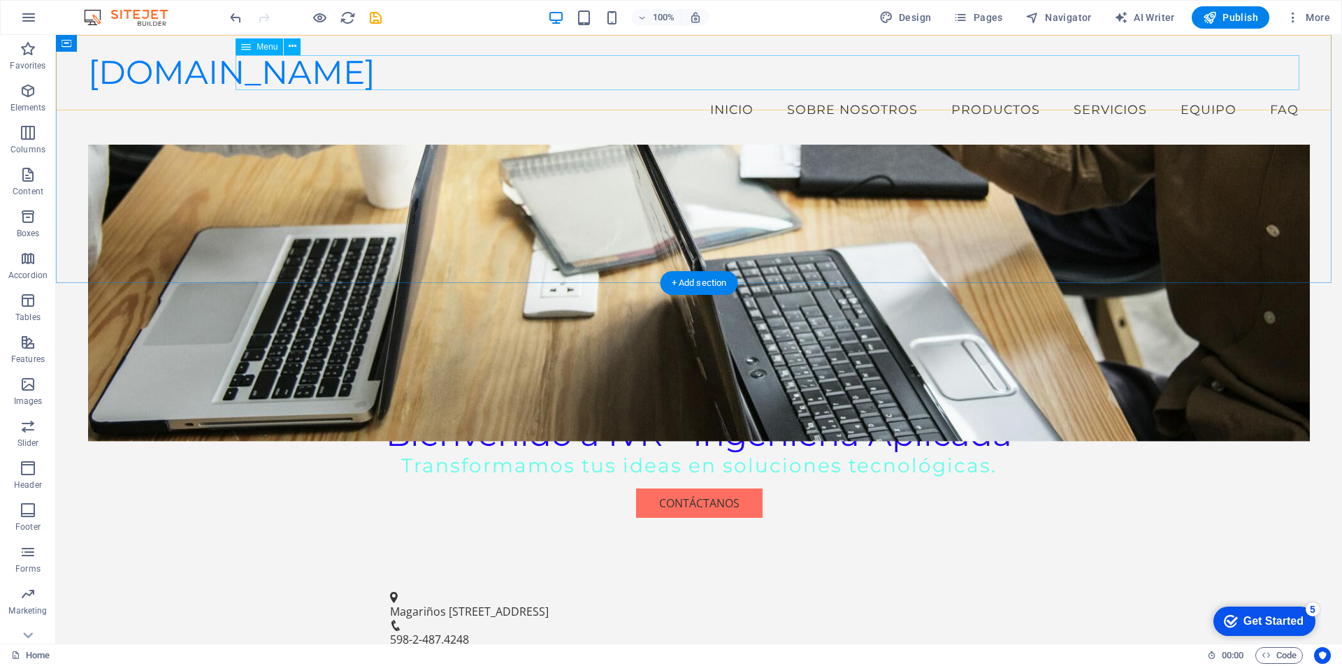
click at [1240, 92] on nav "Inicio Sobre Nosotros Productos Servicios Equipo FAQ" at bounding box center [699, 109] width 1222 height 35
click at [292, 45] on icon at bounding box center [293, 46] width 8 height 15
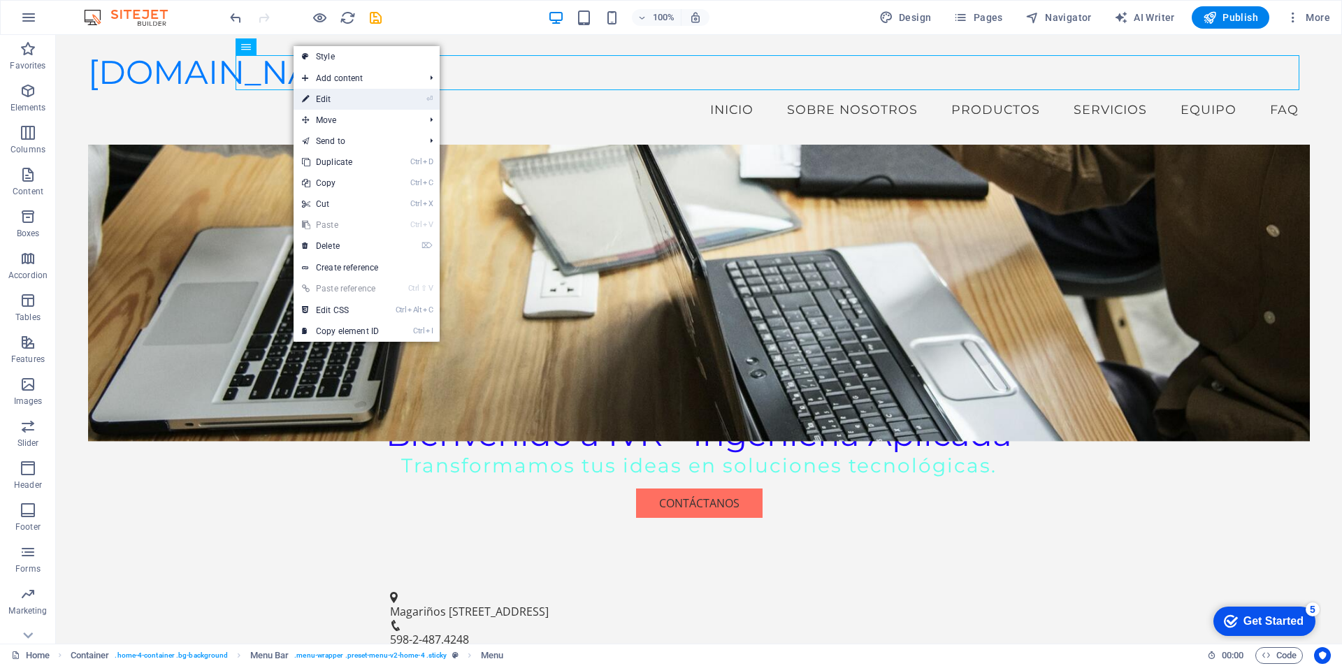
click at [337, 101] on link "⏎ Edit" at bounding box center [341, 99] width 94 height 21
select select
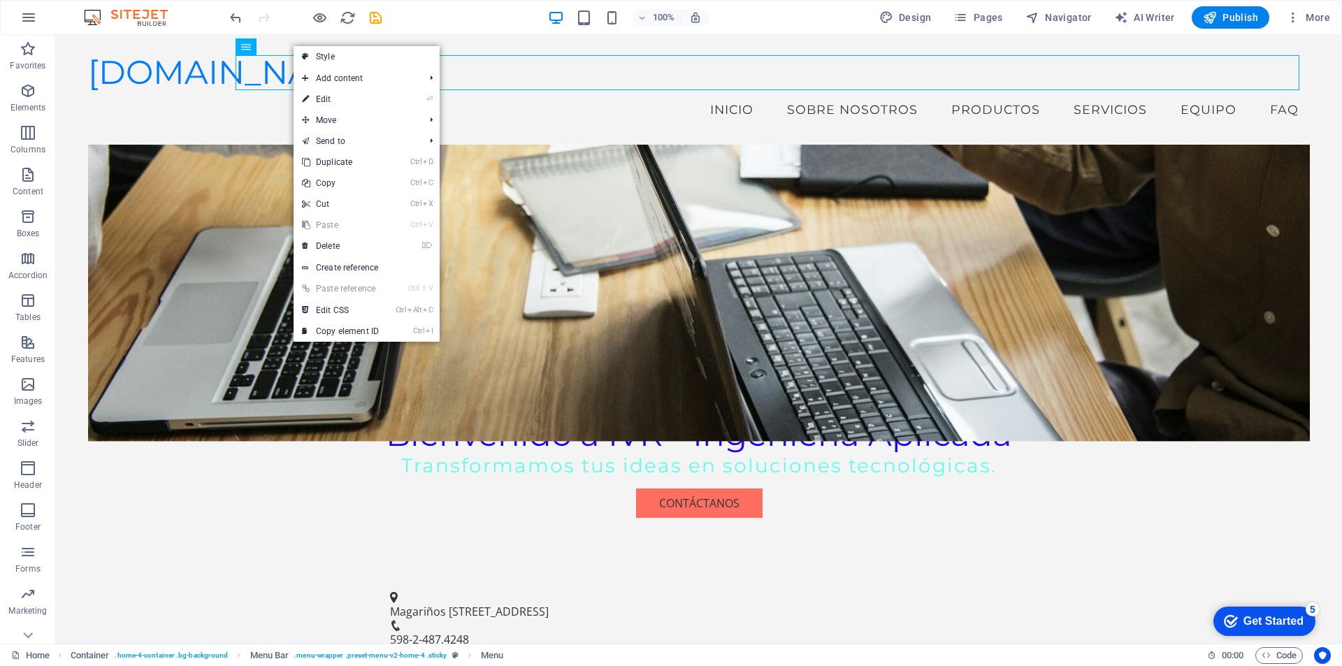
select select
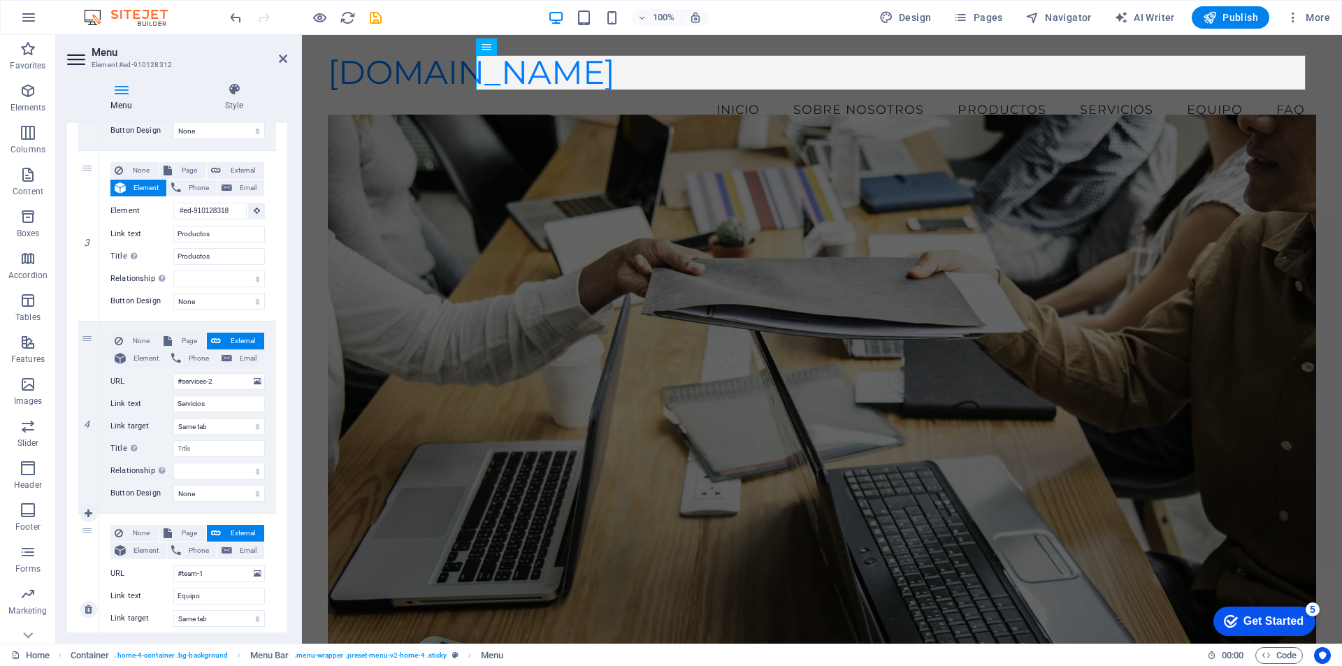
scroll to position [652, 0]
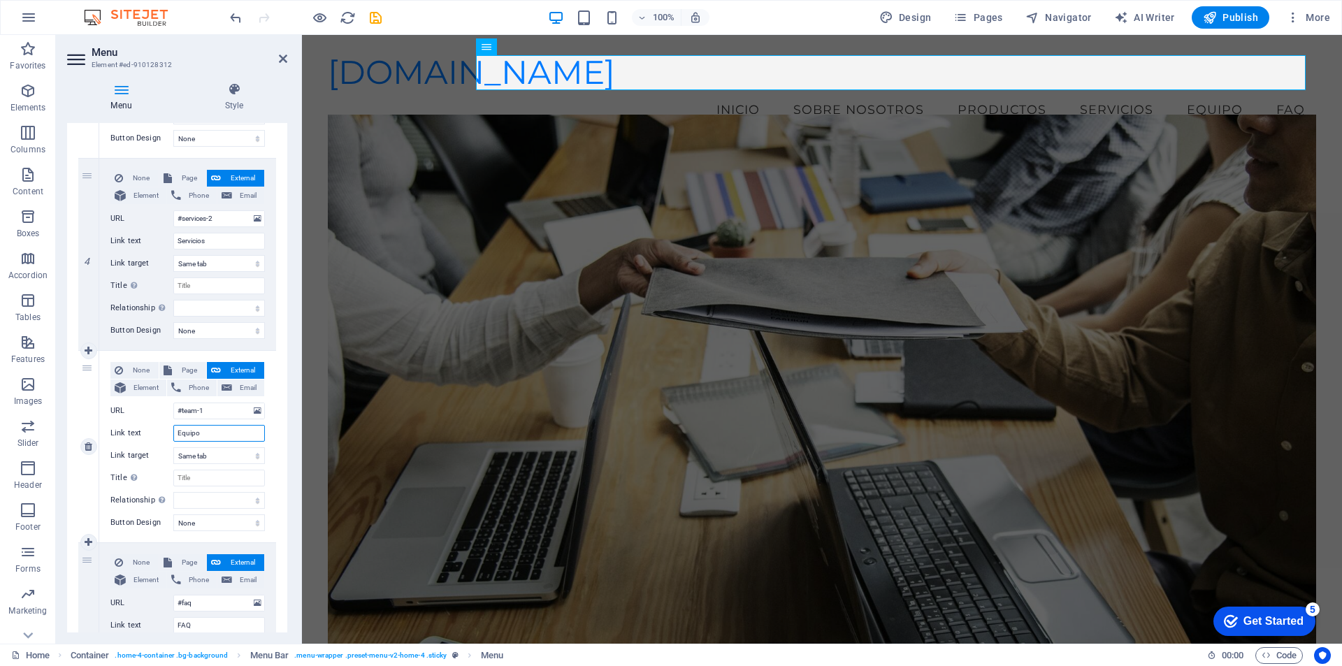
drag, startPoint x: 217, startPoint y: 435, endPoint x: 161, endPoint y: 440, distance: 56.9
click at [161, 440] on div "Link text Equipo" at bounding box center [187, 433] width 154 height 17
type input "C"
select select
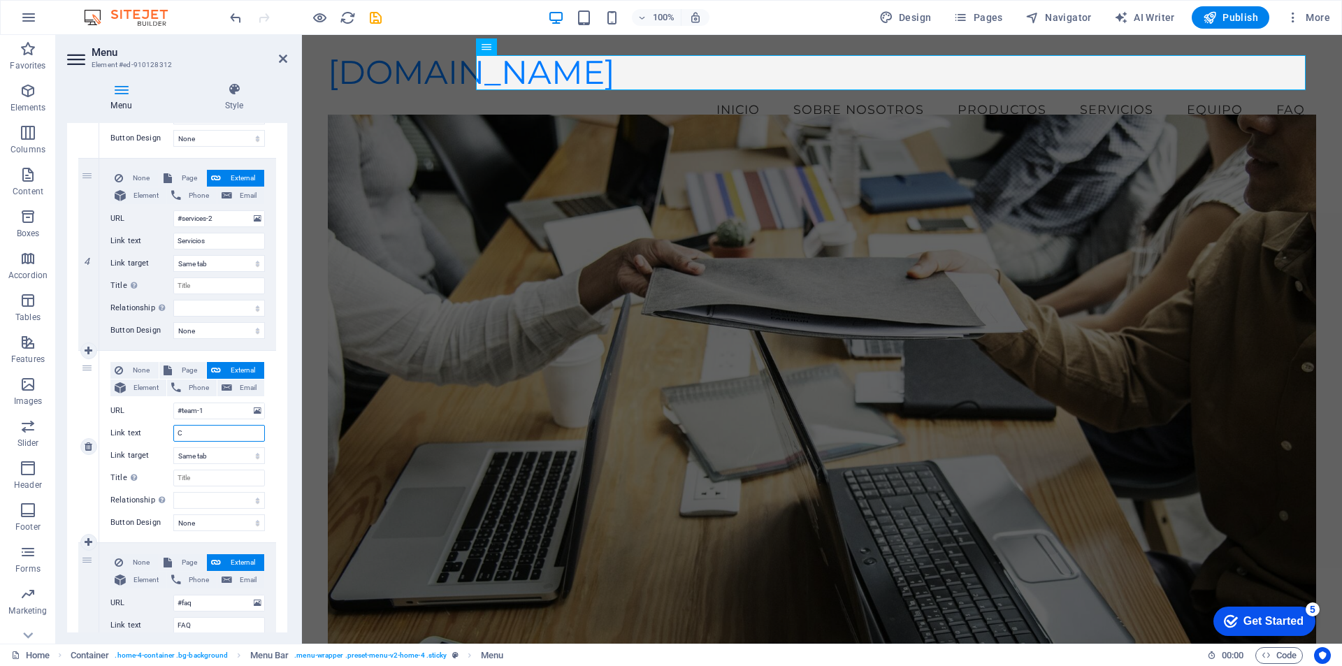
select select
type input "Có"
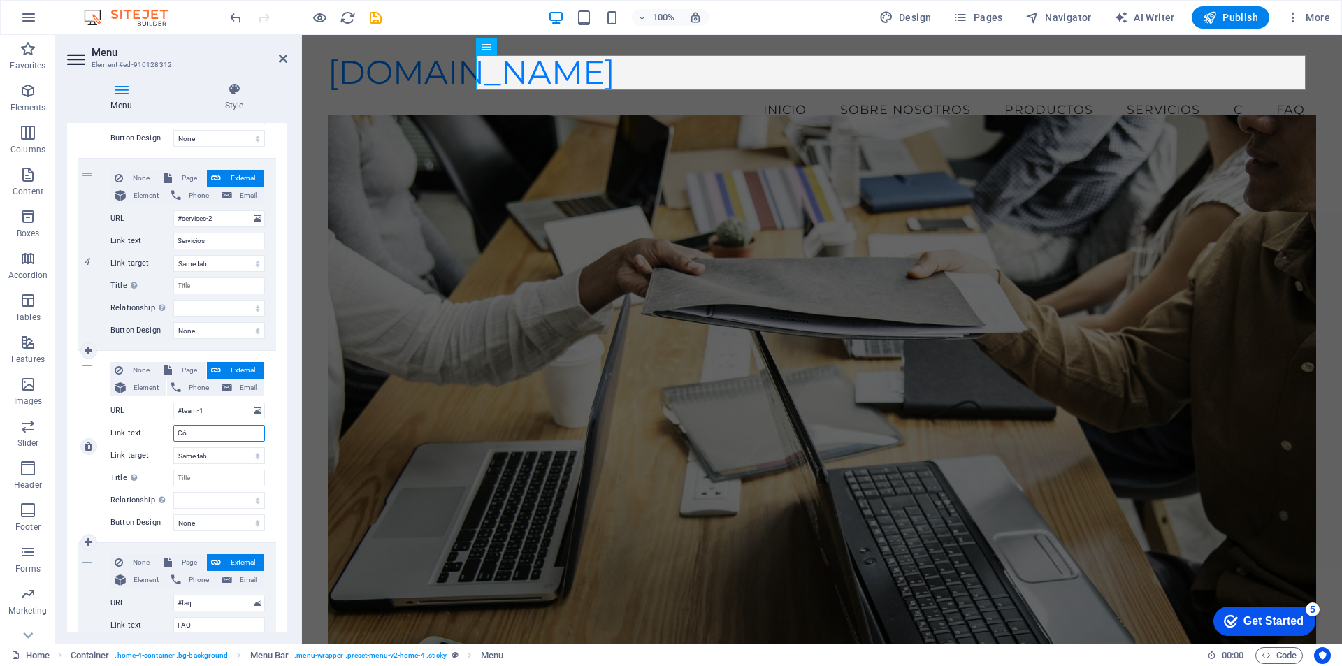
select select
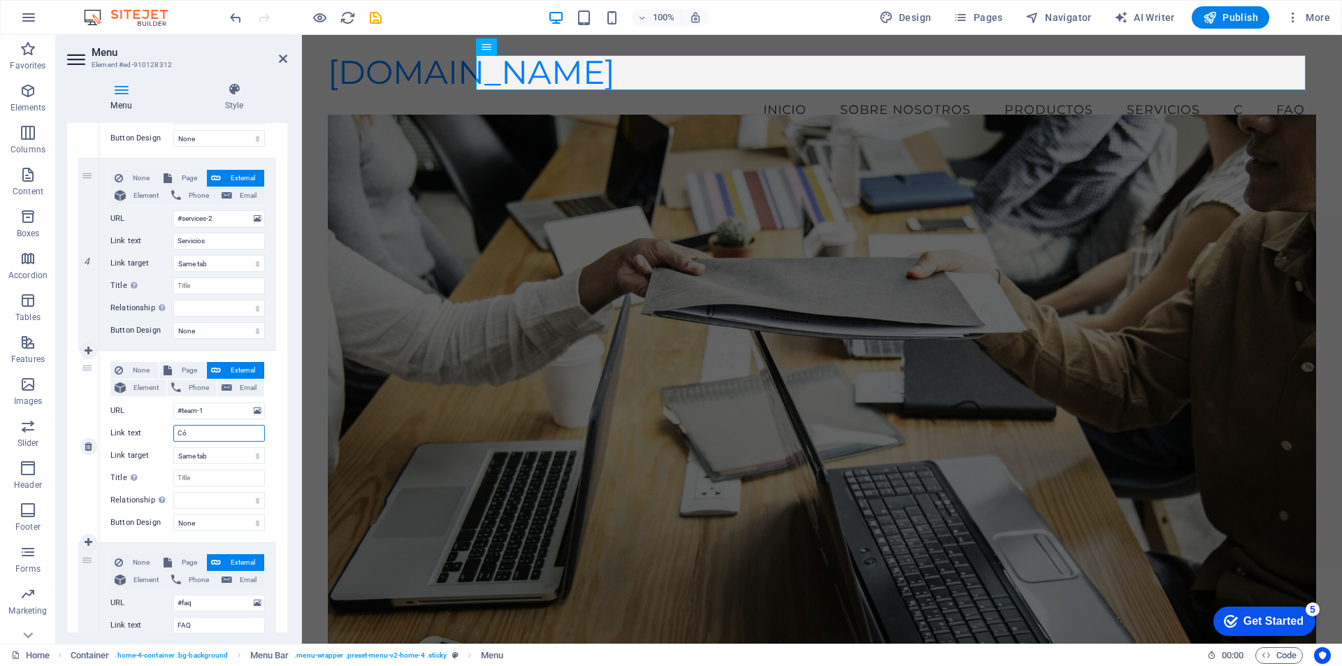
select select
type input "Código de"
select select
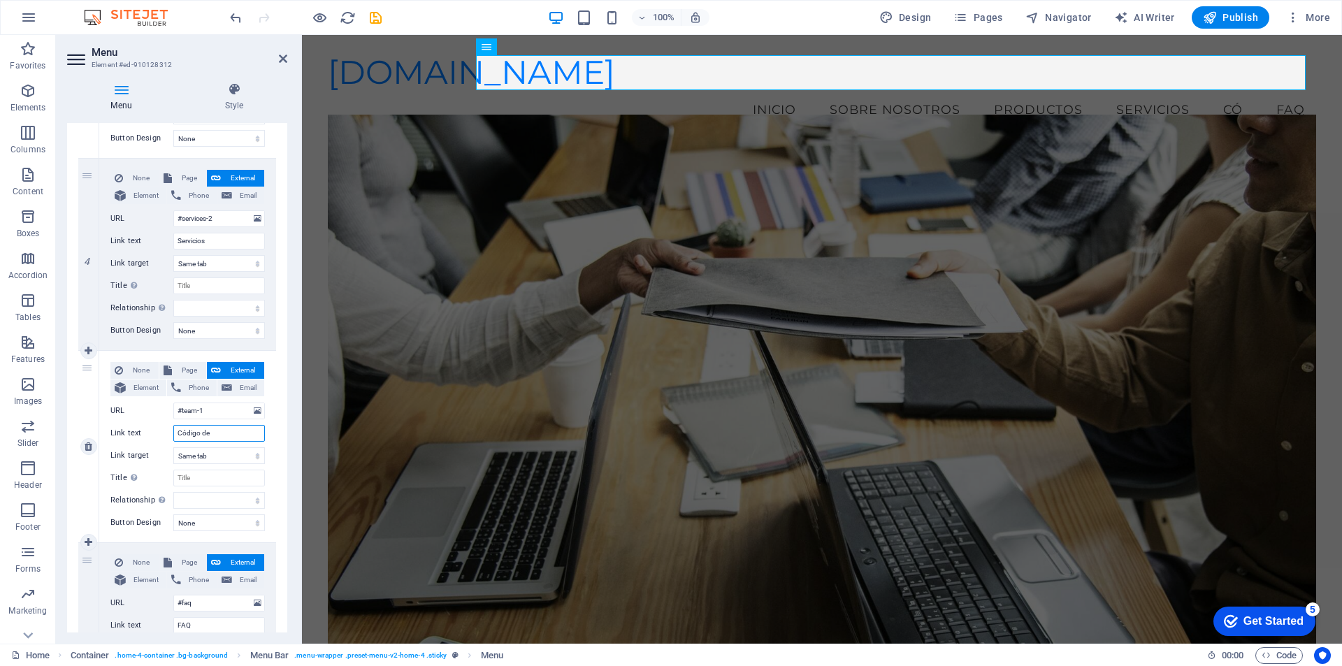
select select
type input "Código de ëtica"
select select
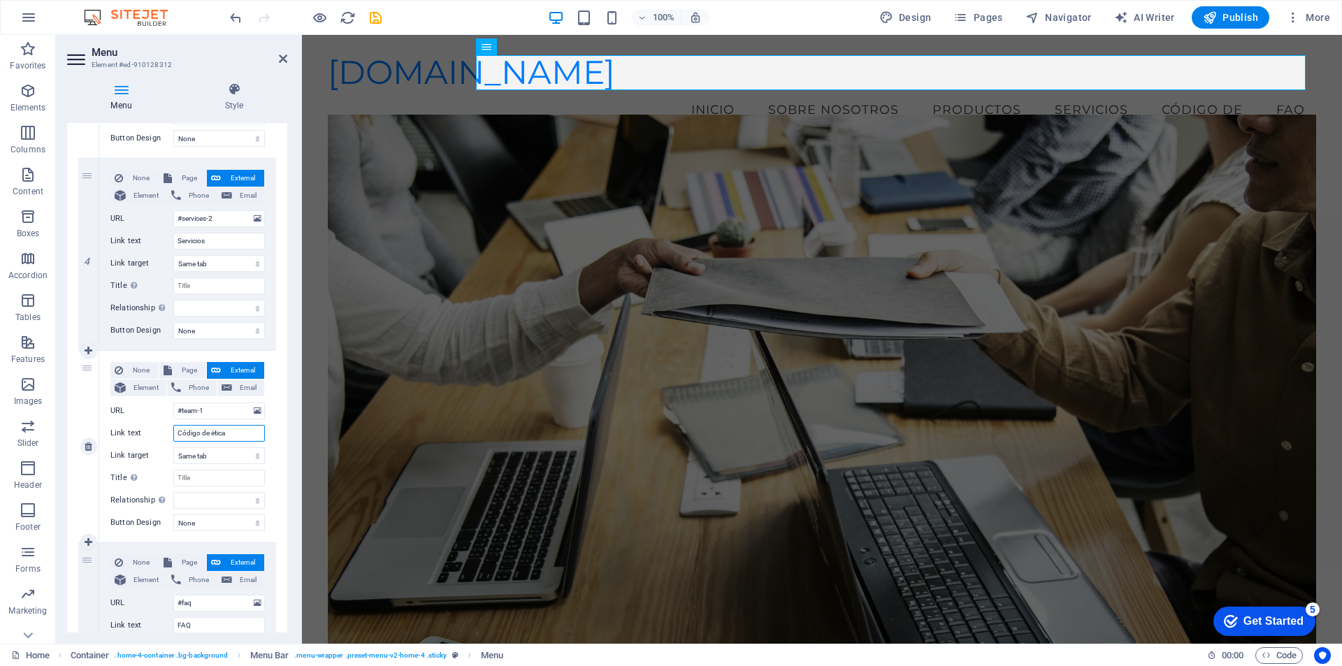
select select
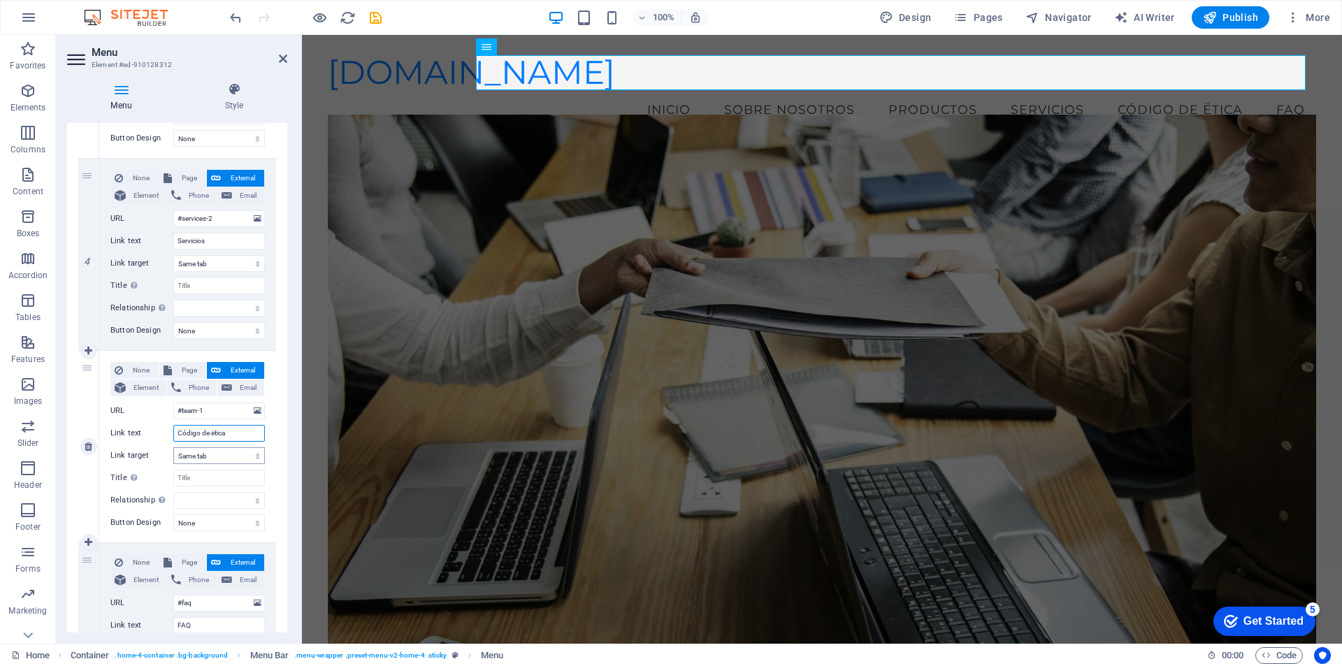
type input "Código de ëtica"
click at [220, 456] on select "New tab Same tab Overlay" at bounding box center [219, 455] width 92 height 17
click at [215, 458] on select "New tab Same tab Overlay" at bounding box center [219, 455] width 92 height 17
click at [216, 455] on select "New tab Same tab Overlay" at bounding box center [219, 455] width 92 height 17
click at [173, 447] on select "New tab Same tab Overlay" at bounding box center [219, 455] width 92 height 17
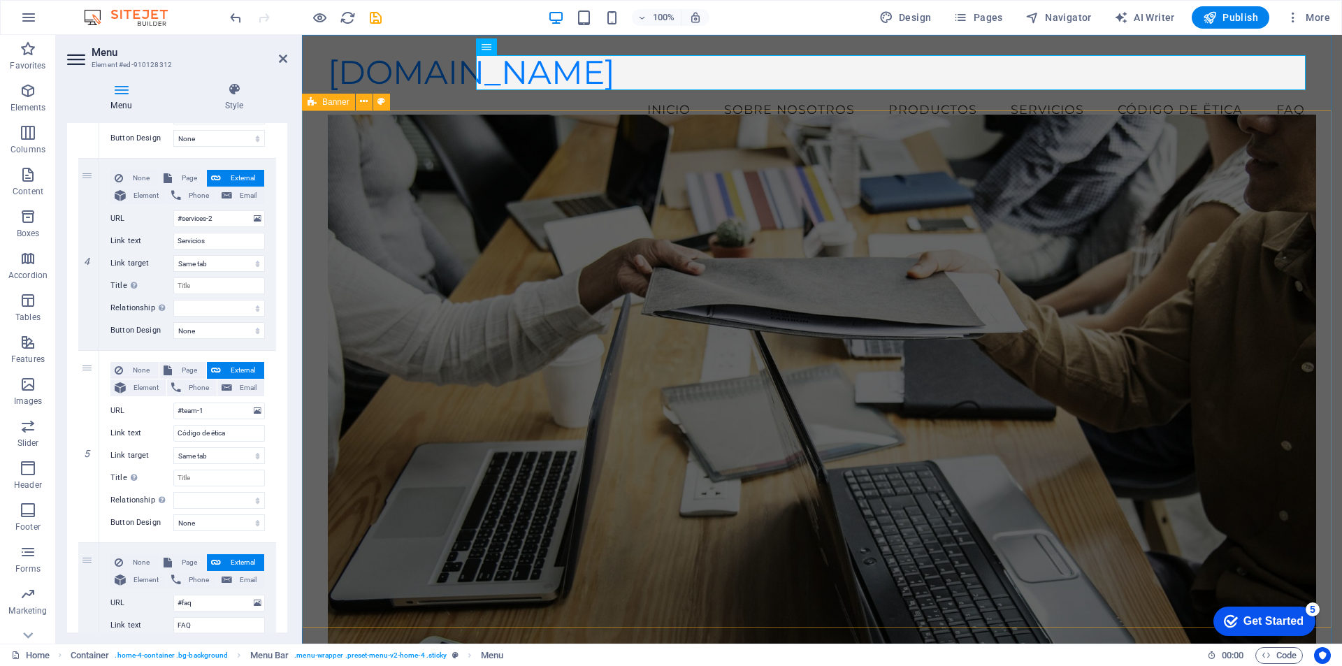
click at [1316, 190] on div "​ Bienvenido a IVR - Ingeniería Aplicada Transformamos tus ideas en soluciones …" at bounding box center [822, 538] width 1040 height 786
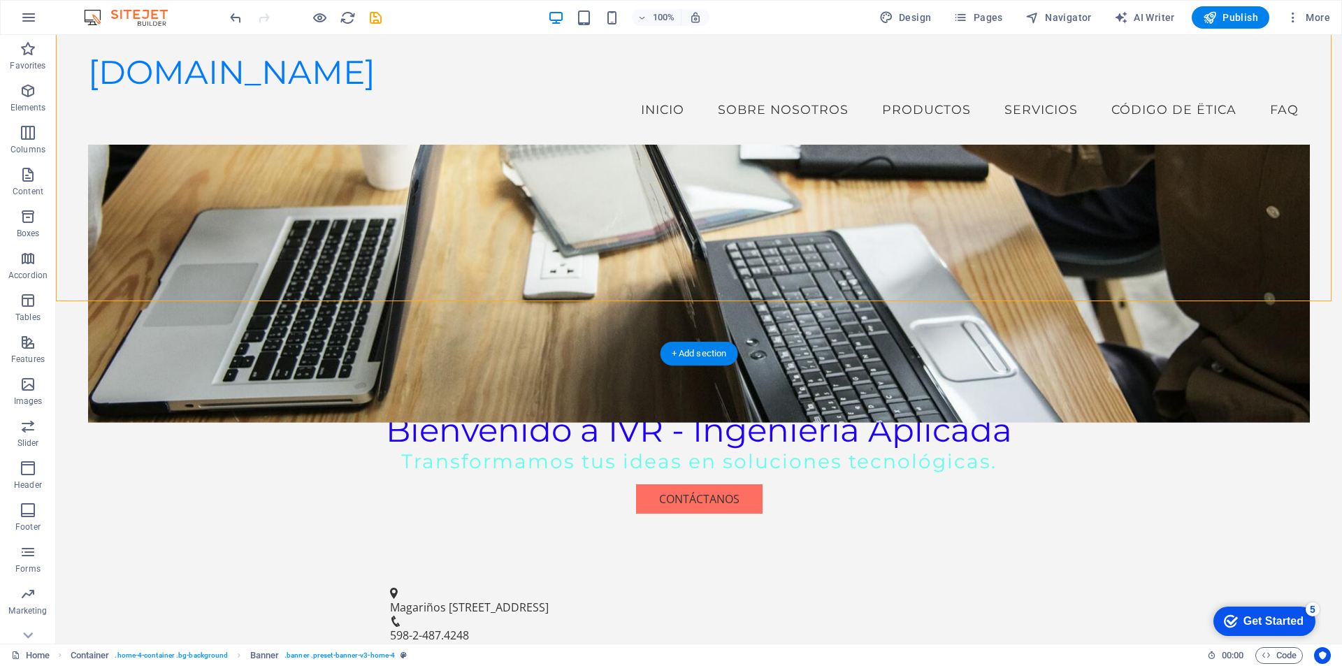
scroll to position [0, 0]
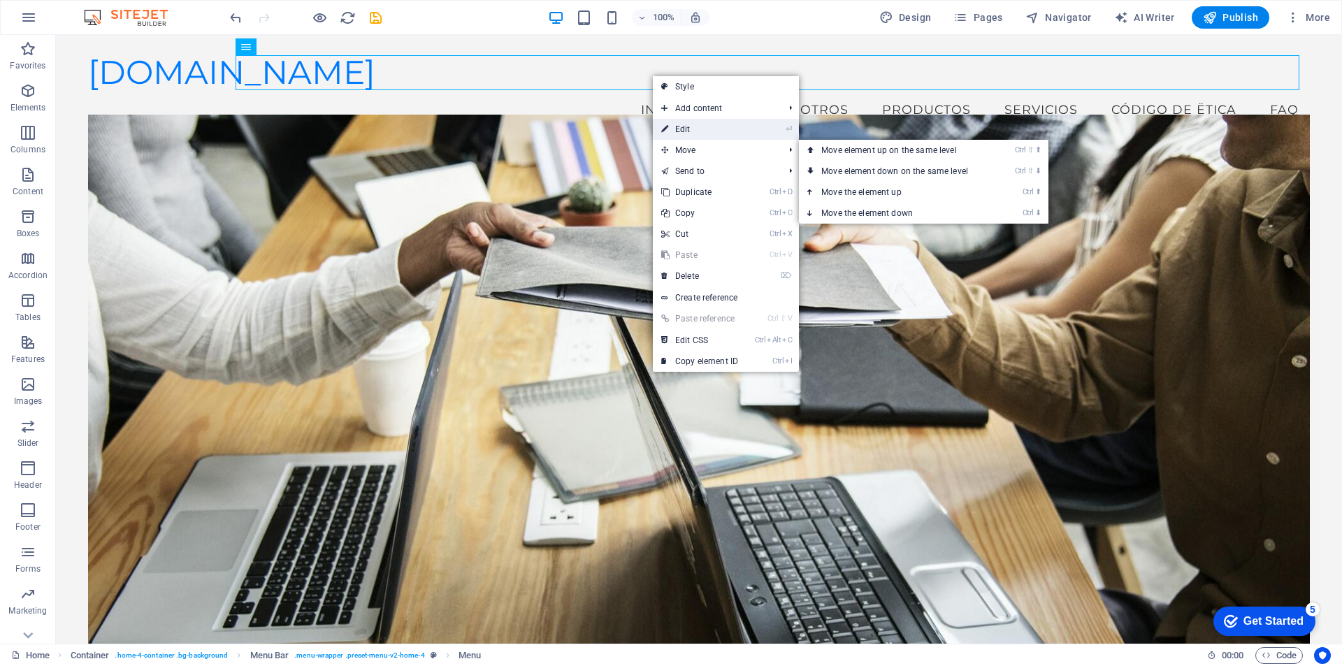
click at [686, 130] on link "⏎ Edit" at bounding box center [700, 129] width 94 height 21
select select
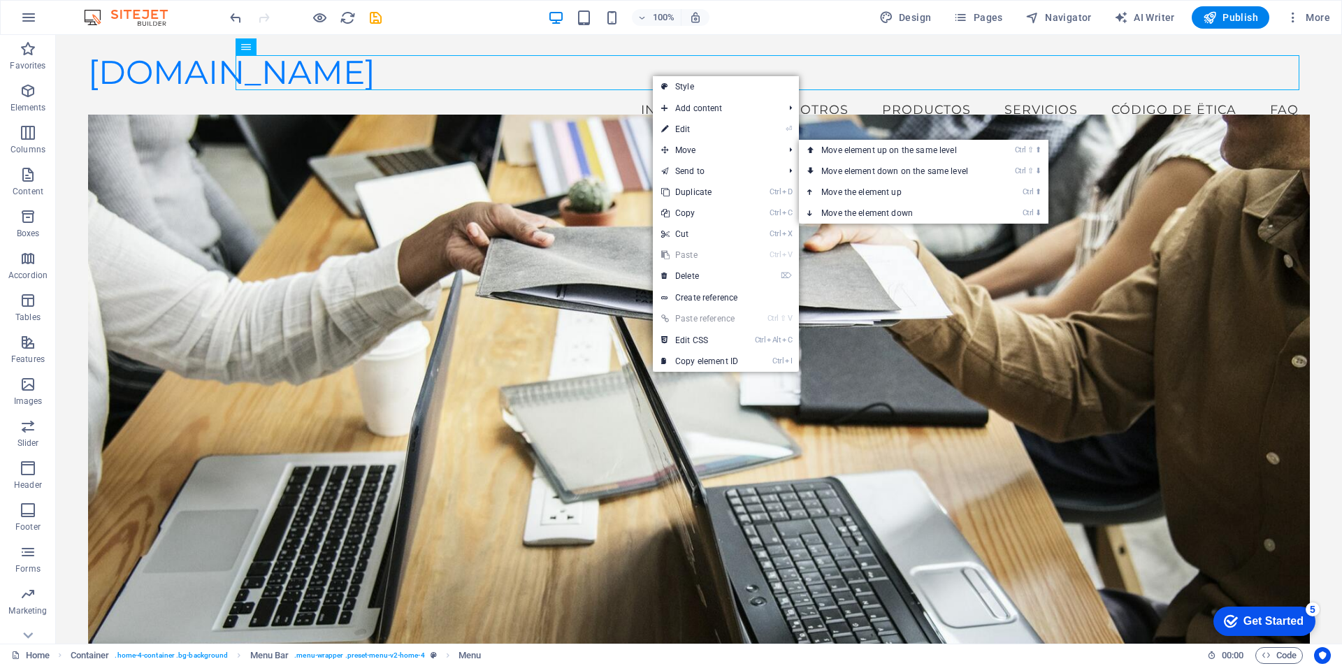
select select
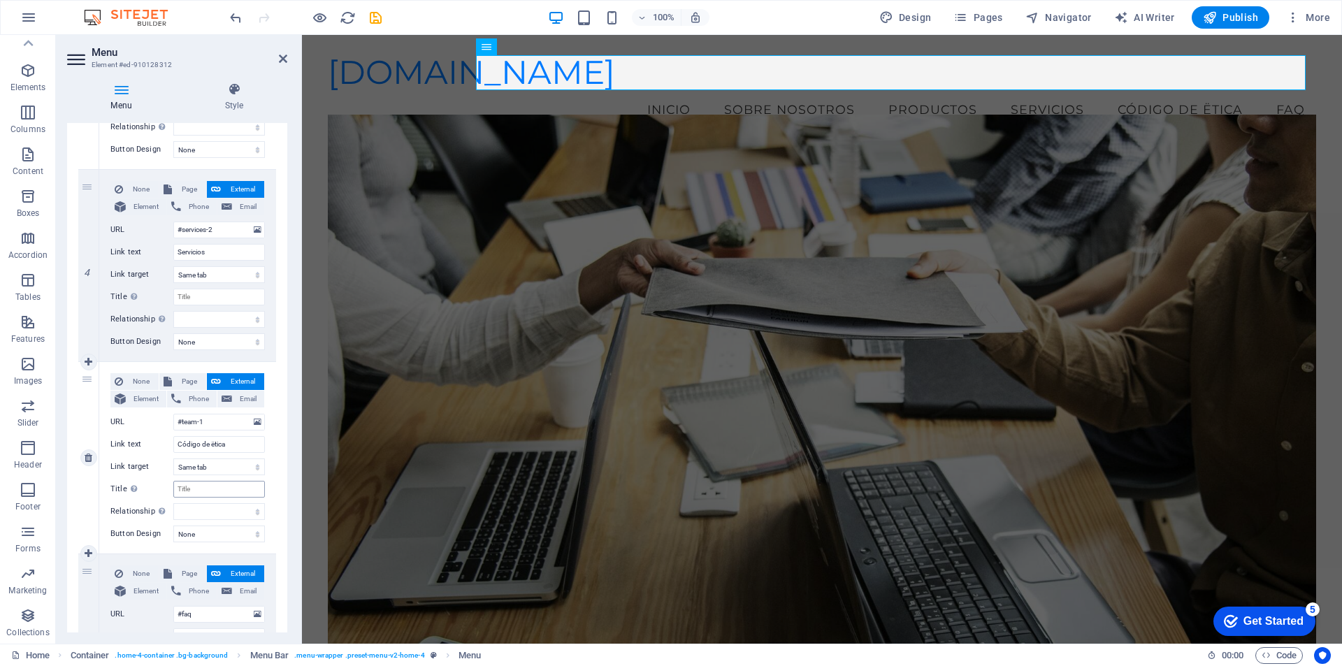
scroll to position [793, 0]
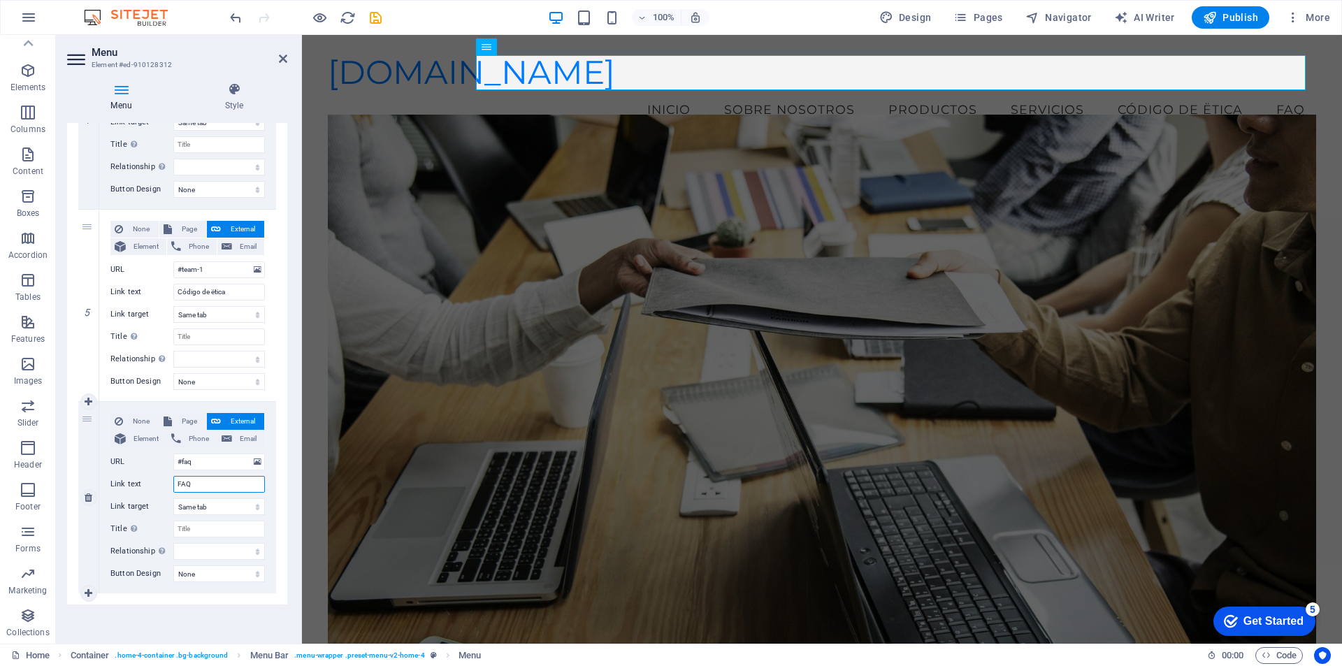
drag, startPoint x: 219, startPoint y: 489, endPoint x: 143, endPoint y: 491, distance: 75.5
click at [145, 489] on div "Link text FAQ" at bounding box center [187, 484] width 154 height 17
type input "Acceso"
select select
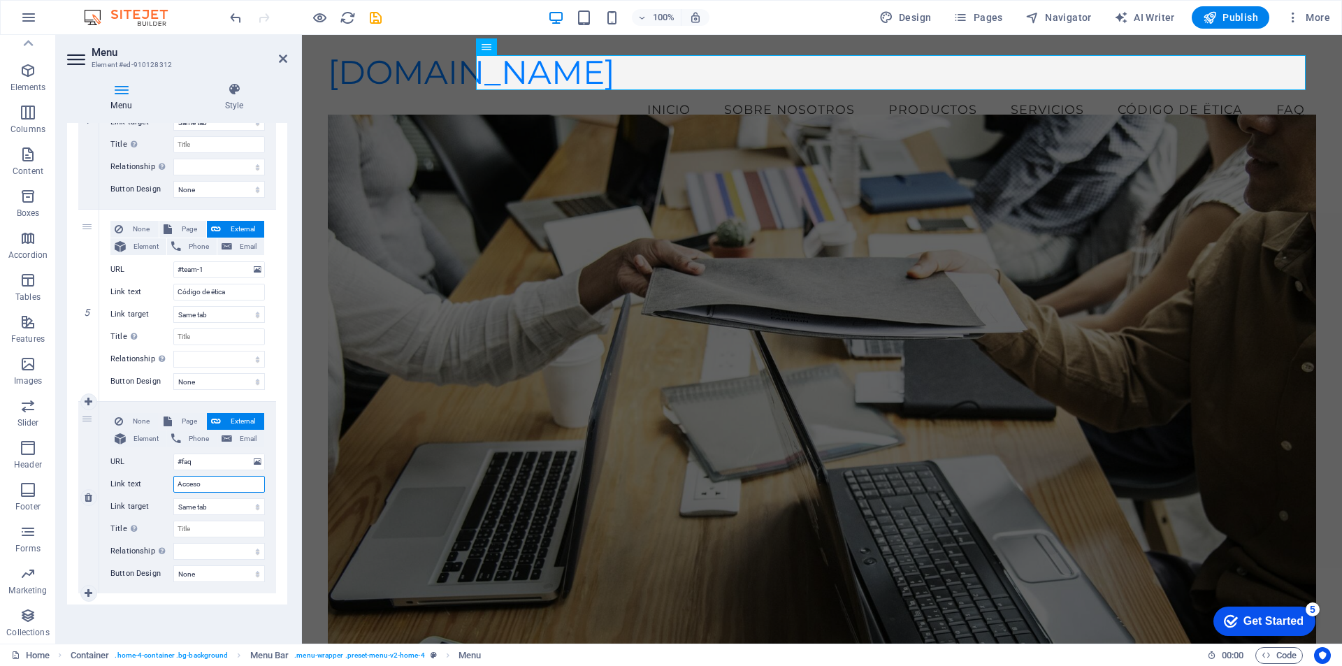
select select
type input "Acceso a"
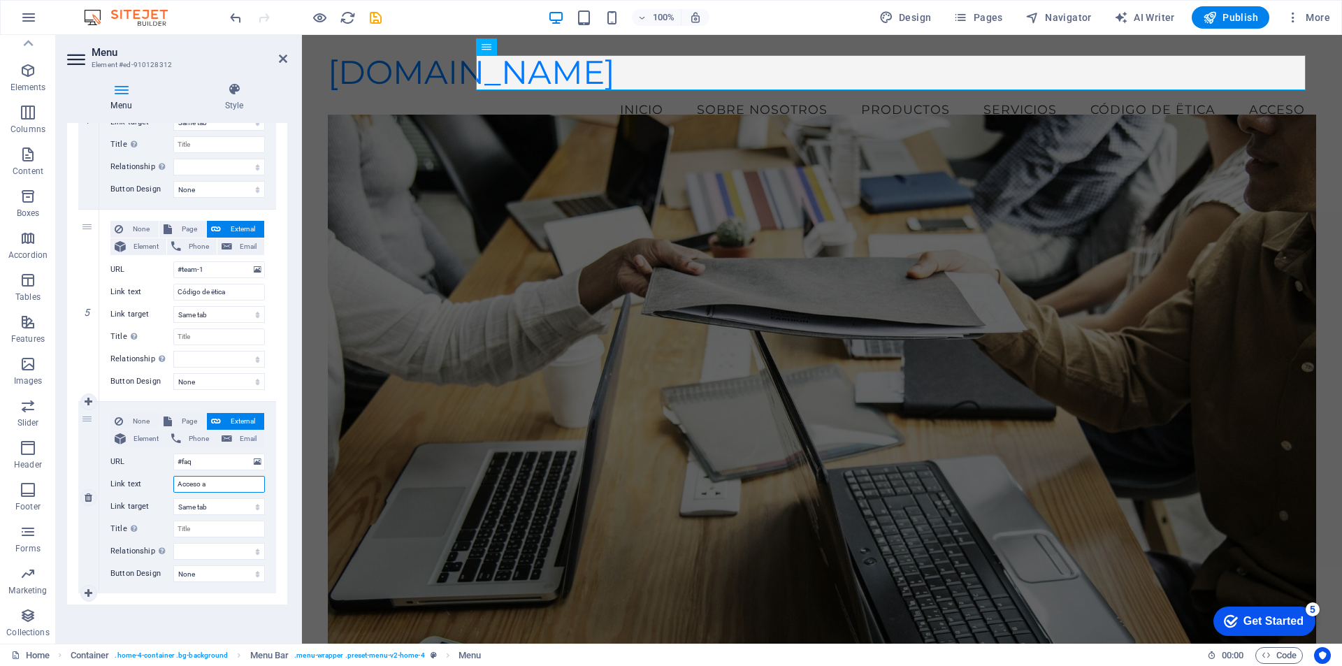
select select
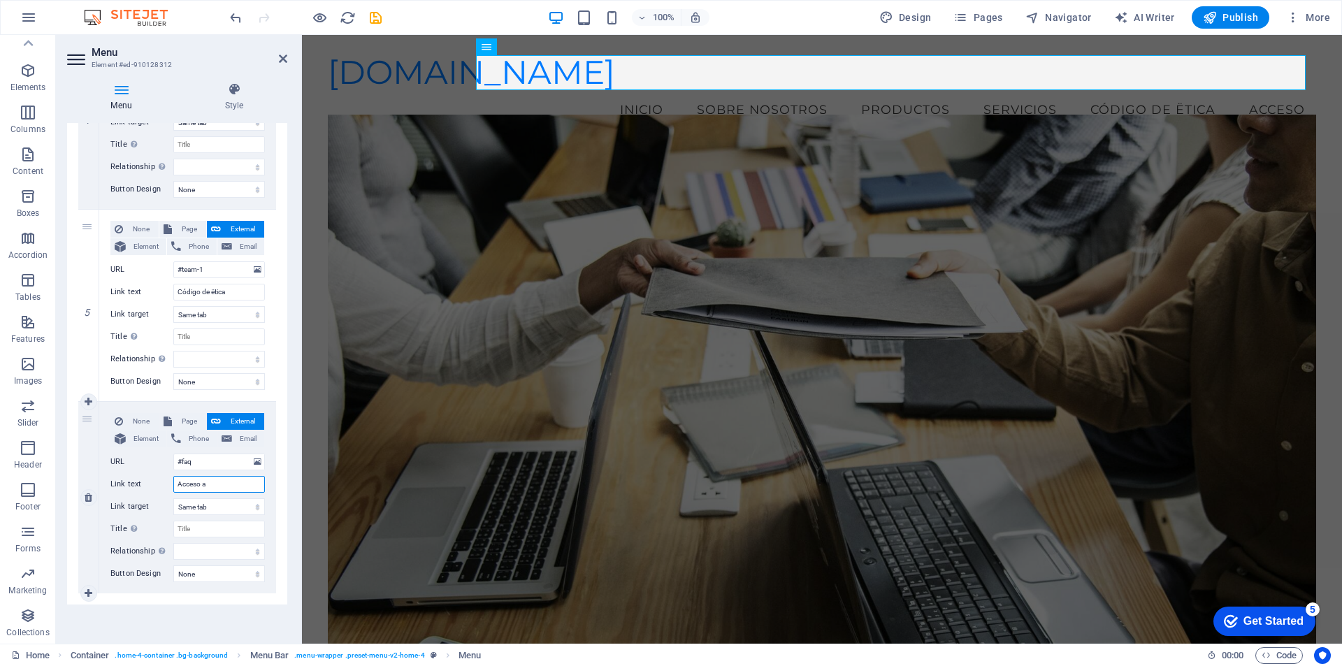
select select
type input "Acceso a"
select select
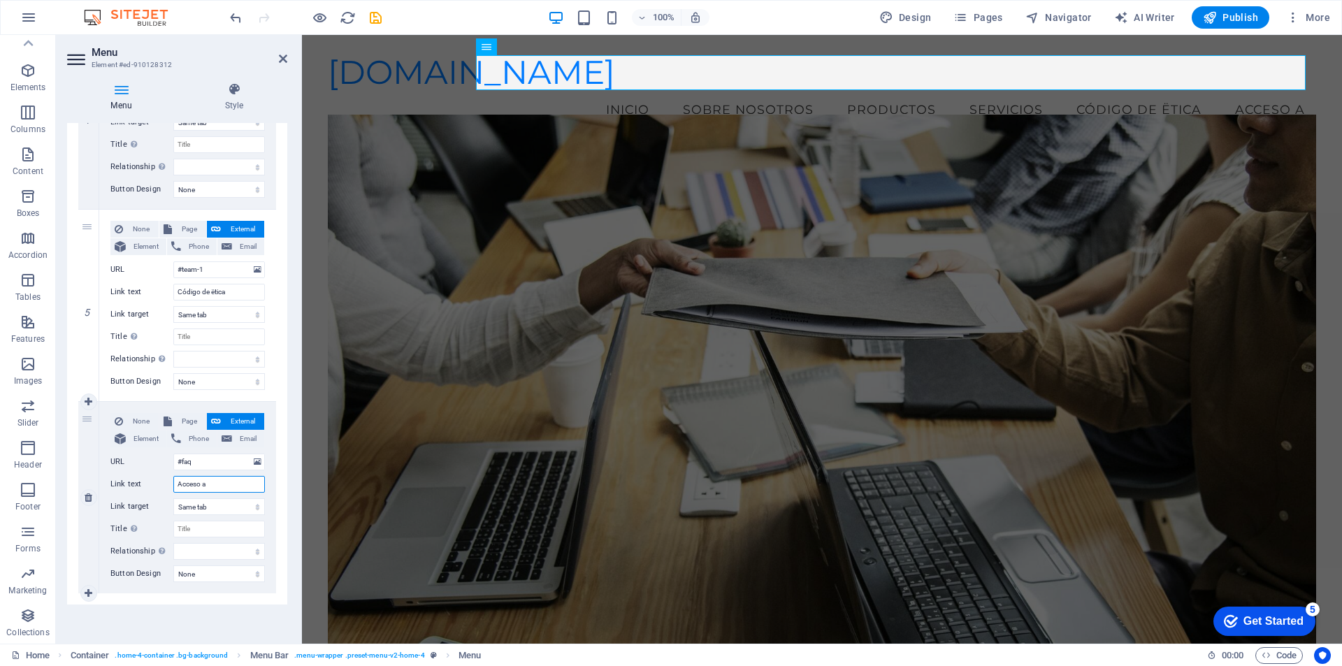
select select
type input "Acceso a S"
select select
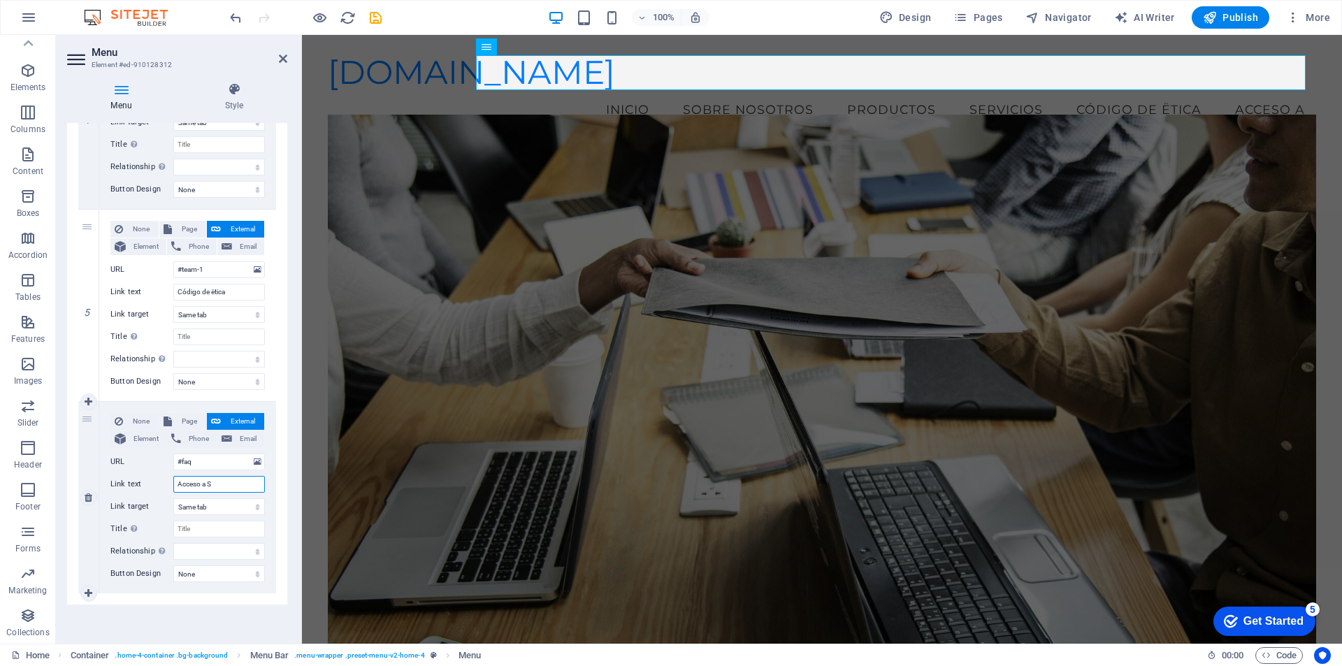
select select
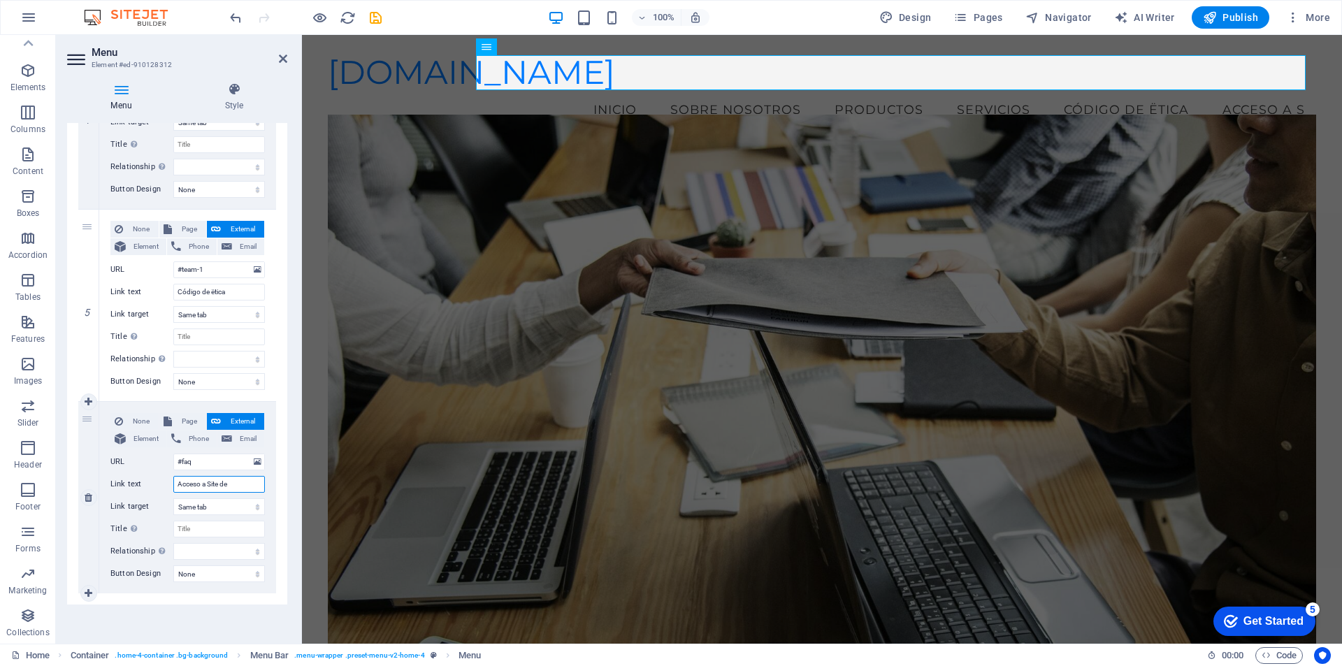
type input "Acceso a Site de"
select select
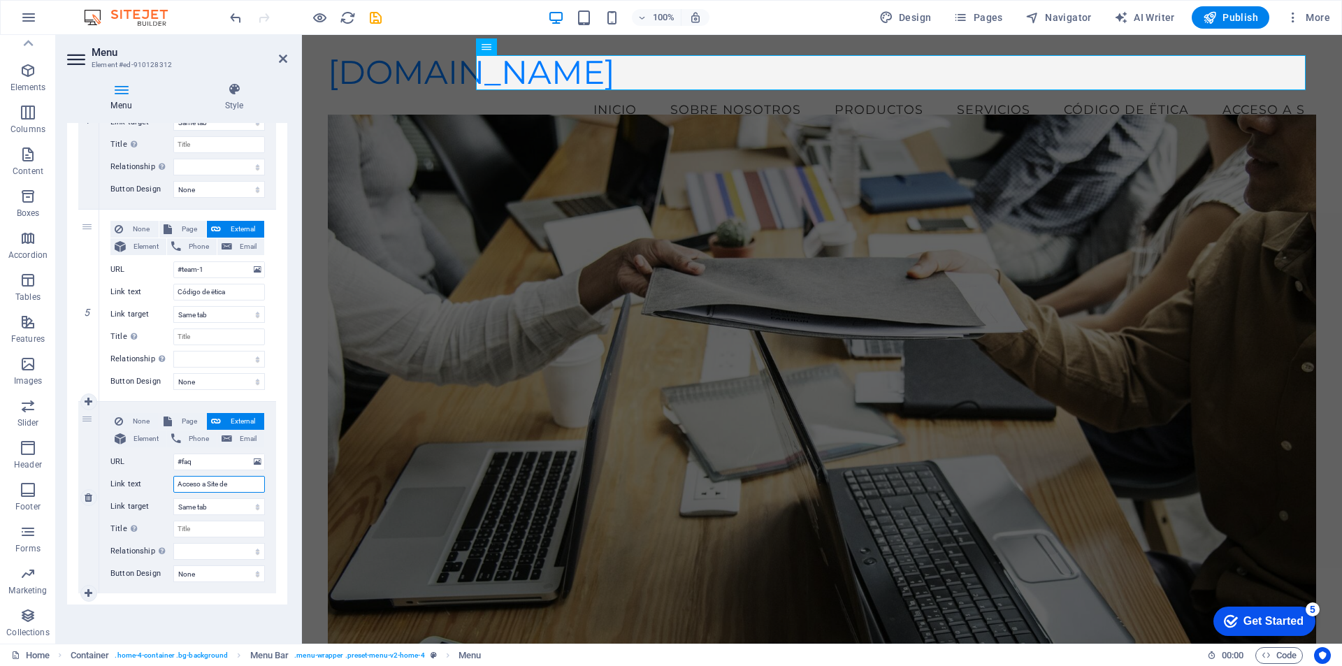
select select
type input "Acceso a Site de Serv"
select select
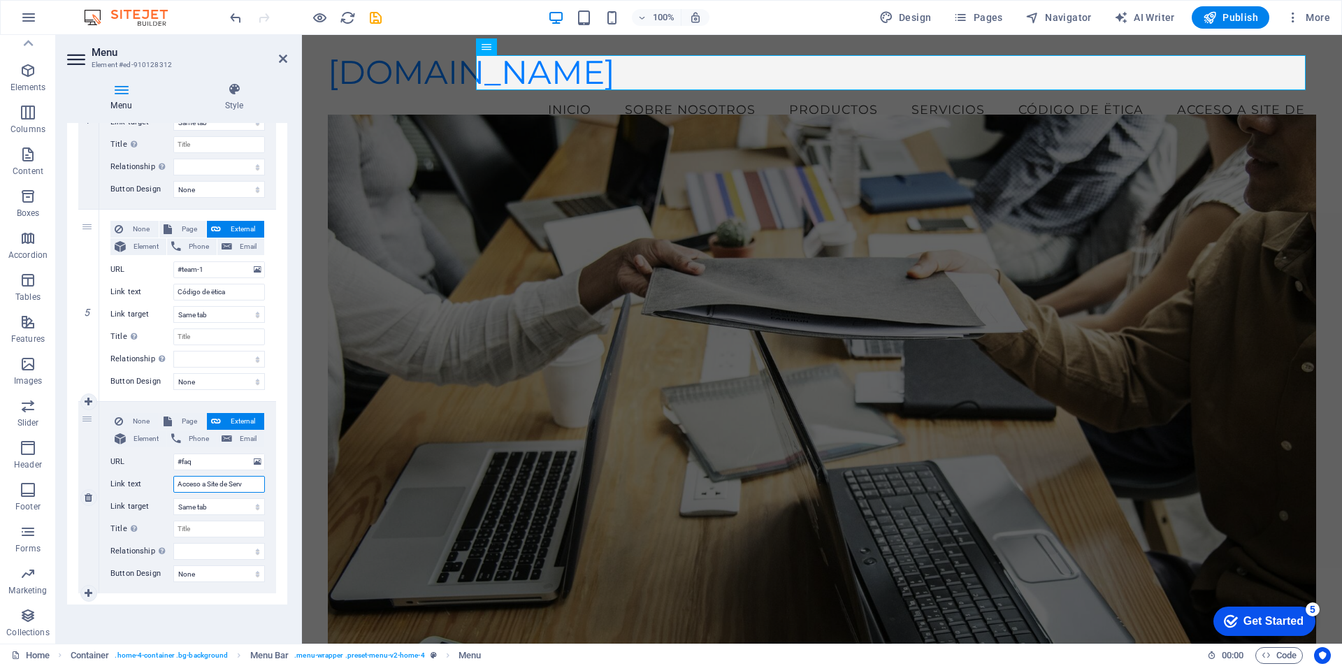
select select
type input "Acc"
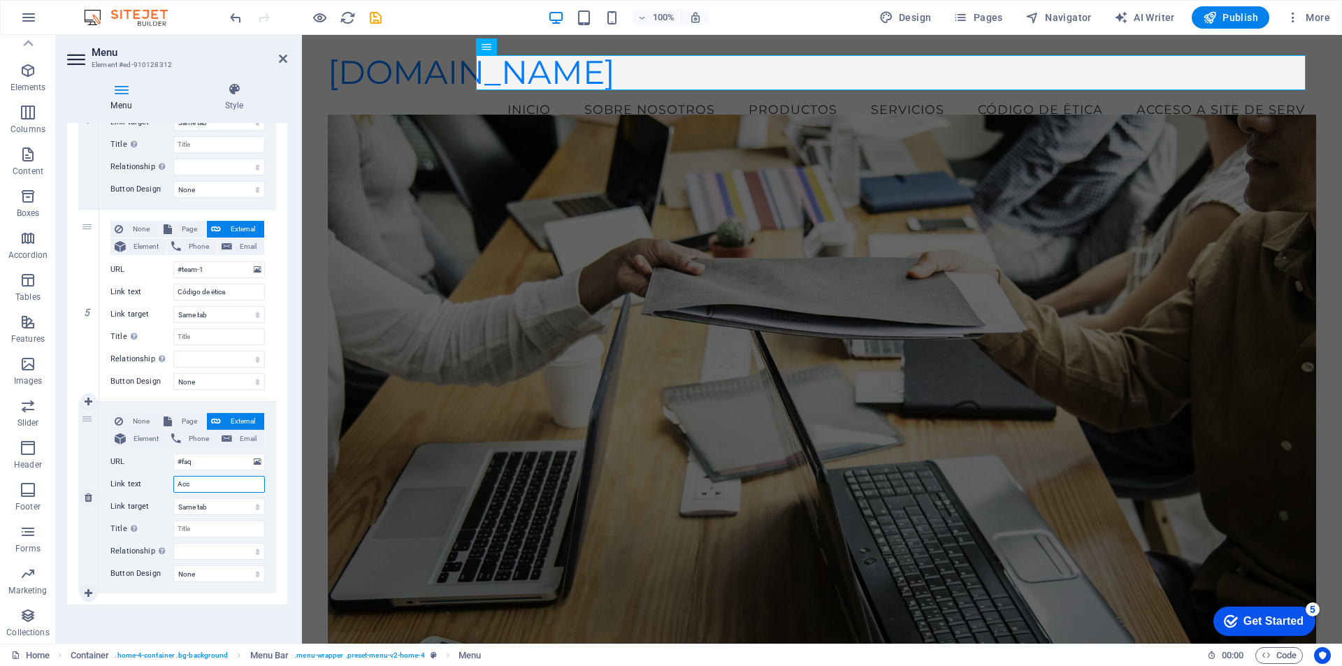
select select
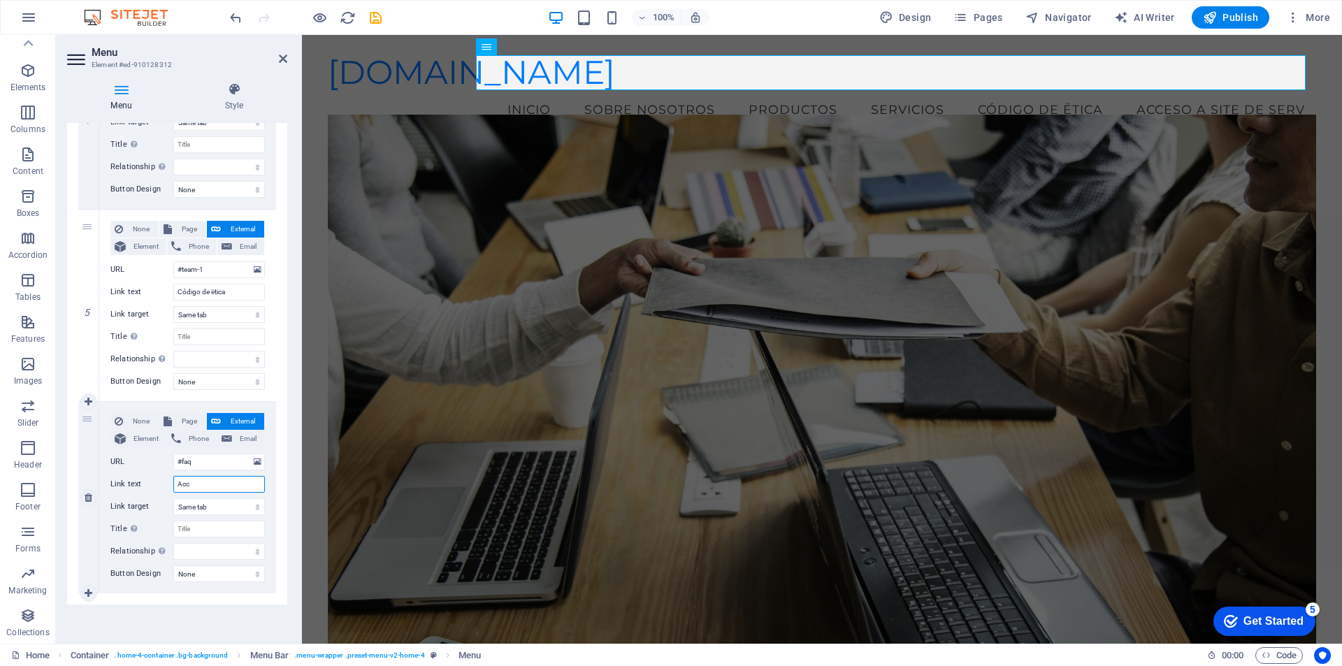
select select
type input "A"
select select
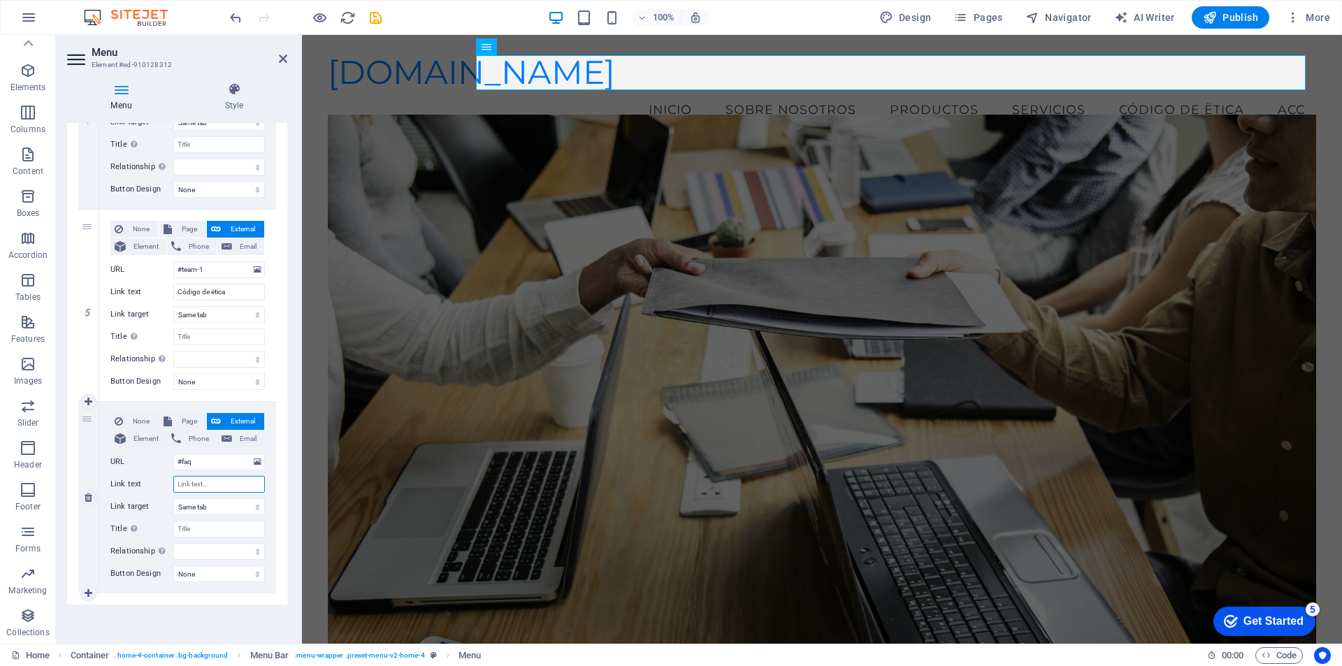
select select
type input "U"
select select
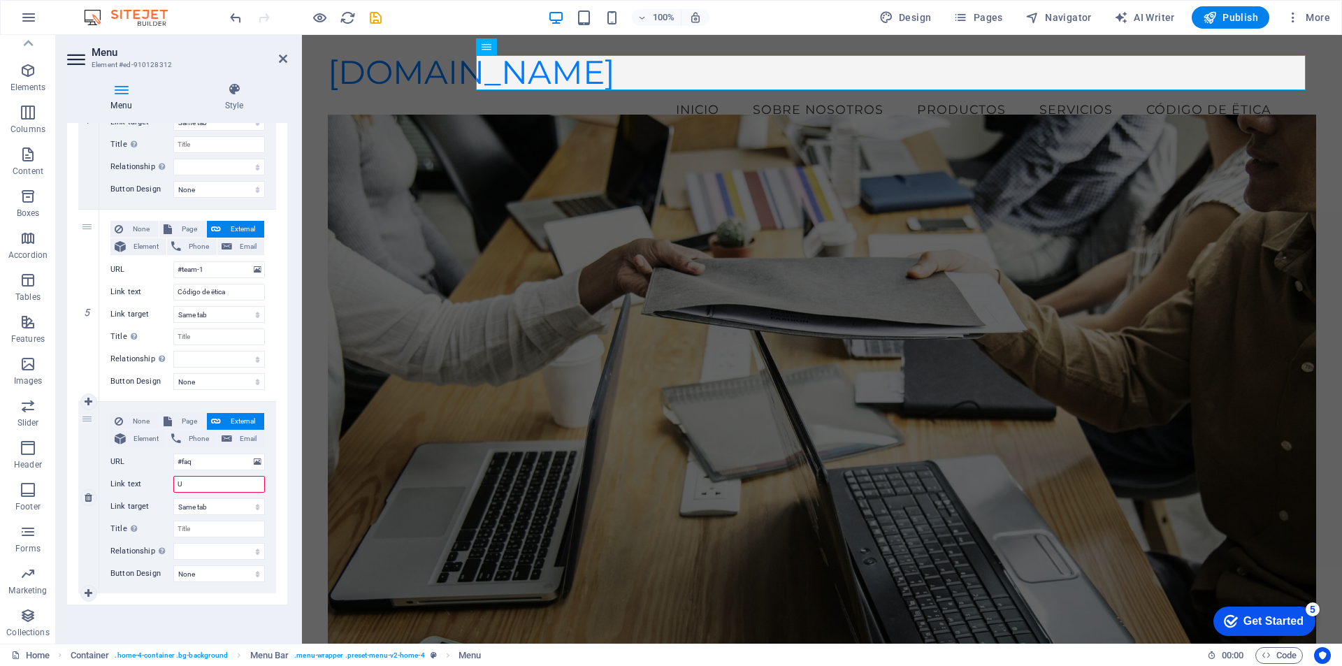
select select
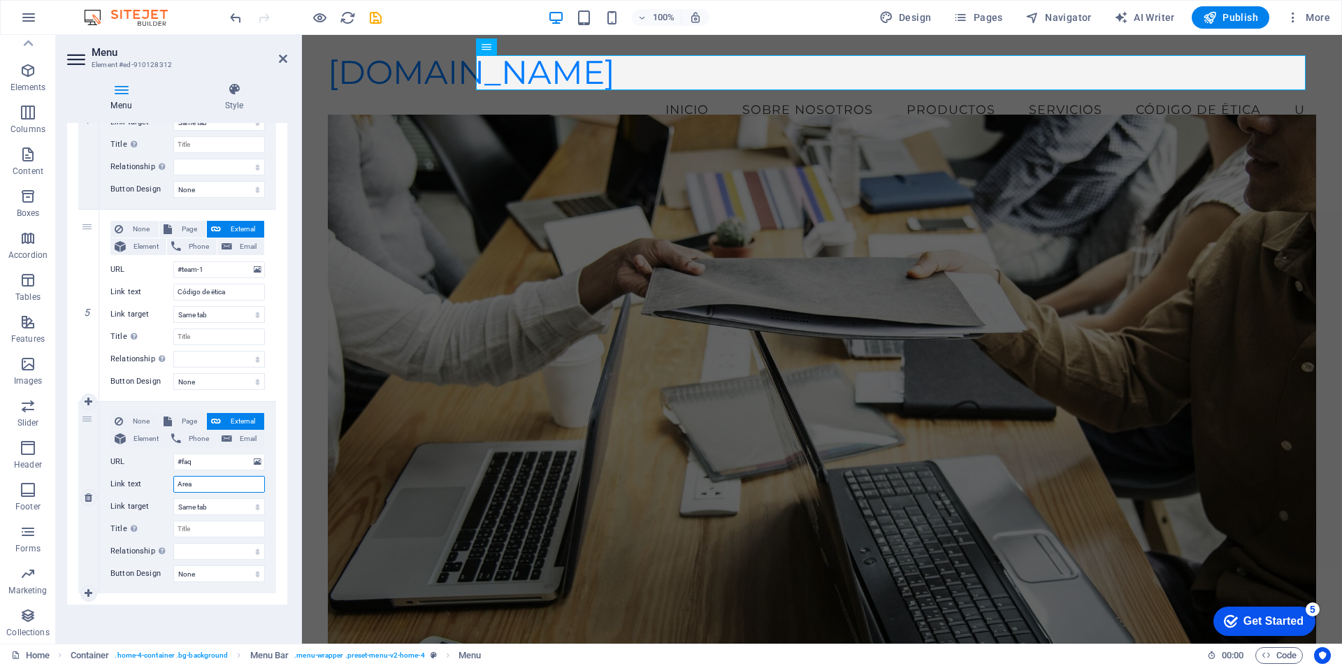
type input "Area"
select select
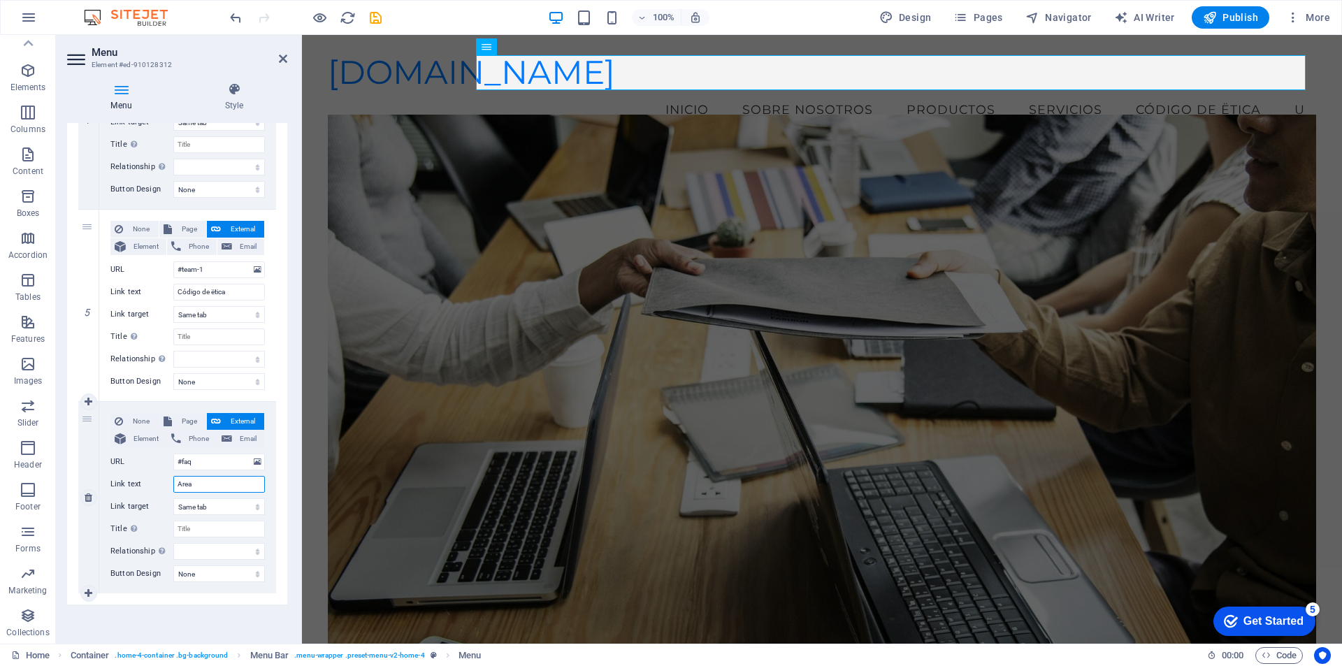
select select
type input "A"
select select
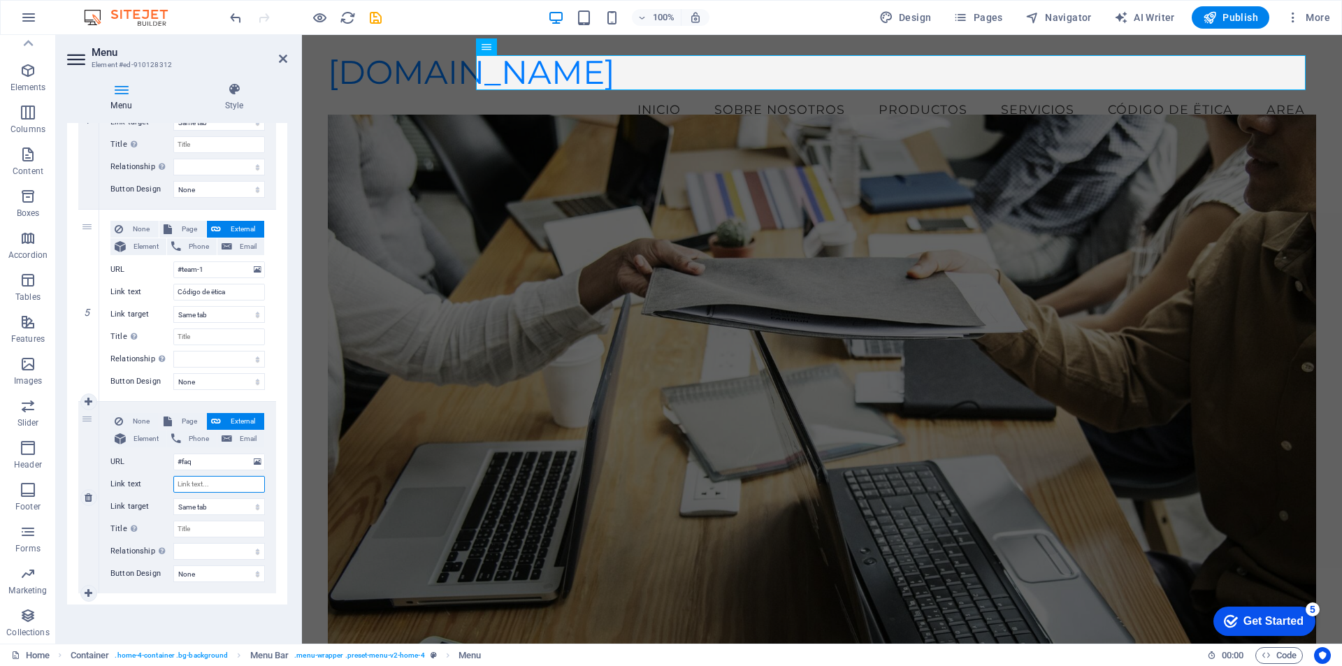
select select
type input "A"
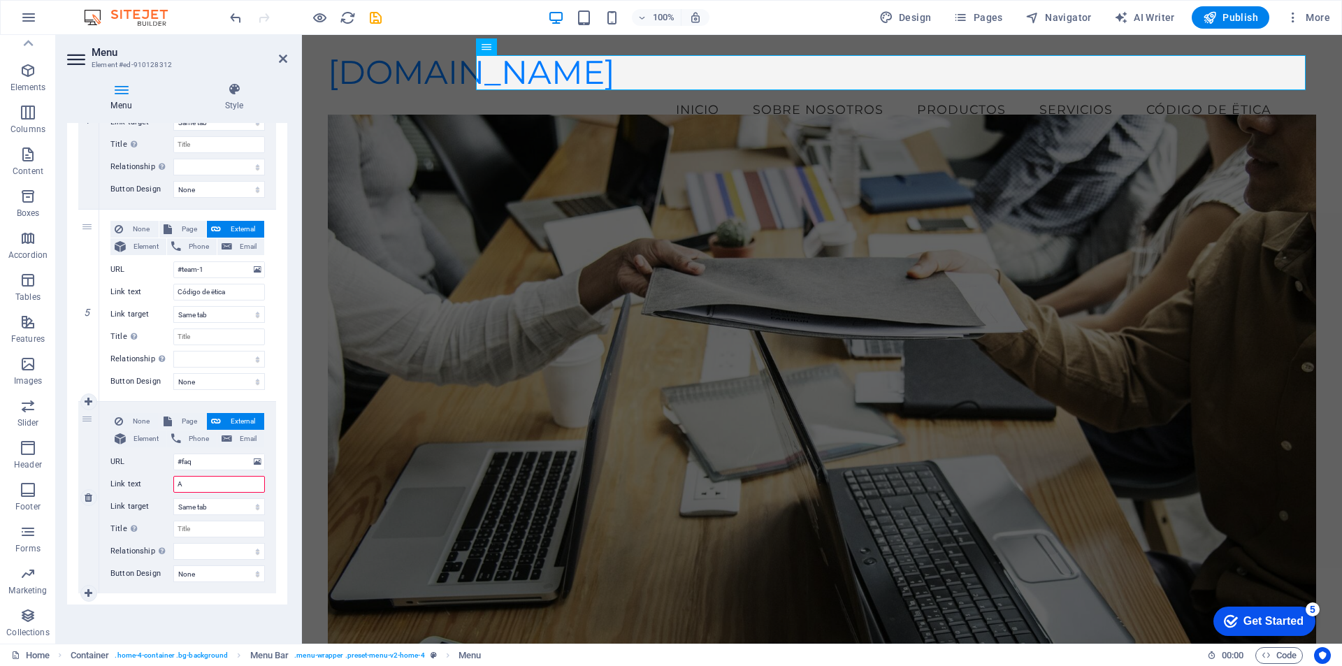
select select
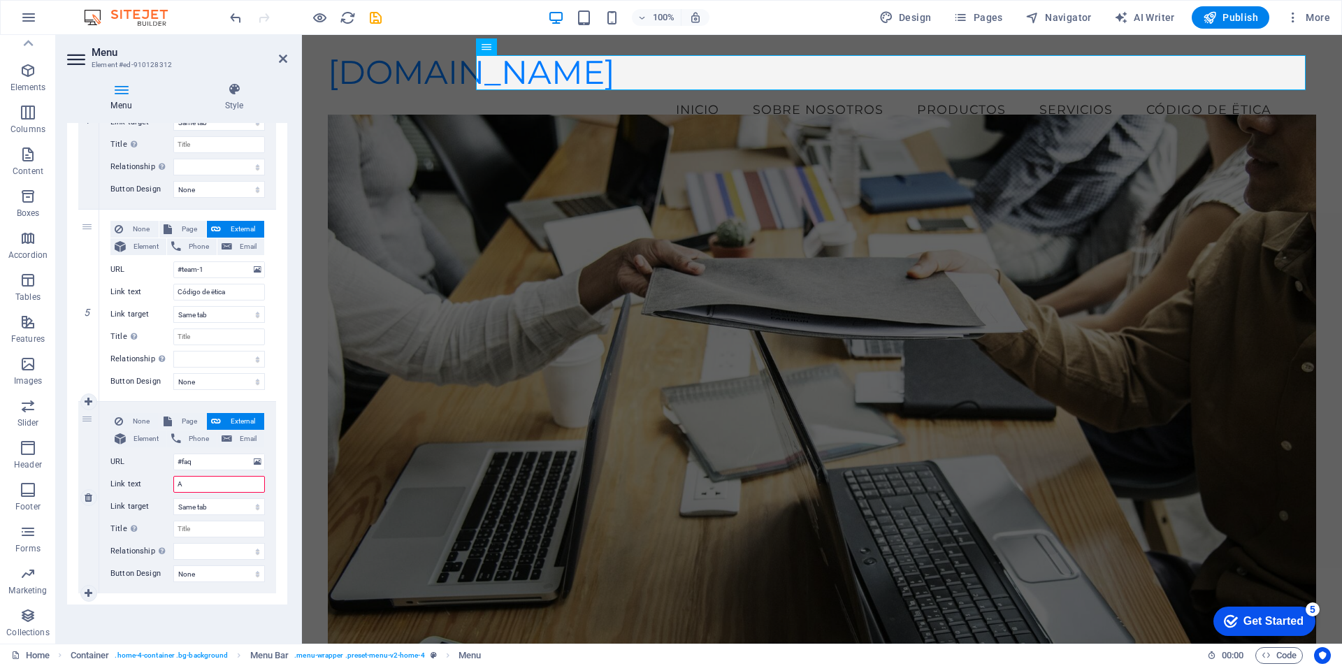
select select
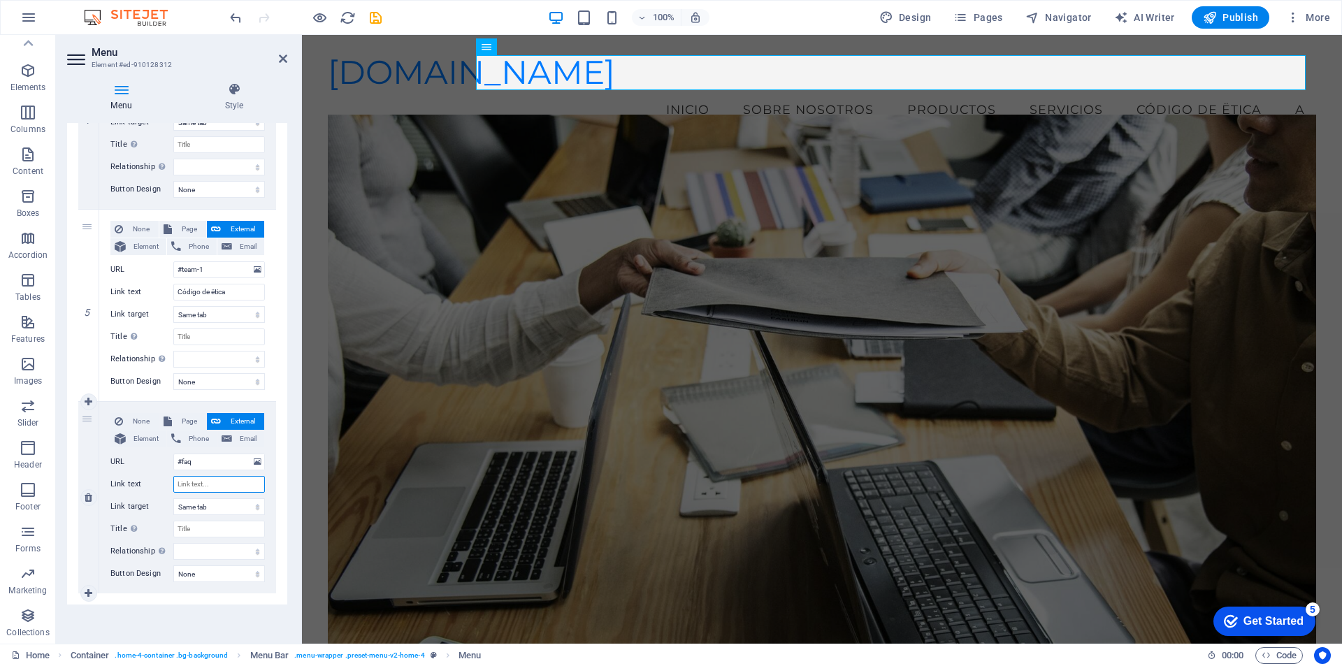
select select
type input "Área de"
select select
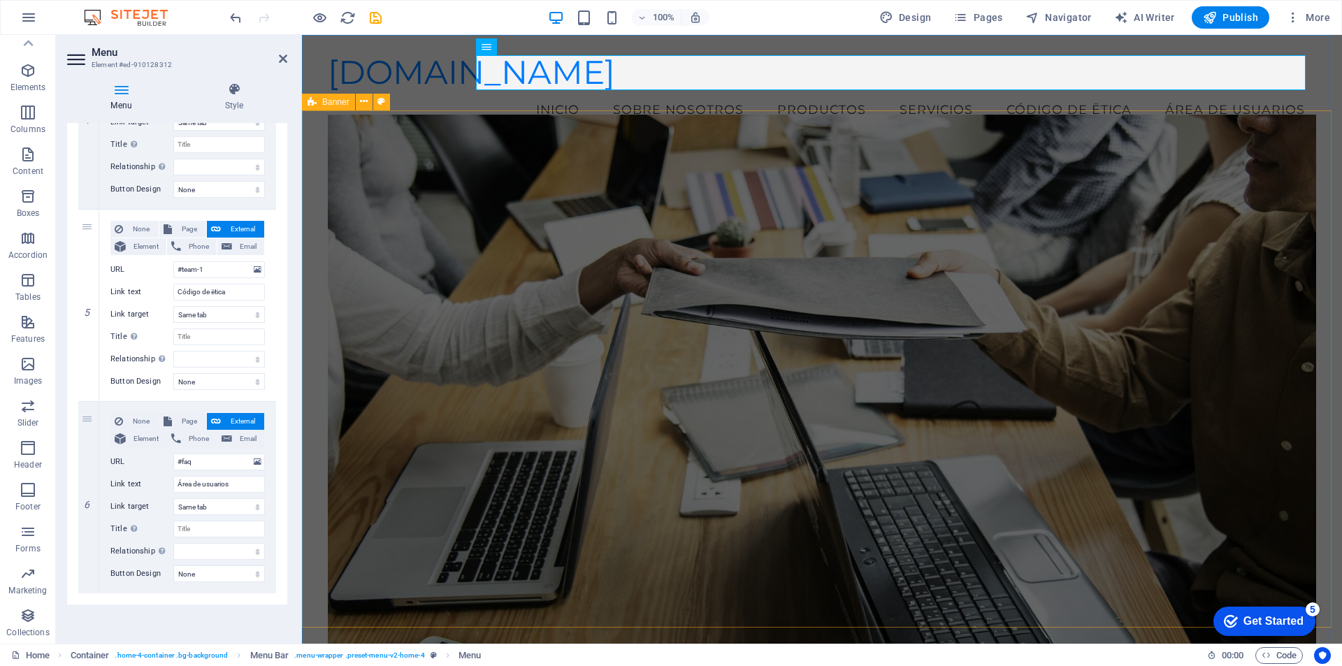
click at [1323, 217] on div "​ Bienvenido a IVR - Ingeniería Aplicada Transformamos tus ideas en soluciones …" at bounding box center [822, 538] width 1040 height 786
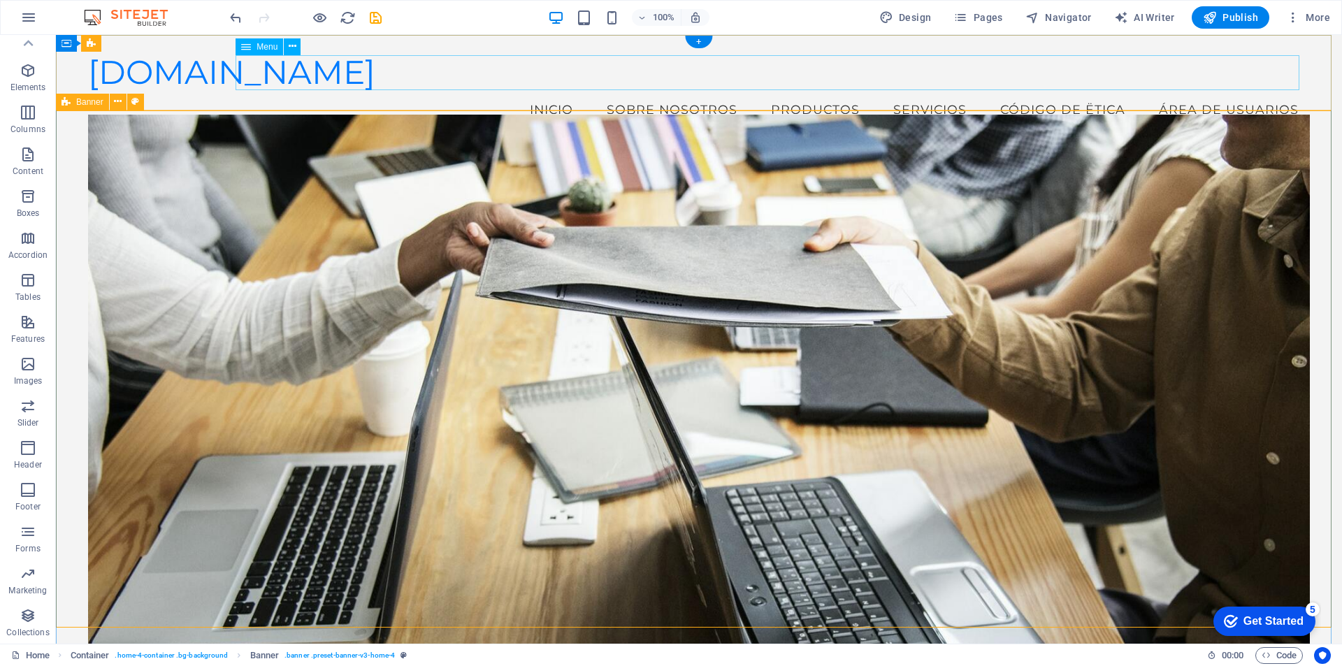
click at [811, 92] on nav "Inicio Sobre Nosotros Productos Servicios Código de ëtica Área de usuarios" at bounding box center [699, 109] width 1222 height 35
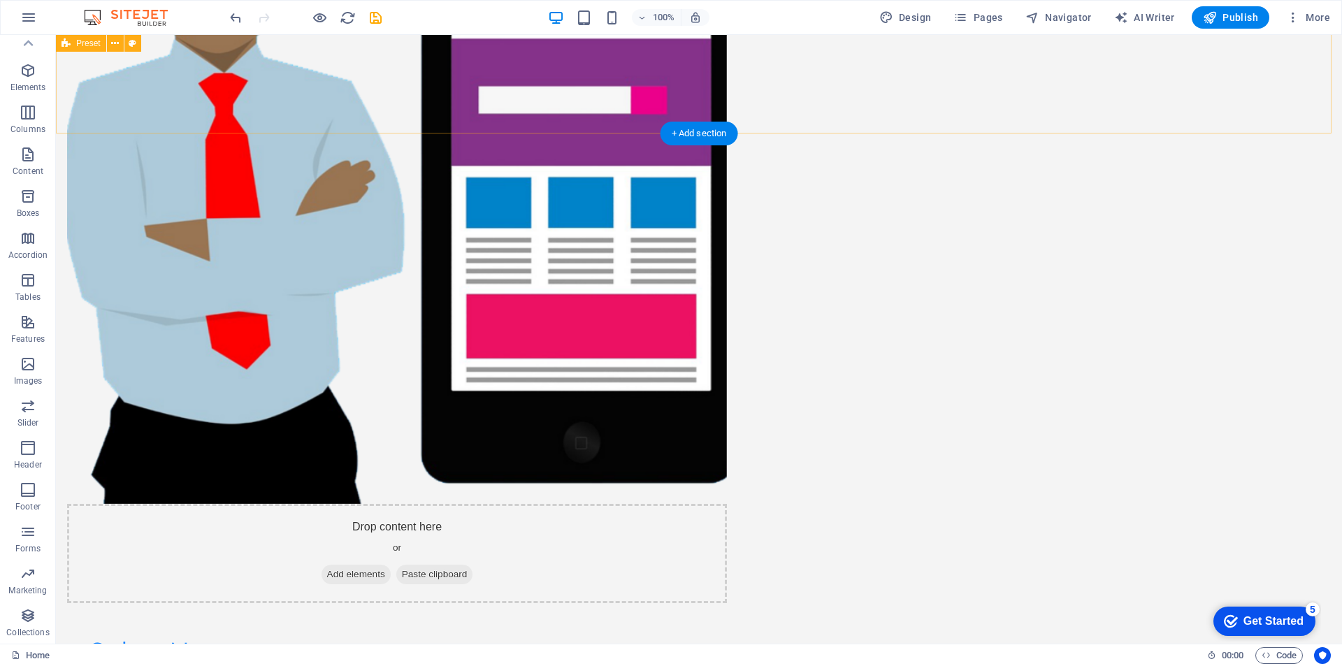
scroll to position [1305, 0]
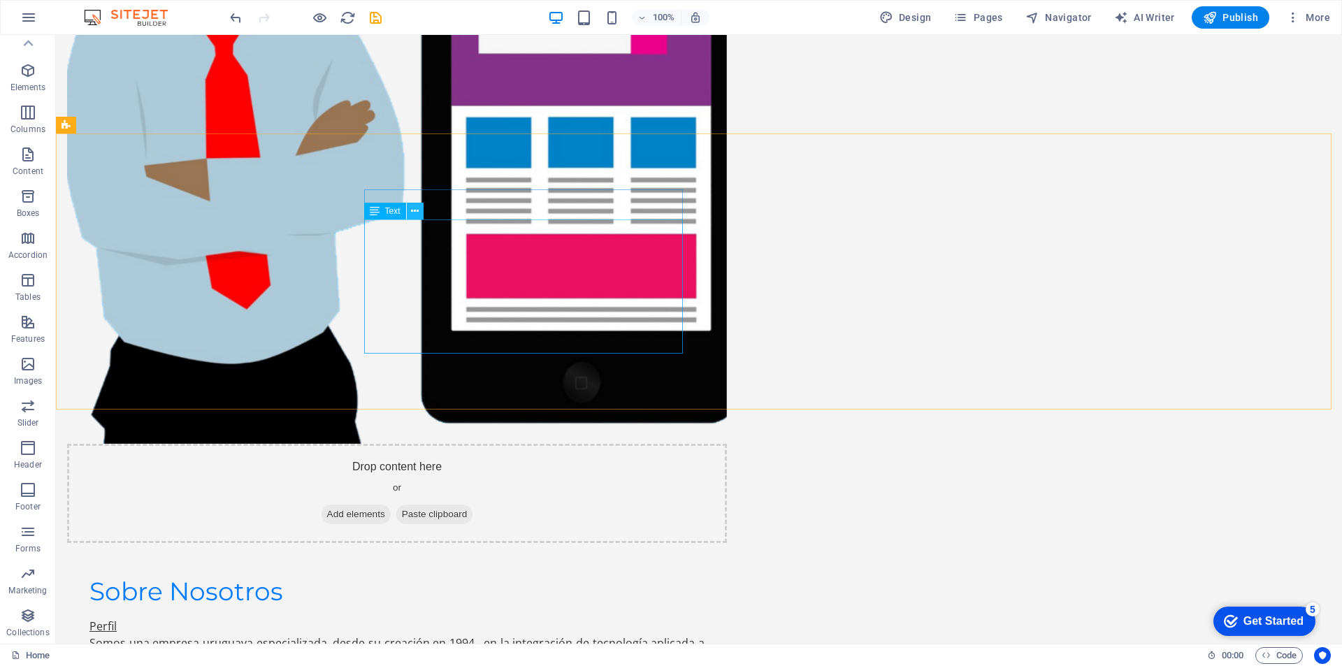
click at [412, 208] on icon at bounding box center [415, 211] width 8 height 15
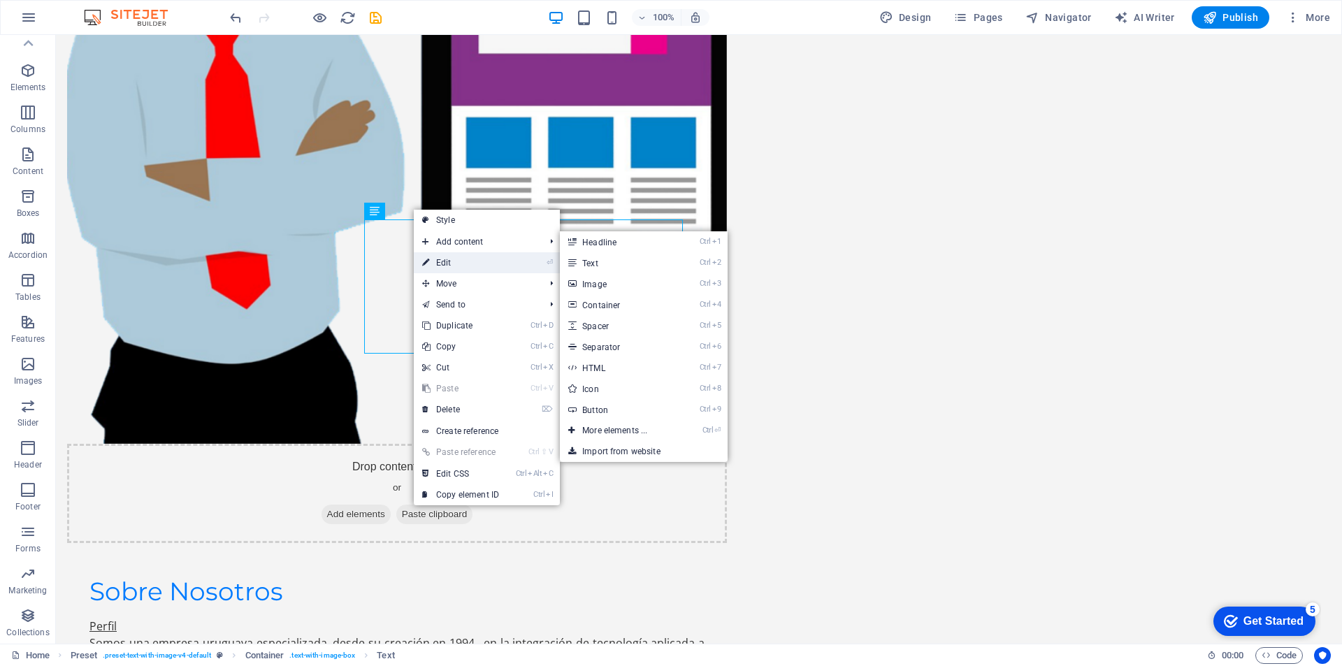
click at [439, 261] on link "⏎ Edit" at bounding box center [461, 262] width 94 height 21
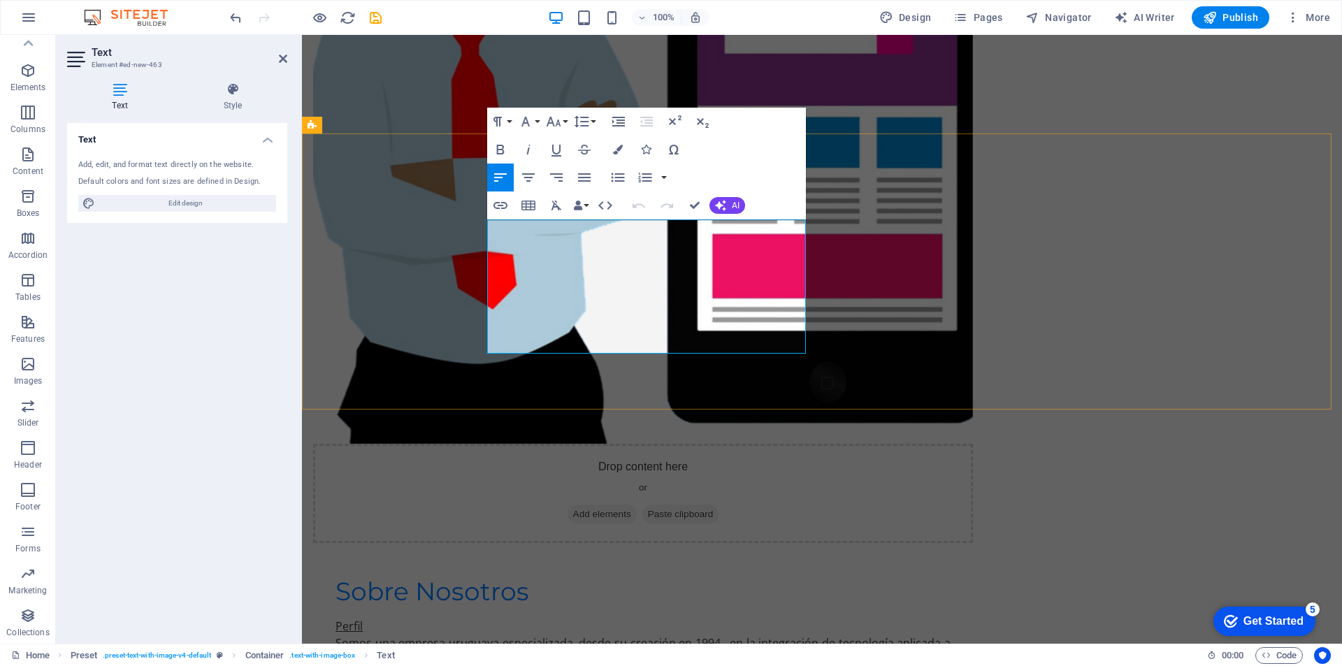
drag, startPoint x: 487, startPoint y: 224, endPoint x: 587, endPoint y: 333, distance: 148.4
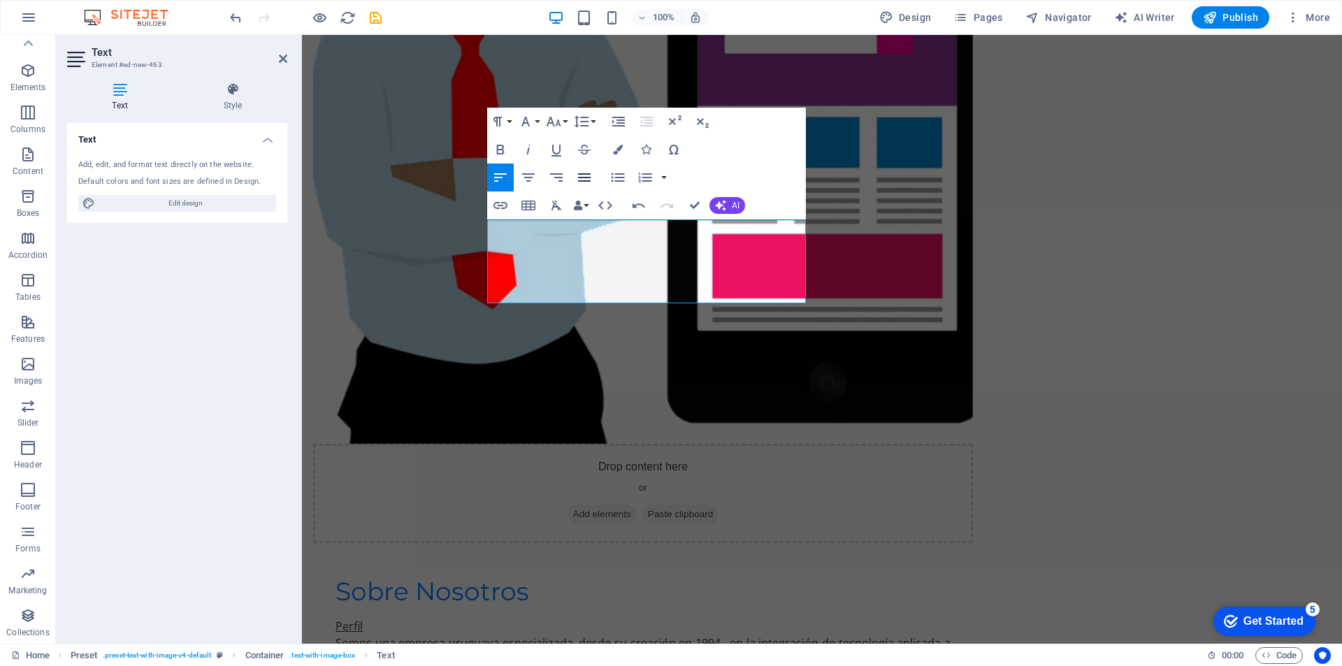
click at [584, 173] on icon "button" at bounding box center [584, 177] width 17 height 17
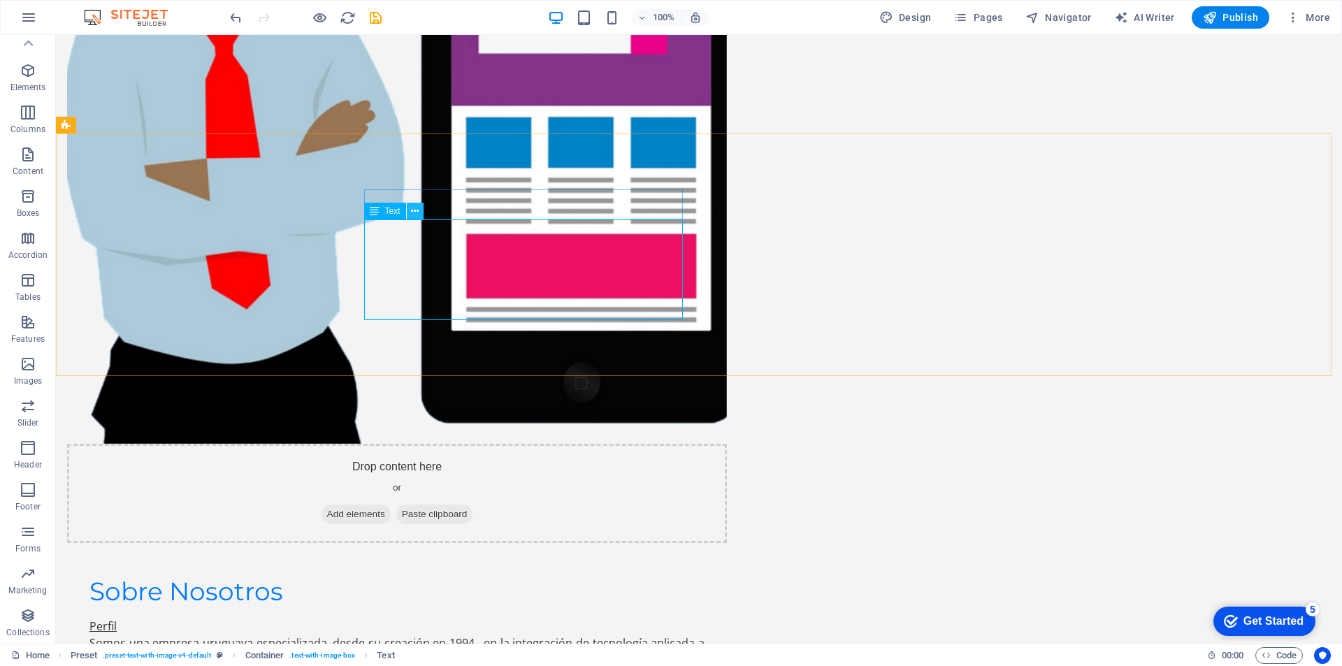
click at [417, 215] on icon at bounding box center [415, 211] width 8 height 15
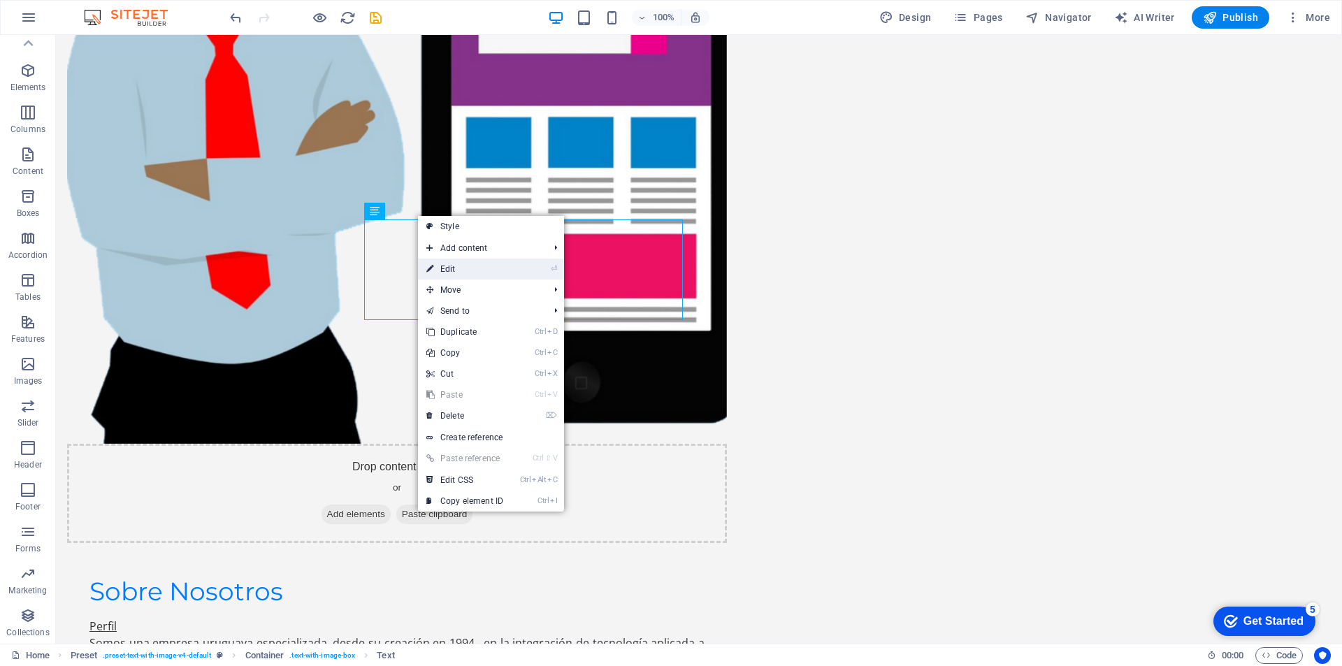
click at [454, 271] on link "⏎ Edit" at bounding box center [465, 269] width 94 height 21
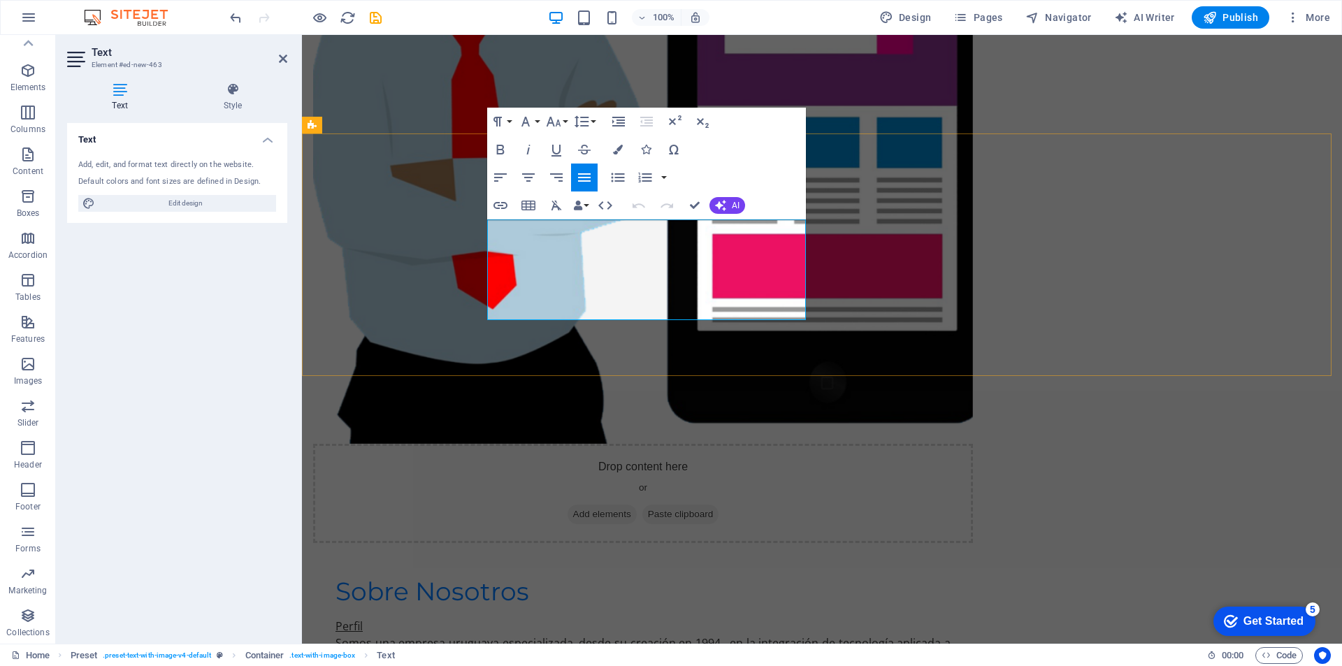
drag, startPoint x: 489, startPoint y: 226, endPoint x: 764, endPoint y: 302, distance: 285.6
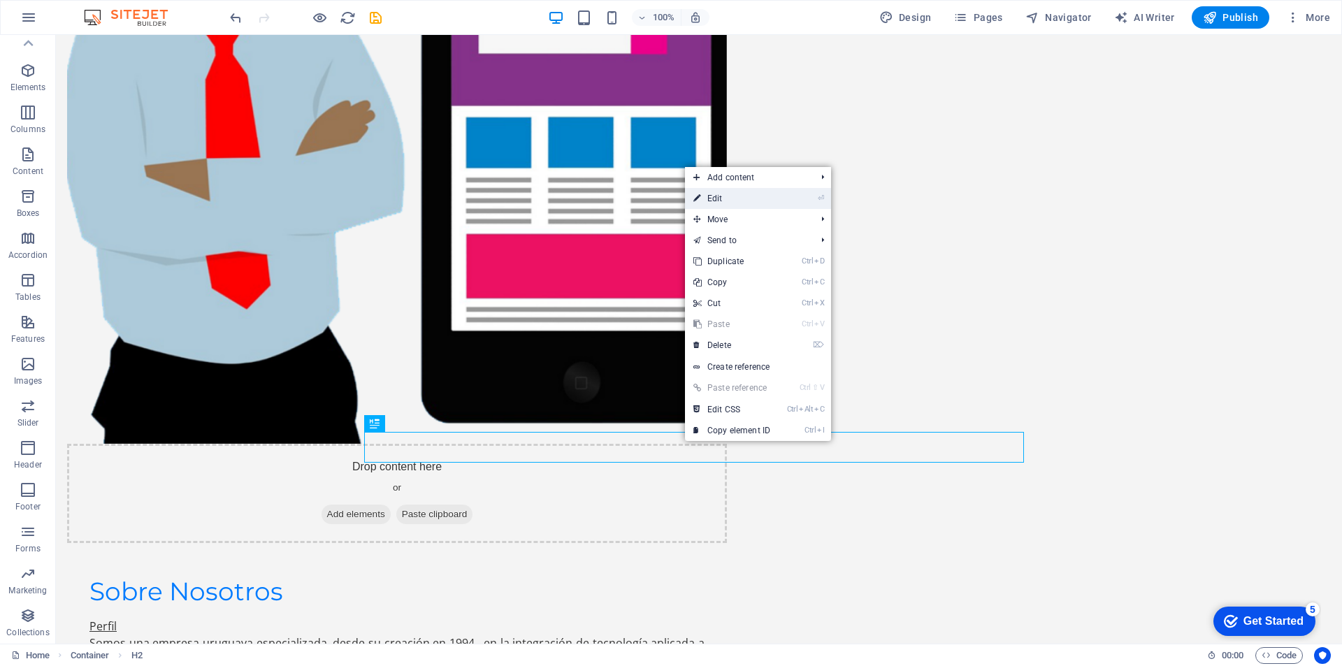
click at [724, 198] on link "⏎ Edit" at bounding box center [732, 198] width 94 height 21
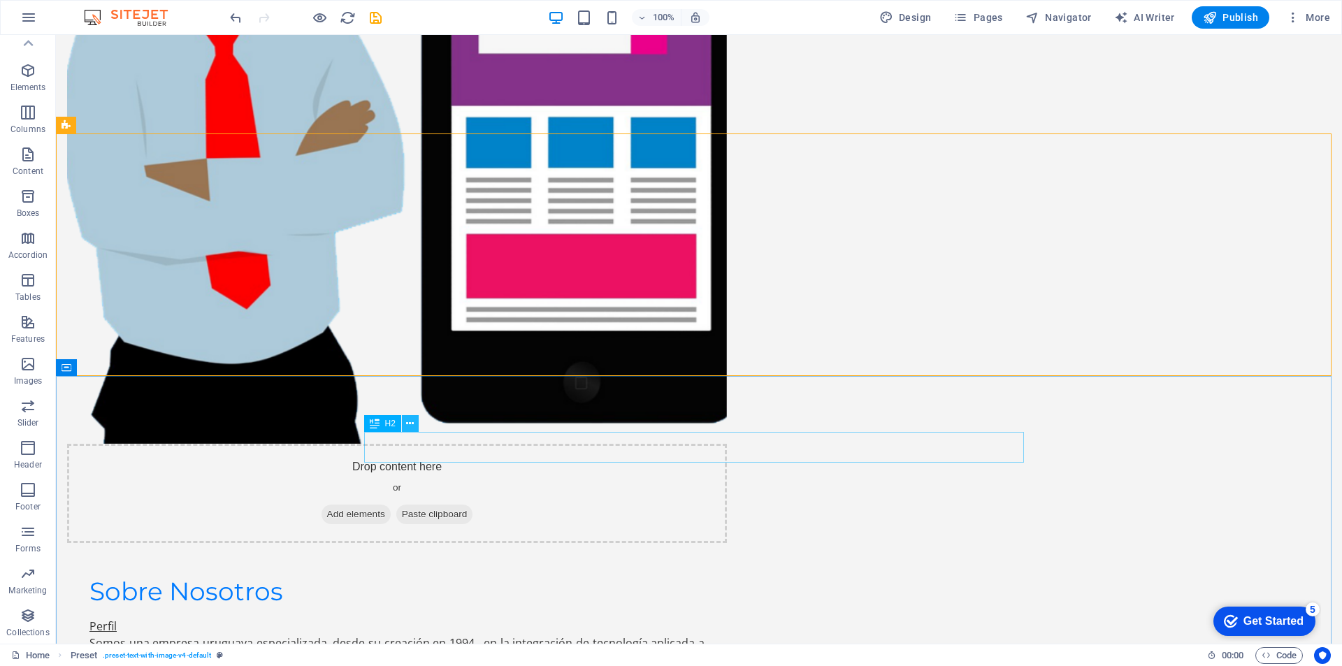
click at [408, 424] on icon at bounding box center [410, 424] width 8 height 15
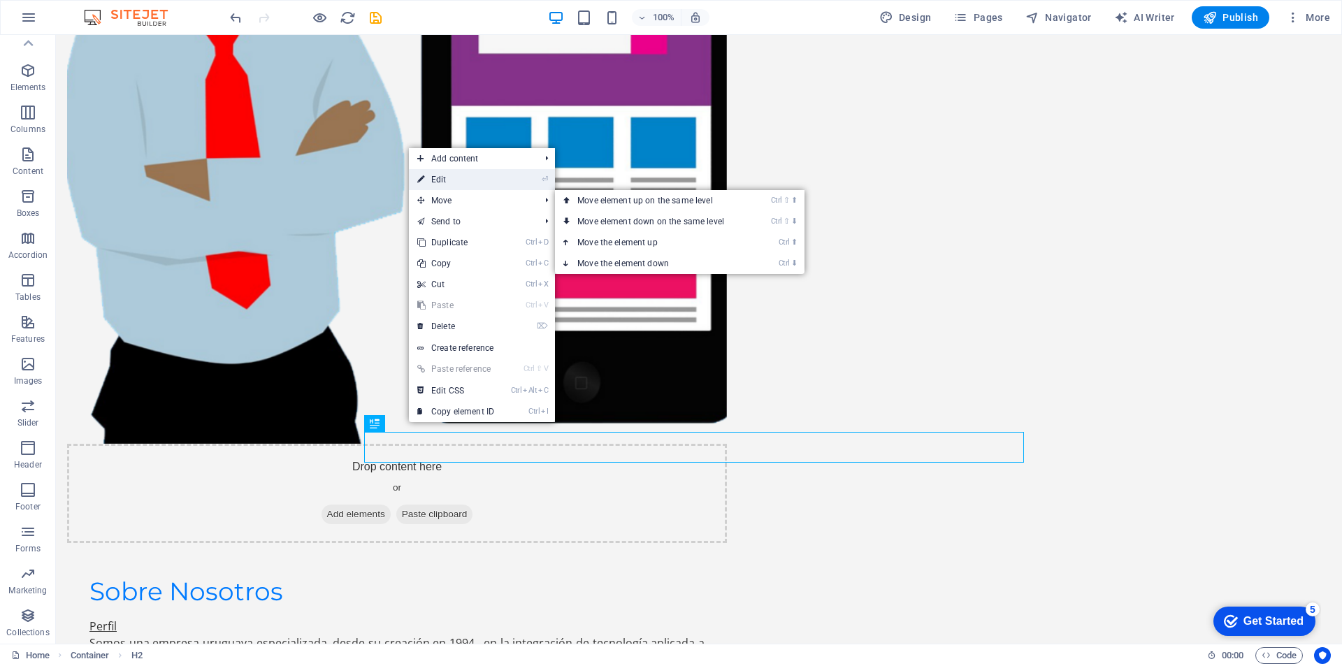
click at [449, 181] on link "⏎ Edit" at bounding box center [456, 179] width 94 height 21
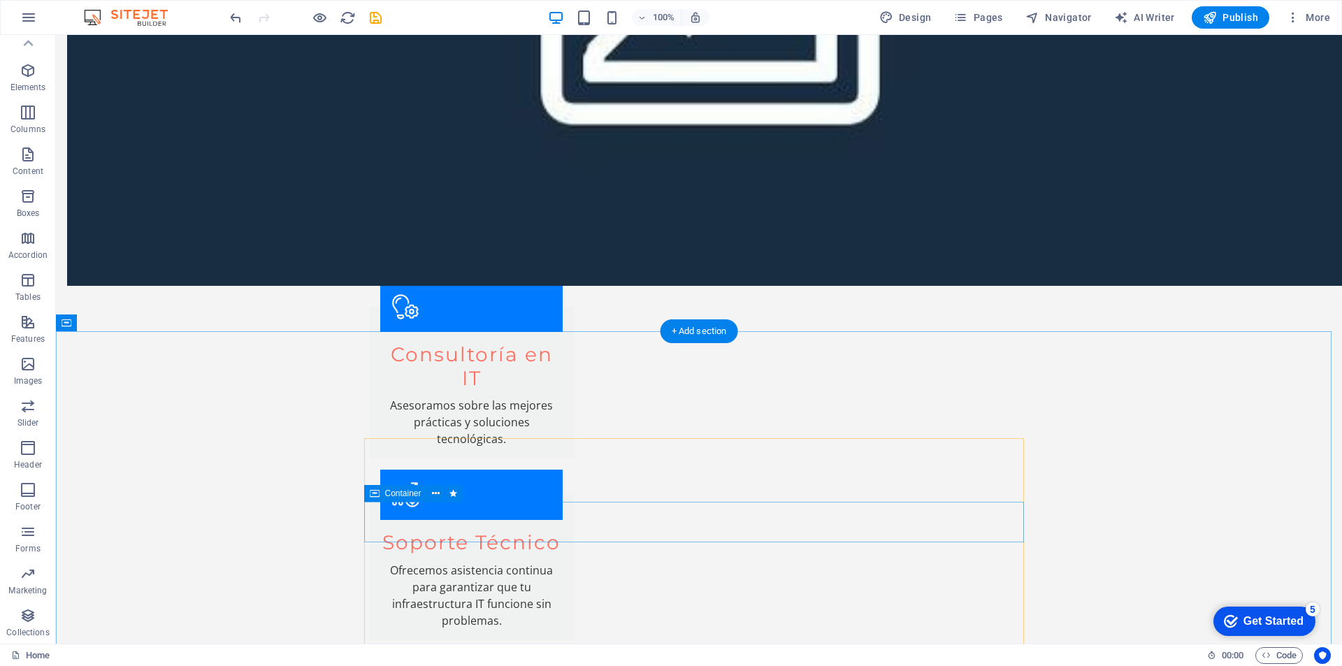
scroll to position [2926, 0]
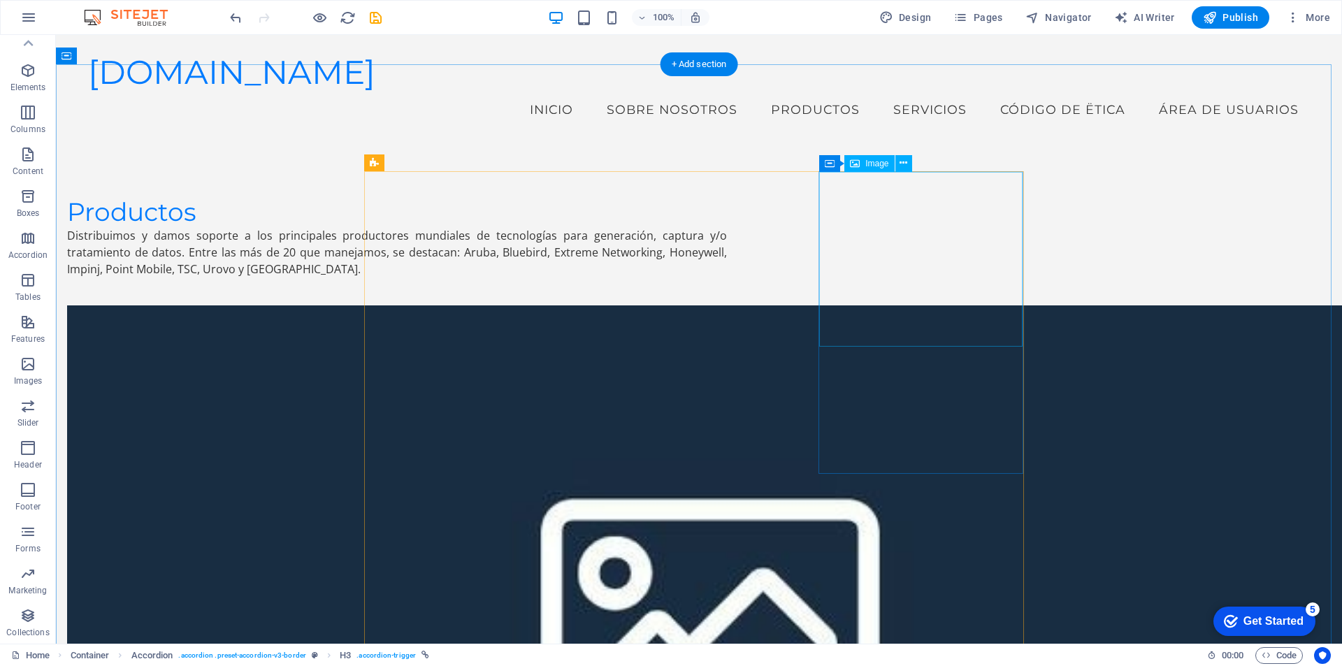
scroll to position [2036, 0]
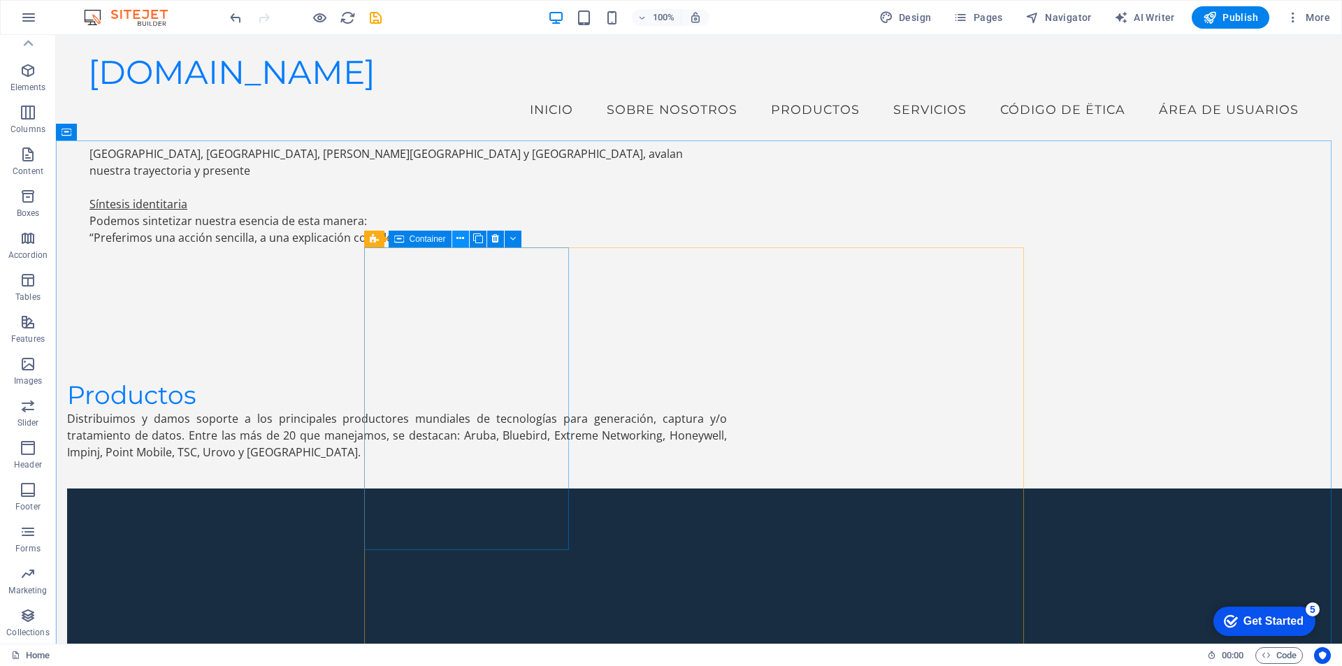
click at [458, 240] on icon at bounding box center [460, 238] width 8 height 15
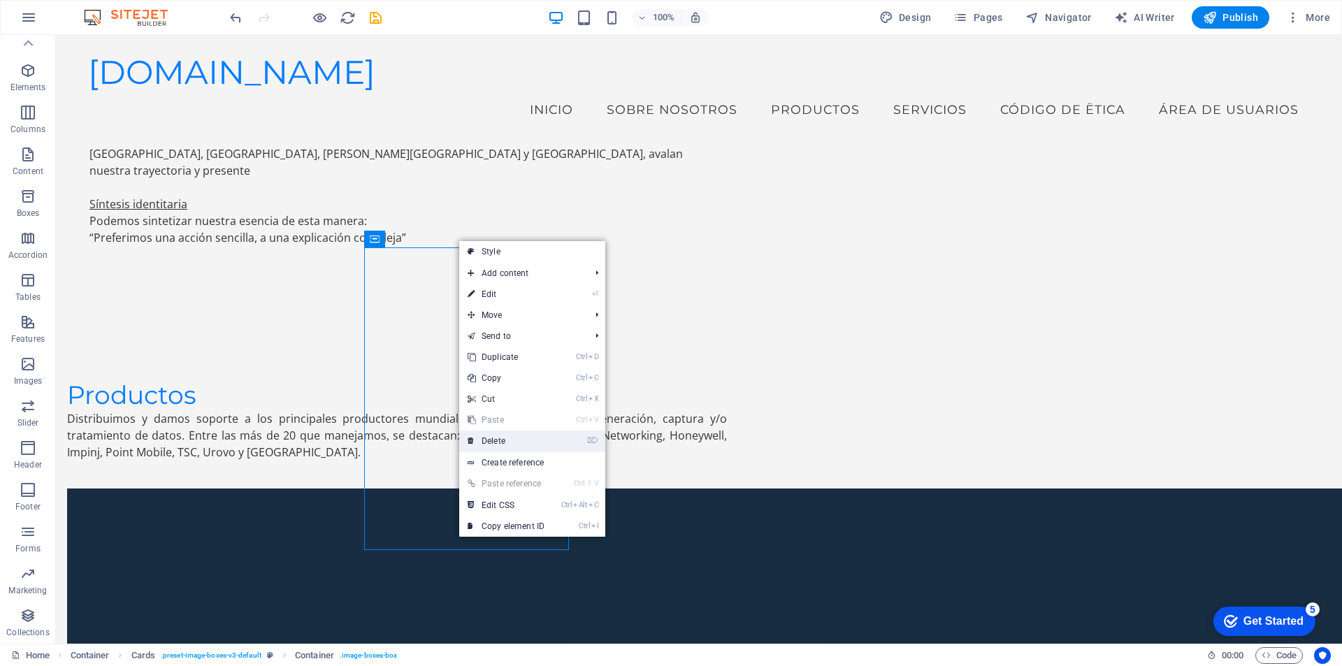
click at [497, 440] on link "⌦ Delete" at bounding box center [506, 441] width 94 height 21
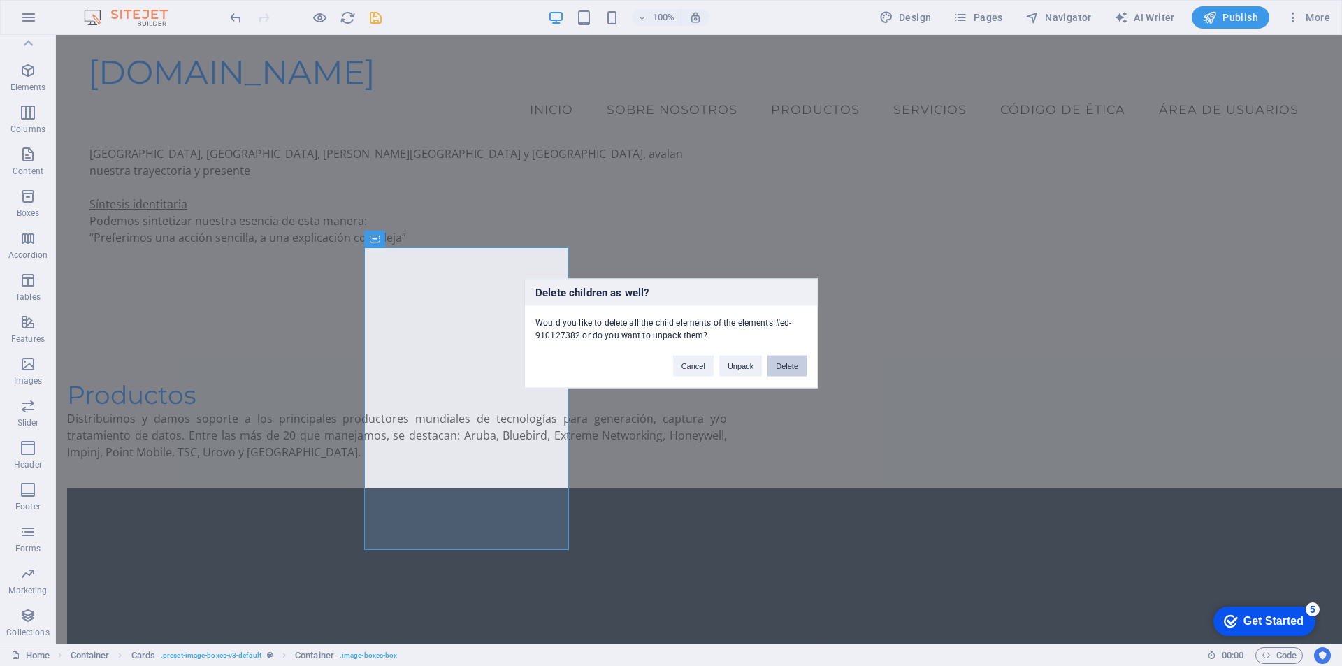
drag, startPoint x: 785, startPoint y: 364, endPoint x: 729, endPoint y: 329, distance: 66.3
click at [785, 364] on button "Delete" at bounding box center [787, 365] width 39 height 21
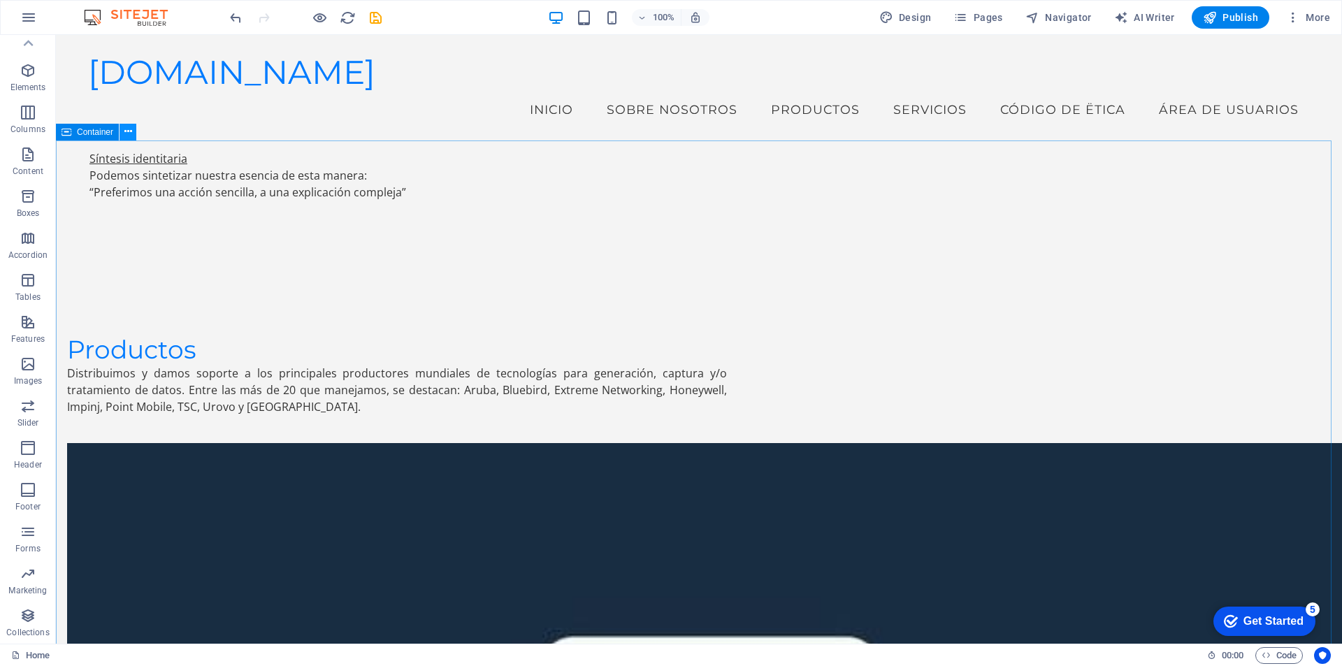
click at [127, 129] on icon at bounding box center [128, 131] width 8 height 15
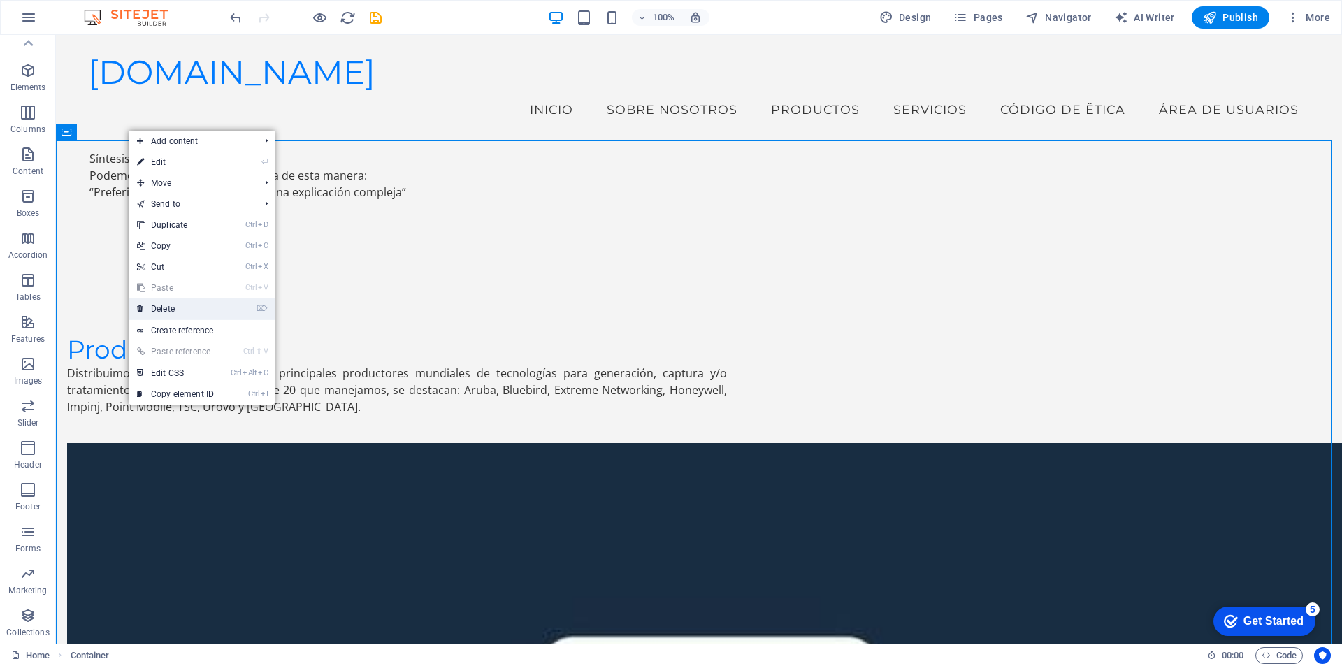
click at [180, 307] on link "⌦ Delete" at bounding box center [176, 308] width 94 height 21
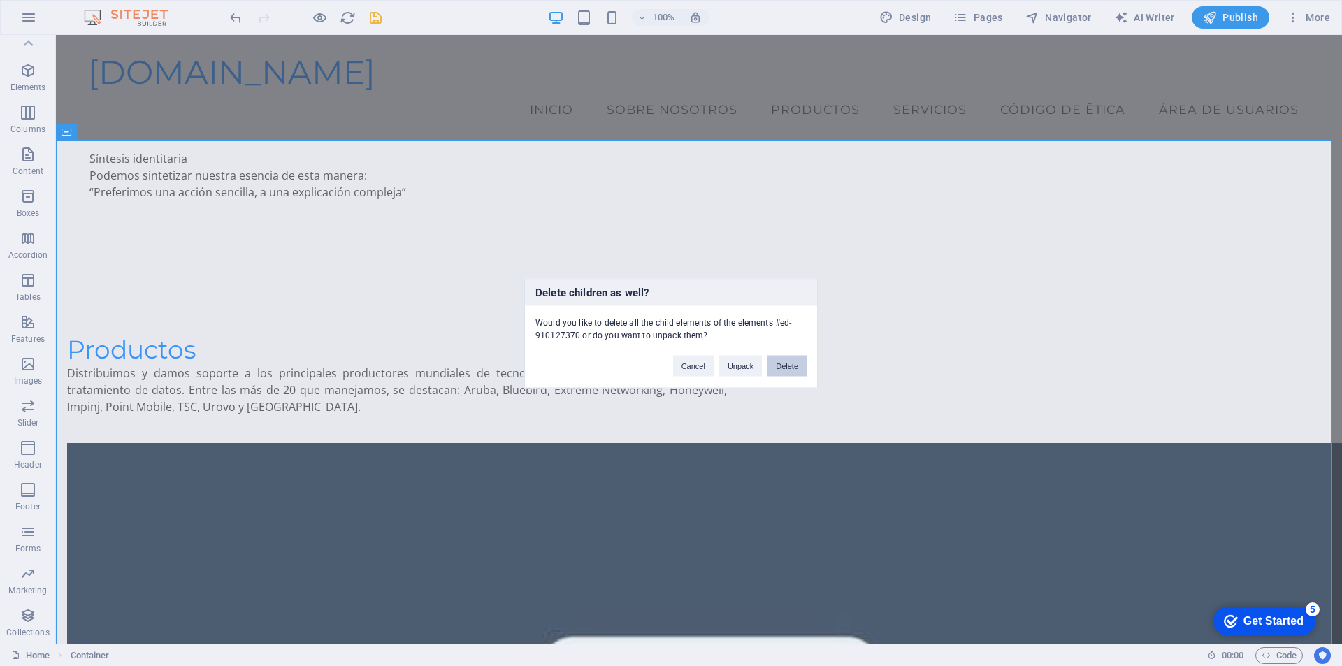
click at [784, 363] on button "Delete" at bounding box center [787, 365] width 39 height 21
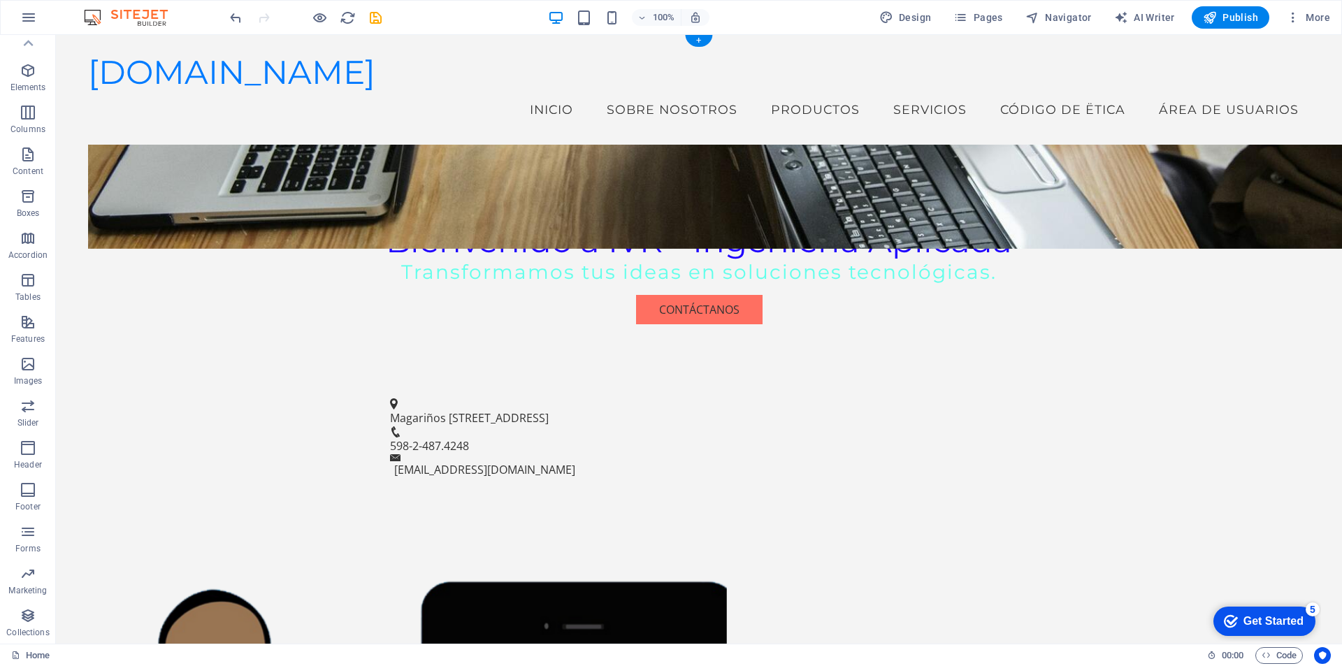
scroll to position [0, 0]
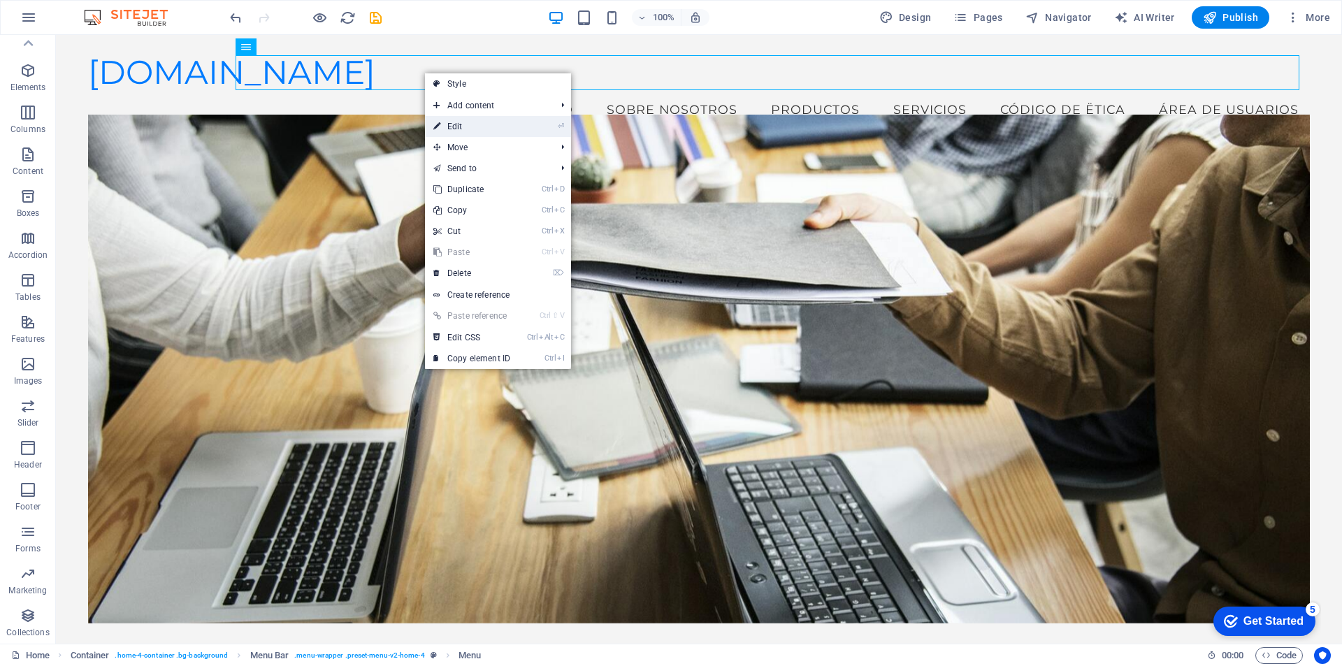
click at [470, 126] on link "⏎ Edit" at bounding box center [472, 126] width 94 height 21
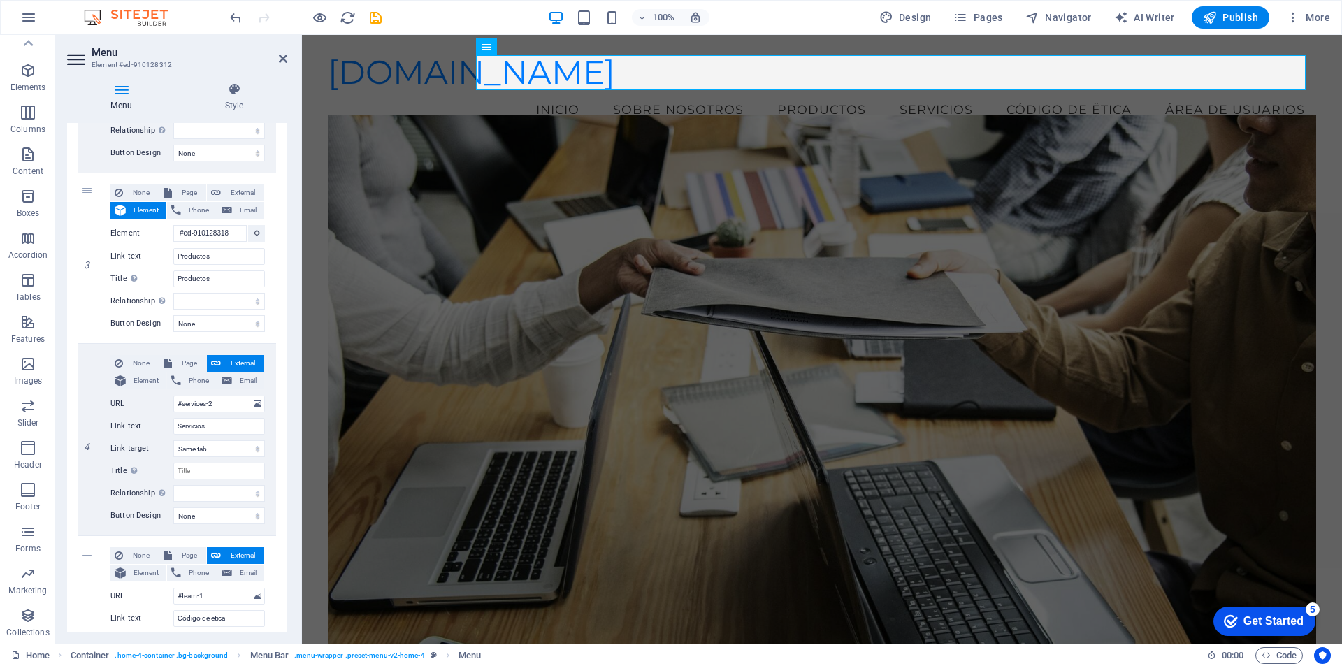
scroll to position [489, 0]
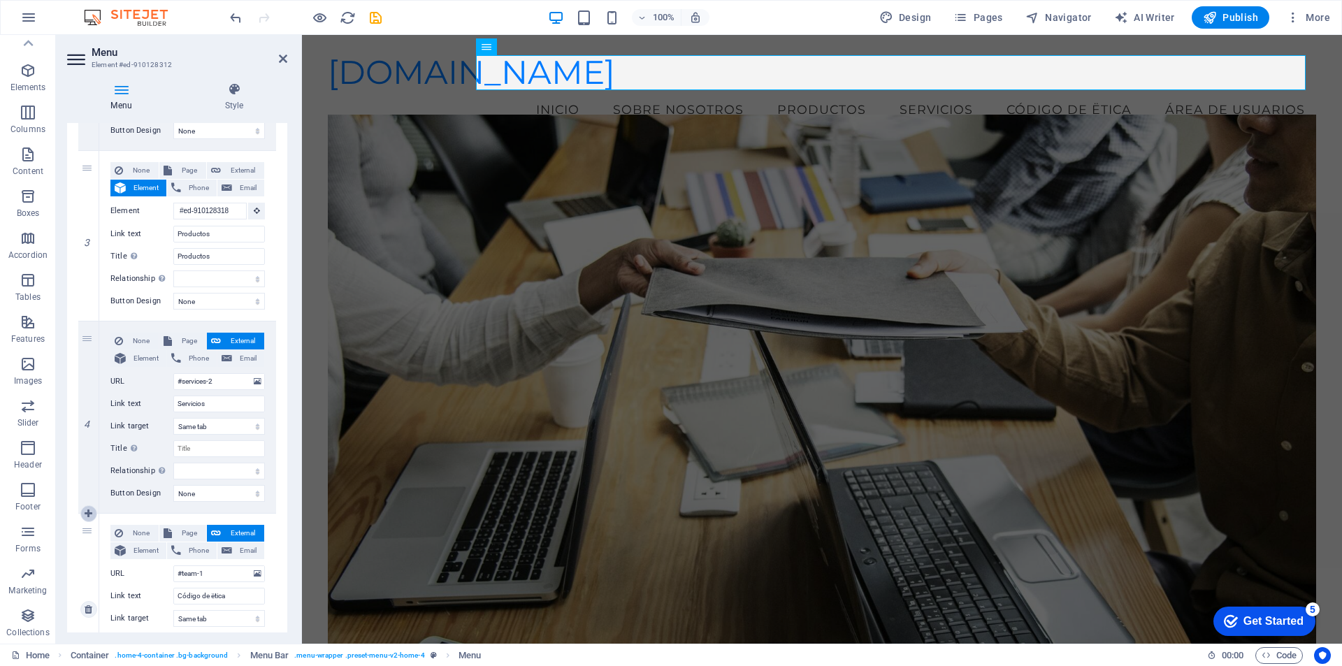
click at [89, 514] on icon at bounding box center [89, 514] width 8 height 10
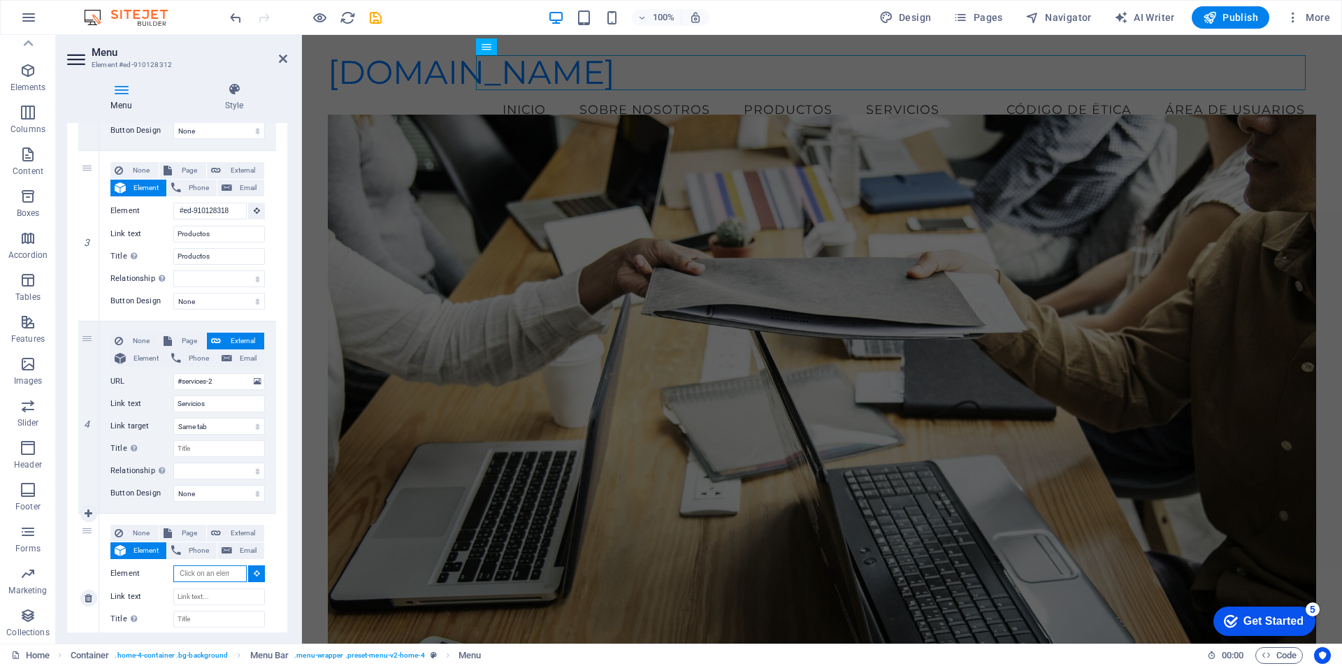
drag, startPoint x: 231, startPoint y: 575, endPoint x: 173, endPoint y: 566, distance: 58.7
click at [173, 566] on input "Element" at bounding box center [209, 574] width 73 height 17
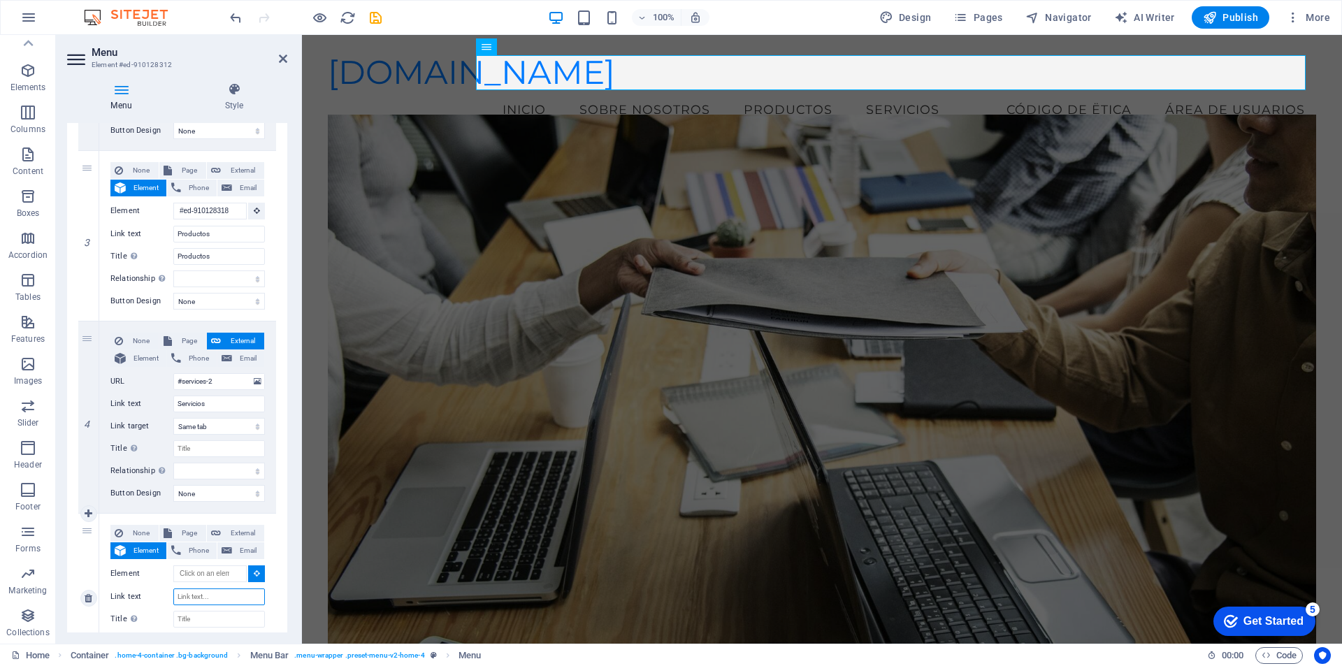
click at [238, 600] on input "Link text" at bounding box center [219, 597] width 92 height 17
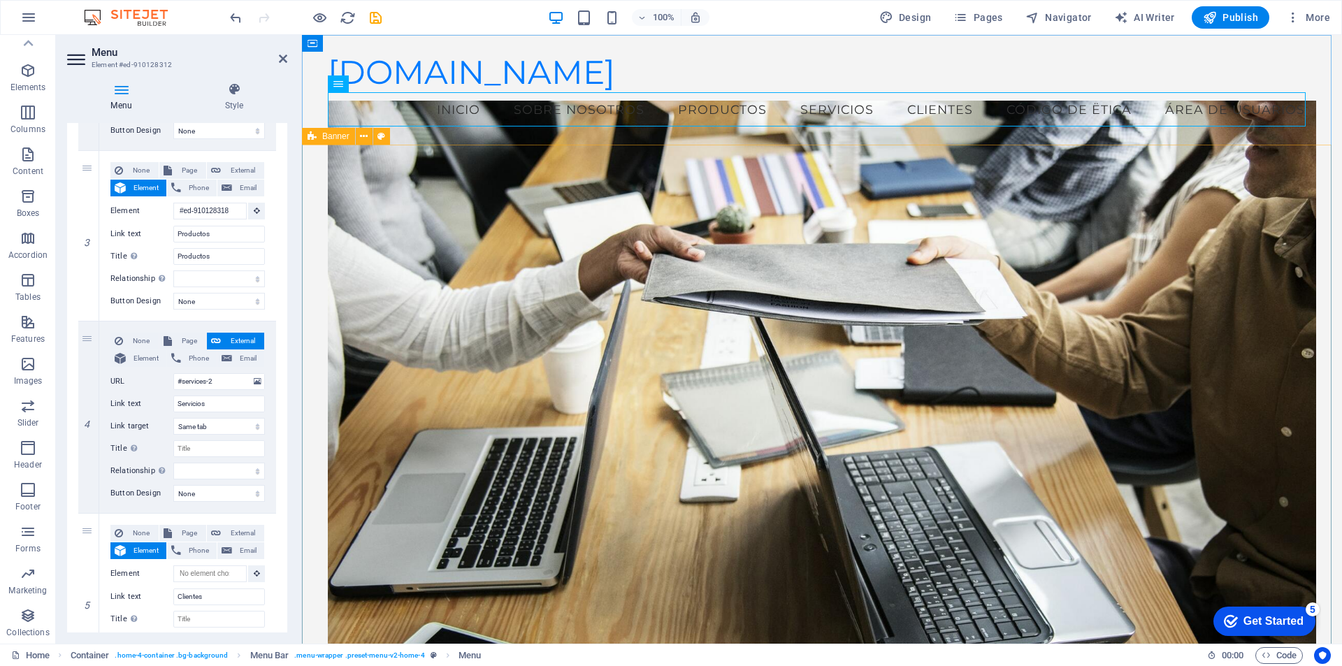
click at [1316, 436] on div "​ Bienvenido a IVR - Ingeniería Aplicada Transformamos tus ideas en soluciones …" at bounding box center [822, 538] width 1040 height 786
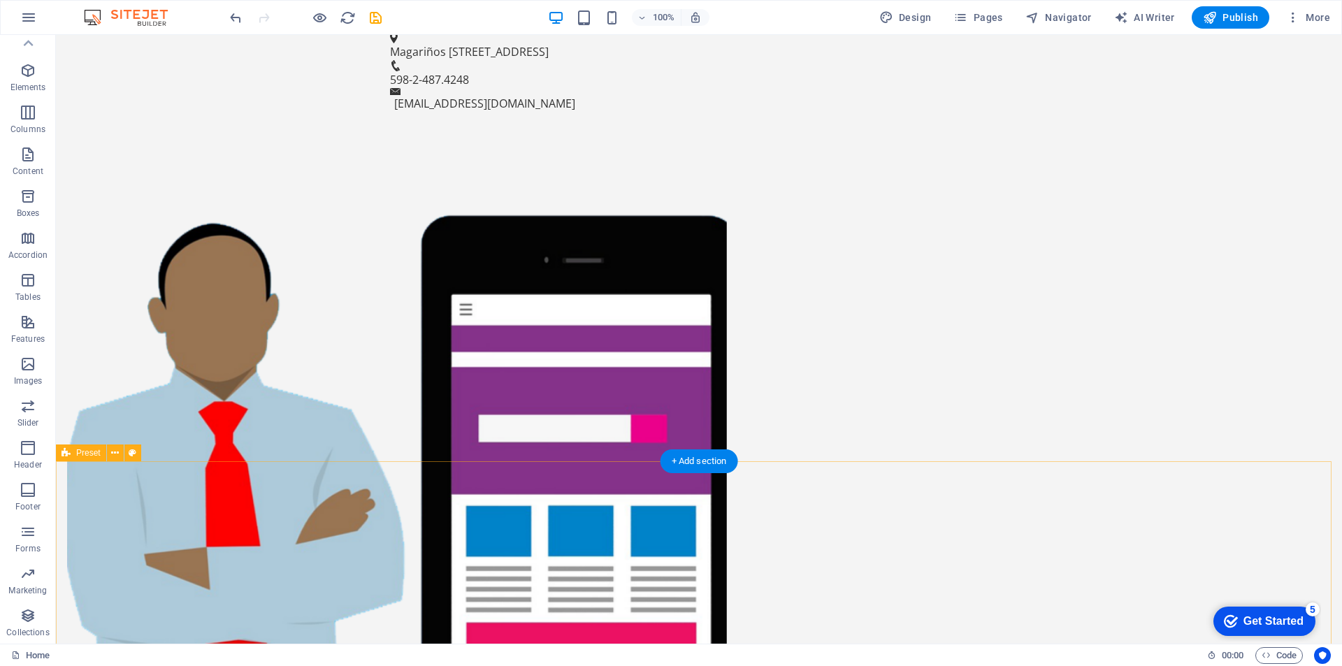
scroll to position [979, 0]
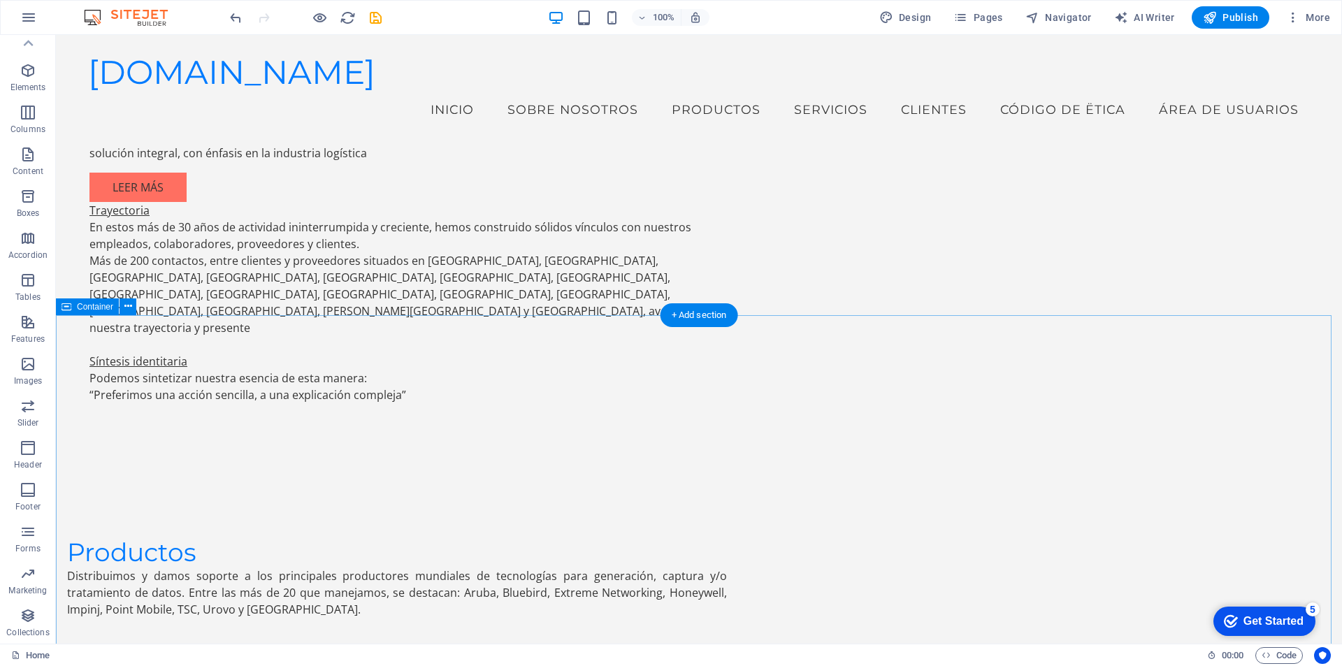
scroll to position [1861, 0]
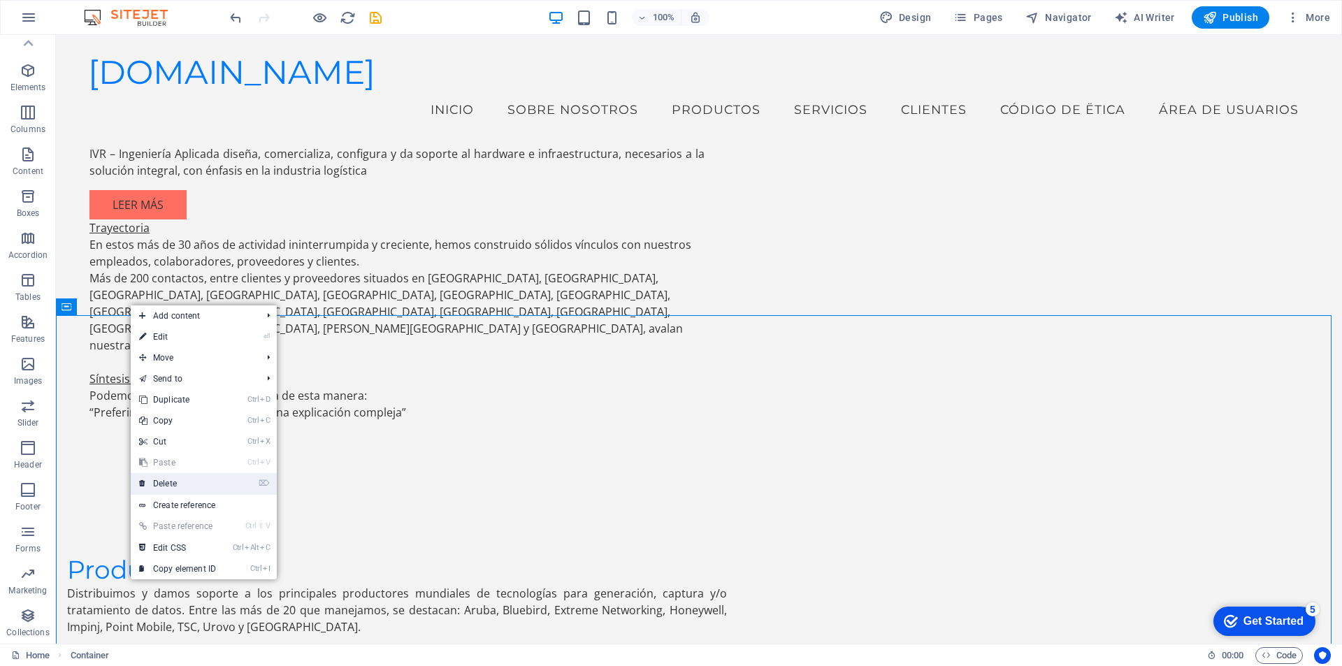
click at [194, 482] on link "⌦ Delete" at bounding box center [178, 483] width 94 height 21
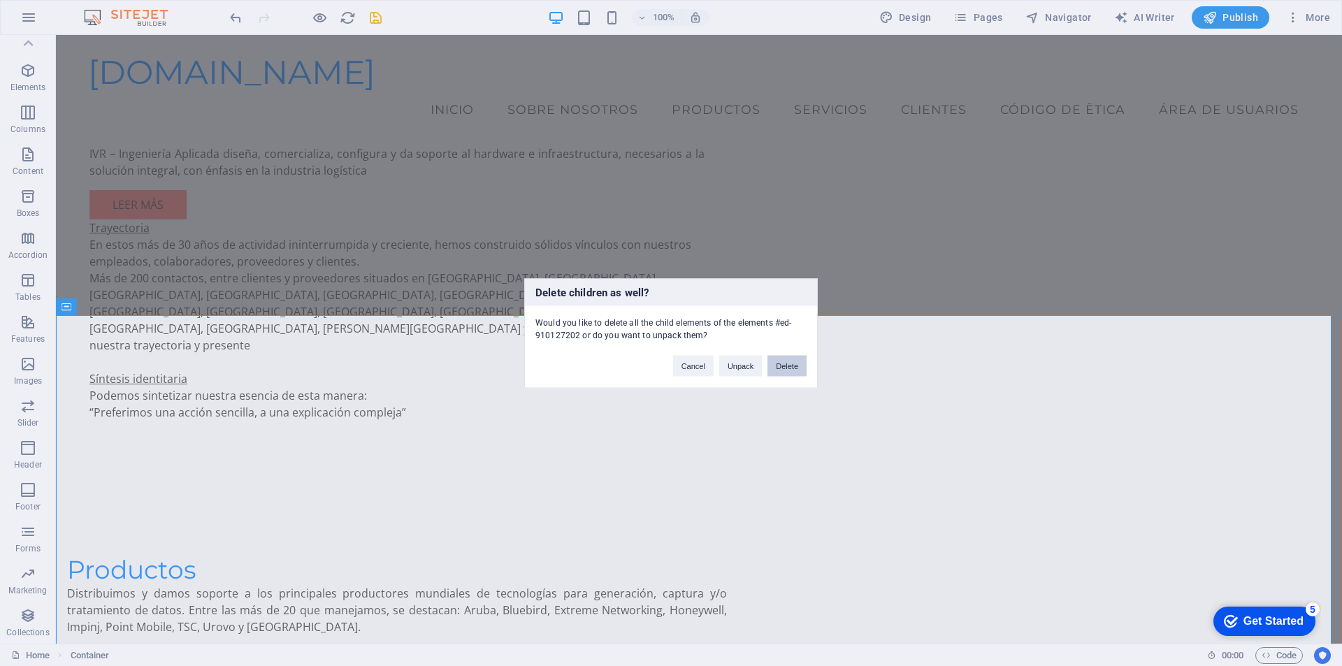
click at [793, 369] on button "Delete" at bounding box center [787, 365] width 39 height 21
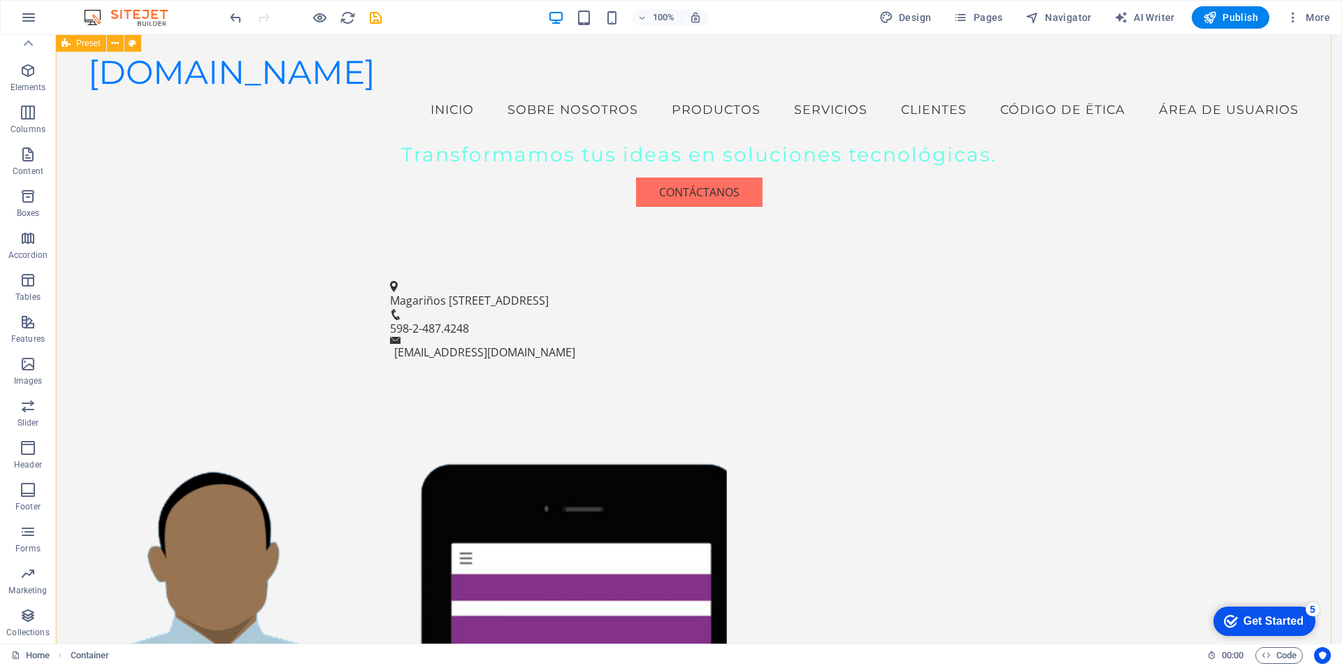
scroll to position [0, 0]
